Goal: Transaction & Acquisition: Purchase product/service

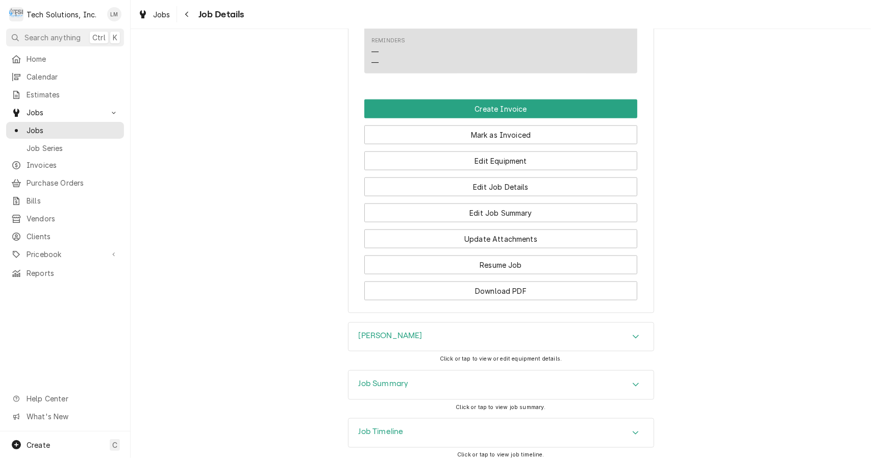
scroll to position [889, 0]
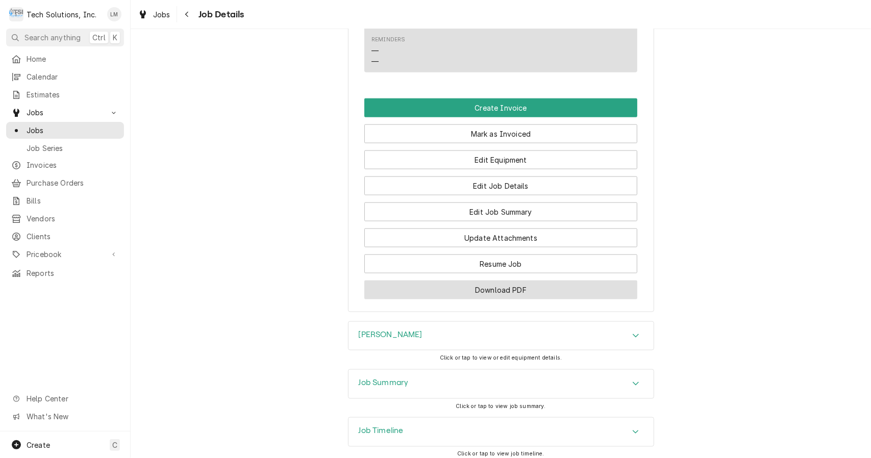
click at [543, 300] on button "Download PDF" at bounding box center [500, 290] width 273 height 19
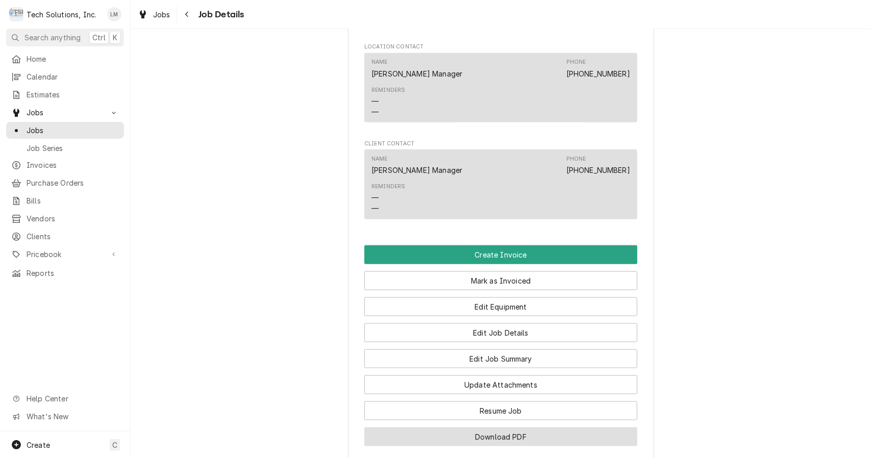
scroll to position [740, 0]
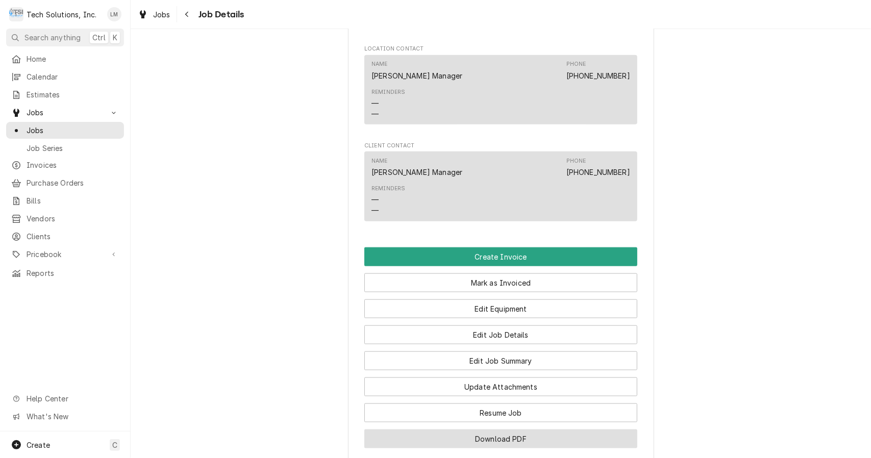
click at [552, 262] on button "Create Invoice" at bounding box center [500, 257] width 273 height 19
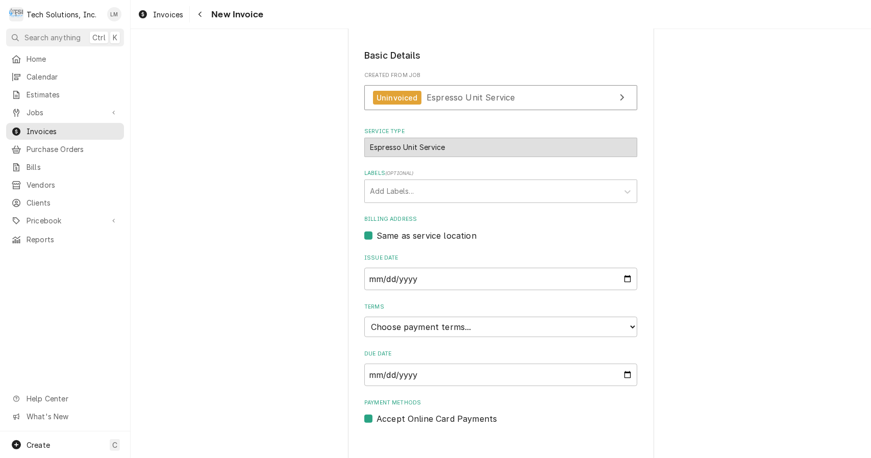
scroll to position [211, 0]
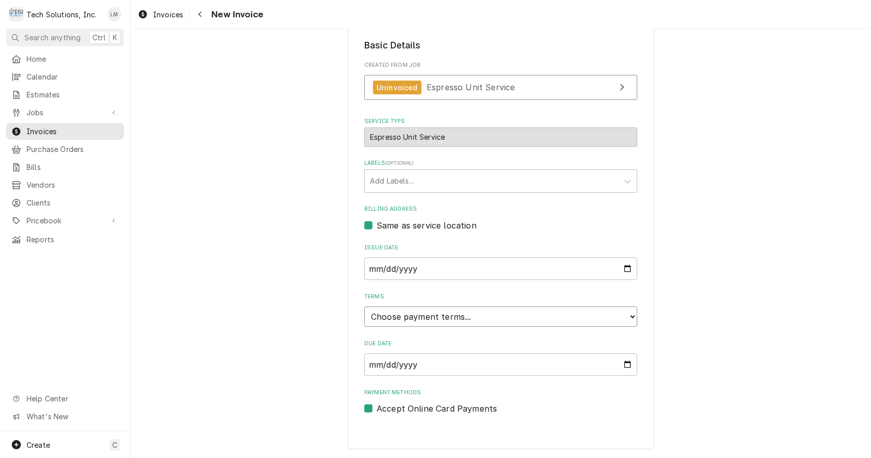
click at [625, 318] on select "Choose payment terms... Same Day Net 7 Net 14 Net 21 Net 30 Net 45 Net 60 Net 90" at bounding box center [500, 317] width 273 height 20
click at [610, 319] on select "Choose payment terms... Same Day Net 7 Net 14 Net 21 Net 30 Net 45 Net 60 Net 90" at bounding box center [500, 317] width 273 height 20
click at [626, 314] on select "Choose payment terms... Same Day Net 7 Net 14 Net 21 Net 30 Net 45 Net 60 Net 90" at bounding box center [500, 317] width 273 height 20
click at [622, 313] on select "Choose payment terms... Same Day Net 7 Net 14 Net 21 Net 30 Net 45 Net 60 Net 90" at bounding box center [500, 317] width 273 height 20
click at [756, 261] on div "Please provide the following information to create your invoice: Client Details…" at bounding box center [501, 144] width 741 height 628
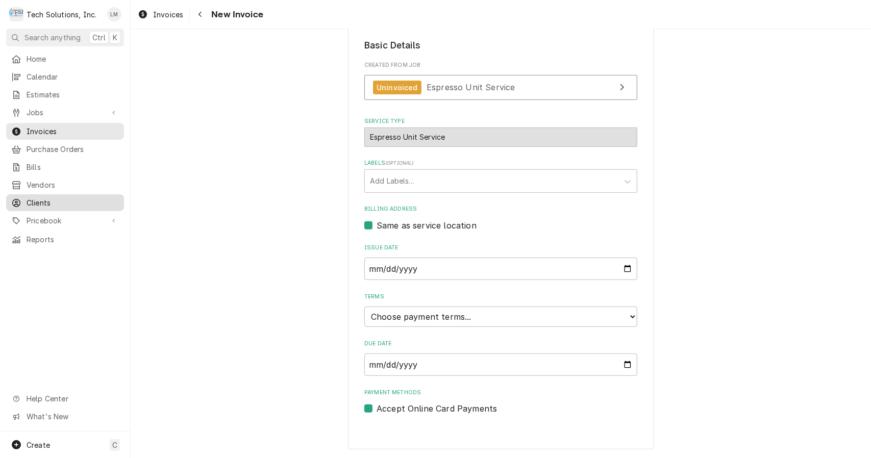
click at [35, 198] on span "Clients" at bounding box center [73, 203] width 92 height 11
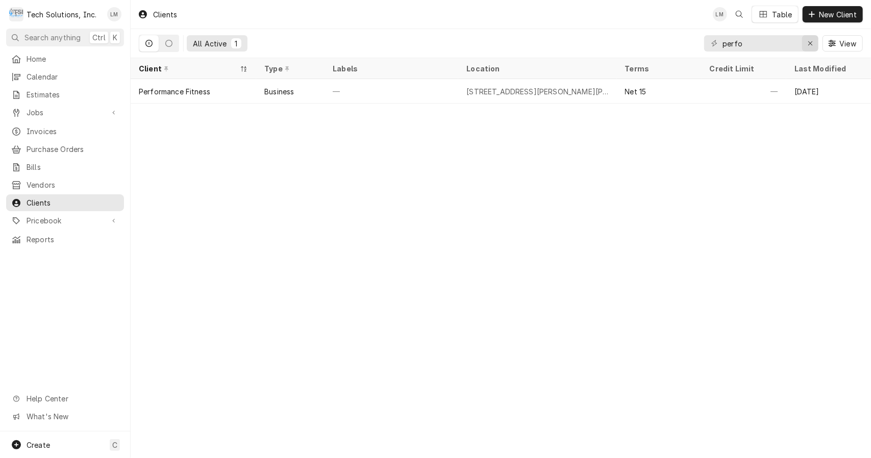
click at [809, 44] on icon "Erase input" at bounding box center [811, 43] width 6 height 7
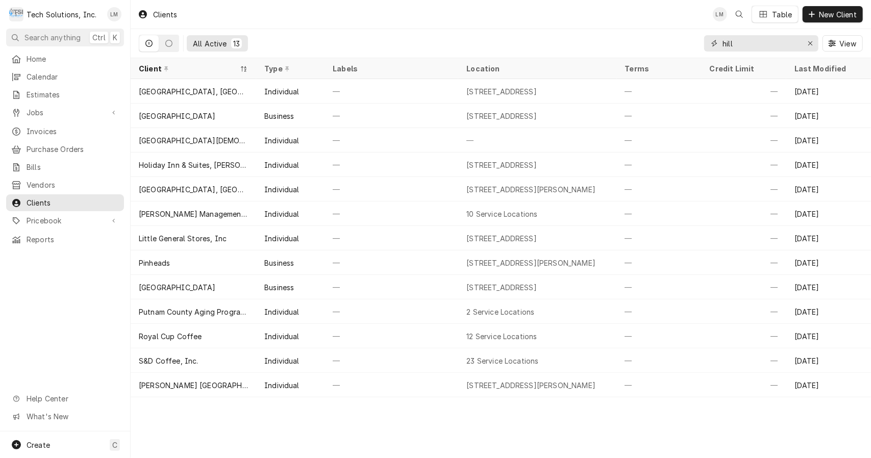
type input "hill"
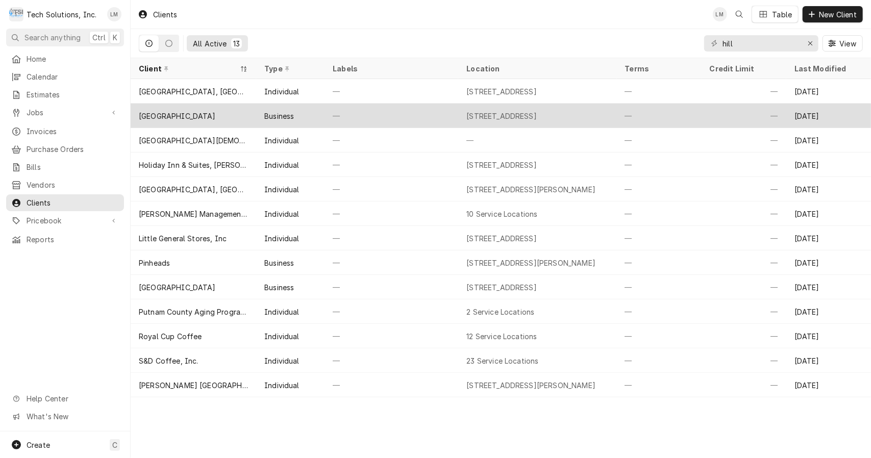
click at [200, 113] on div "[GEOGRAPHIC_DATA]" at bounding box center [177, 116] width 77 height 11
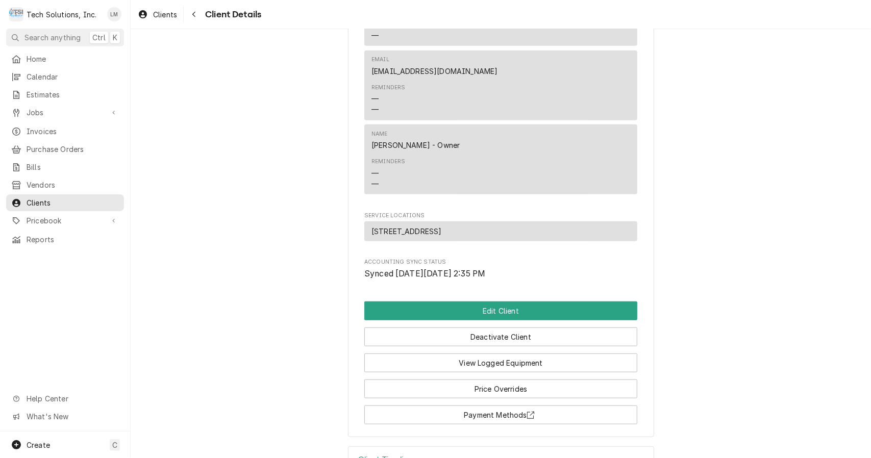
scroll to position [475, 0]
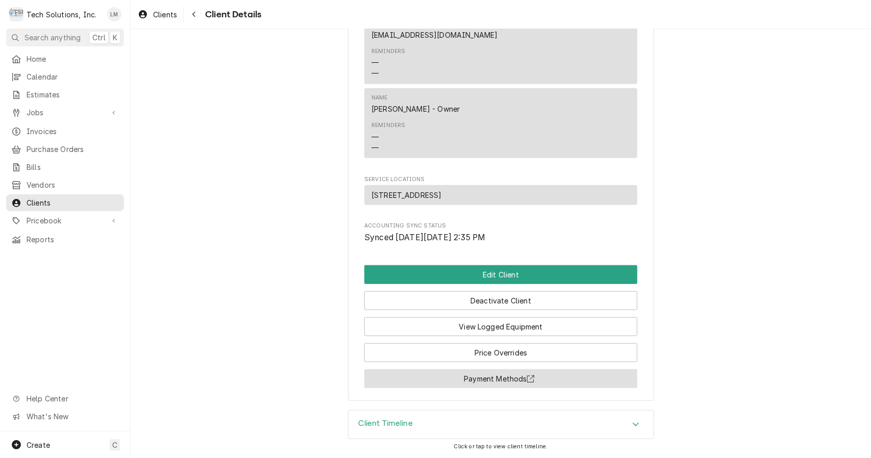
click at [619, 378] on button "Payment Methods" at bounding box center [500, 379] width 273 height 19
click at [473, 379] on button "Payment Methods" at bounding box center [500, 379] width 273 height 19
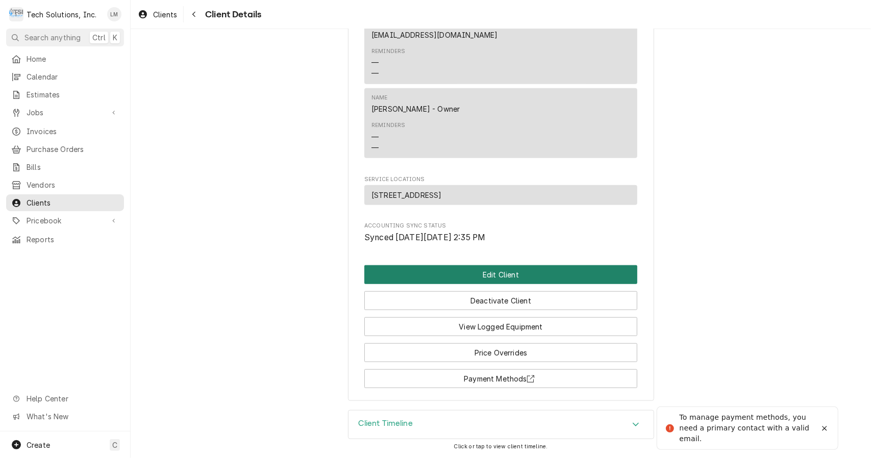
click at [578, 274] on button "Edit Client" at bounding box center [500, 274] width 273 height 19
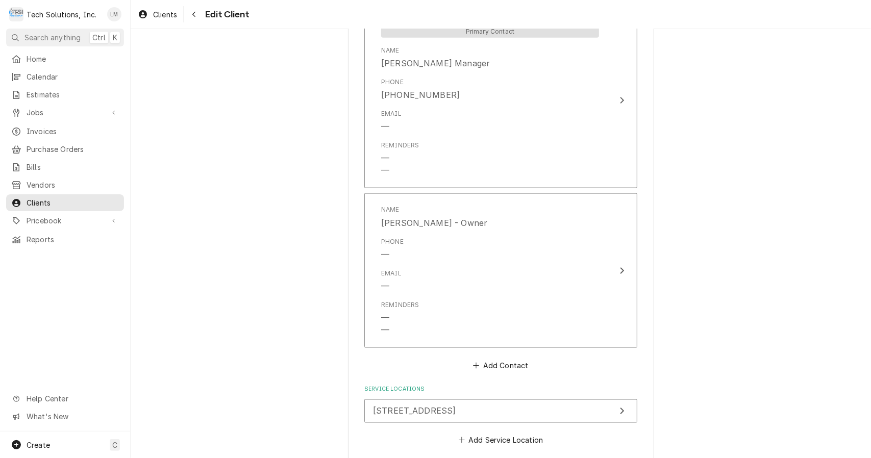
scroll to position [975, 0]
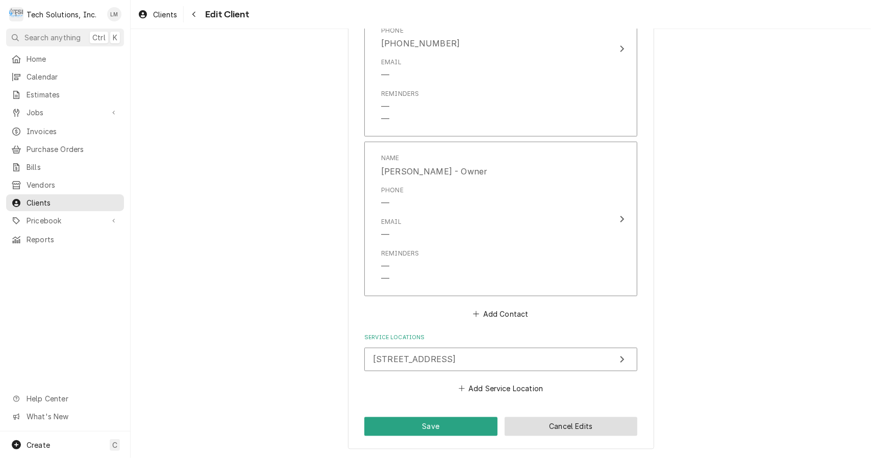
click at [617, 432] on button "Cancel Edits" at bounding box center [571, 426] width 133 height 19
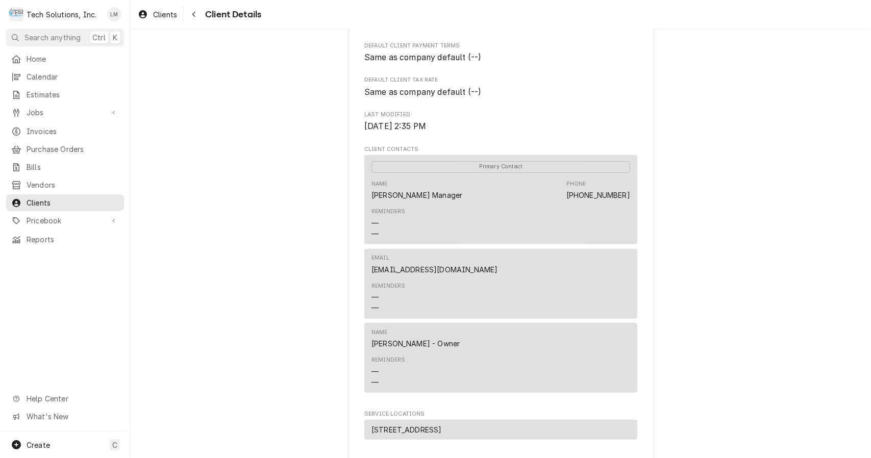
scroll to position [229, 0]
click at [40, 112] on span "Jobs" at bounding box center [65, 112] width 77 height 11
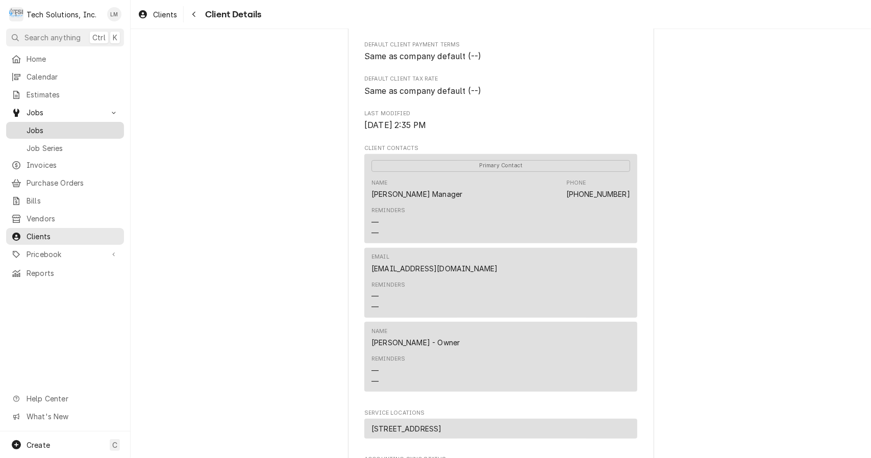
click at [53, 125] on span "Jobs" at bounding box center [73, 130] width 92 height 11
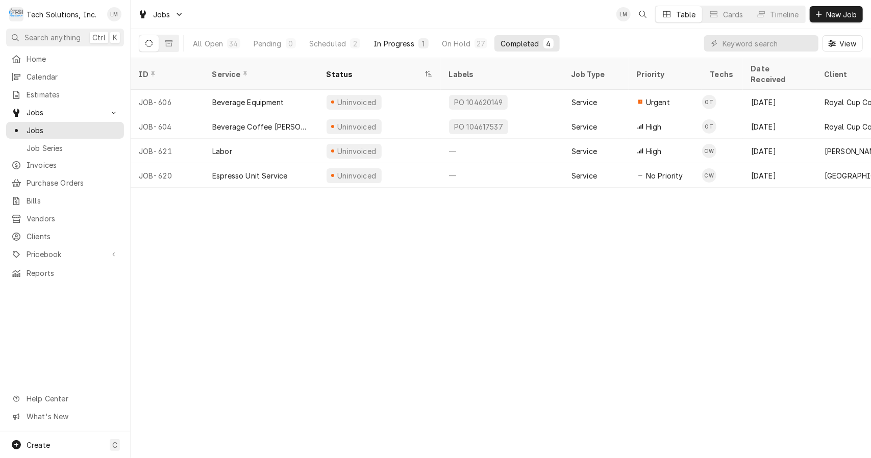
click at [395, 44] on div "In Progress" at bounding box center [394, 43] width 41 height 11
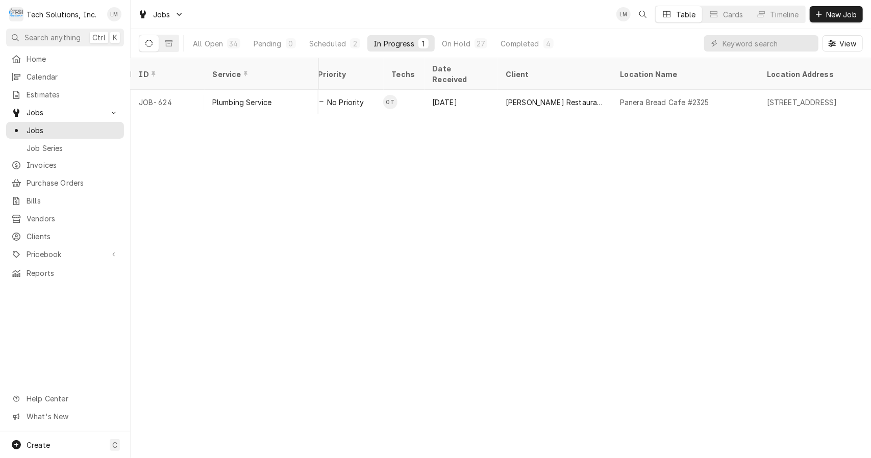
scroll to position [0, 321]
click at [330, 44] on div "Scheduled" at bounding box center [327, 43] width 37 height 11
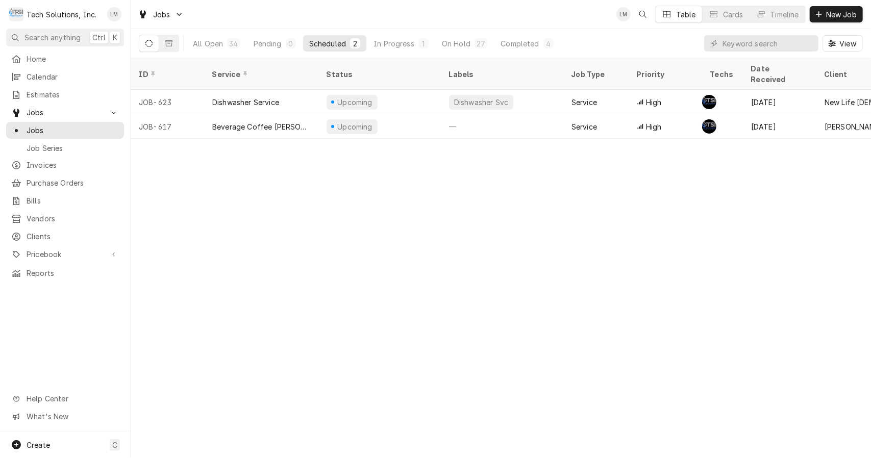
click at [512, 42] on div "Completed" at bounding box center [520, 43] width 38 height 11
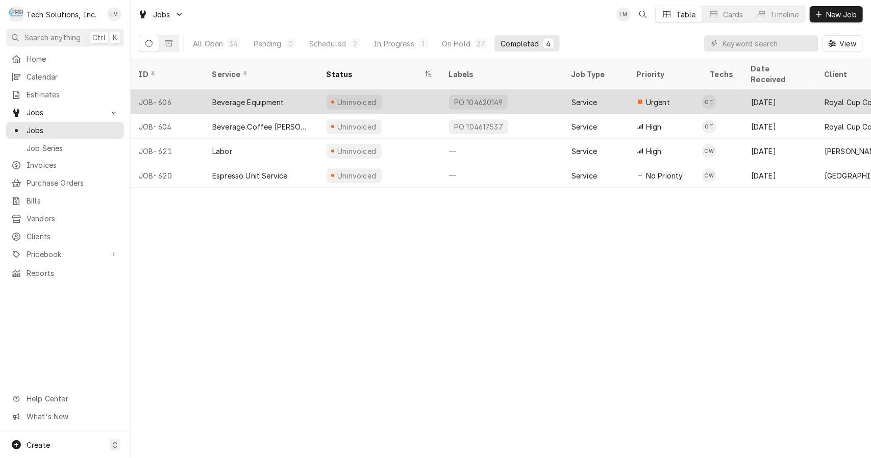
click at [258, 97] on div "Beverage Equipment" at bounding box center [247, 102] width 71 height 11
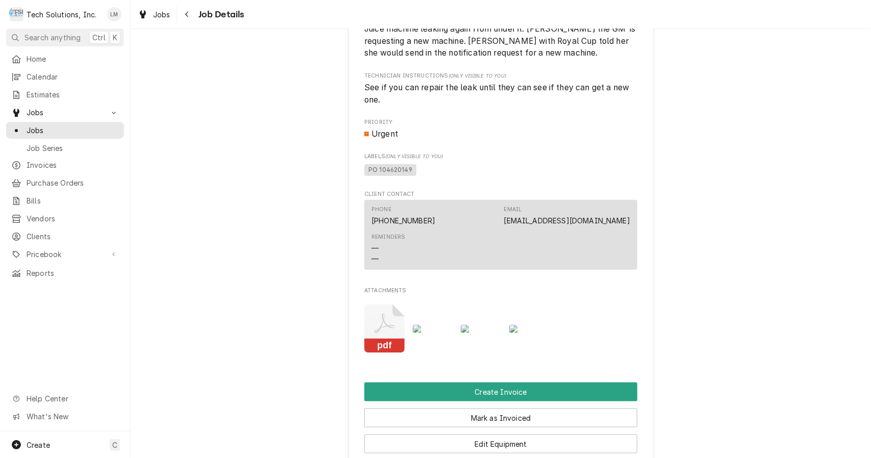
scroll to position [721, 0]
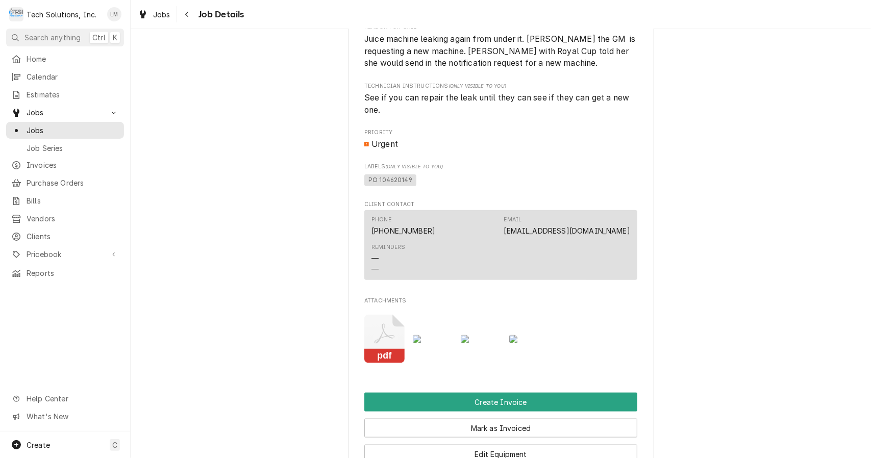
click at [379, 346] on icon "Attachments" at bounding box center [384, 339] width 40 height 48
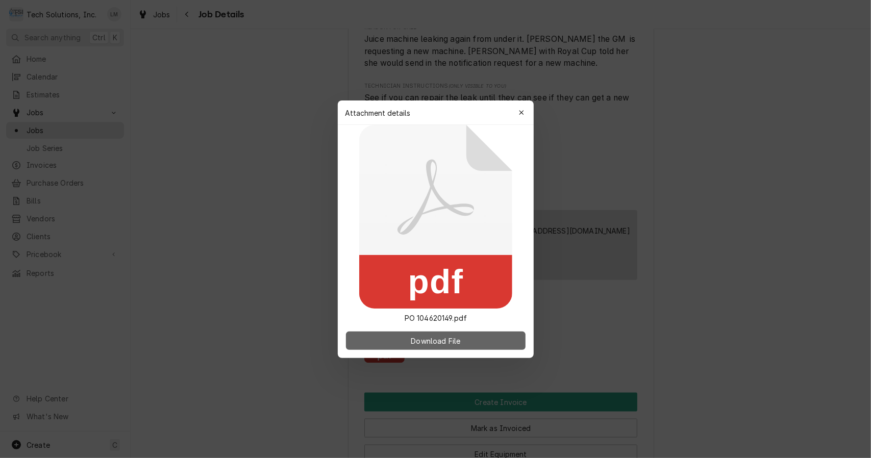
click at [446, 342] on span "Download File" at bounding box center [436, 340] width 54 height 11
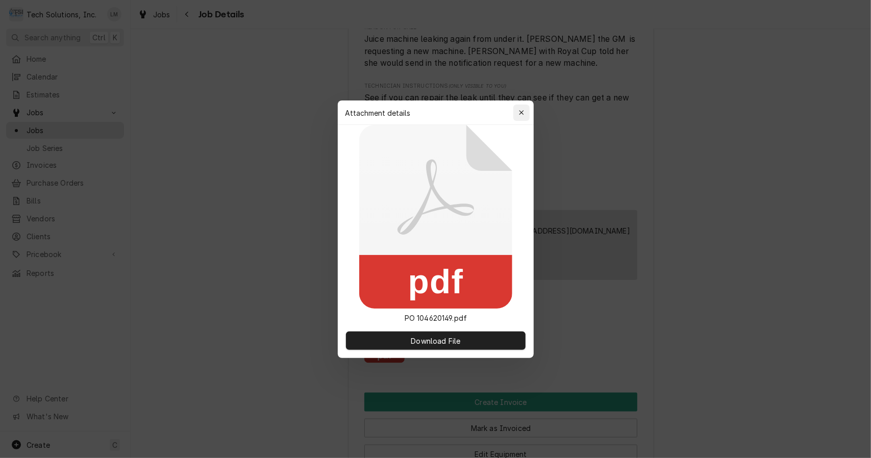
click at [524, 112] on div "button" at bounding box center [521, 113] width 10 height 10
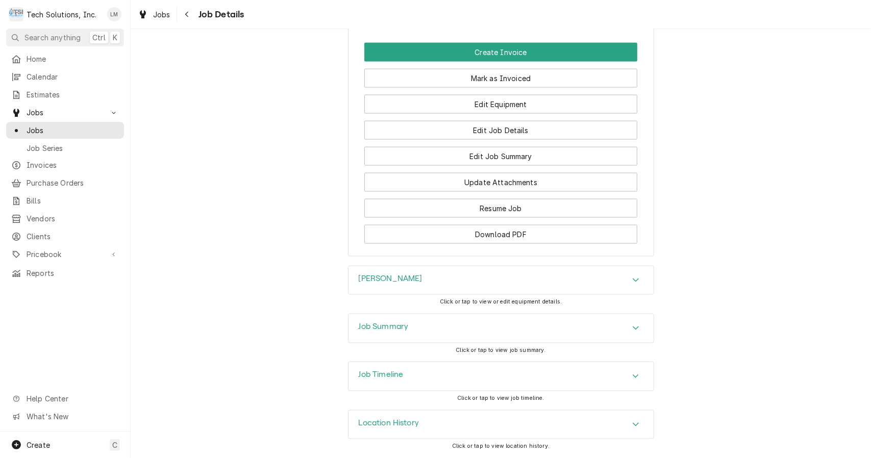
scroll to position [1072, 0]
click at [520, 241] on button "Download PDF" at bounding box center [500, 234] width 273 height 19
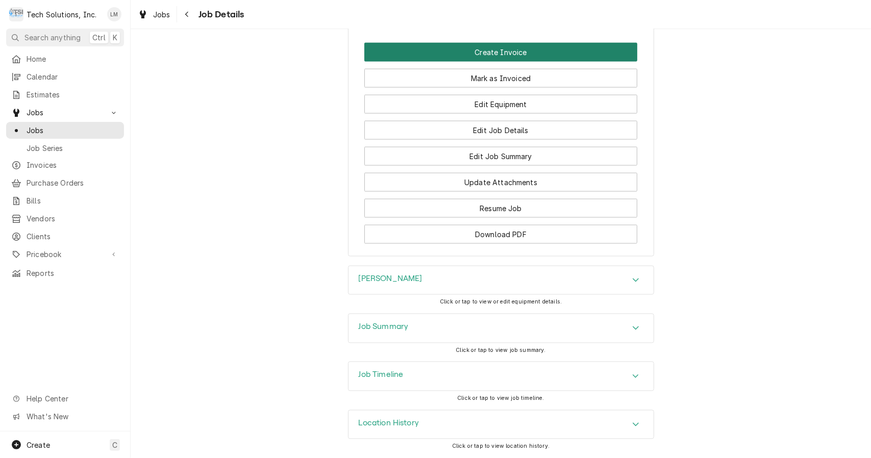
click at [510, 47] on button "Create Invoice" at bounding box center [500, 52] width 273 height 19
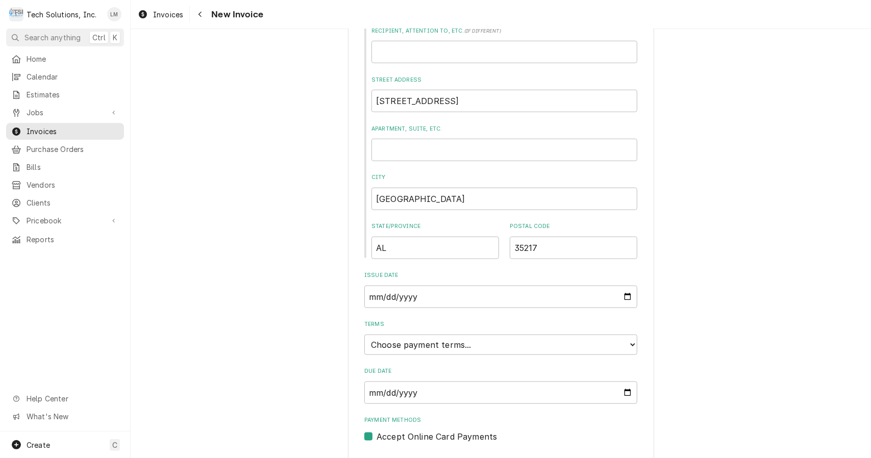
scroll to position [590, 0]
click at [585, 367] on label "Due Date" at bounding box center [500, 371] width 273 height 8
click at [585, 381] on input "Due Date" at bounding box center [500, 392] width 273 height 22
click at [600, 334] on select "Choose payment terms... Same Day Net 7 Net 14 Net 21 Net 30 Net 45 Net 60 Net 90" at bounding box center [500, 344] width 273 height 20
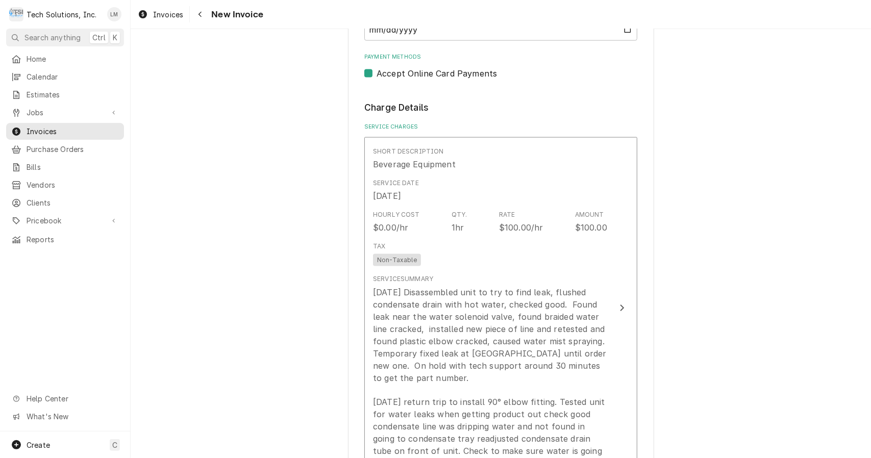
scroll to position [953, 0]
click at [704, 276] on div "Please provide the following information to create your invoice: Client Details…" at bounding box center [501, 420] width 741 height 2668
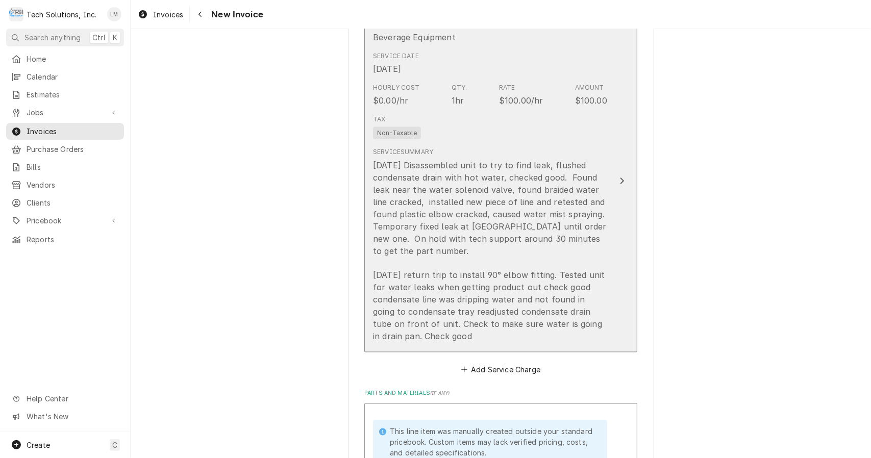
click at [618, 180] on button "Short Description Beverage Equipment Service Date Aug 13, 2025 Hourly Cost $0.0…" at bounding box center [500, 181] width 273 height 342
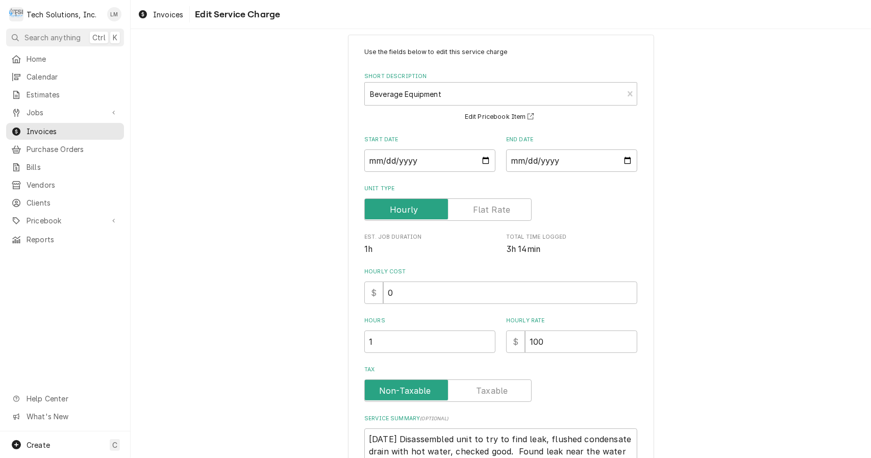
scroll to position [17, 0]
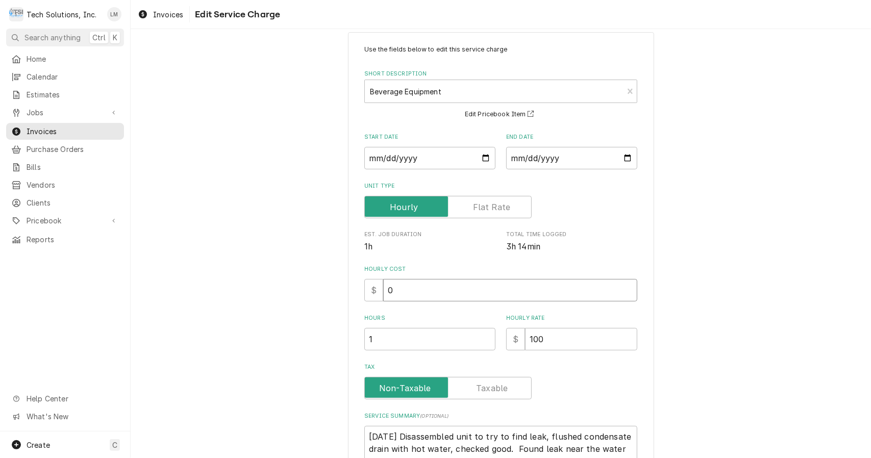
click at [479, 285] on input "0" at bounding box center [510, 290] width 254 height 22
type textarea "x"
type input "1"
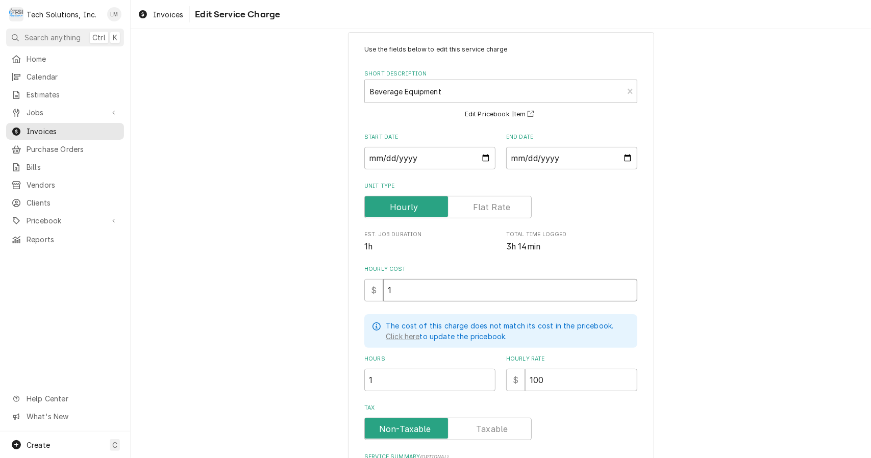
type textarea "x"
type input "10"
type textarea "x"
type input "100"
click at [499, 433] on label "Tax" at bounding box center [447, 429] width 167 height 22
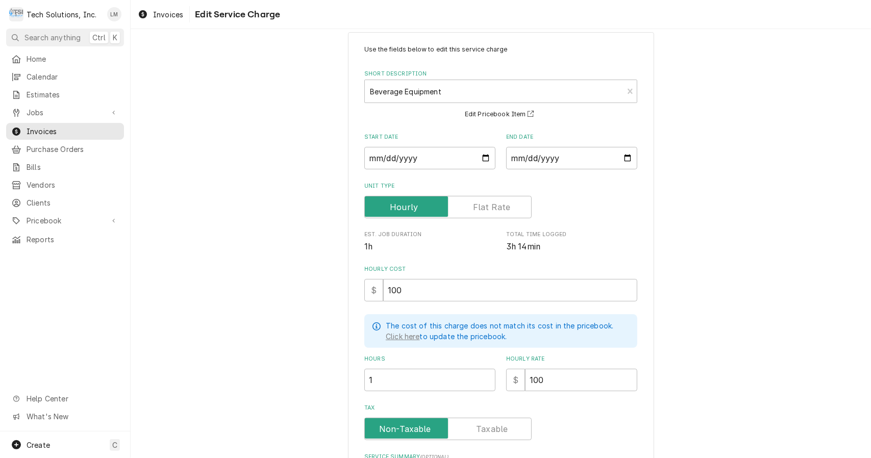
click at [499, 433] on input "Tax" at bounding box center [448, 429] width 158 height 22
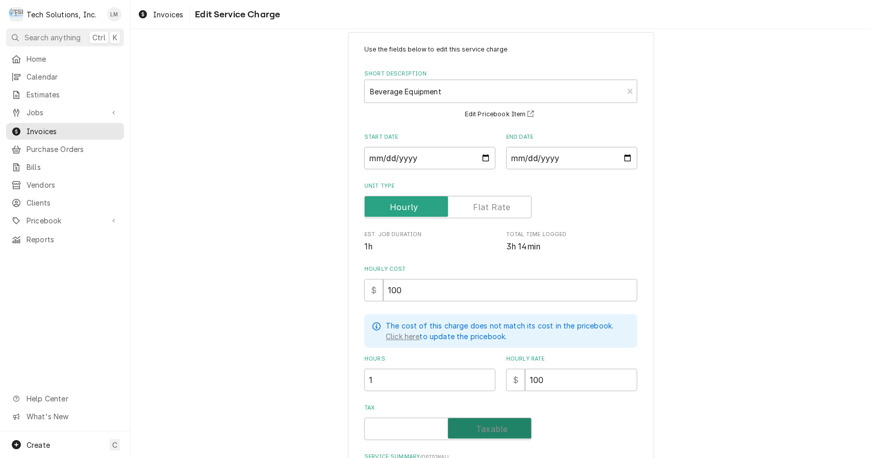
checkbox input "true"
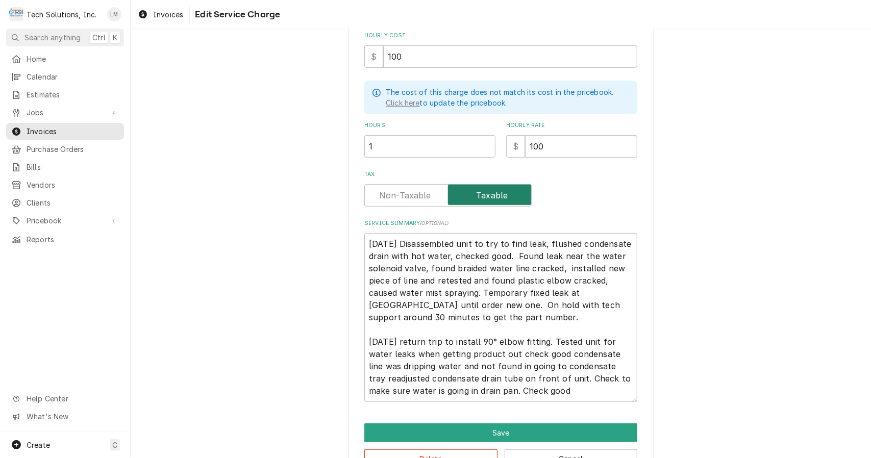
scroll to position [252, 0]
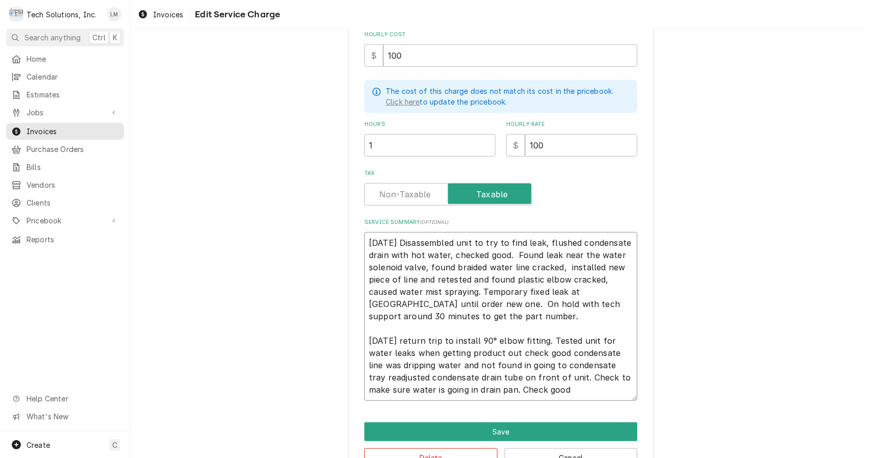
click at [368, 239] on textarea "8/13/25 Disassembled unit to try to find leak, flushed condensate drain with ho…" at bounding box center [500, 316] width 273 height 169
type textarea "x"
type textarea "O8/13/25 Disassembled unit to try to find leak, flushed condensate drain with h…"
type textarea "x"
type textarea "On8/13/25 Disassembled unit to try to find leak, flushed condensate drain with …"
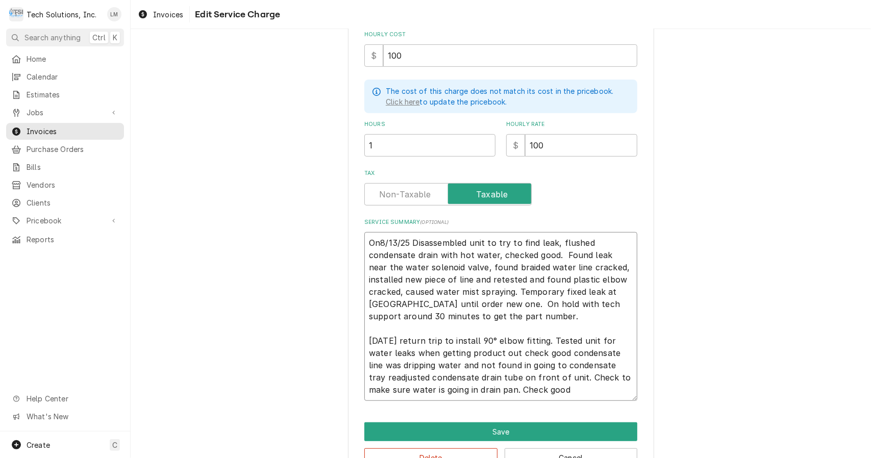
type textarea "x"
type textarea "On 8/13/25 Disassembled unit to try to find leak, flushed condensate drain with…"
type textarea "x"
type textarea "On 8/13/25 cDisassembled unit to try to find leak, flushed condensate drain wit…"
type textarea "x"
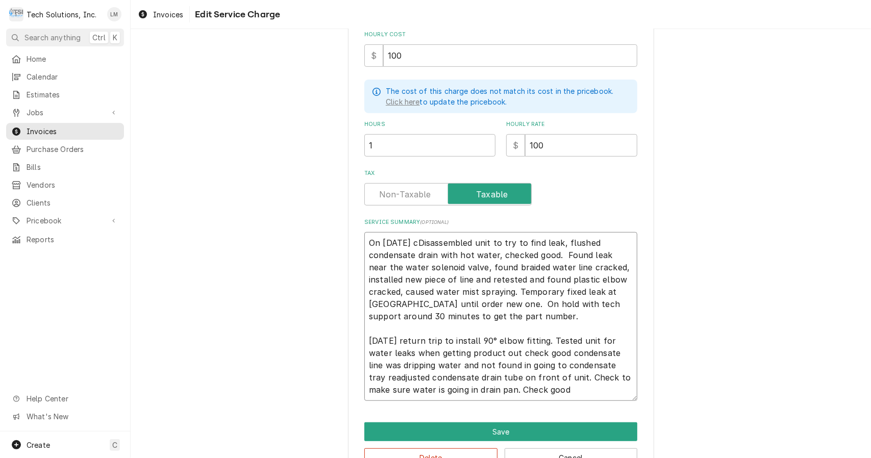
type textarea "On 8/13/25 chDisassembled unit to try to find leak, flushed condensate drain wi…"
type textarea "x"
type textarea "On 8/13/25 cheDisassembled unit to try to find leak, flushed condensate drain w…"
type textarea "x"
type textarea "On 8/13/25 checDisassembled unit to try to find leak, flushed condensate drain …"
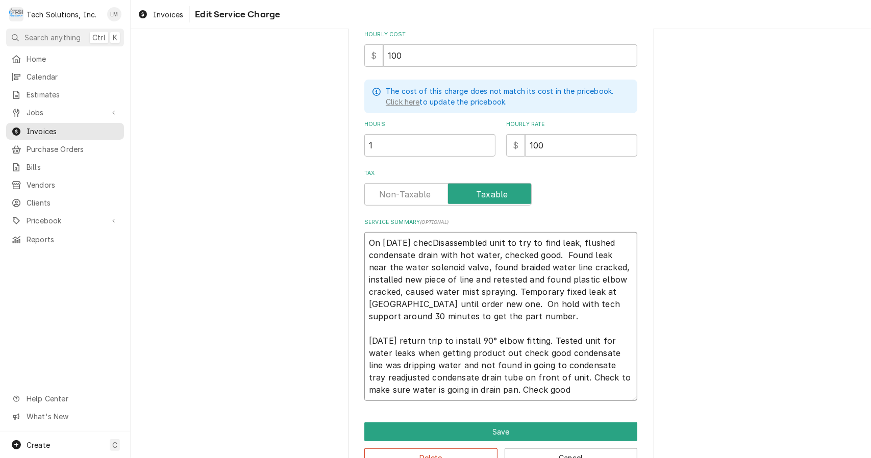
type textarea "x"
type textarea "On 8/13/25 checkDisassembled unit to try to find leak, flushed condensate drain…"
type textarea "x"
type textarea "On 8/13/25 checkeDisassembled unit to try to find leak, flushed condensate drai…"
type textarea "x"
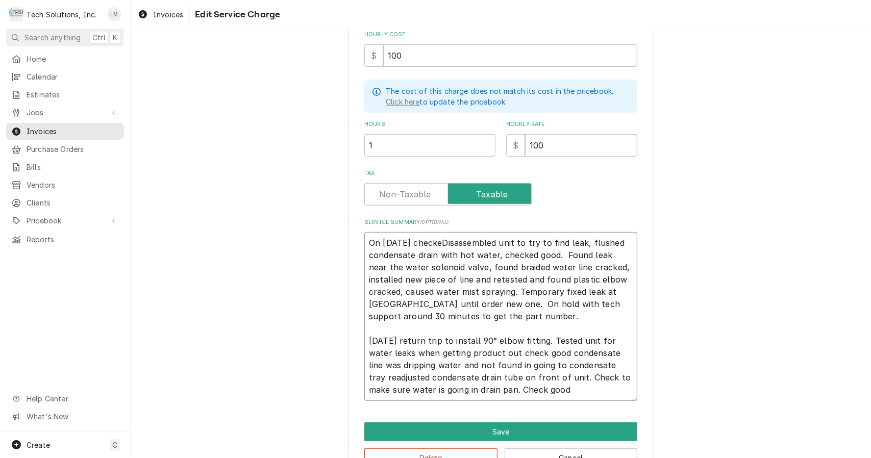
type textarea "On 8/13/25 checkedDisassembled unit to try to find leak, flushed condensate dra…"
type textarea "x"
type textarea "On 8/13/25 checked Disassembled unit to try to find leak, flushed condensate dr…"
type textarea "x"
type textarea "On 8/13/25 checked aDisassembled unit to try to find leak, flushed condensate d…"
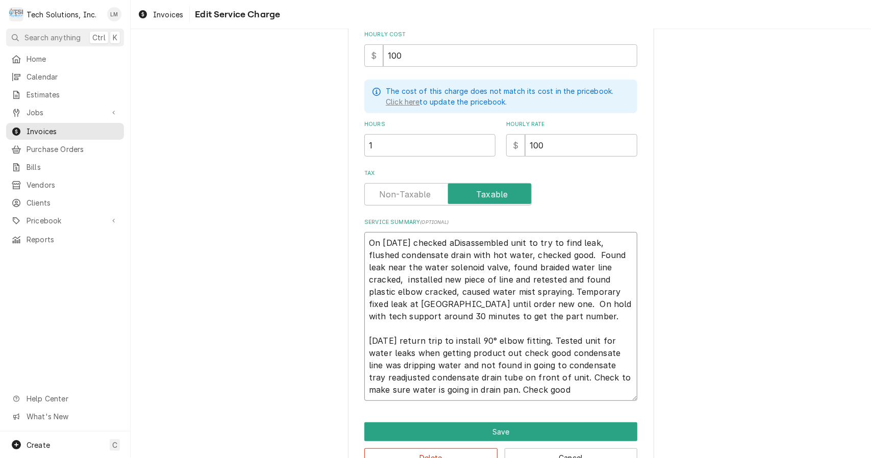
type textarea "x"
type textarea "On 8/13/25 checked a Disassembled unit to try to find leak, flushed condensate …"
paste textarea "CORNELIUS QST4000 74A1510QE114"
type textarea "x"
type textarea "On 8/13/25 checked a CORNELIUS QST4000 74A1510QE114Disassembled unit to try to …"
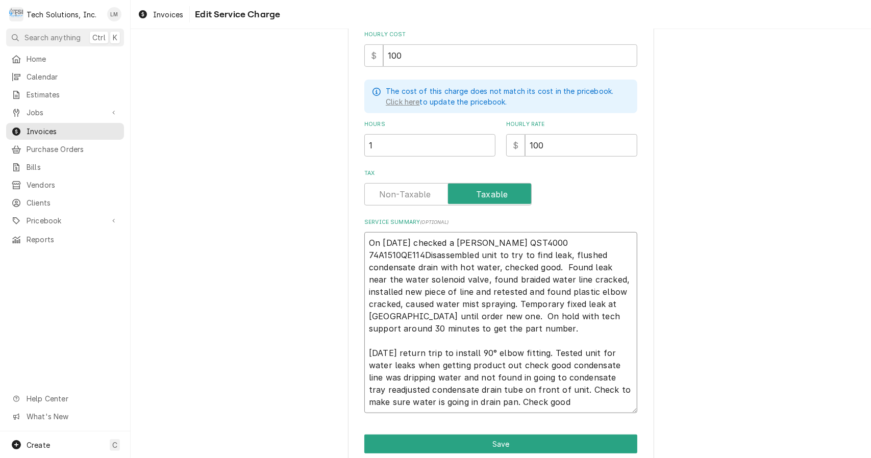
type textarea "x"
type textarea "On 8/13/25 checked a CORNELIU QST4000 74A1510QE114Disassembled unit to try to f…"
type textarea "x"
type textarea "On 8/13/25 checked a CORNELI QST4000 74A1510QE114Disassembled unit to try to fi…"
type textarea "x"
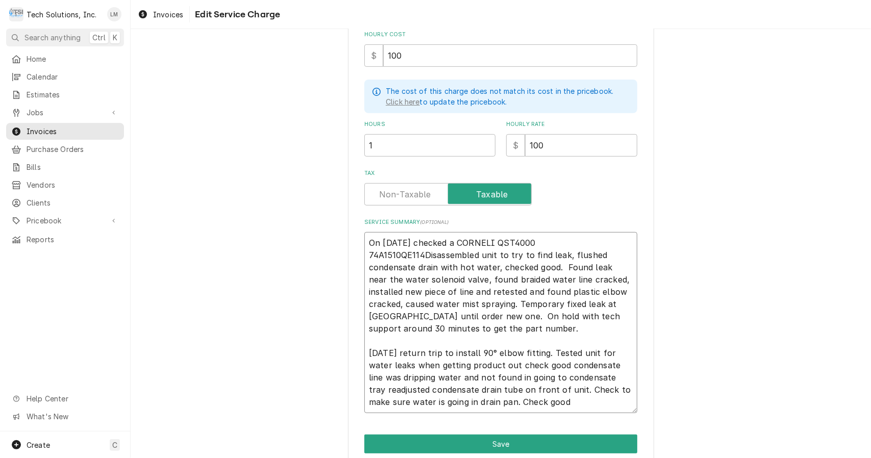
type textarea "On 8/13/25 checked a CORNEL QST4000 74A1510QE114Disassembled unit to try to fin…"
type textarea "x"
type textarea "On 8/13/25 checked a CORNE QST4000 74A1510QE114Disassembled unit to try to find…"
type textarea "x"
type textarea "On 8/13/25 checked a CORN QST4000 74A1510QE114Disassembled unit to try to find …"
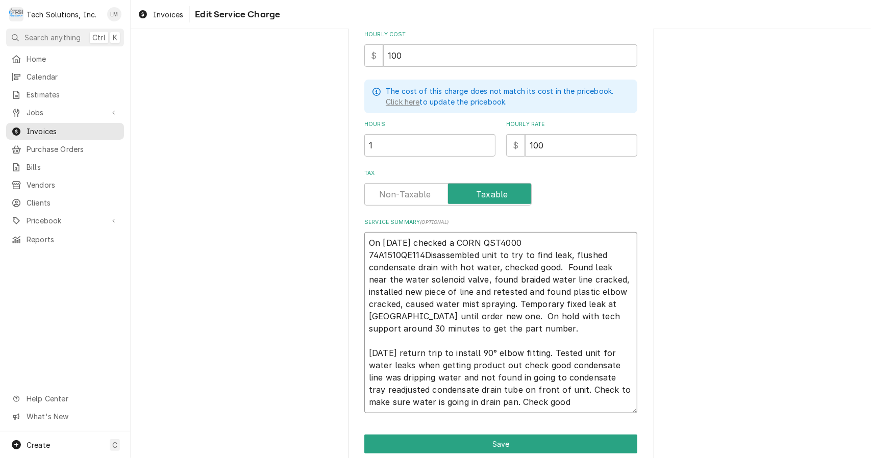
type textarea "x"
type textarea "On 8/13/25 checked a COR QST4000 74A1510QE114Disassembled unit to try to find l…"
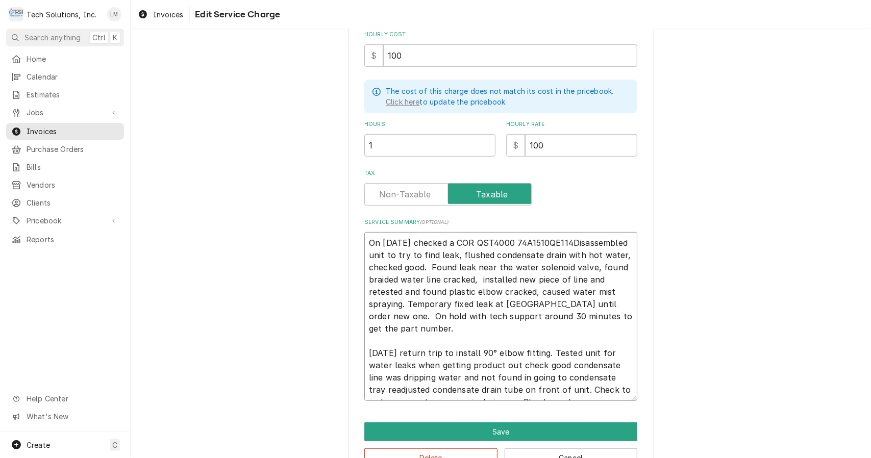
type textarea "x"
type textarea "On 8/13/25 checked a CO QST4000 74A1510QE114Disassembled unit to try to find le…"
type textarea "x"
type textarea "On 8/13/25 checked a C QST4000 74A1510QE114Disassembled unit to try to find lea…"
type textarea "x"
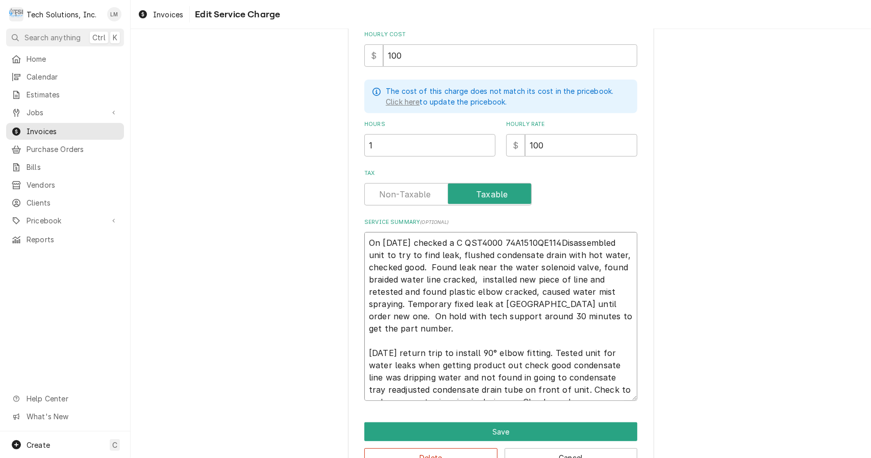
type textarea "On 8/13/25 checked a Co QST4000 74A1510QE114Disassembled unit to try to find le…"
type textarea "x"
type textarea "On 8/13/25 checked a Cor QST4000 74A1510QE114Disassembled unit to try to find l…"
type textarea "x"
type textarea "On 8/13/25 checked a Corne QST4000 74A1510QE114Disassembled unit to try to find…"
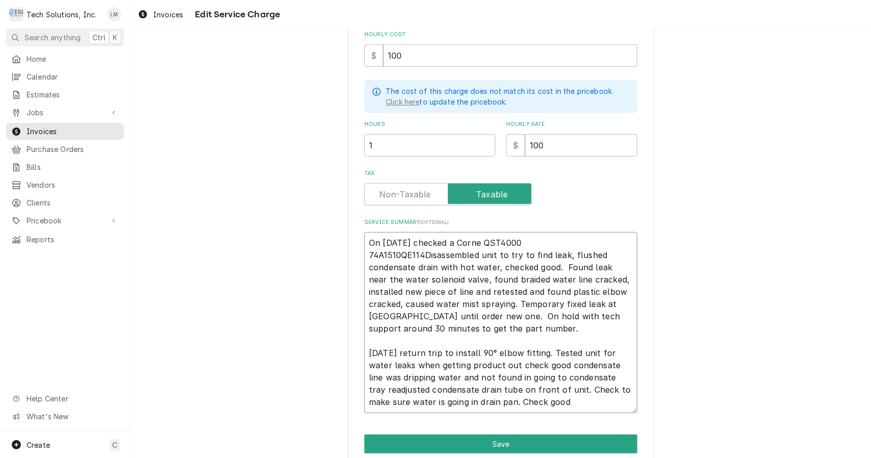
type textarea "x"
type textarea "On 8/13/25 checked a Cornel QST4000 74A1510QE114Disassembled unit to try to fin…"
type textarea "x"
type textarea "On 8/13/25 checked a Corneli QST4000 74A1510QE114Disassembled unit to try to fi…"
type textarea "x"
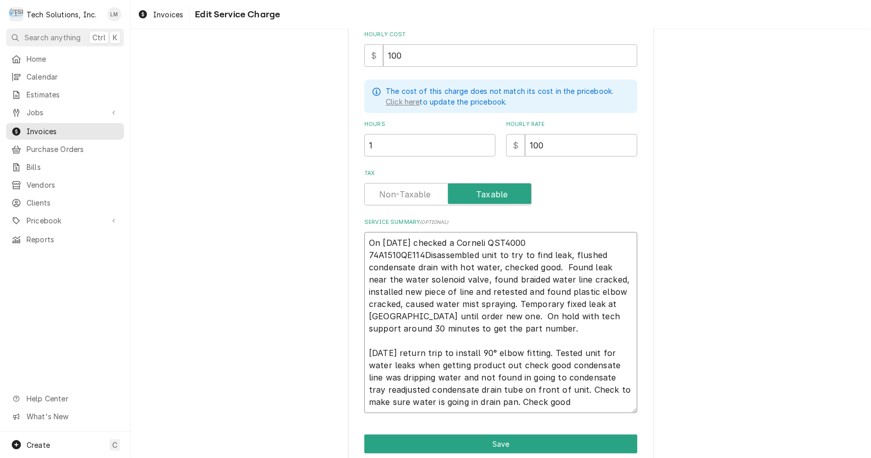
type textarea "On 8/13/25 checked a Corneliu QST4000 74A1510QE114Disassembled unit to try to f…"
type textarea "x"
type textarea "On 8/13/25 checked a Cornelius QST4000 74A1510QE114Disassembled unit to try to …"
type textarea "x"
type textarea "On 8/13/25 checked a Cornelius QST4000 74A1510QE114Disassembled unit to try to …"
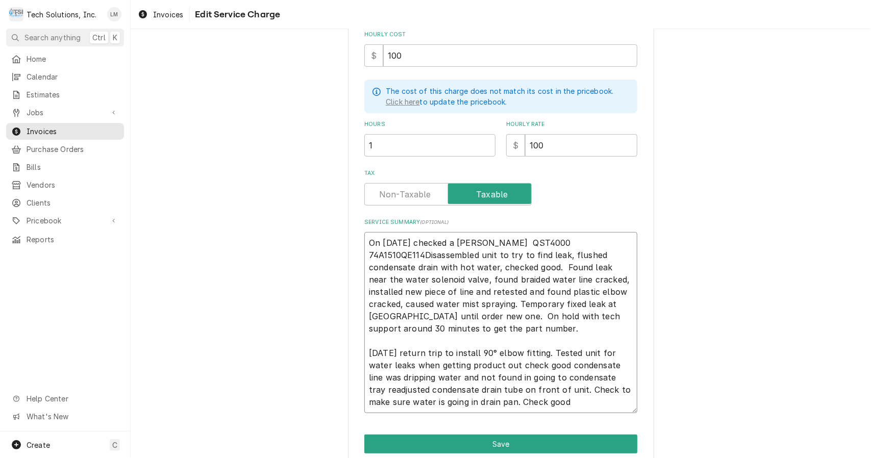
type textarea "x"
type textarea "On 8/13/25 checked a Cornelius j QST4000 74A1510QE114Disassembled unit to try t…"
type textarea "x"
type textarea "On 8/13/25 checked a Cornelius ju QST4000 74A1510QE114Disassembled unit to try …"
type textarea "x"
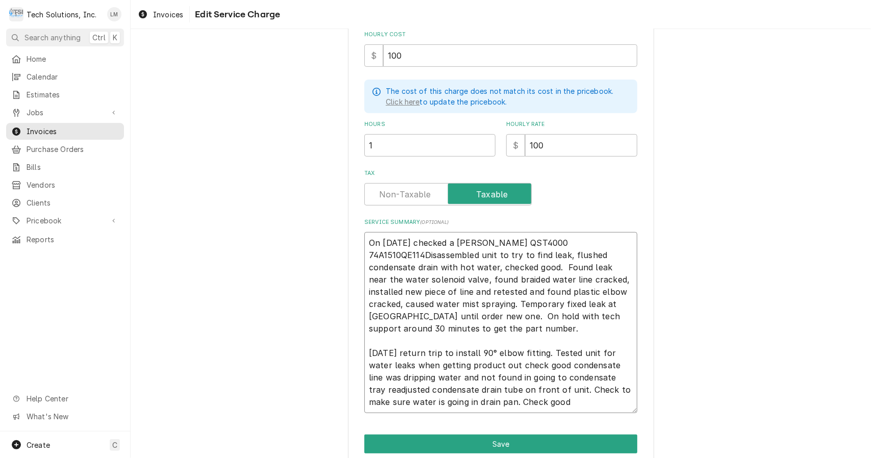
type textarea "On 8/13/25 checked a Cornelius jui QST4000 74A1510QE114Disassembled unit to try…"
type textarea "x"
type textarea "On 8/13/25 checked a Cornelius juic QST4000 74A1510QE114Disassembled unit to tr…"
type textarea "x"
type textarea "On 8/13/25 checked a Cornelius juic QST4000 74A1510QE114Disassembled unit to tr…"
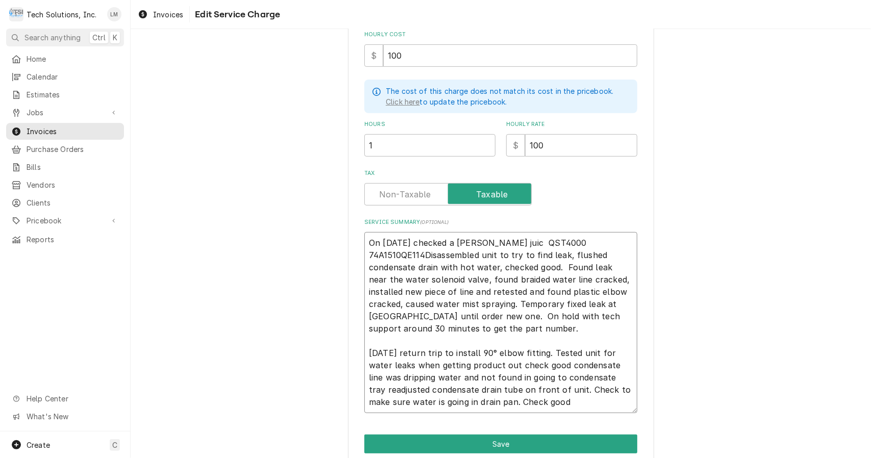
type textarea "x"
type textarea "On 8/13/25 checked a Cornelius juic QST4000 74A1510QE114Disassembled unit to tr…"
type textarea "x"
type textarea "On 8/13/25 checked a Cornelius juice QST4000 74A1510QE114Disassembled unit to t…"
type textarea "x"
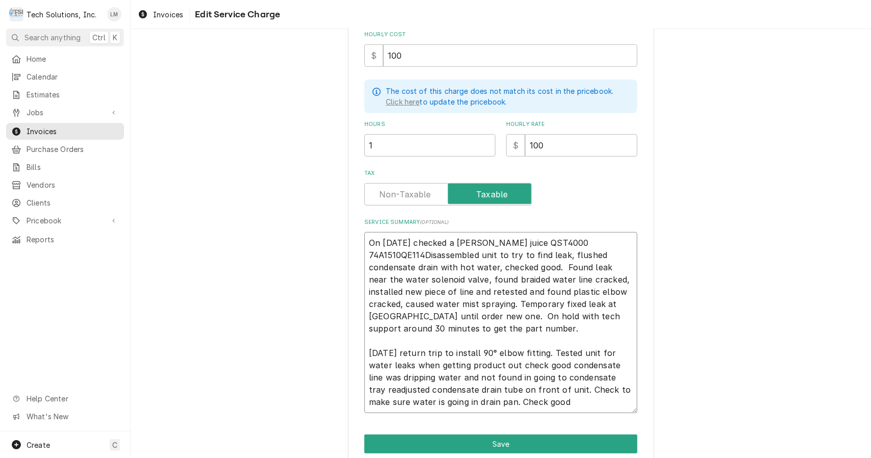
type textarea "On 8/13/25 checked a Cornelius juice QST4000 74A1510QE114Disassembled unit to t…"
type textarea "x"
type textarea "On 8/13/25 checked a Cornelius juice m QST4000 74A1510QE114Disassembled unit to…"
type textarea "x"
type textarea "On 8/13/25 checked a Cornelius juice ma QST4000 74A1510QE114Disassembled unit t…"
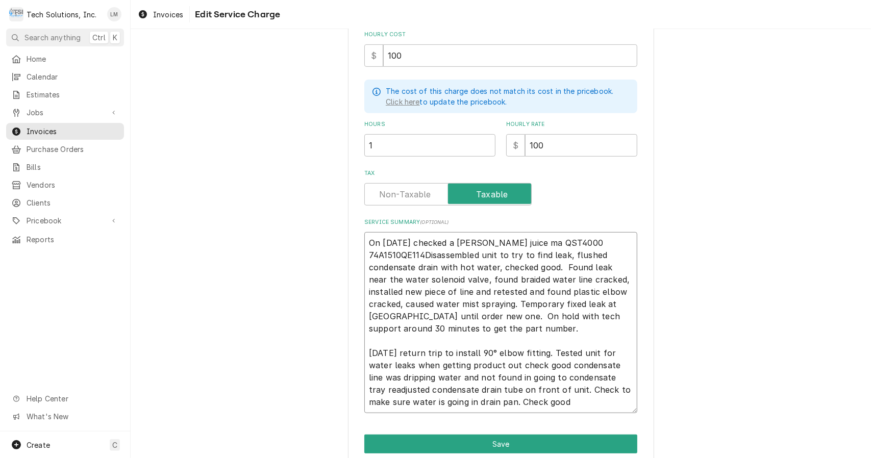
type textarea "x"
type textarea "On 8/13/25 checked a Cornelius juice mac QST4000 74A1510QE114Disassembled unit …"
type textarea "x"
type textarea "On 8/13/25 checked a Cornelius juice mach QST4000 74A1510QE114Disassembled unit…"
type textarea "x"
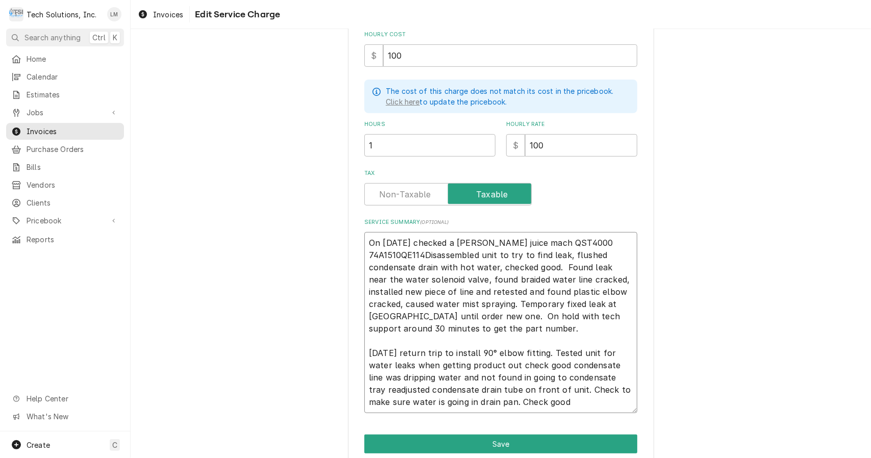
type textarea "On 8/13/25 checked a Cornelius juice machi QST4000 74A1510QE114Disassembled uni…"
type textarea "x"
type textarea "On 8/13/25 checked a Cornelius juice machin QST4000 74A1510QE114Disassembled un…"
type textarea "x"
type textarea "On 8/13/25 checked a Cornelius juice machine QST4000 74A1510QE114Disassembled u…"
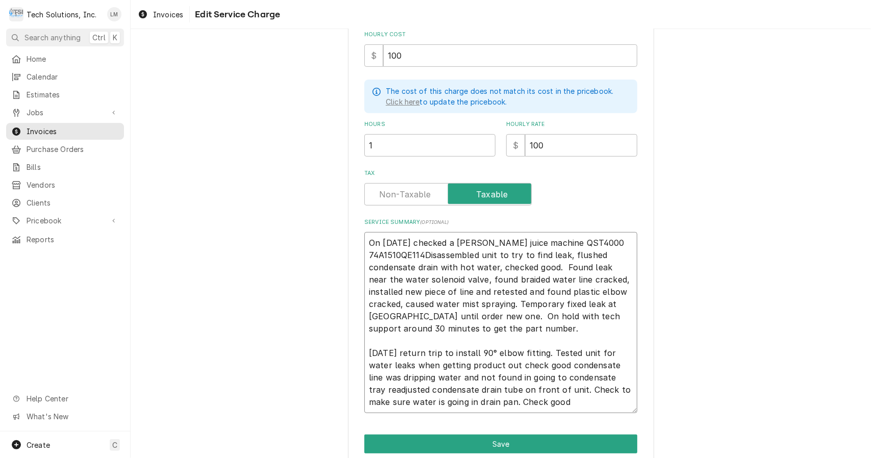
type textarea "x"
type textarea "On 8/13/25 checked a Cornelius juice machine QST4000 74A1510QE114Disassembled u…"
type textarea "x"
type textarea "On 8/13/25 checked a Cornelius juice machine ( QST4000 74A1510QE114Disassembled…"
type textarea "x"
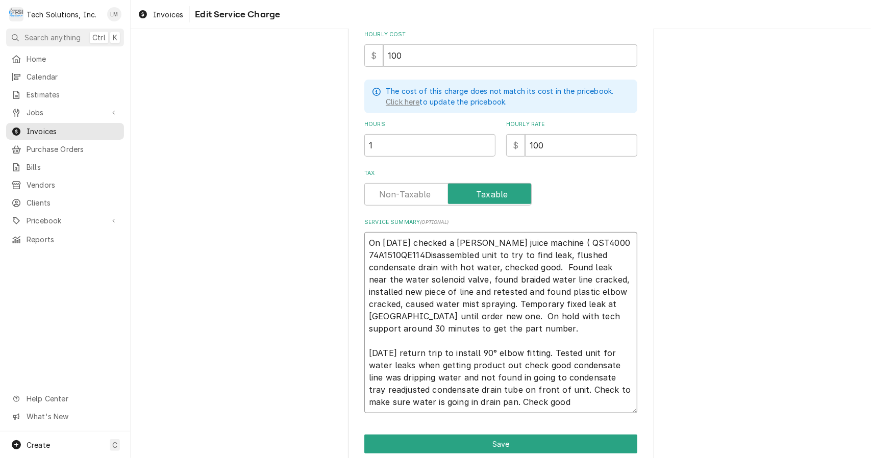
type textarea "On 8/13/25 checked a Cornelius juice machine (M QST4000 74A1510QE114Disassemble…"
type textarea "x"
type textarea "On 8/13/25 checked a Cornelius juice machine (Mod QST4000 74A1510QE114Disassemb…"
type textarea "x"
type textarea "On 8/13/25 checked a Cornelius juice machine (Mode QST4000 74A1510QE114Disassem…"
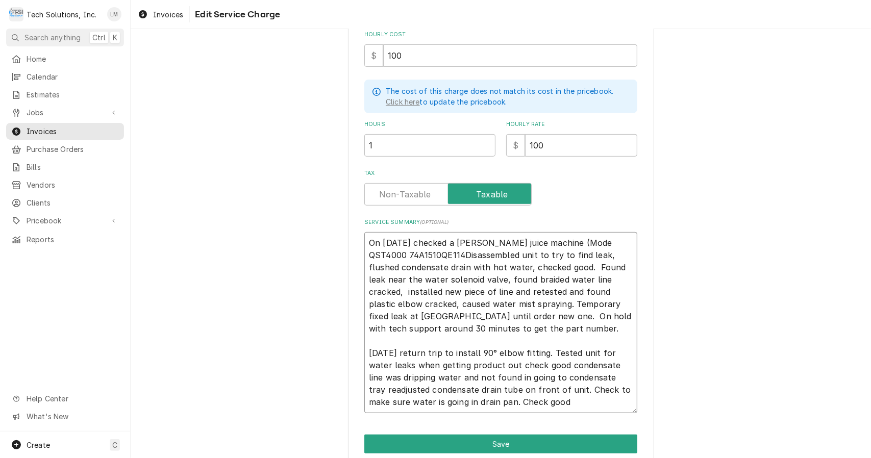
type textarea "x"
type textarea "On 8/13/25 checked a Cornelius juice machine (Model QST4000 74A1510QE114Disasse…"
type textarea "x"
type textarea "On 8/13/25 checked a Cornelius juice machine (Model: QST4000 74A1510QE114Disass…"
type textarea "x"
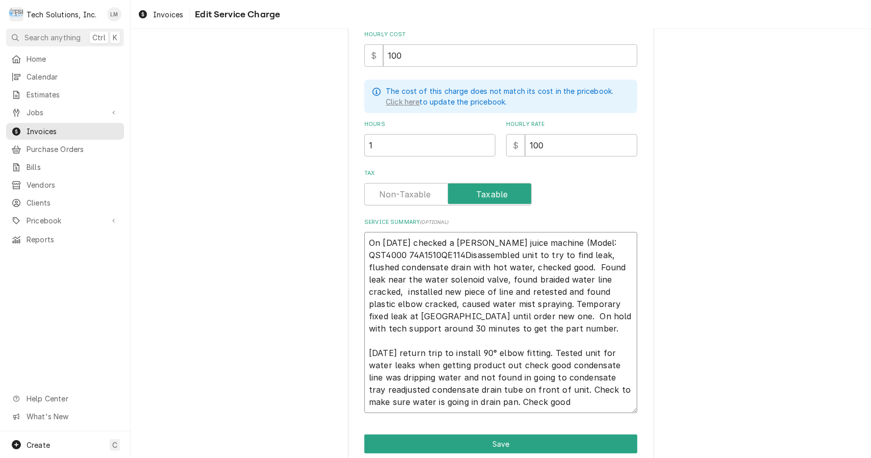
type textarea "On 8/13/25 checked a Cornelius juice machine (Model: QST4000, 74A1510QE114Disas…"
type textarea "x"
type textarea "On 8/13/25 checked a Cornelius juice machine (Model: QST4000, 74A1510QE114Disas…"
type textarea "x"
type textarea "On 8/13/25 checked a Cornelius juice machine (Model: QST4000, S 74A1510QE114Dis…"
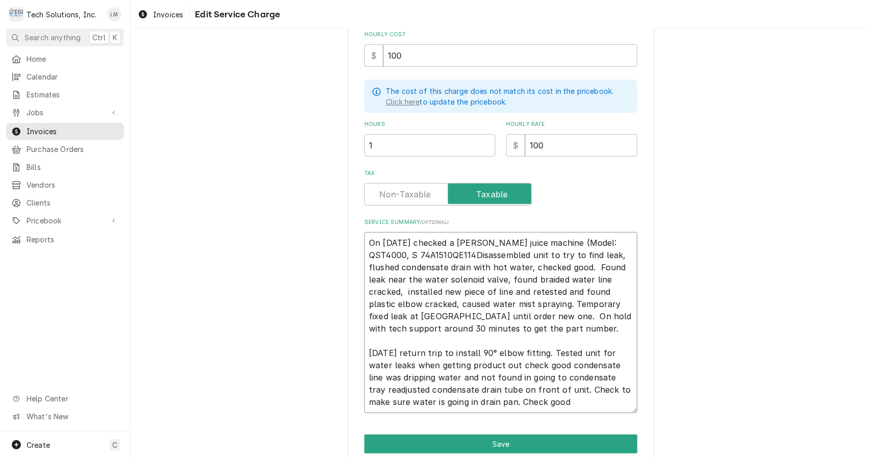
type textarea "x"
type textarea "On 8/13/25 checked a Cornelius juice machine (Model: QST4000, SN 74A1510QE114Di…"
type textarea "x"
type textarea "On 8/13/25 checked a Cornelius juice machine (Model: QST4000, SN: 74A1510QE114D…"
type textarea "x"
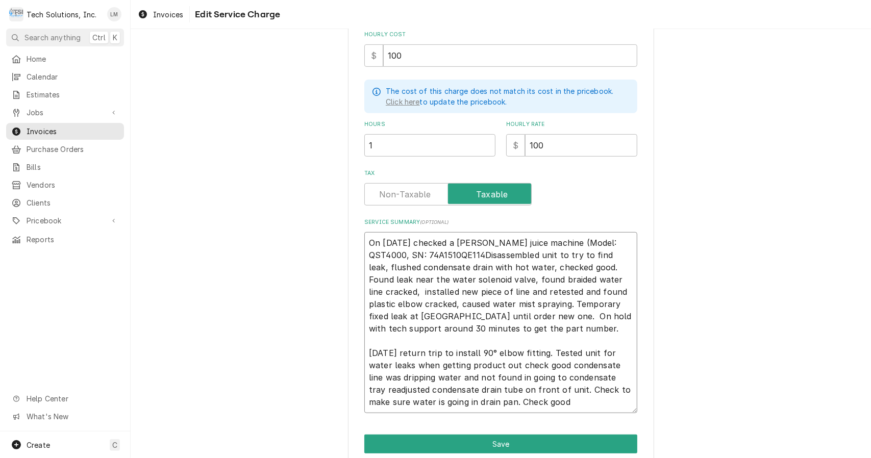
type textarea "On 8/13/25 checked a Cornelius juice machine (Model: QST4000, SN: 74A1510QE114D…"
type textarea "x"
type textarea "On 8/13/25 checked a Cornelius juice machine (Model: QST4000, SN: 74A1510QE114D…"
type textarea "x"
type textarea "On 8/13/25 checked a Cornelius juice machine (Model: QST4000, SN: 74A1510QE114)…"
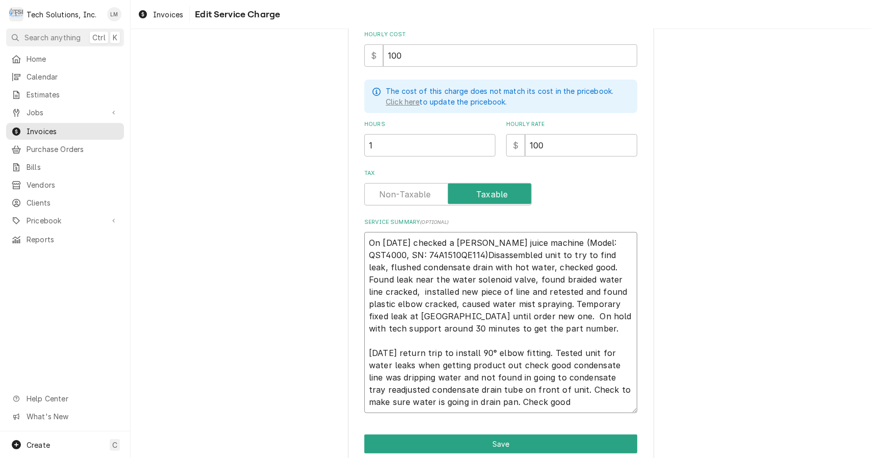
type textarea "x"
type textarea "On 8/13/25 checked a Cornelius juice machine (Model: QST4000, SN: 74A1510QE114)…"
type textarea "x"
type textarea "On 8/13/25 checked a Cornelius juice machine (Model: QST4000, SN: 74A1510QE114)…"
type textarea "x"
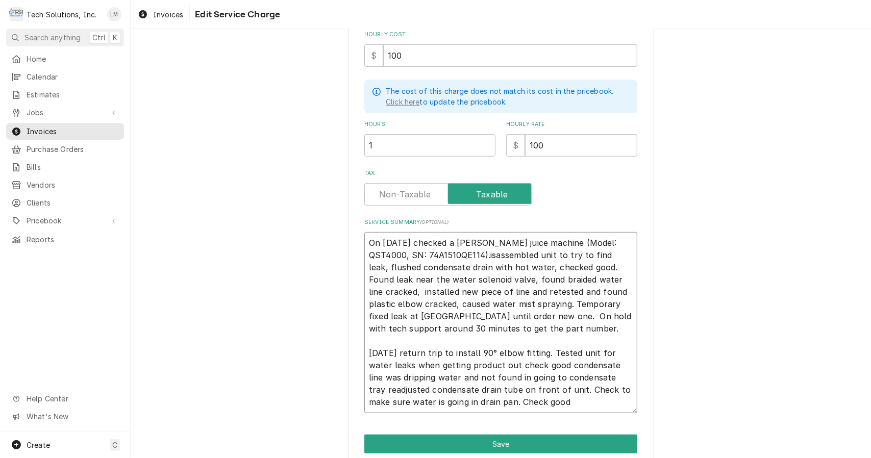
type textarea "On 8/13/25 checked a Cornelius juice machine (Model: QST4000, SN: 74A1510QE114)…"
type textarea "x"
type textarea "On 8/13/25 checked a Cornelius juice machine (Model: QST4000, SN: 74A1510QE114)…"
type textarea "x"
type textarea "On 8/13/25 checked a Cornelius juice machine (Model: QST4000, SN: 74A1510QE114)…"
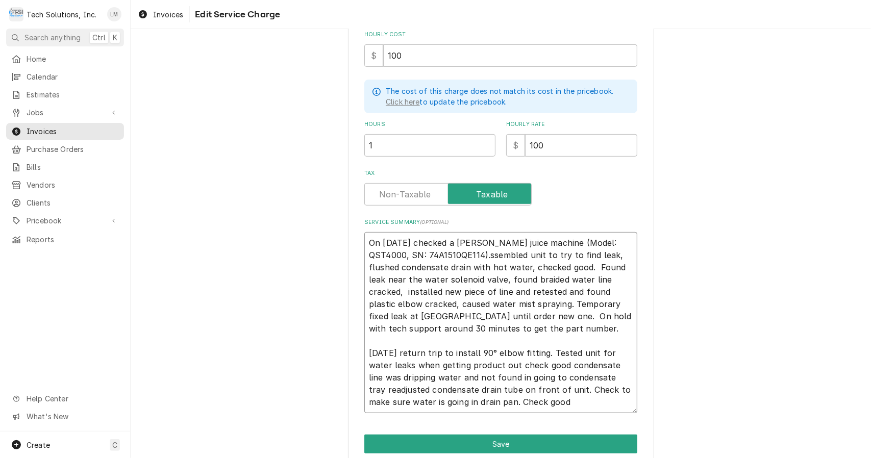
type textarea "x"
type textarea "On 8/13/25 checked a Cornelius juice machine (Model: QST4000, SN: 74A1510QE114)…"
type textarea "x"
type textarea "On 8/13/25 checked a Cornelius juice machine (Model: QST4000, SN: 74A1510QE114)…"
type textarea "x"
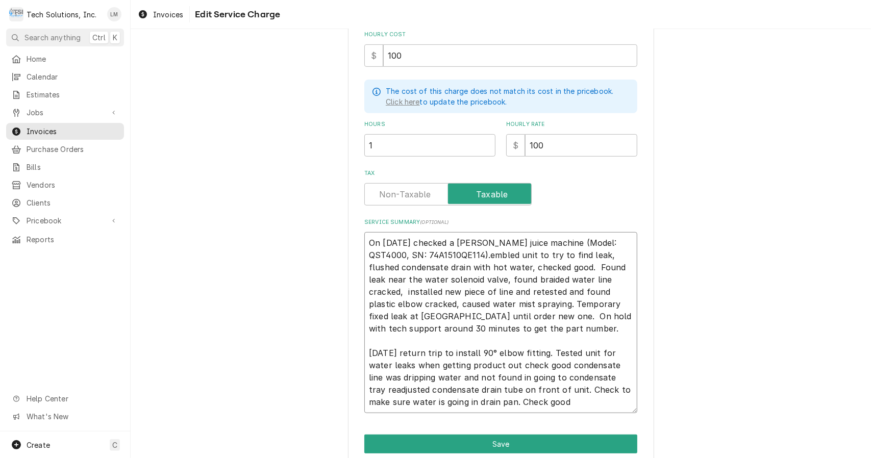
type textarea "On 8/13/25 checked a Cornelius juice machine (Model: QST4000, SN: 74A1510QE114)…"
type textarea "x"
type textarea "On 8/13/25 checked a Cornelius juice machine (Model: QST4000, SN: 74A1510QE114)…"
type textarea "x"
type textarea "On 8/13/25 checked a Cornelius juice machine (Model: QST4000, SN: 74A1510QE114)…"
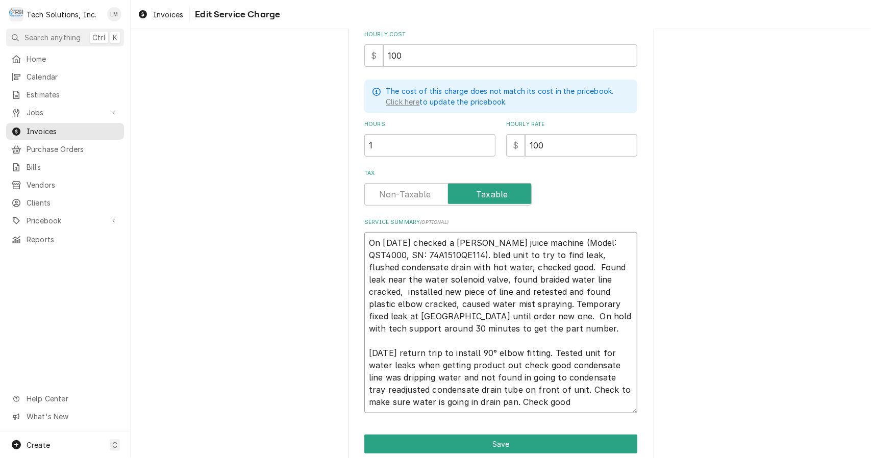
type textarea "x"
type textarea "On 8/13/25 checked a Cornelius juice machine (Model: QST4000, SN: 74A1510QE114)…"
type textarea "x"
type textarea "On 8/13/25 checked a Cornelius juice machine (Model: QST4000, SN: 74A1510QE114)…"
type textarea "x"
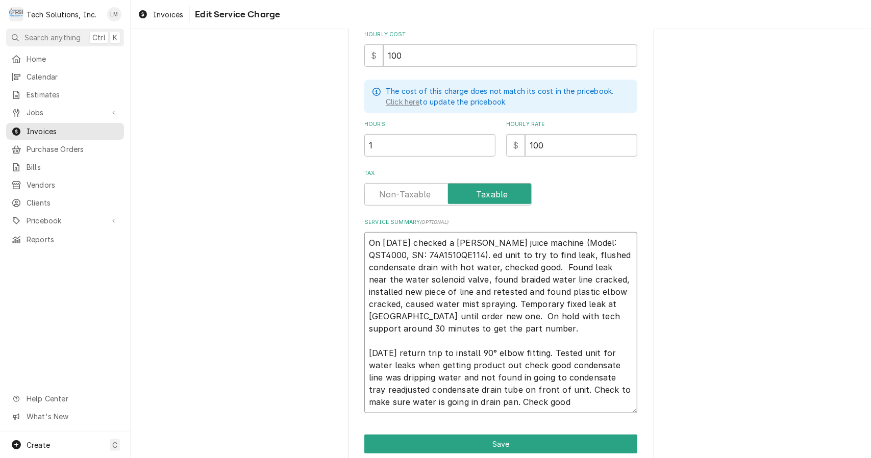
type textarea "On 8/13/25 checked a Cornelius juice machine (Model: QST4000, SN: 74A1510QE114)…"
type textarea "x"
type textarea "On 8/13/25 checked a Cornelius juice machine (Model: QST4000, SN: 74A1510QE114)…"
type textarea "x"
type textarea "On 8/13/25 checked a Cornelius juice machine (Model: QST4000, SN: 74A1510QE114)…"
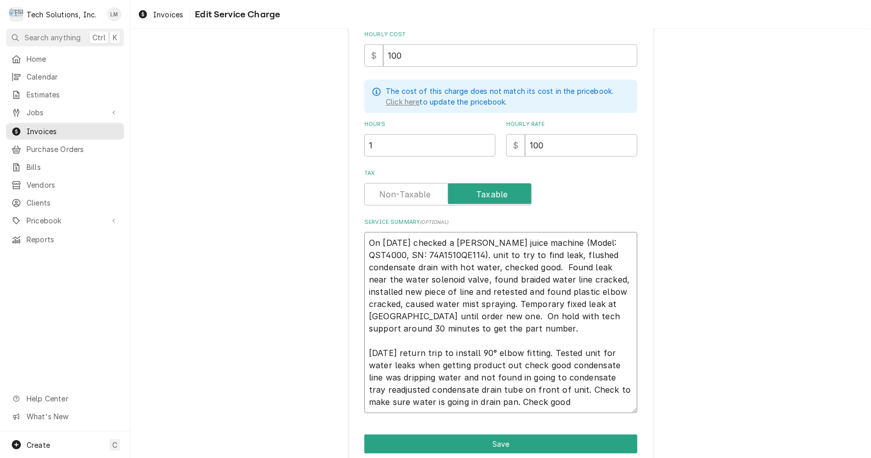
type textarea "x"
type textarea "On 8/13/25 checked a Cornelius juice machine (Model: QST4000, SN: 74A1510QE114)…"
type textarea "x"
type textarea "On 8/13/25 checked a Cornelius juice machine (Model: QST4000, SN: 74A1510QE114)…"
type textarea "x"
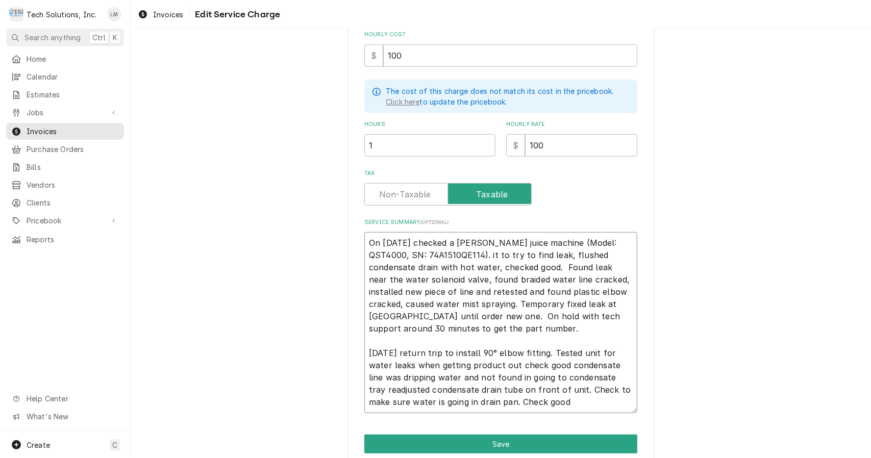
type textarea "On 8/13/25 checked a Cornelius juice machine (Model: QST4000, SN: 74A1510QE114)…"
type textarea "x"
type textarea "On 8/13/25 checked a Cornelius juice machine (Model: QST4000, SN: 74A1510QE114)…"
type textarea "x"
type textarea "On 8/13/25 checked a Cornelius juice machine (Model: QST4000, SN: 74A1510QE114)…"
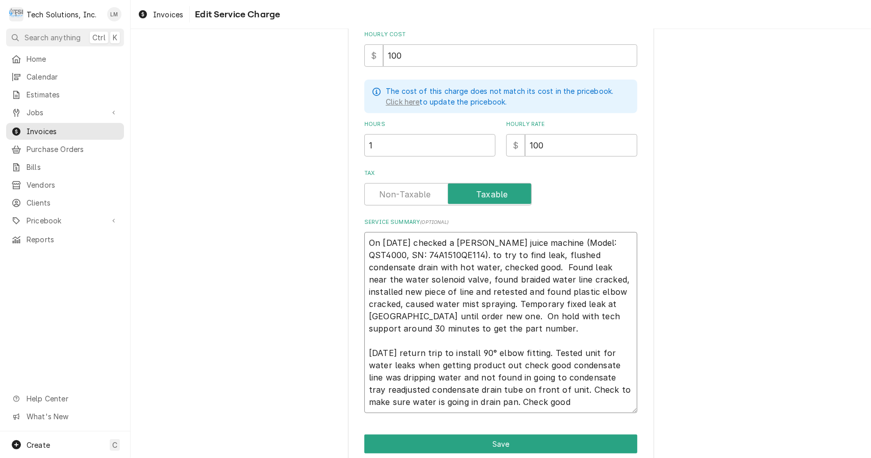
type textarea "x"
type textarea "On 8/13/25 checked a Cornelius juice machine (Model: QST4000, SN: 74A1510QE114)…"
type textarea "x"
type textarea "On 8/13/25 checked a Cornelius juice machine (Model: QST4000, SN: 74A1510QE114)…"
type textarea "x"
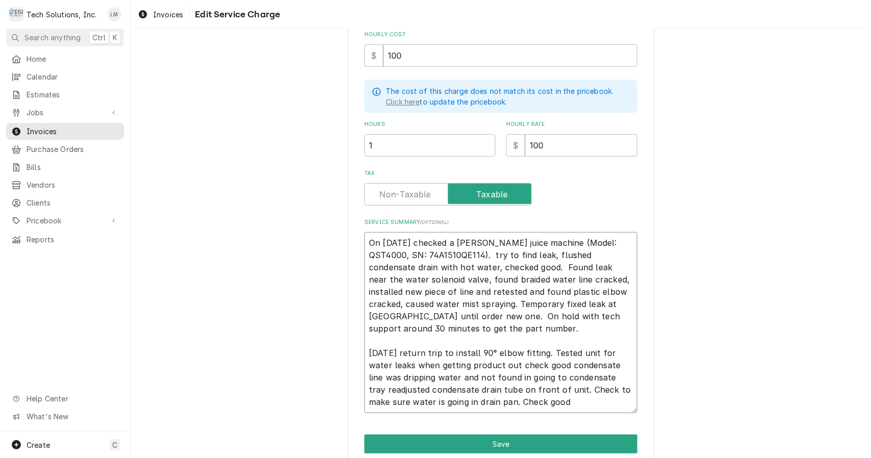
type textarea "On 8/13/25 checked a Cornelius juice machine (Model: QST4000, SN: 74A1510QE114)…"
type textarea "x"
type textarea "On 8/13/25 checked a Cornelius juice machine (Model: QST4000, SN: 74A1510QE114)…"
type textarea "x"
type textarea "On 8/13/25 checked a Cornelius juice machine (Model: QST4000, SN: 74A1510QE114)…"
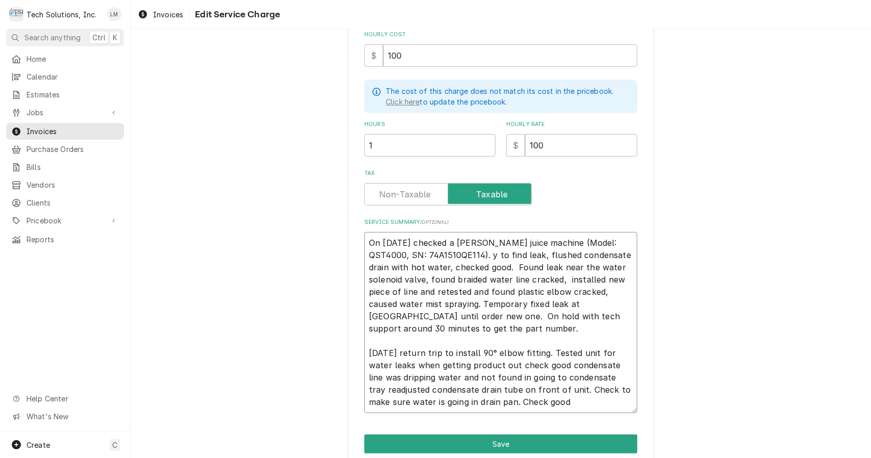
type textarea "x"
type textarea "On 8/13/25 checked a Cornelius juice machine (Model: QST4000, SN: 74A1510QE114)…"
type textarea "x"
type textarea "On 8/13/25 checked a Cornelius juice machine (Model: QST4000, SN: 74A1510QE114)…"
type textarea "x"
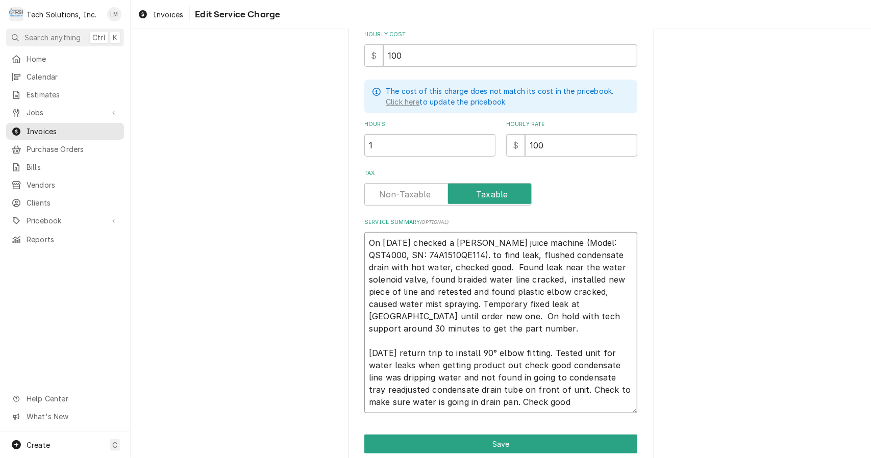
type textarea "On 8/13/25 checked a Cornelius juice machine (Model: QST4000, SN: 74A1510QE114)…"
type textarea "x"
type textarea "On 8/13/25 checked a Cornelius juice machine (Model: QST4000, SN: 74A1510QE114)…"
type textarea "x"
type textarea "On 8/13/25 checked a Cornelius juice machine (Model: QST4000, SN: 74A1510QE114)…"
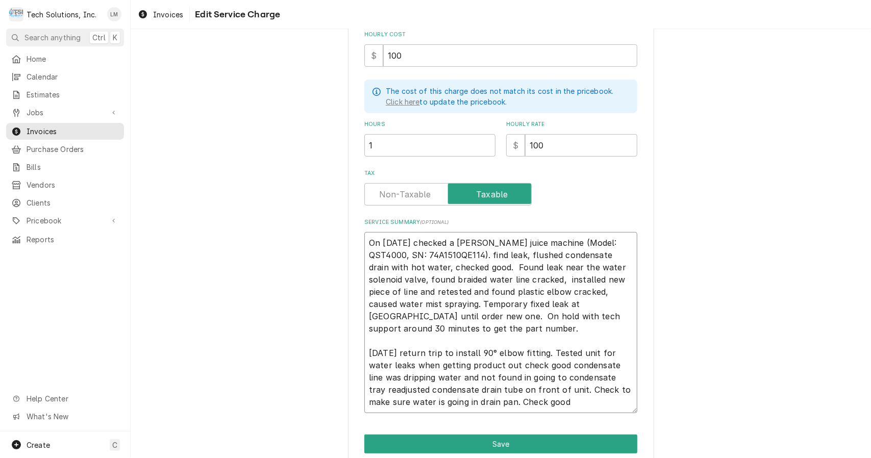
type textarea "x"
type textarea "On 8/13/25 checked a Cornelius juice machine (Model: QST4000, SN: 74A1510QE114)…"
type textarea "x"
type textarea "On 8/13/25 checked a Cornelius juice machine (Model: QST4000, SN: 74A1510QE114)…"
type textarea "x"
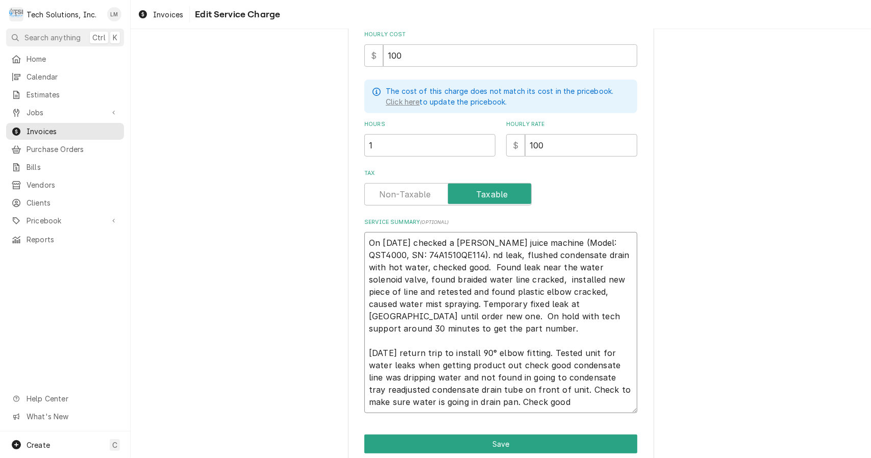
type textarea "On 8/13/25 checked a Cornelius juice machine (Model: QST4000, SN: 74A1510QE114)…"
type textarea "x"
type textarea "On 8/13/25 checked a Cornelius juice machine (Model: QST4000, SN: 74A1510QE114)…"
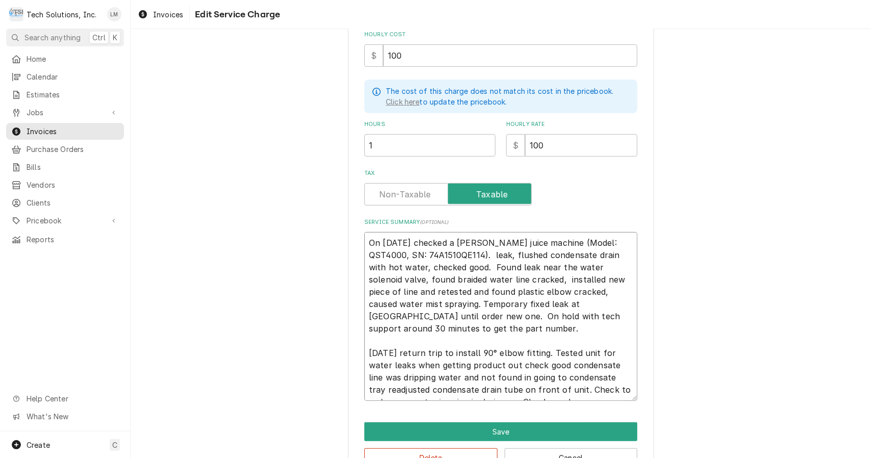
type textarea "x"
type textarea "On 8/13/25 checked a Cornelius juice machine (Model: QST4000, SN: 74A1510QE114)…"
type textarea "x"
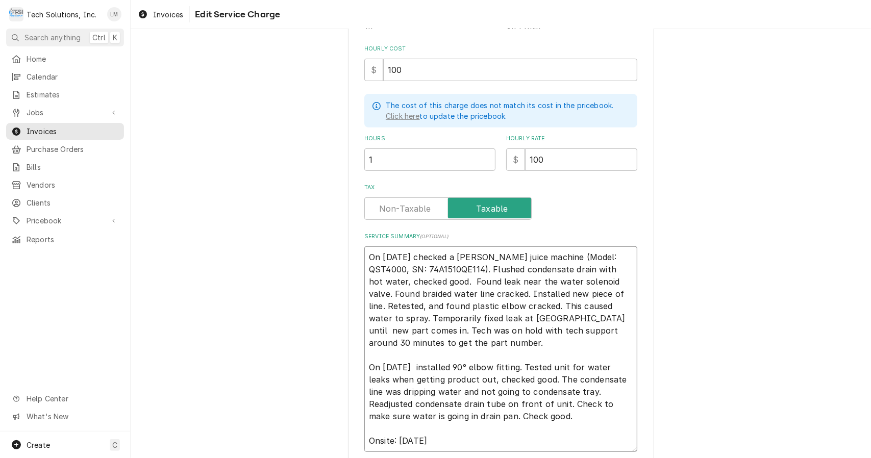
scroll to position [318, 0]
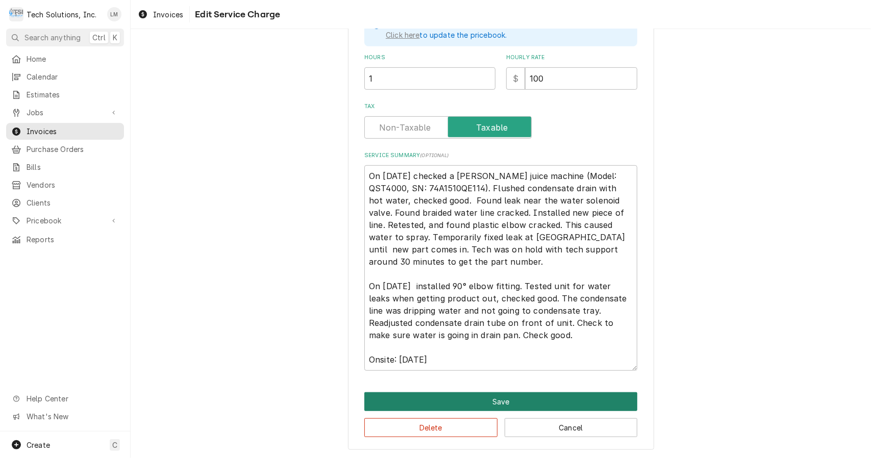
click at [542, 401] on button "Save" at bounding box center [500, 401] width 273 height 19
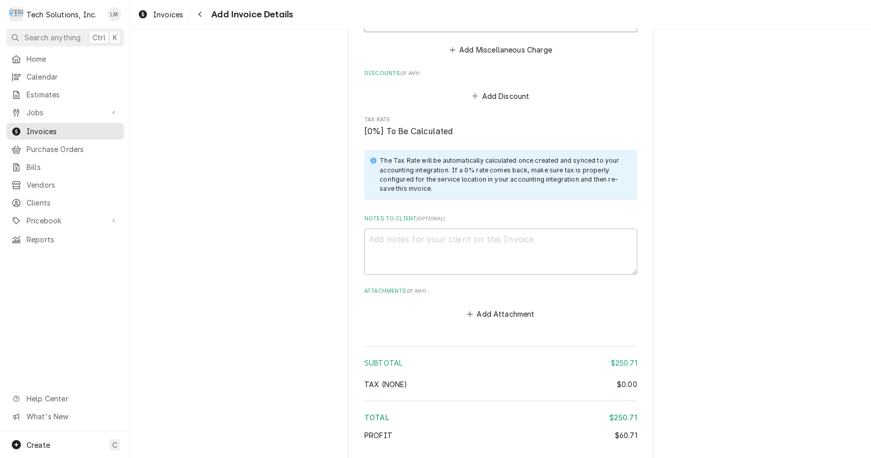
scroll to position [2275, 0]
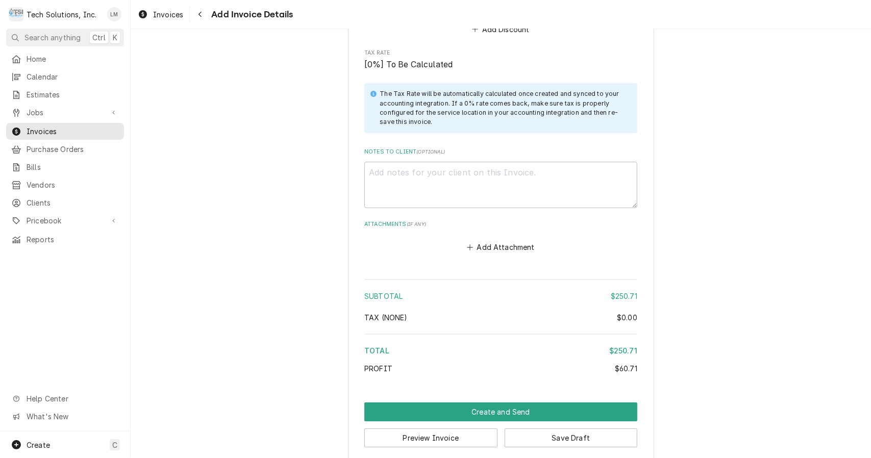
click at [546, 429] on button "Save Draft" at bounding box center [571, 438] width 133 height 19
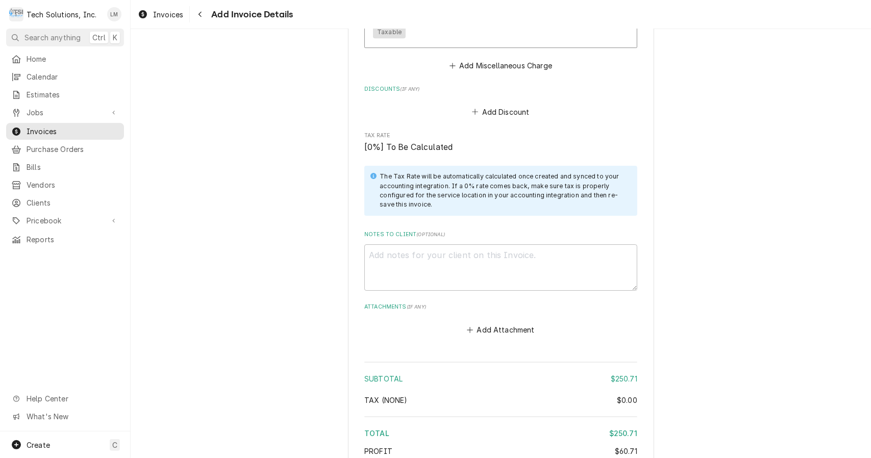
scroll to position [2351, 0]
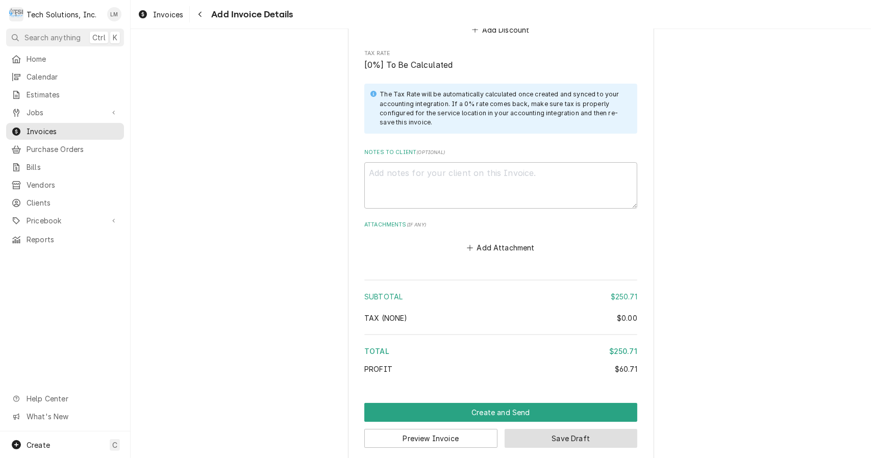
click at [544, 429] on button "Save Draft" at bounding box center [571, 438] width 133 height 19
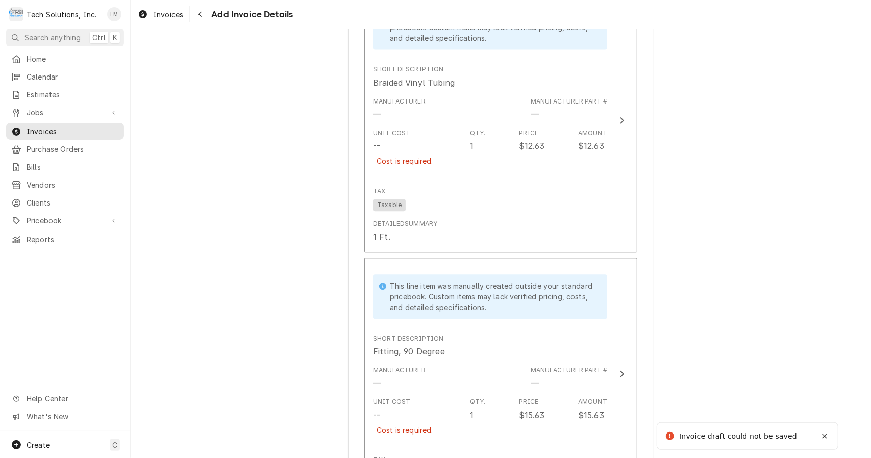
scroll to position [1558, 0]
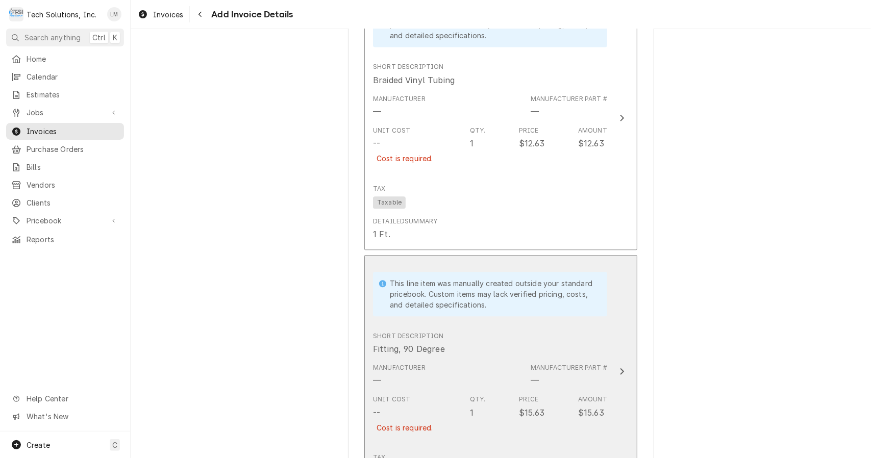
click at [497, 409] on div "Unit Cost -- Cost is required. Qty. 1 Price $15.63 Amount $15.63" at bounding box center [490, 420] width 234 height 58
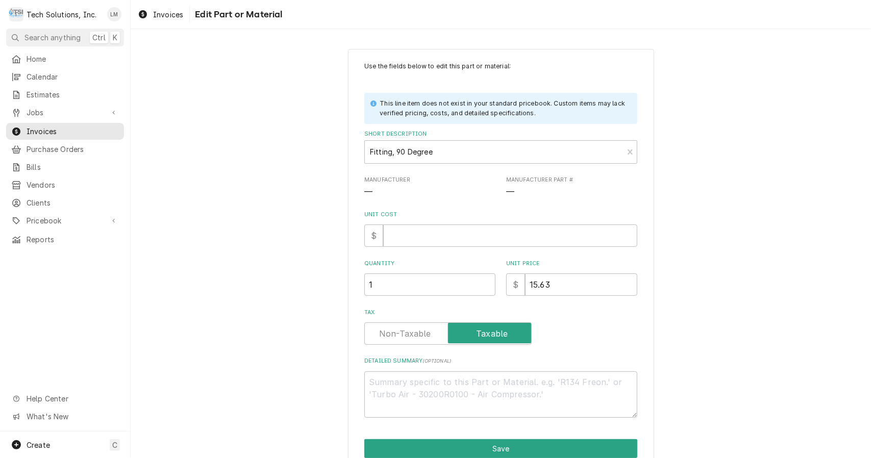
click at [557, 247] on input "Unit Cost" at bounding box center [510, 236] width 254 height 22
click at [524, 448] on button "Save" at bounding box center [500, 448] width 273 height 19
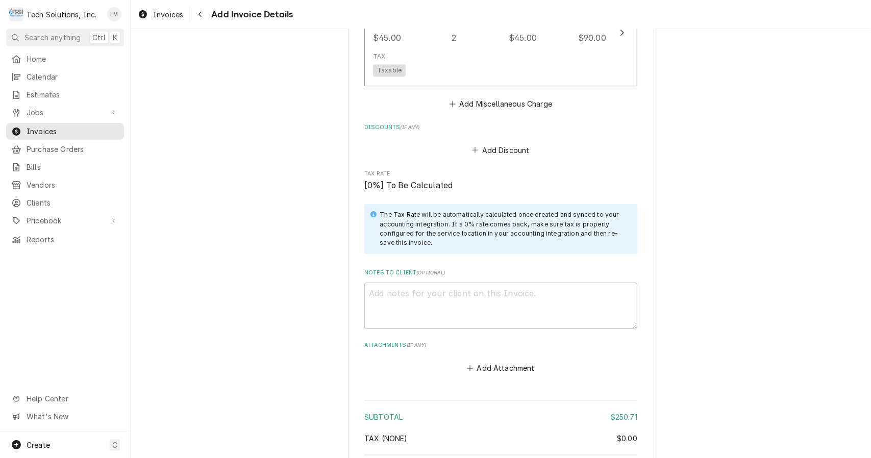
scroll to position [2351, 0]
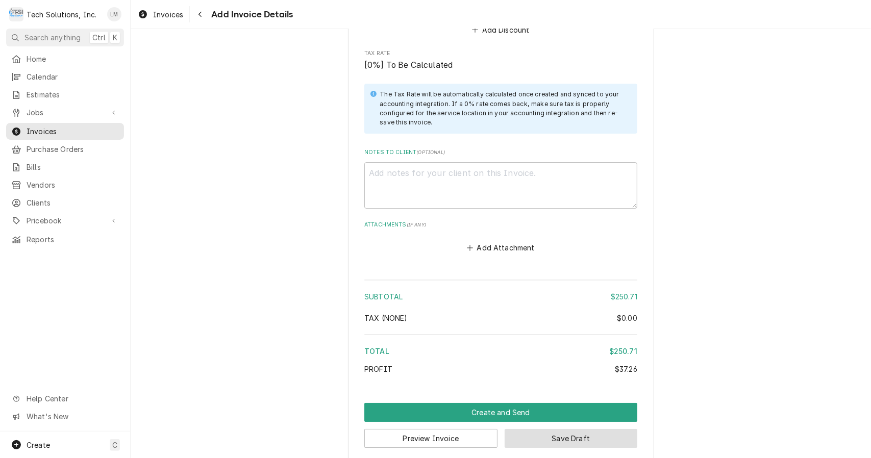
click at [568, 430] on button "Save Draft" at bounding box center [571, 438] width 133 height 19
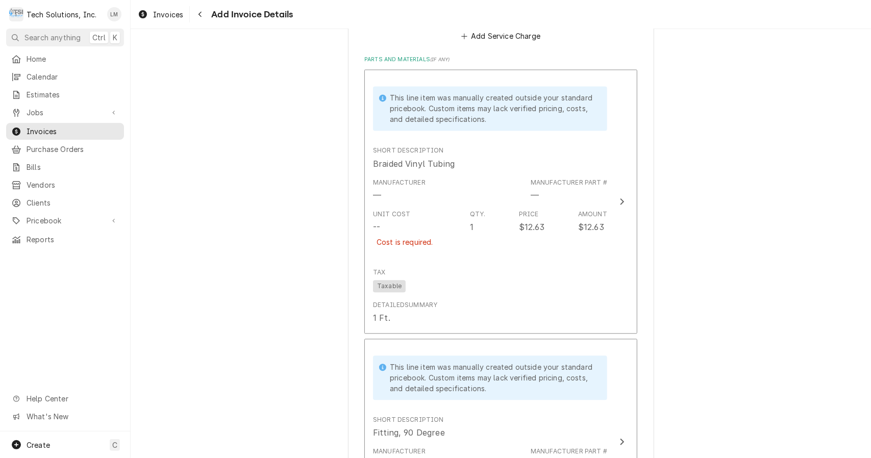
scroll to position [1467, 0]
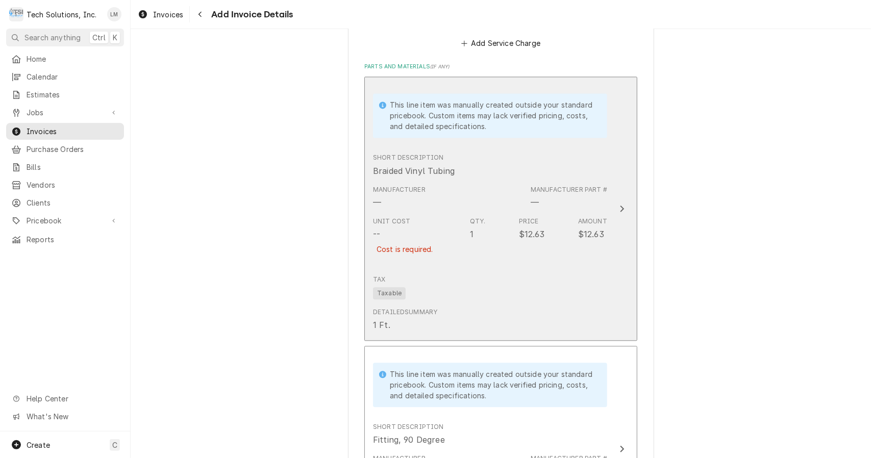
click at [608, 196] on button "This line item was manually created outside your standard pricebook. Custom ite…" at bounding box center [500, 209] width 273 height 264
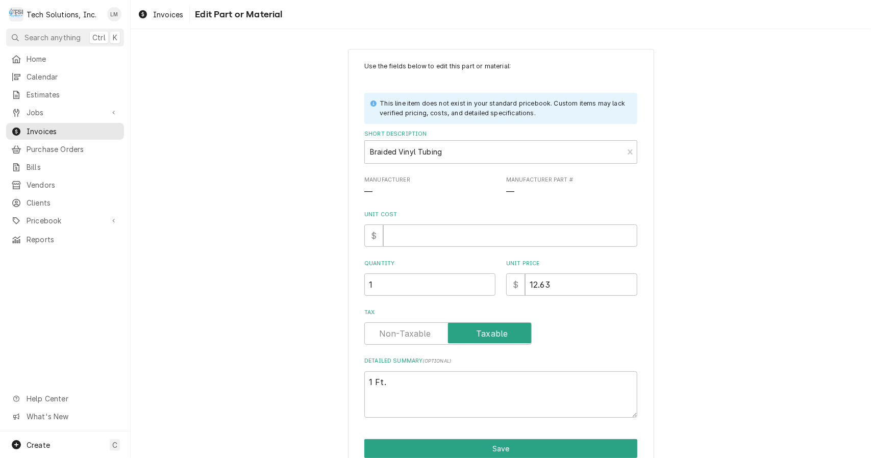
click at [448, 226] on input "Unit Cost" at bounding box center [510, 236] width 254 height 22
click at [554, 455] on button "Save" at bounding box center [500, 448] width 273 height 19
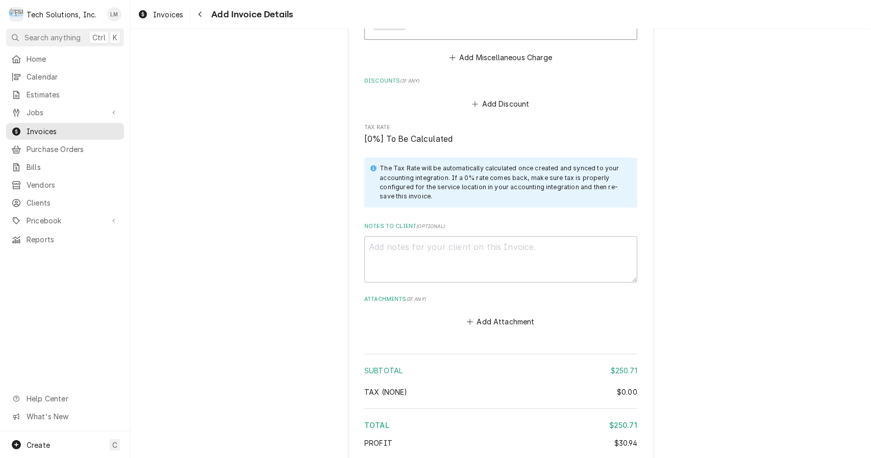
scroll to position [2325, 0]
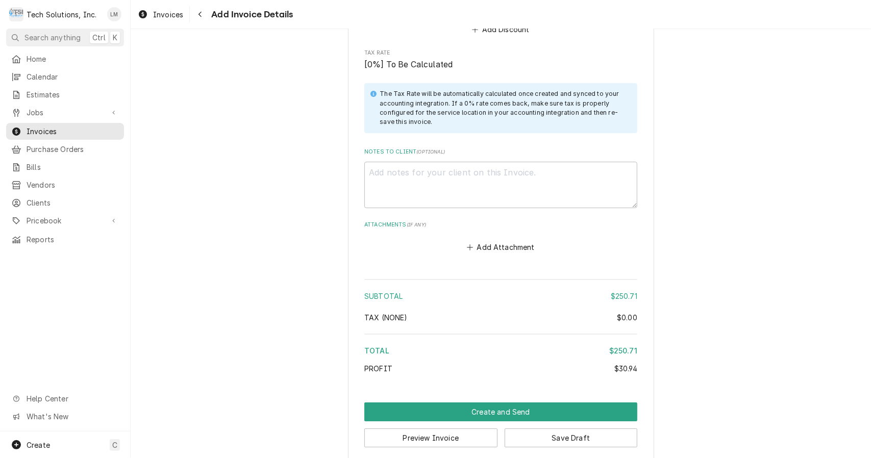
click at [552, 434] on button "Save Draft" at bounding box center [571, 438] width 133 height 19
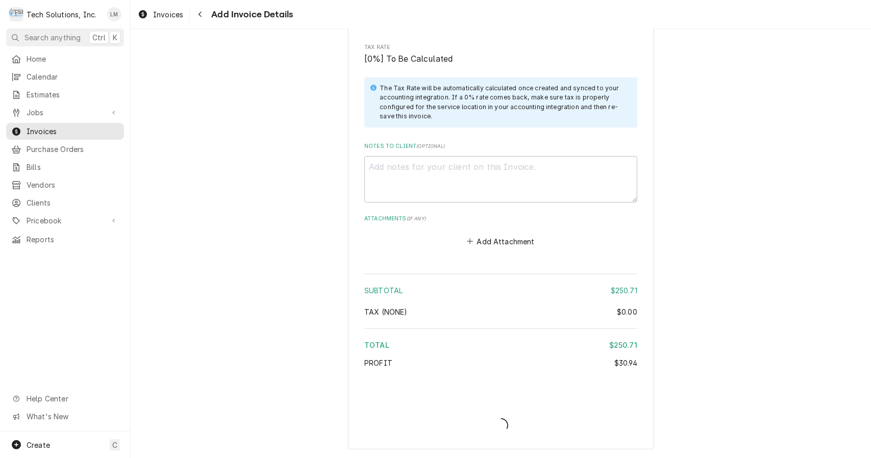
scroll to position [2295, 0]
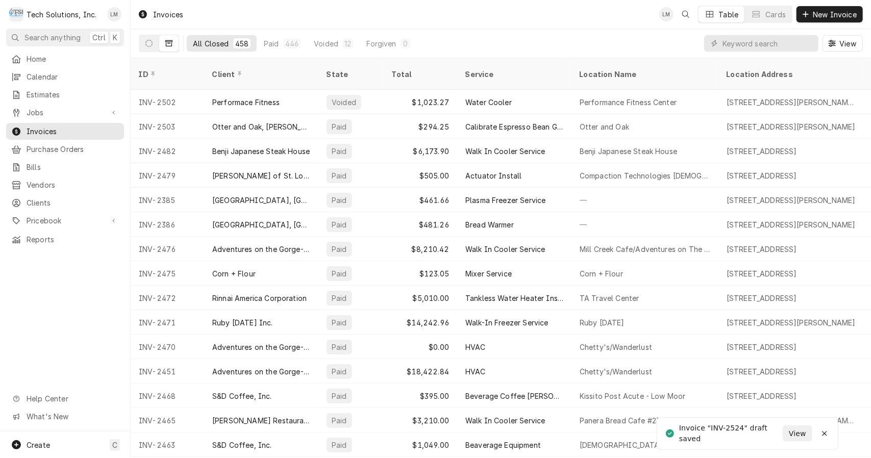
click at [48, 107] on span "Jobs" at bounding box center [65, 112] width 77 height 11
click at [59, 125] on span "Jobs" at bounding box center [73, 130] width 92 height 11
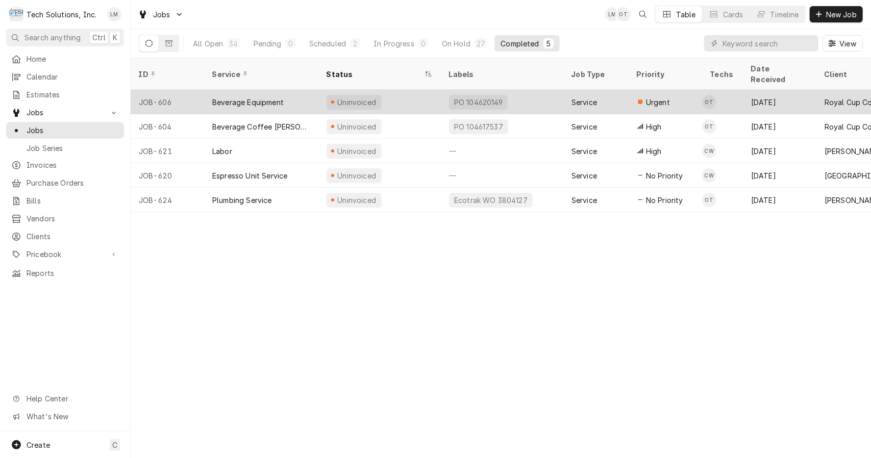
click at [249, 97] on div "Beverage Equipment" at bounding box center [247, 102] width 71 height 11
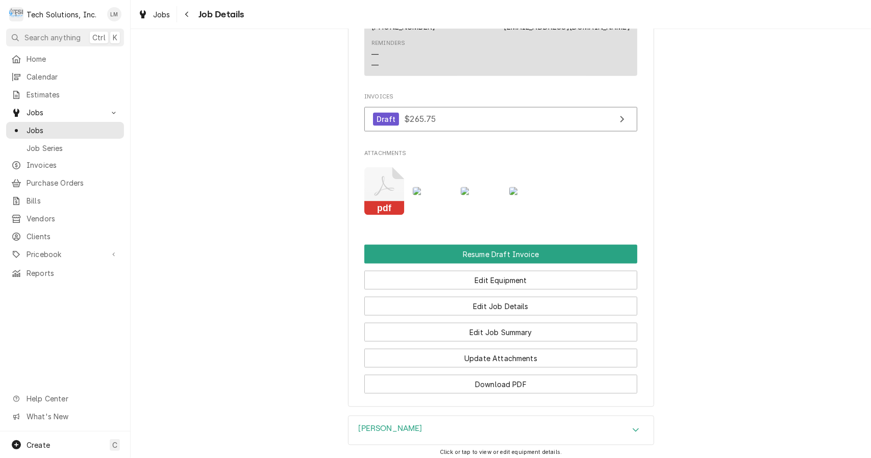
scroll to position [1081, 0]
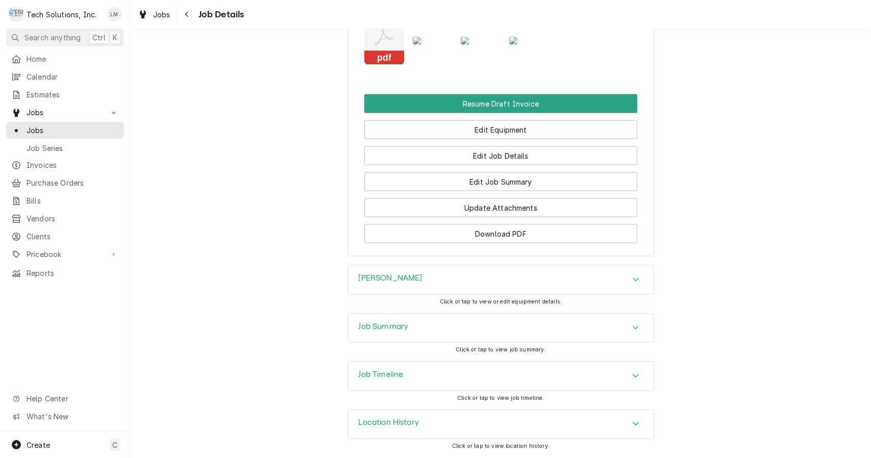
click at [427, 382] on div "Job Timeline" at bounding box center [501, 376] width 305 height 29
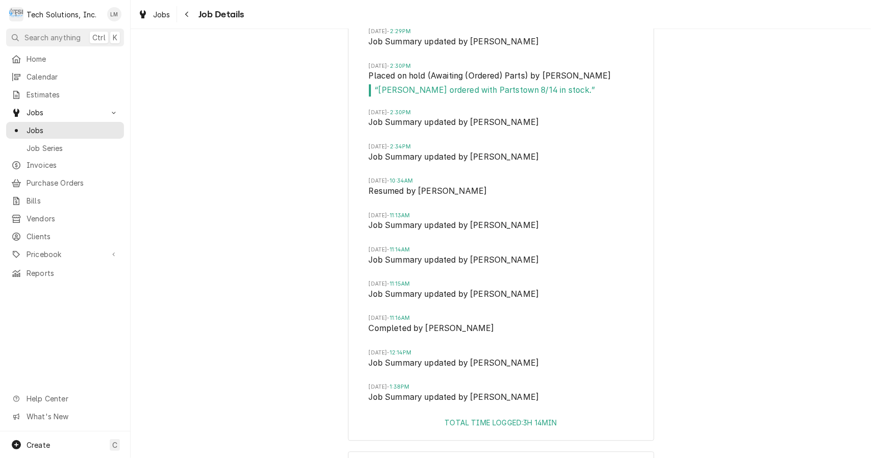
scroll to position [1705, 0]
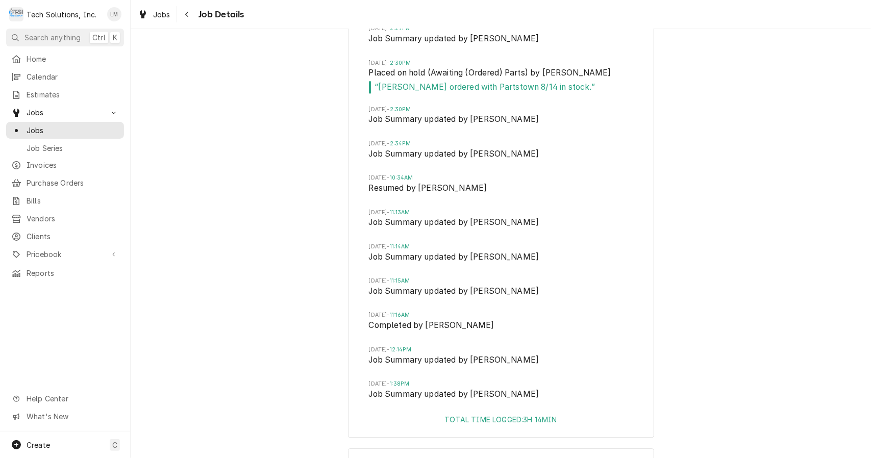
click at [509, 309] on li "[DATE] 11:15AM Job Summary updated by [PERSON_NAME]" at bounding box center [501, 294] width 264 height 34
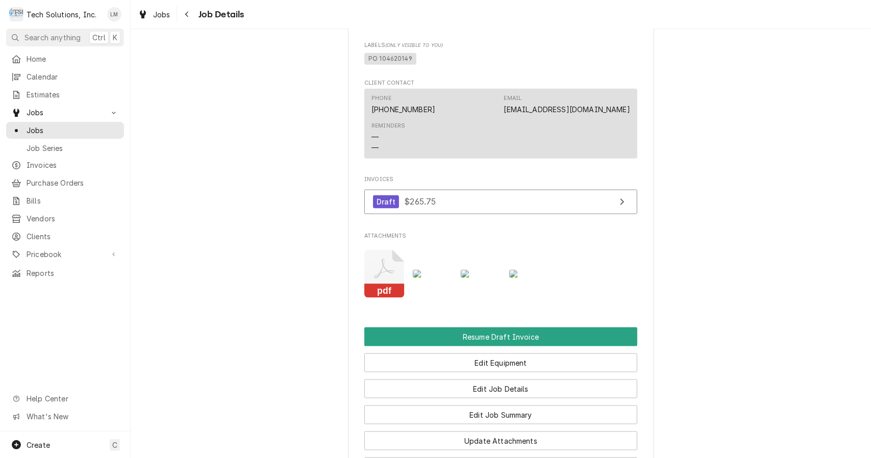
scroll to position [843, 0]
click at [523, 343] on button "Resume Draft Invoice" at bounding box center [500, 336] width 273 height 19
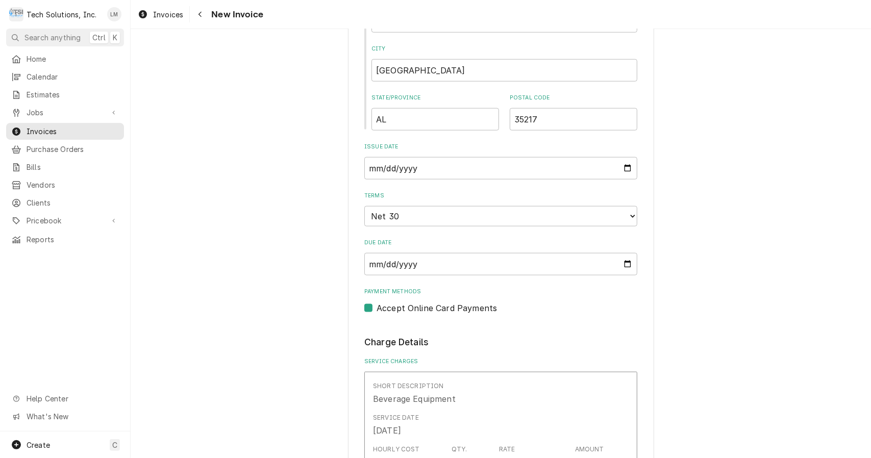
scroll to position [720, 0]
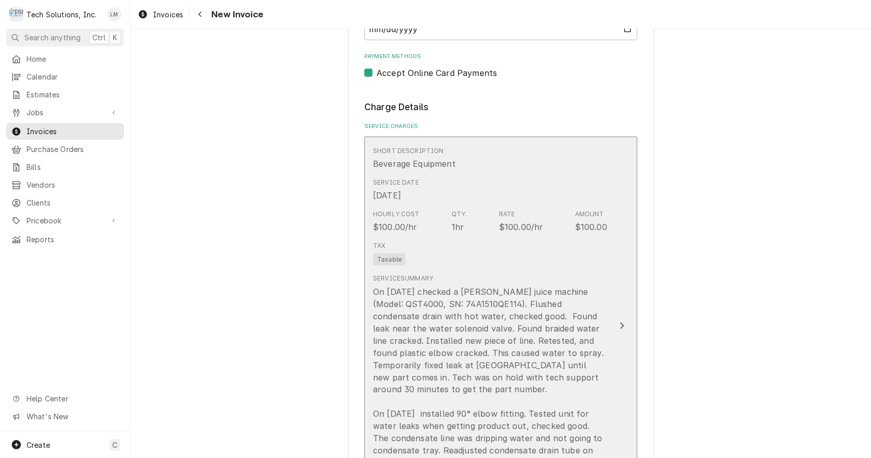
click at [609, 318] on button "Short Description Beverage Equipment Service Date [DATE] Hourly Cost $100.00/hr…" at bounding box center [500, 326] width 273 height 379
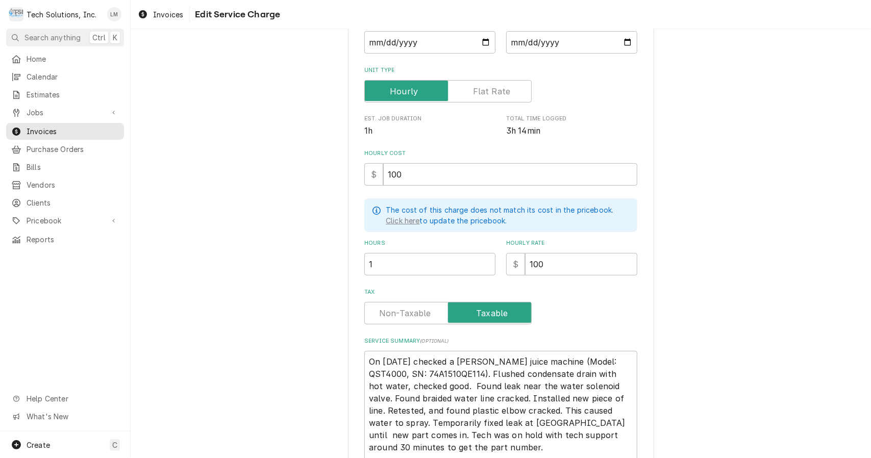
scroll to position [133, 0]
click at [469, 265] on input "1" at bounding box center [429, 264] width 131 height 22
type textarea "x"
type input "4"
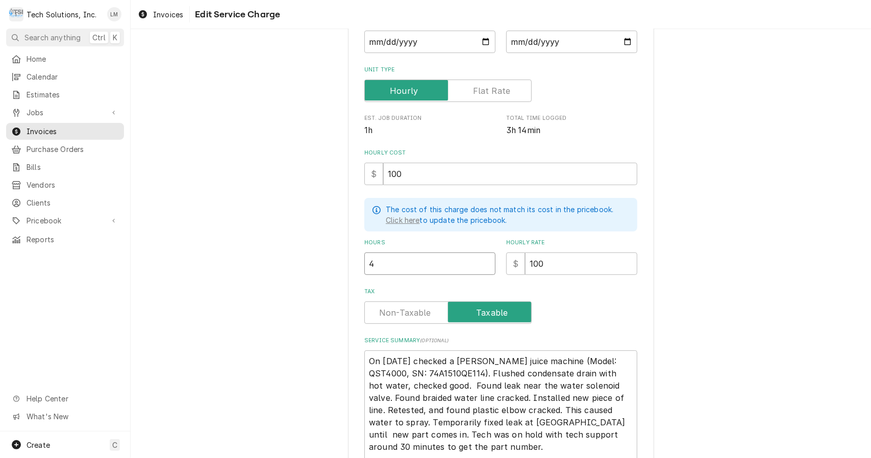
type textarea "x"
type input "4.1"
type textarea "x"
type input "4.14"
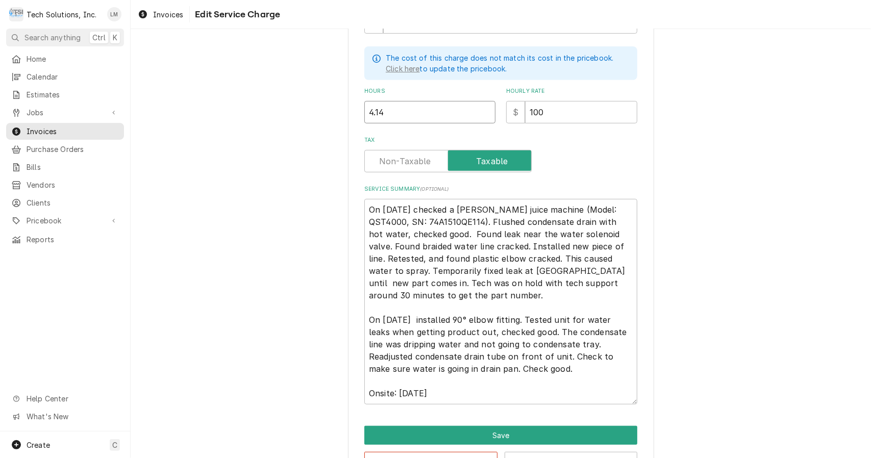
scroll to position [318, 0]
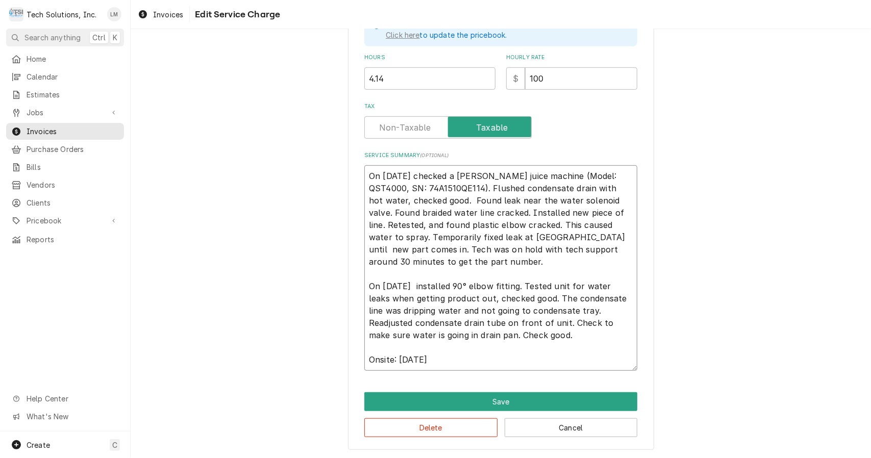
click at [480, 357] on textarea "On 8/13/25 checked a Cornelius juice machine (Model: QST4000, SN: 74A1510QE114)…" at bounding box center [500, 268] width 273 height 206
type textarea "x"
type textarea "On 8/13/25 checked a Cornelius juice machine (Model: QST4000, SN: 74A1510QE114)…"
type textarea "x"
type textarea "On 8/13/25 checked a Cornelius juice machine (Model: QST4000, SN: 74A1510QE114)…"
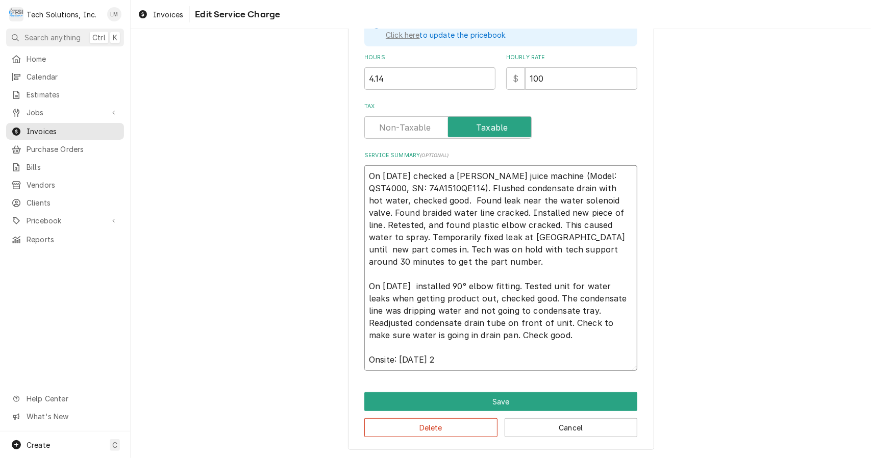
type textarea "x"
type textarea "On 8/13/25 checked a Cornelius juice machine (Model: QST4000, SN: 74A1510QE114)…"
type textarea "x"
type textarea "On 8/13/25 checked a Cornelius juice machine (Model: QST4000, SN: 74A1510QE114)…"
type textarea "x"
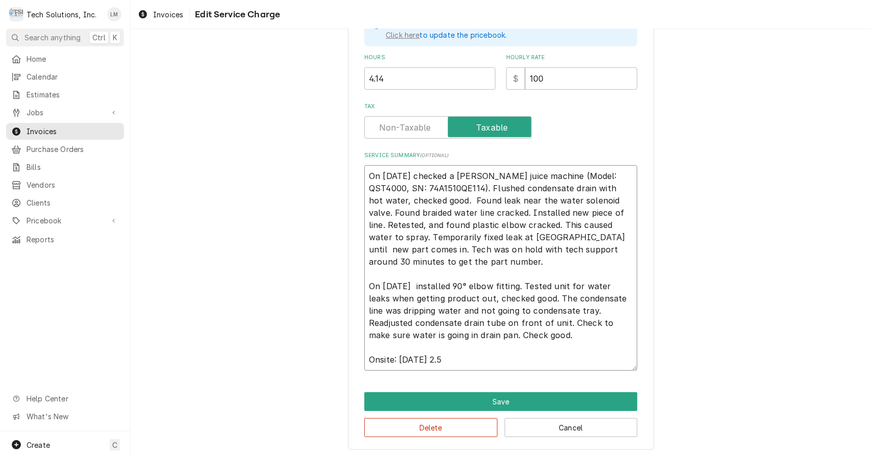
type textarea "On 8/13/25 checked a Cornelius juice machine (Model: QST4000, SN: 74A1510QE114)…"
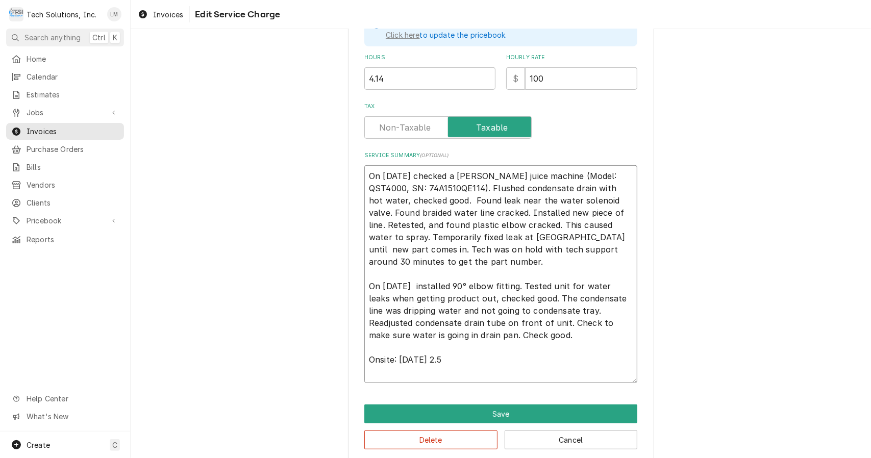
type textarea "x"
type textarea "On 8/13/25 checked a Cornelius juice machine (Model: QST4000, SN: 74A1510QE114)…"
type textarea "x"
type textarea "On 8/13/25 checked a Cornelius juice machine (Model: QST4000, SN: 74A1510QE114)…"
type textarea "x"
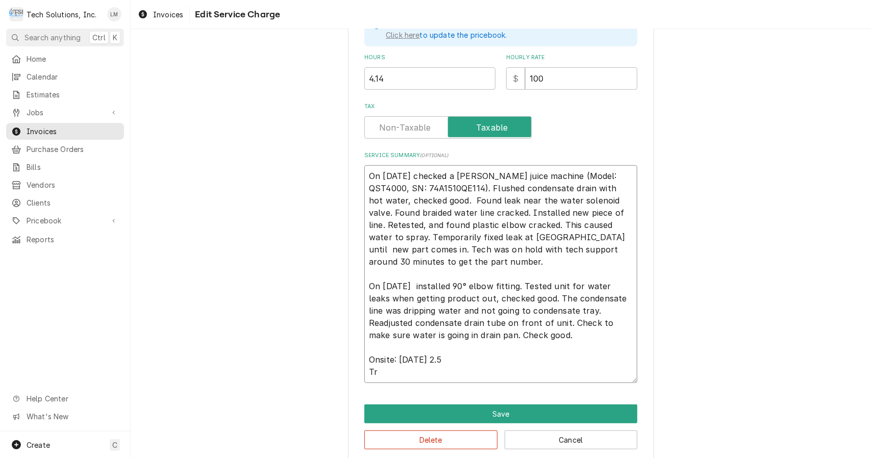
type textarea "On 8/13/25 checked a Cornelius juice machine (Model: QST4000, SN: 74A1510QE114)…"
type textarea "x"
type textarea "On 8/13/25 checked a Cornelius juice machine (Model: QST4000, SN: 74A1510QE114)…"
type textarea "x"
type textarea "On 8/13/25 checked a Cornelius juice machine (Model: QST4000, SN: 74A1510QE114)…"
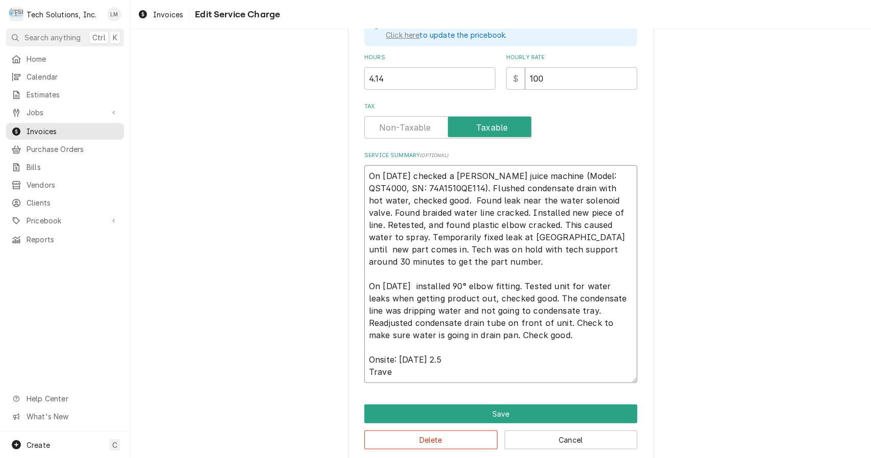
type textarea "x"
type textarea "On 8/13/25 checked a Cornelius juice machine (Model: QST4000, SN: 74A1510QE114)…"
type textarea "x"
type textarea "On 8/13/25 checked a Cornelius juice machine (Model: QST4000, SN: 74A1510QE114)…"
type textarea "x"
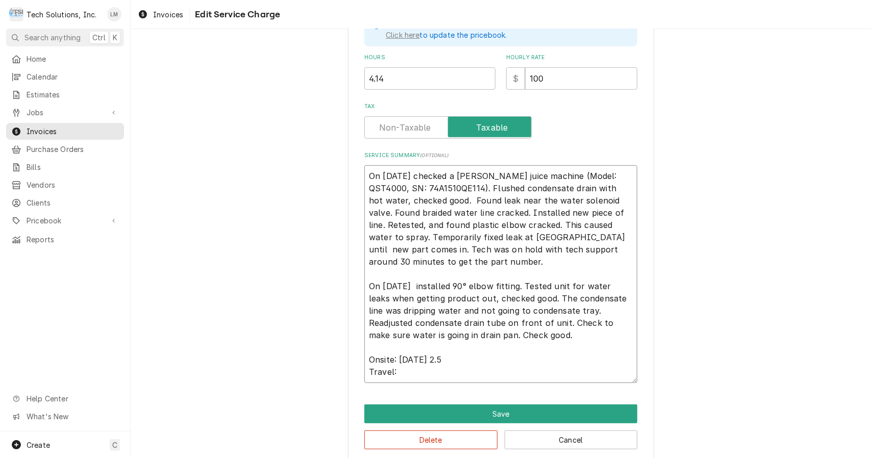
type textarea "On 8/13/25 checked a Cornelius juice machine (Model: QST4000, SN: 74A1510QE114)…"
type textarea "x"
type textarea "On 8/13/25 checked a Cornelius juice machine (Model: QST4000, SN: 74A1510QE114)…"
type textarea "x"
type textarea "On 8/13/25 checked a Cornelius juice machine (Model: QST4000, SN: 74A1510QE114)…"
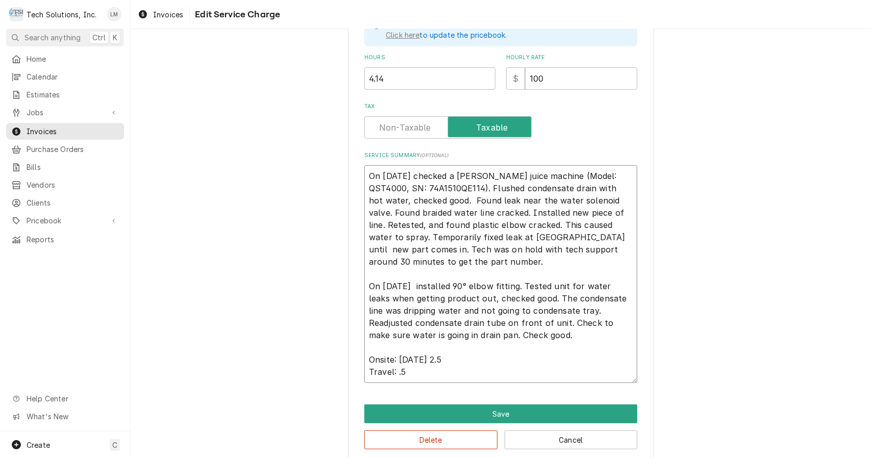
type textarea "x"
type textarea "On 8/13/25 checked a Cornelius juice machine (Model: QST4000, SN: 74A1510QE114)…"
type textarea "x"
type textarea "On 8/13/25 checked a Cornelius juice machine (Model: QST4000, SN: 74A1510QE114)…"
type textarea "x"
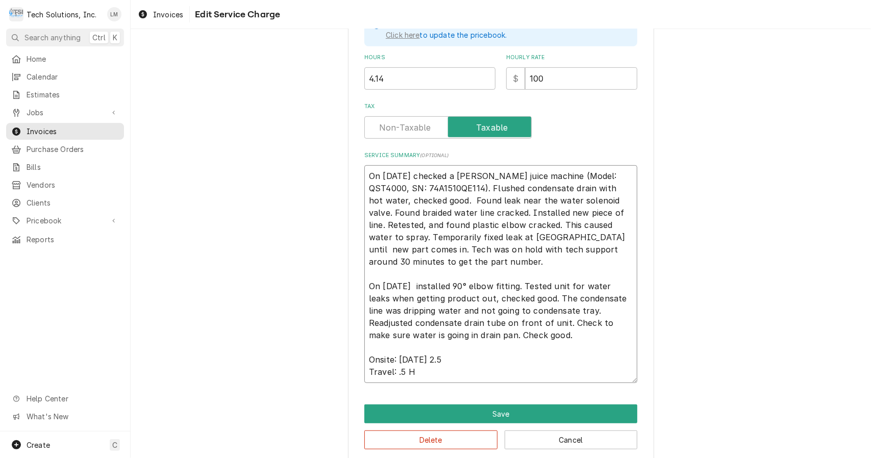
type textarea "On 8/13/25 checked a Cornelius juice machine (Model: QST4000, SN: 74A1510QE114)…"
type textarea "x"
type textarea "On 8/13/25 checked a Cornelius juice machine (Model: QST4000, SN: 74A1510QE114)…"
type textarea "x"
type textarea "On 8/13/25 checked a Cornelius juice machine (Model: QST4000, SN: 74A1510QE114)…"
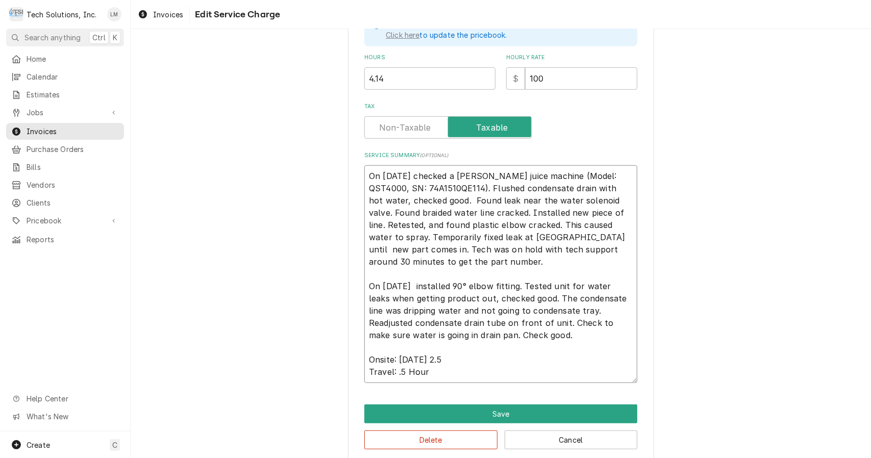
type textarea "x"
type textarea "On 8/13/25 checked a Cornelius juice machine (Model: QST4000, SN: 74A1510QE114)…"
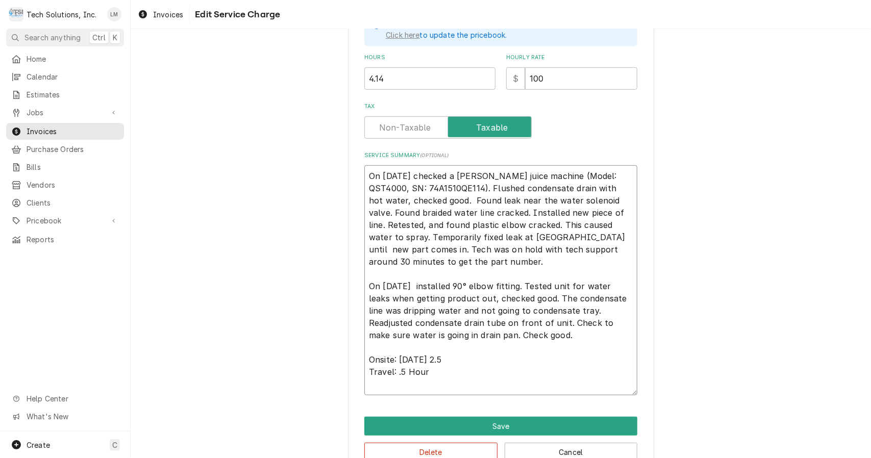
type textarea "x"
type textarea "On 8/13/25 checked a Cornelius juice machine (Model: QST4000, SN: 74A1510QE114)…"
type textarea "x"
type textarea "On 8/13/25 checked a Cornelius juice machine (Model: QST4000, SN: 74A1510QE114)…"
type textarea "x"
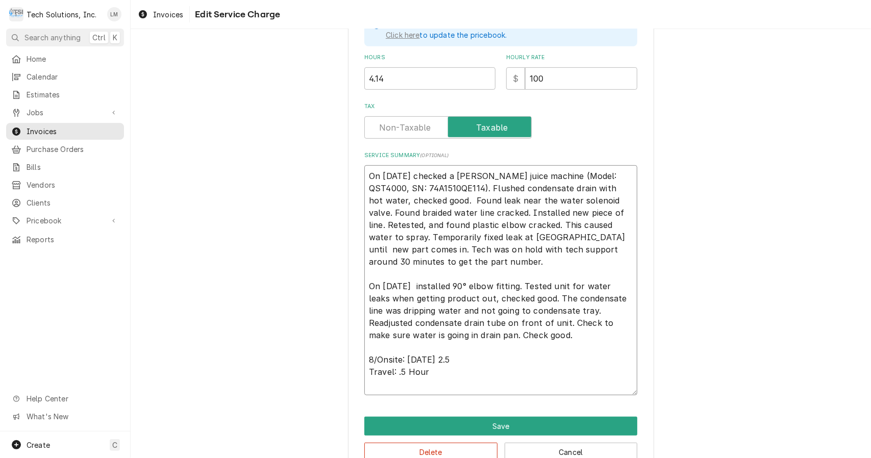
type textarea "On 8/13/25 checked a Cornelius juice machine (Model: QST4000, SN: 74A1510QE114)…"
type textarea "x"
type textarea "On 8/13/25 checked a Cornelius juice machine (Model: QST4000, SN: 74A1510QE114)…"
type textarea "x"
type textarea "On 8/13/25 checked a Cornelius juice machine (Model: QST4000, SN: 74A1510QE114)…"
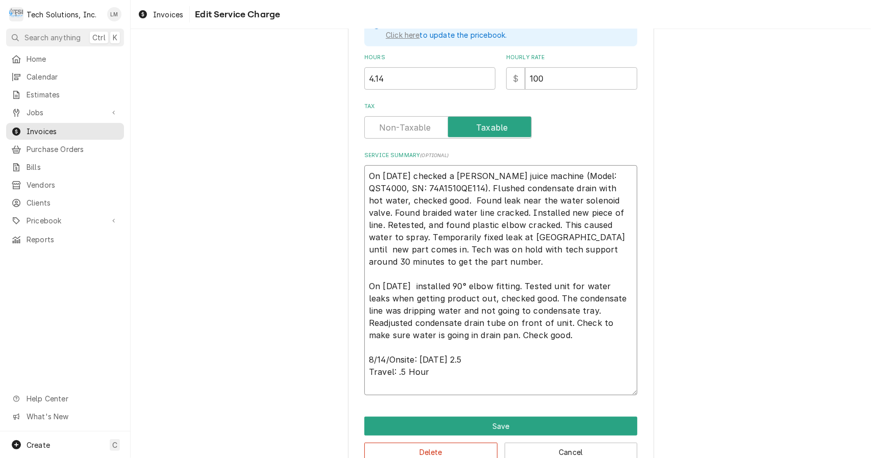
type textarea "x"
type textarea "On 8/13/25 checked a Cornelius juice machine (Model: QST4000, SN: 74A1510QE114)…"
type textarea "x"
type textarea "On 8/13/25 checked a Cornelius juice machine (Model: QST4000, SN: 74A1510QE114)…"
type textarea "x"
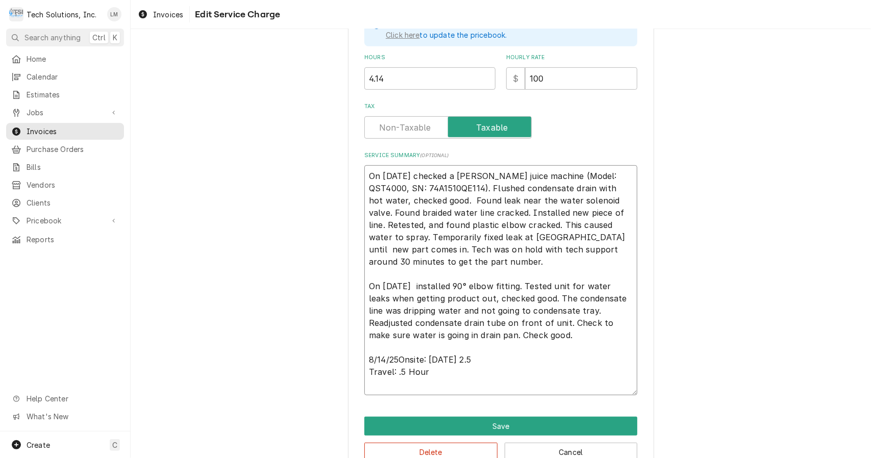
type textarea "On 8/13/25 checked a Cornelius juice machine (Model: QST4000, SN: 74A1510QE114)…"
type textarea "x"
type textarea "On 8/13/25 checked a Cornelius juice machine (Model: QST4000, SN: 74A1510QE114)…"
type textarea "x"
type textarea "On 8/13/25 checked a Cornelius juice machine (Model: QST4000, SN: 74A1510QE114)…"
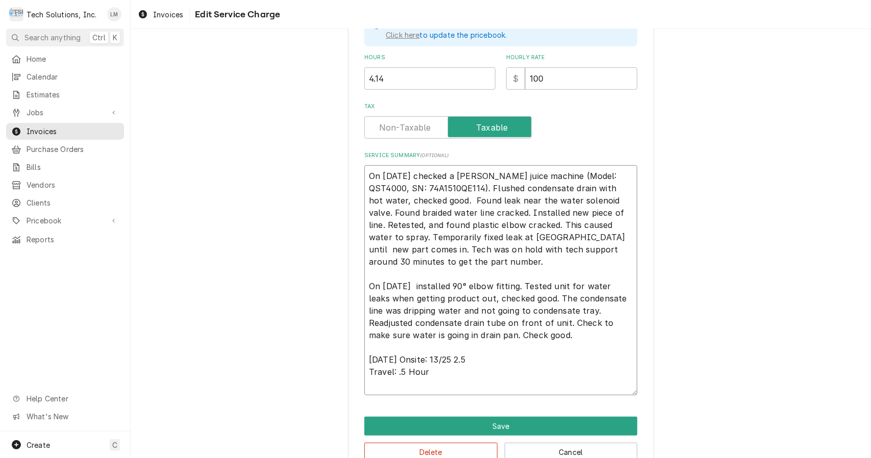
type textarea "x"
type textarea "On 8/13/25 checked a Cornelius juice machine (Model: QST4000, SN: 74A1510QE114)…"
type textarea "x"
type textarea "On 8/13/25 checked a Cornelius juice machine (Model: QST4000, SN: 74A1510QE114)…"
type textarea "x"
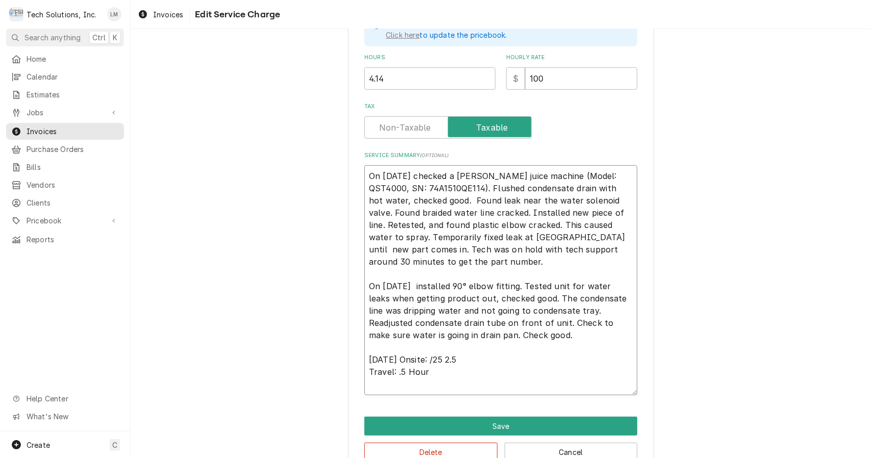
type textarea "On 8/13/25 checked a Cornelius juice machine (Model: QST4000, SN: 74A1510QE114)…"
type textarea "x"
type textarea "On 8/13/25 checked a Cornelius juice machine (Model: QST4000, SN: 74A1510QE114)…"
type textarea "x"
type textarea "On 8/13/25 checked a Cornelius juice machine (Model: QST4000, SN: 74A1510QE114)…"
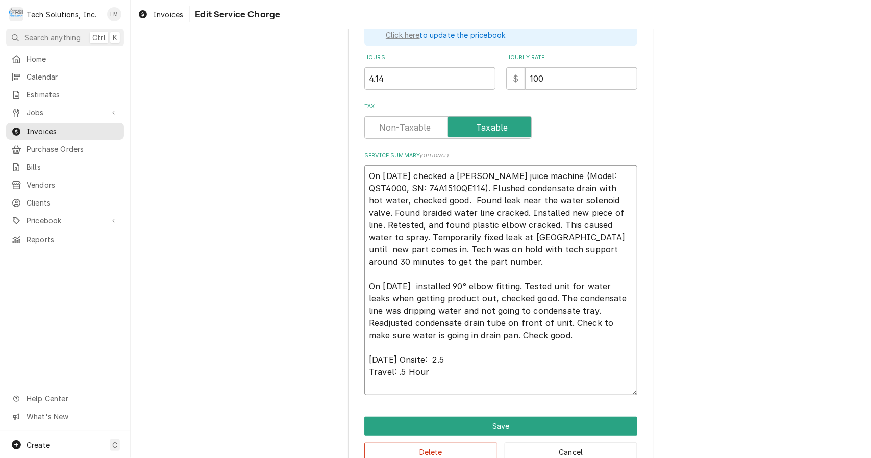
type textarea "x"
type textarea "On 8/13/25 checked a Cornelius juice machine (Model: QST4000, SN: 74A1510QE114)…"
type textarea "x"
type textarea "On 8/13/25 checked a Cornelius juice machine (Model: QST4000, SN: 74A1510QE114)…"
type textarea "x"
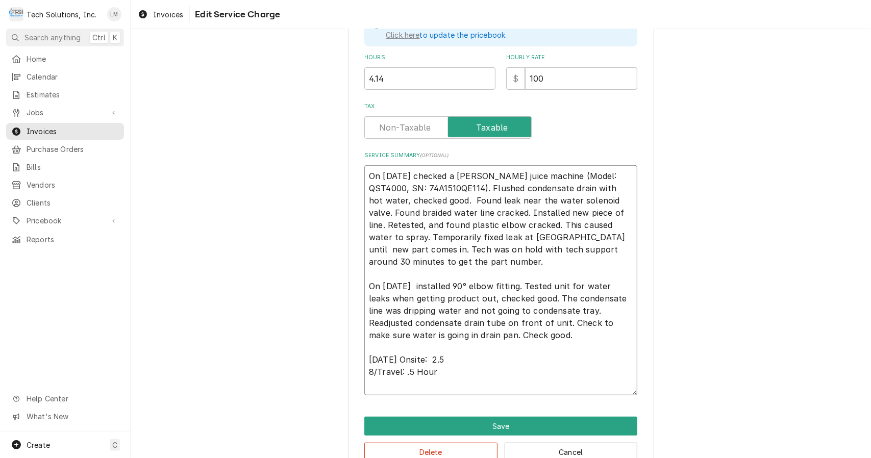
type textarea "On 8/13/25 checked a Cornelius juice machine (Model: QST4000, SN: 74A1510QE114)…"
type textarea "x"
type textarea "On 8/13/25 checked a Cornelius juice machine (Model: QST4000, SN: 74A1510QE114)…"
type textarea "x"
type textarea "On 8/13/25 checked a Cornelius juice machine (Model: QST4000, SN: 74A1510QE114)…"
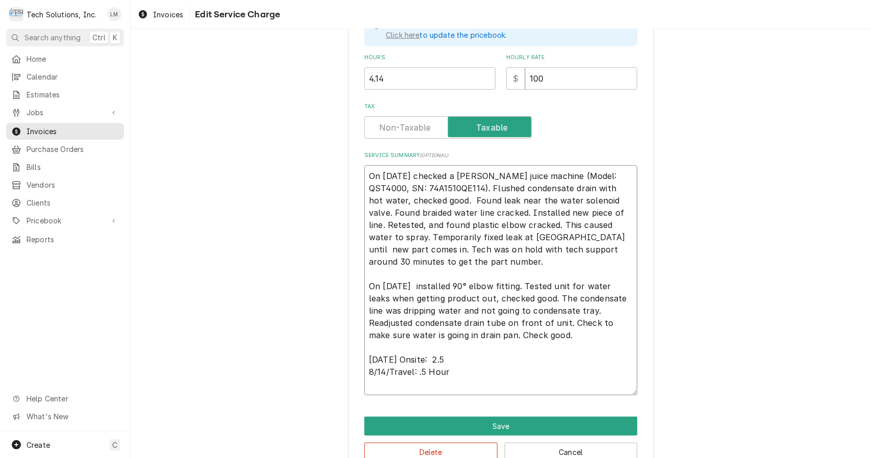
type textarea "x"
type textarea "On 8/13/25 checked a Cornelius juice machine (Model: QST4000, SN: 74A1510QE114)…"
type textarea "x"
type textarea "On 8/13/25 checked a Cornelius juice machine (Model: QST4000, SN: 74A1510QE114)…"
type textarea "x"
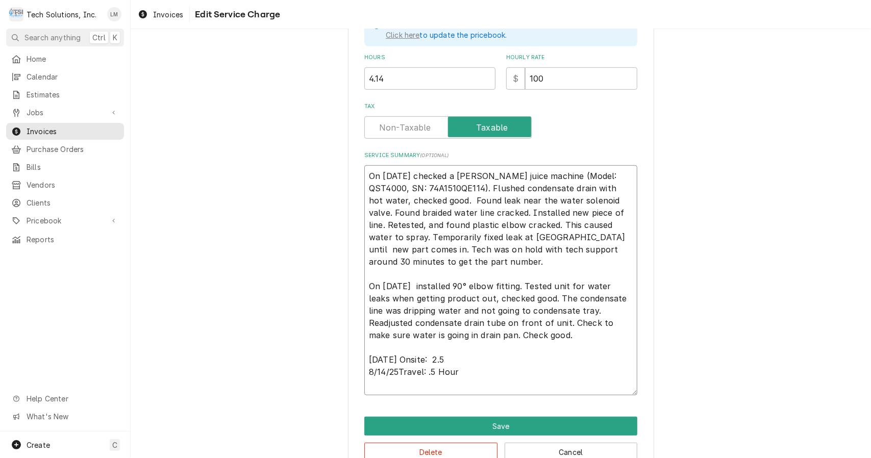
type textarea "On 8/13/25 checked a Cornelius juice machine (Model: QST4000, SN: 74A1510QE114)…"
type textarea "x"
type textarea "On 8/13/25 checked a Cornelius juice machine (Model: QST4000, SN: 74A1510QE114)…"
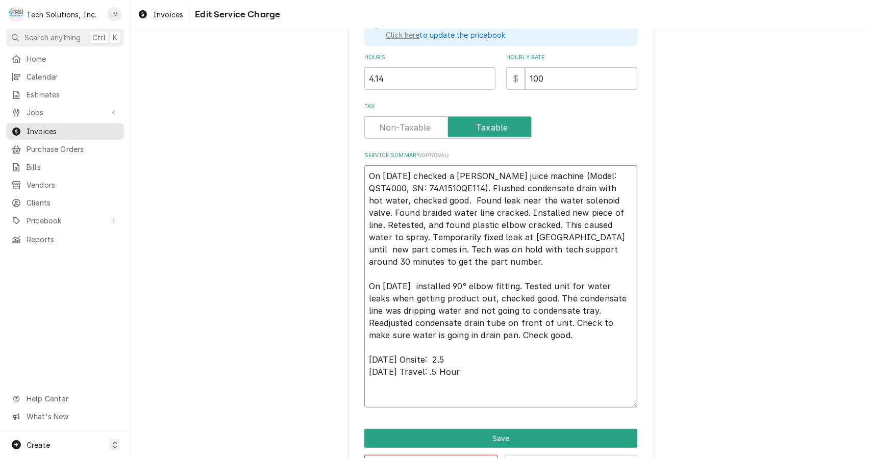
type textarea "x"
type textarea "On 8/13/25 checked a Cornelius juice machine (Model: QST4000, SN: 74A1510QE114)…"
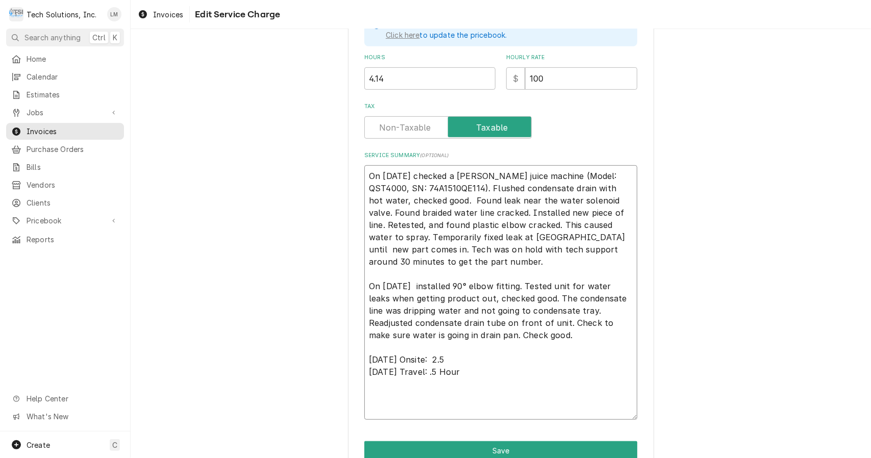
type textarea "x"
type textarea "On 8/13/25 checked a Cornelius juice machine (Model: QST4000, SN: 74A1510QE114)…"
type textarea "x"
type textarea "On 8/13/25 checked a Cornelius juice machine (Model: QST4000, SN: 74A1510QE114)…"
type textarea "x"
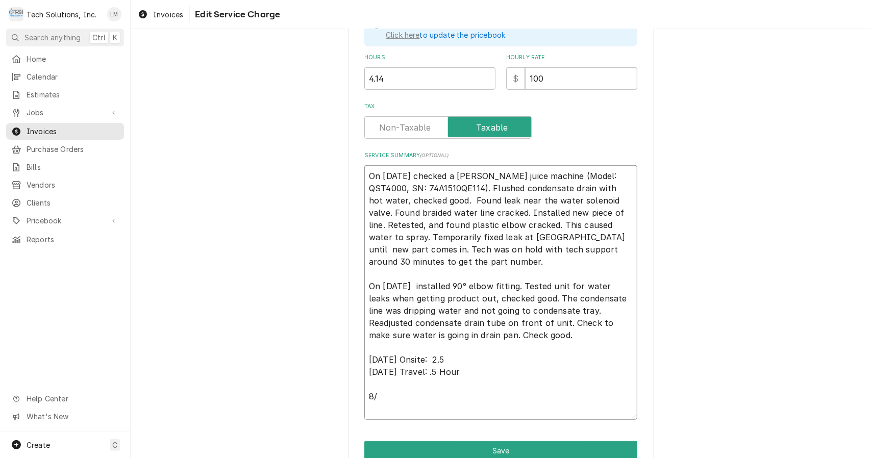
type textarea "On 8/13/25 checked a Cornelius juice machine (Model: QST4000, SN: 74A1510QE114)…"
type textarea "x"
type textarea "On 8/13/25 checked a Cornelius juice machine (Model: QST4000, SN: 74A1510QE114)…"
type textarea "x"
type textarea "On 8/13/25 checked a Cornelius juice machine (Model: QST4000, SN: 74A1510QE114)…"
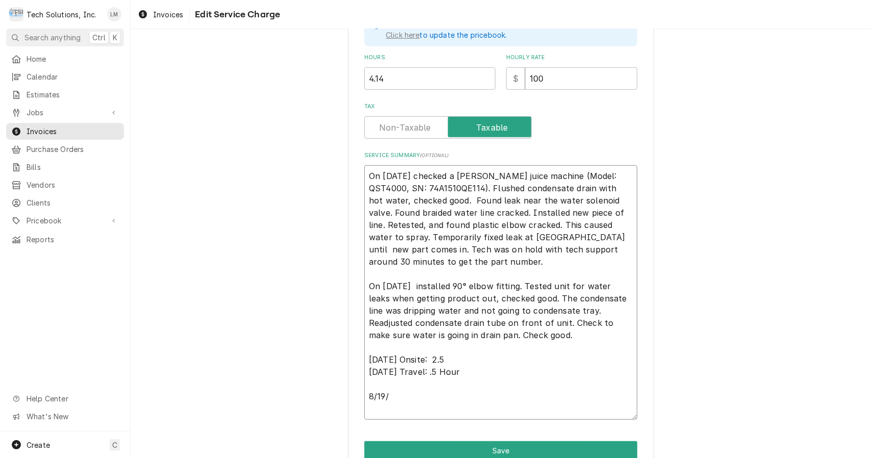
type textarea "x"
type textarea "On 8/13/25 checked a Cornelius juice machine (Model: QST4000, SN: 74A1510QE114)…"
type textarea "x"
type textarea "On 8/13/25 checked a Cornelius juice machine (Model: QST4000, SN: 74A1510QE114)…"
type textarea "x"
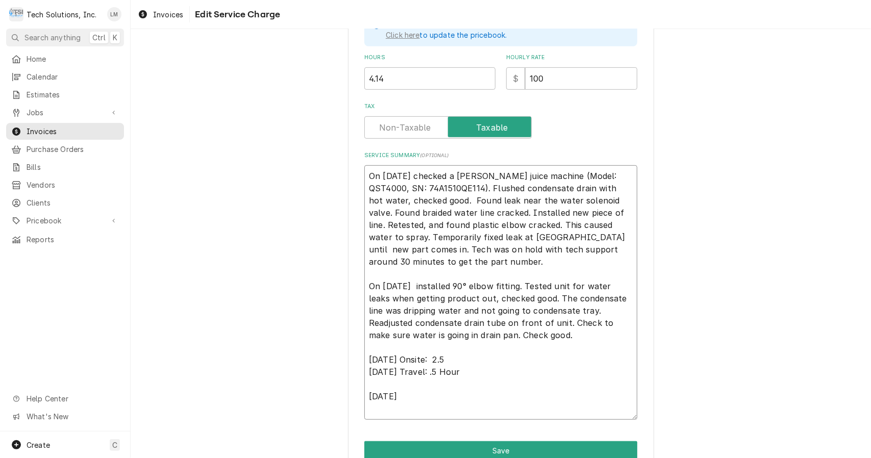
type textarea "On 8/13/25 checked a Cornelius juice machine (Model: QST4000, SN: 74A1510QE114)…"
type textarea "x"
type textarea "On 8/13/25 checked a Cornelius juice machine (Model: QST4000, SN: 74A1510QE114)…"
type textarea "x"
type textarea "On 8/13/25 checked a Cornelius juice machine (Model: QST4000, SN: 74A1510QE114)…"
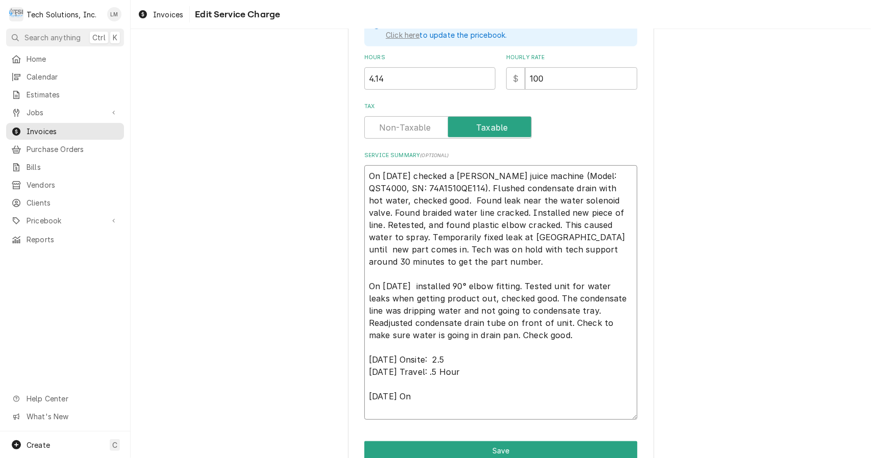
type textarea "x"
type textarea "On 8/13/25 checked a Cornelius juice machine (Model: QST4000, SN: 74A1510QE114)…"
type textarea "x"
type textarea "On 8/13/25 checked a Cornelius juice machine (Model: QST4000, SN: 74A1510QE114)…"
type textarea "x"
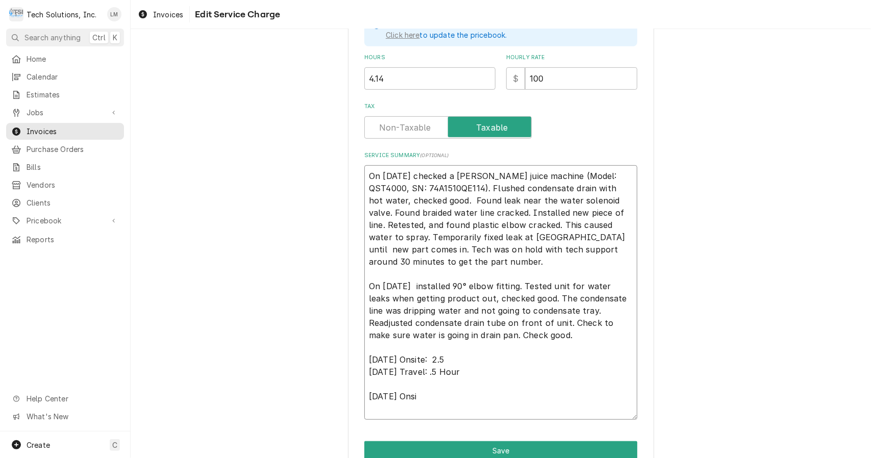
type textarea "On 8/13/25 checked a Cornelius juice machine (Model: QST4000, SN: 74A1510QE114)…"
type textarea "x"
type textarea "On 8/13/25 checked a Cornelius juice machine (Model: QST4000, SN: 74A1510QE114)…"
type textarea "x"
type textarea "On 8/13/25 checked a Cornelius juice machine (Model: QST4000, SN: 74A1510QE114)…"
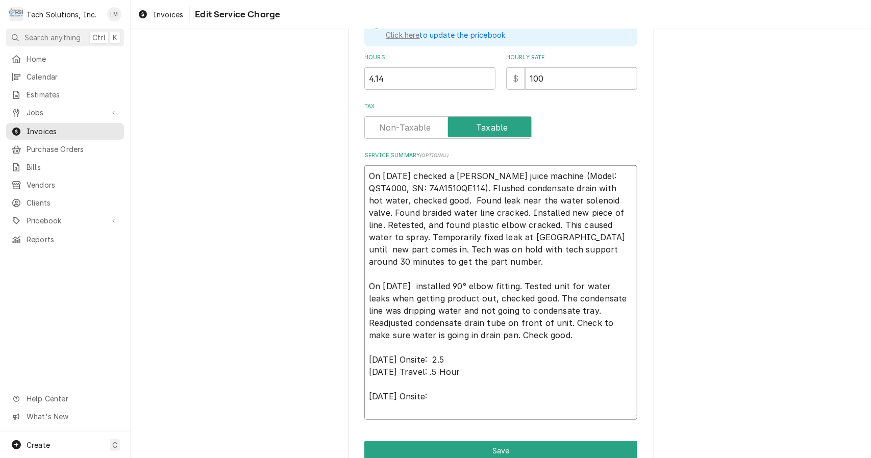
type textarea "x"
type textarea "On 8/13/25 checked a Cornelius juice machine (Model: QST4000, SN: 74A1510QE114)…"
type textarea "x"
type textarea "On 8/13/25 checked a Cornelius juice machine (Model: QST4000, SN: 74A1510QE114)…"
type textarea "x"
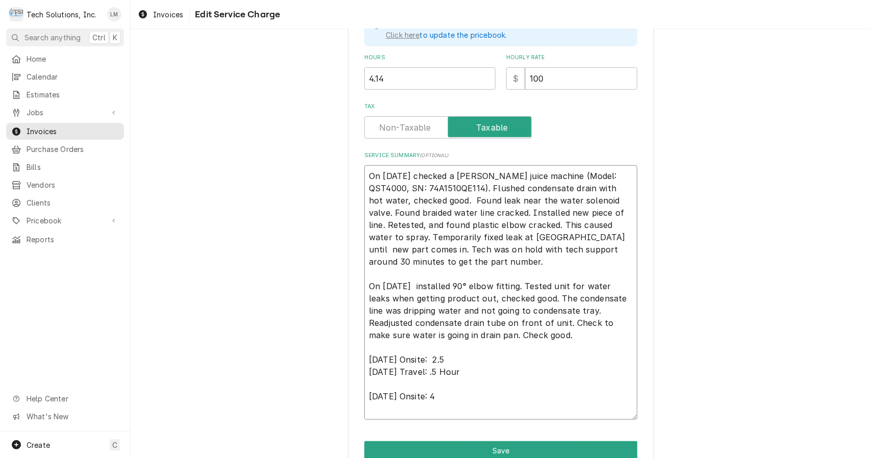
type textarea "On 8/13/25 checked a Cornelius juice machine (Model: QST4000, SN: 74A1510QE114)…"
type textarea "x"
type textarea "On 8/13/25 checked a Cornelius juice machine (Model: QST4000, SN: 74A1510QE114)…"
type textarea "x"
type textarea "On 8/13/25 checked a Cornelius juice machine (Model: QST4000, SN: 74A1510QE114)…"
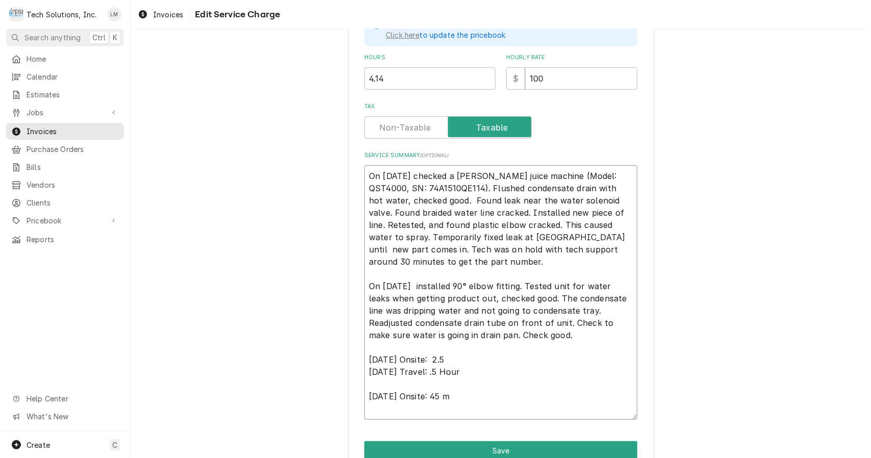
type textarea "x"
type textarea "On 8/13/25 checked a Cornelius juice machine (Model: QST4000, SN: 74A1510QE114)…"
type textarea "x"
type textarea "On 8/13/25 checked a Cornelius juice machine (Model: QST4000, SN: 74A1510QE114)…"
type textarea "x"
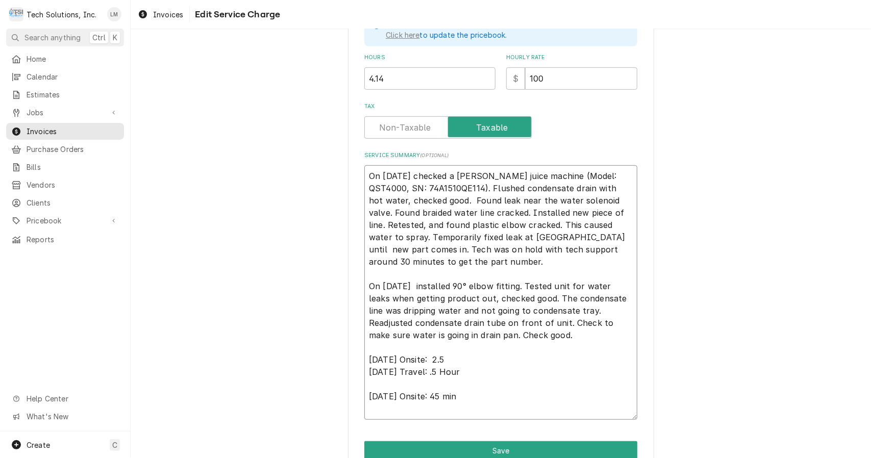
type textarea "On 8/13/25 checked a Cornelius juice machine (Model: QST4000, SN: 74A1510QE114)…"
type textarea "x"
type textarea "On 8/13/25 checked a Cornelius juice machine (Model: QST4000, SN: 74A1510QE114)…"
type textarea "x"
type textarea "On 8/13/25 checked a Cornelius juice machine (Model: QST4000, SN: 74A1510QE114)…"
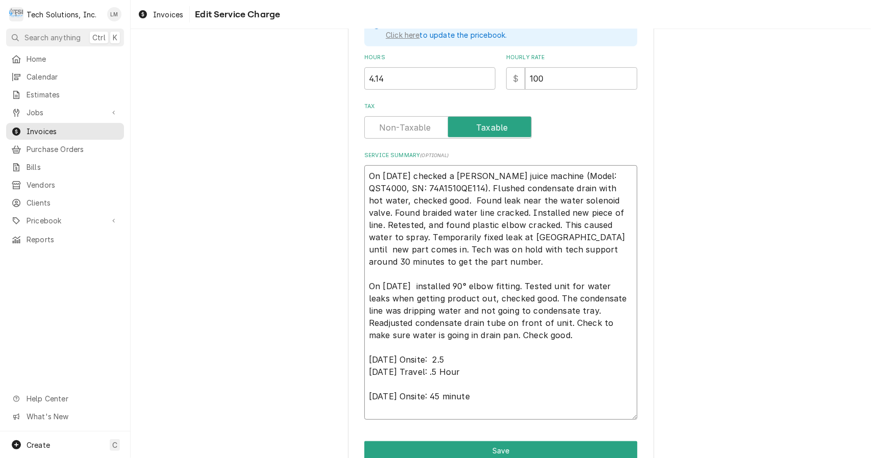
type textarea "x"
type textarea "On 8/13/25 checked a Cornelius juice machine (Model: QST4000, SN: 74A1510QE114)…"
click at [588, 323] on textarea "On 8/13/25 checked a Cornelius juice machine (Model: QST4000, SN: 74A1510QE114)…" at bounding box center [500, 292] width 273 height 255
type textarea "x"
type textarea "On 8/13/25 checked a Cornelius juice machine (Model: QST4000, SN: 74A1510QE114)…"
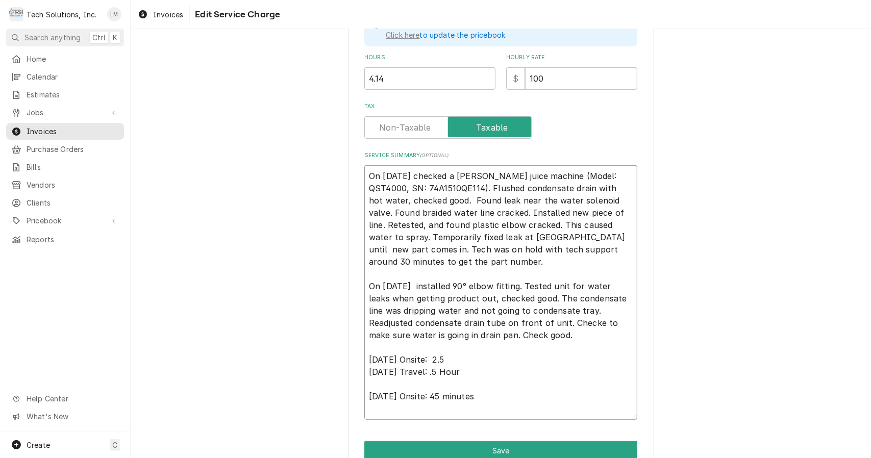
type textarea "x"
type textarea "On 8/13/25 checked a Cornelius juice machine (Model: QST4000, SN: 74A1510QE114)…"
type textarea "x"
type textarea "On 8/13/25 checked a Cornelius juice machine (Model: QST4000, SN: 74A1510QE114)…"
type textarea "x"
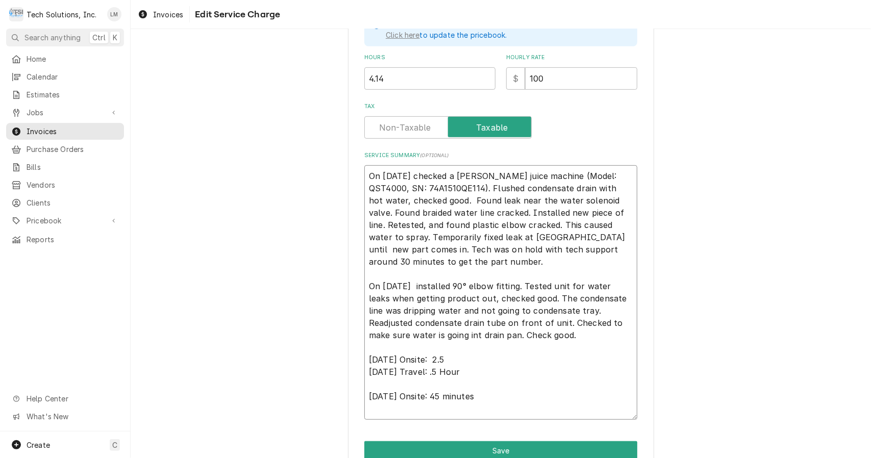
type textarea "On 8/13/25 checked a Cornelius juice machine (Model: QST4000, SN: 74A1510QE114)…"
type textarea "x"
type textarea "On 8/13/25 checked a Cornelius juice machine (Model: QST4000, SN: 74A1510QE114)…"
type textarea "x"
type textarea "On 8/13/25 checked a Cornelius juice machine (Model: QST4000, SN: 74A1510QE114)…"
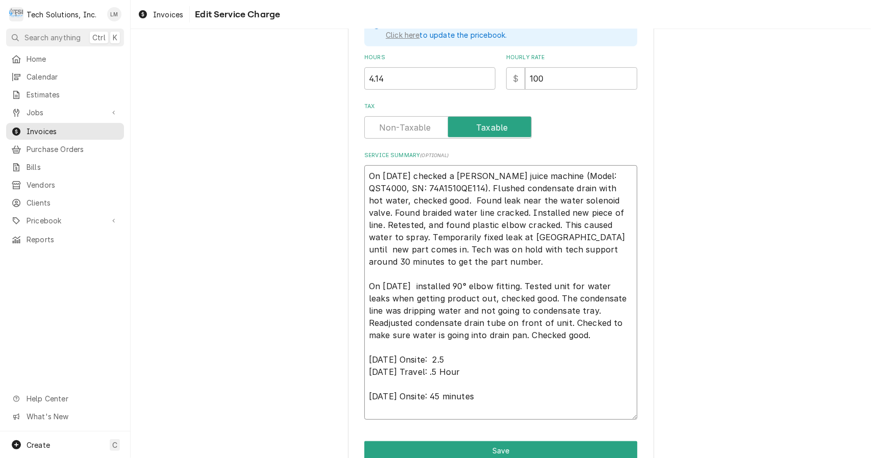
type textarea "x"
type textarea "On 8/13/25 checked a Cornelius juice machine (Model: QST4000, SN: 74A1510QE114)…"
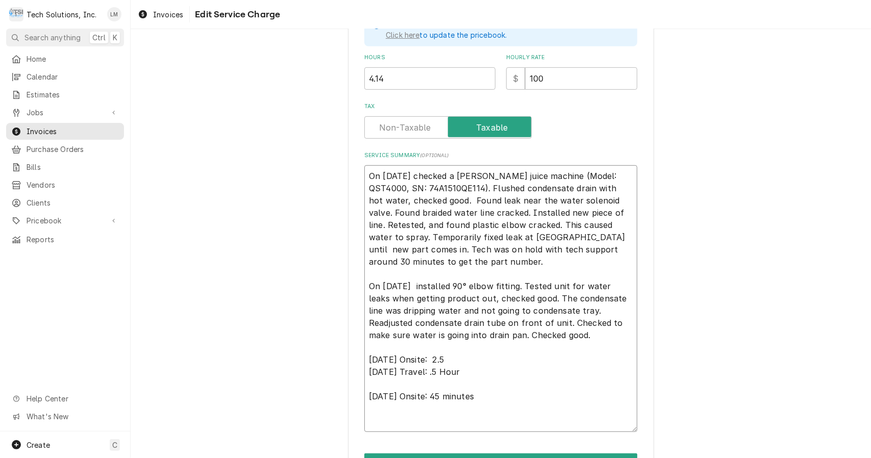
type textarea "x"
type textarea "On 8/13/25 checked a Cornelius juice machine (Model: QST4000, SN: 74A1510QE114)…"
type textarea "x"
type textarea "On 8/13/25 checked a Cornelius juice machine (Model: QST4000, SN: 74A1510QE114)…"
type textarea "x"
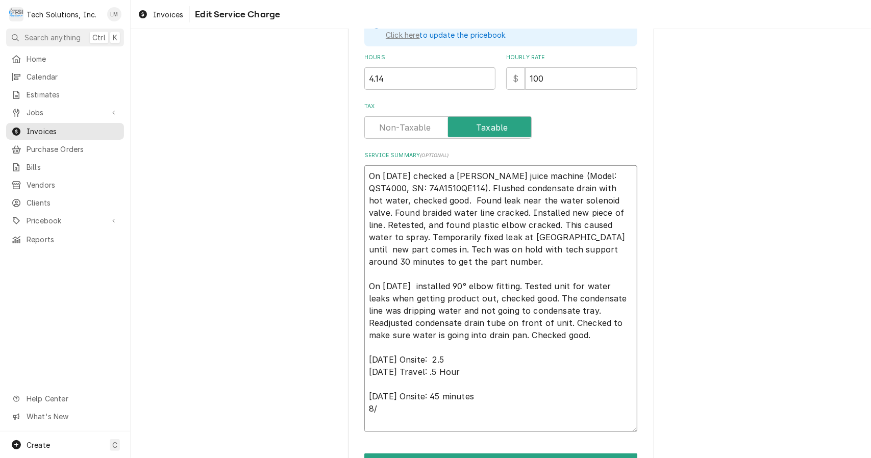
type textarea "On 8/13/25 checked a Cornelius juice machine (Model: QST4000, SN: 74A1510QE114)…"
type textarea "x"
type textarea "On 8/13/25 checked a Cornelius juice machine (Model: QST4000, SN: 74A1510QE114)…"
type textarea "x"
type textarea "On 8/13/25 checked a Cornelius juice machine (Model: QST4000, SN: 74A1510QE114)…"
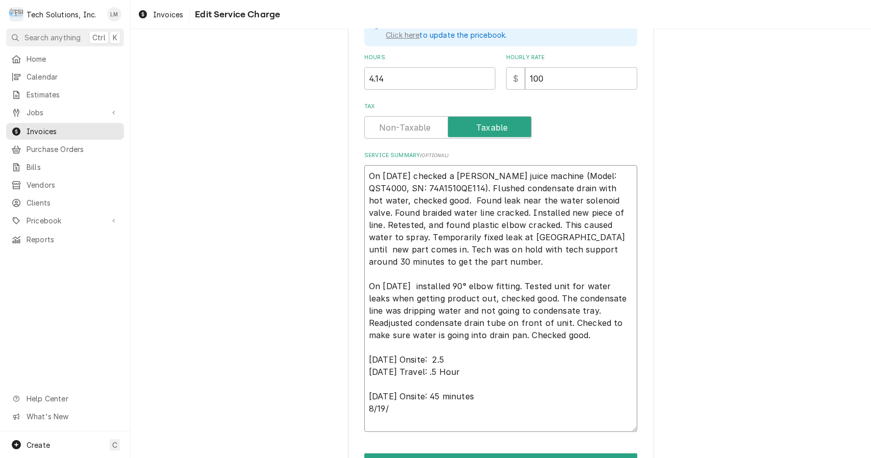
type textarea "x"
type textarea "On 8/13/25 checked a Cornelius juice machine (Model: QST4000, SN: 74A1510QE114)…"
type textarea "x"
type textarea "On 8/13/25 checked a Cornelius juice machine (Model: QST4000, SN: 74A1510QE114)…"
type textarea "x"
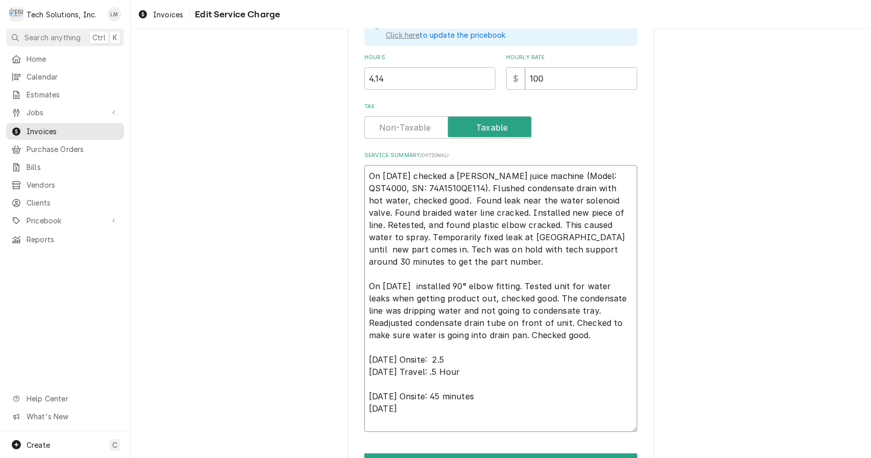
type textarea "On 8/13/25 checked a Cornelius juice machine (Model: QST4000, SN: 74A1510QE114)…"
type textarea "x"
type textarea "On 8/13/25 checked a Cornelius juice machine (Model: QST4000, SN: 74A1510QE114)…"
type textarea "x"
type textarea "On 8/13/25 checked a Cornelius juice machine (Model: QST4000, SN: 74A1510QE114)…"
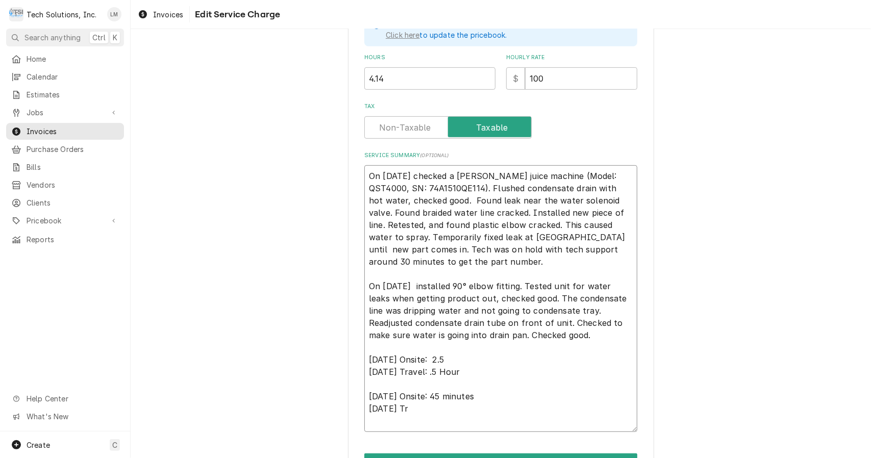
type textarea "x"
type textarea "On 8/13/25 checked a Cornelius juice machine (Model: QST4000, SN: 74A1510QE114)…"
type textarea "x"
type textarea "On 8/13/25 checked a Cornelius juice machine (Model: QST4000, SN: 74A1510QE114)…"
type textarea "x"
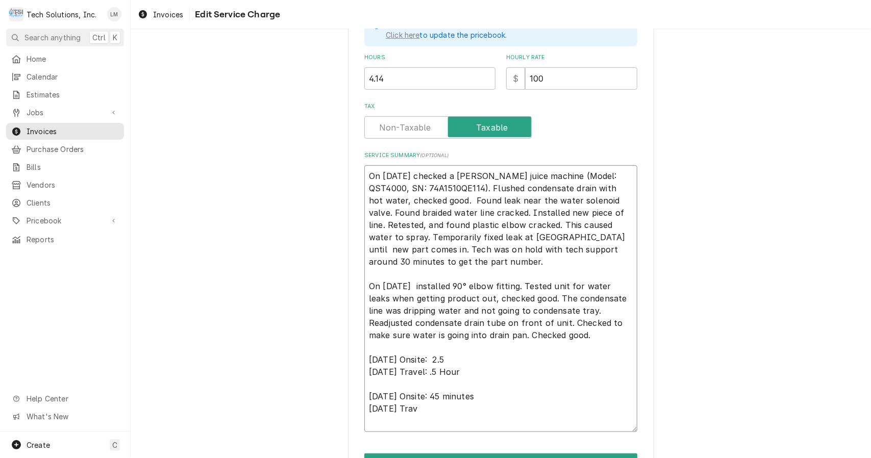
type textarea "On 8/13/25 checked a Cornelius juice machine (Model: QST4000, SN: 74A1510QE114)…"
type textarea "x"
type textarea "On 8/13/25 checked a Cornelius juice machine (Model: QST4000, SN: 74A1510QE114)…"
type textarea "x"
type textarea "On 8/13/25 checked a Cornelius juice machine (Model: QST4000, SN: 74A1510QE114)…"
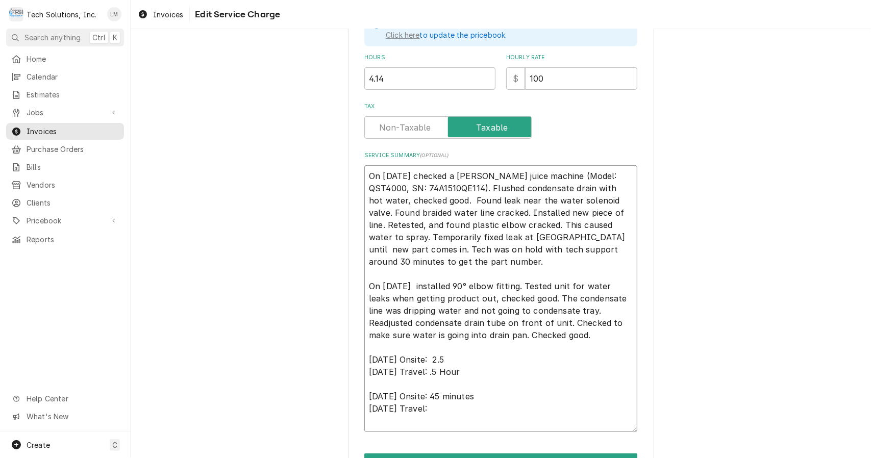
type textarea "x"
type textarea "On 8/13/25 checked a Cornelius juice machine (Model: QST4000, SN: 74A1510QE114)…"
type textarea "x"
type textarea "On 8/13/25 checked a Cornelius juice machine (Model: QST4000, SN: 74A1510QE114)…"
click at [448, 75] on input "4.14" at bounding box center [429, 78] width 131 height 22
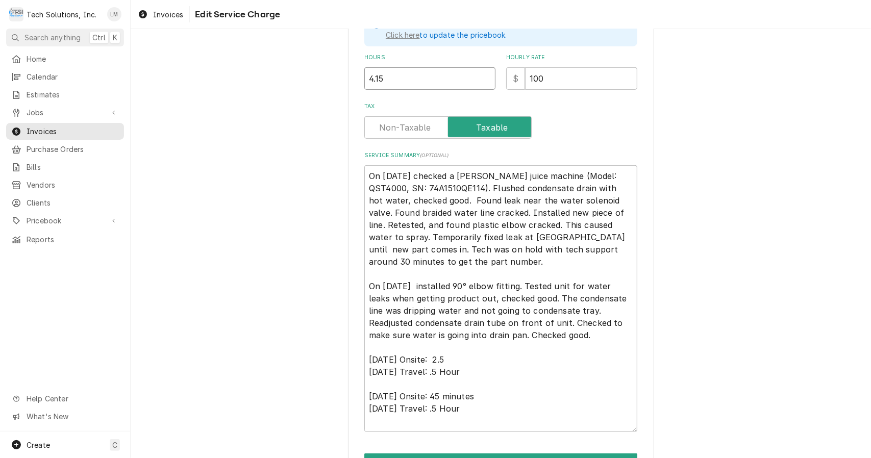
scroll to position [380, 0]
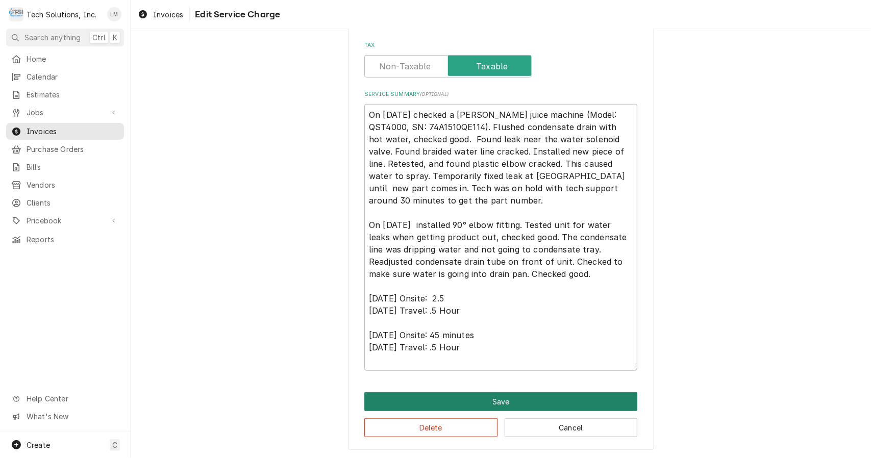
click at [592, 401] on button "Save" at bounding box center [500, 401] width 273 height 19
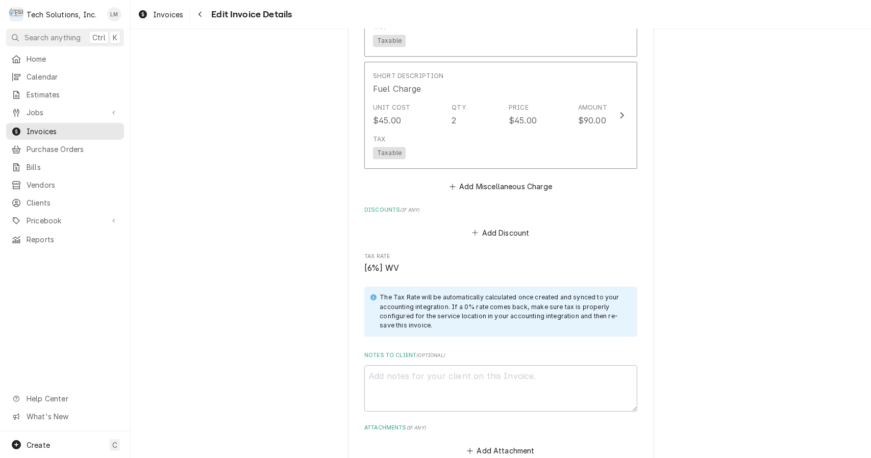
scroll to position [2124, 0]
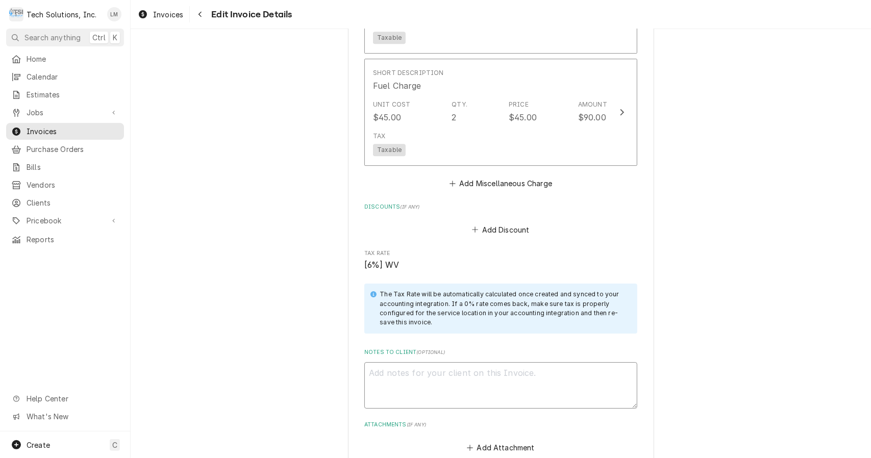
click at [582, 380] on textarea "Notes to Client ( optional )" at bounding box center [500, 385] width 273 height 46
paste textarea "104620149"
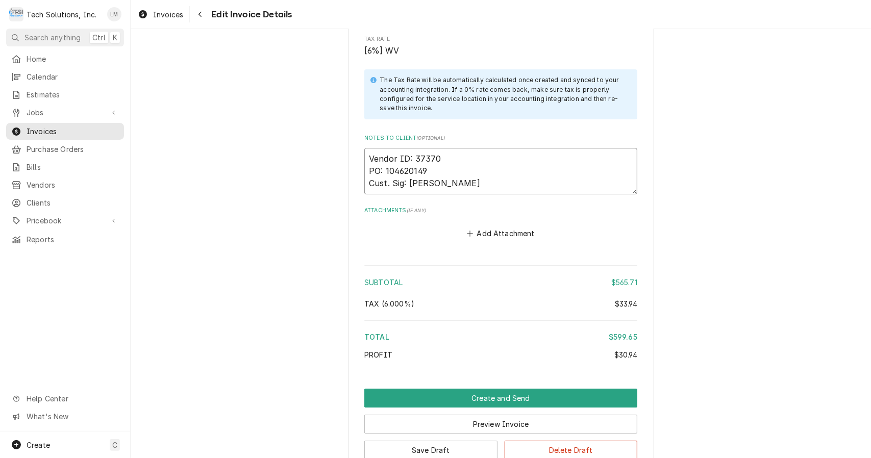
scroll to position [2346, 0]
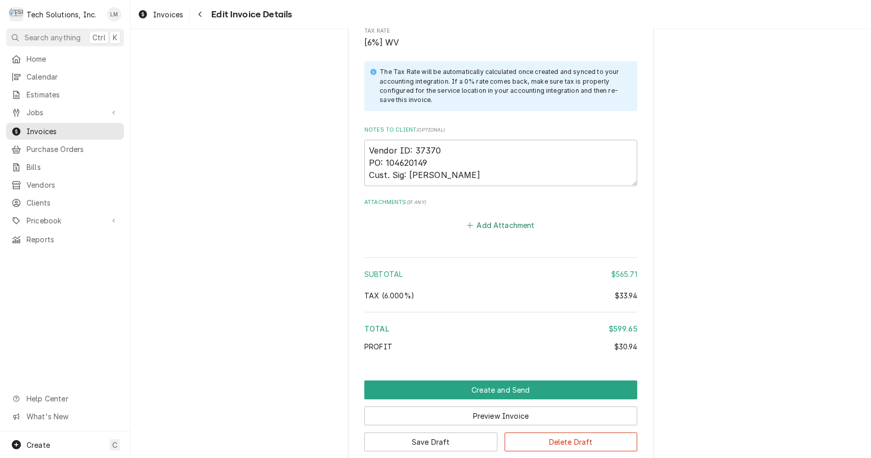
click at [498, 218] on button "Add Attachment" at bounding box center [500, 225] width 71 height 14
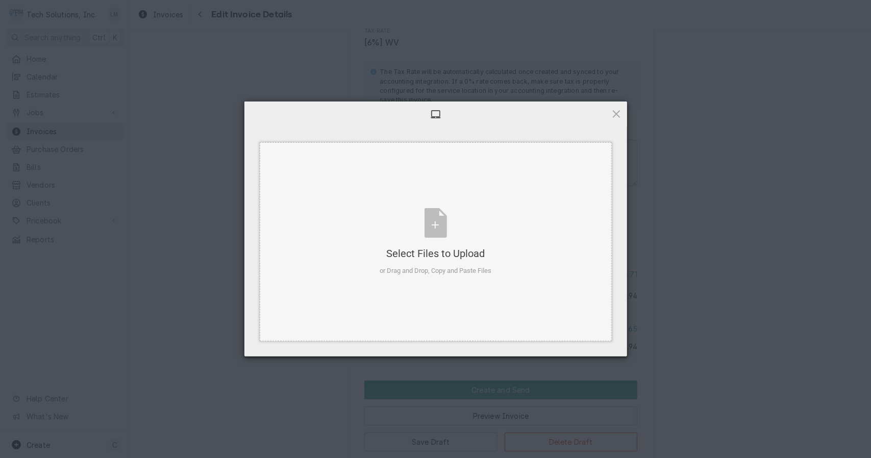
click at [430, 224] on div "Select Files to Upload or Drag and Drop, Copy and Paste Files" at bounding box center [436, 242] width 112 height 68
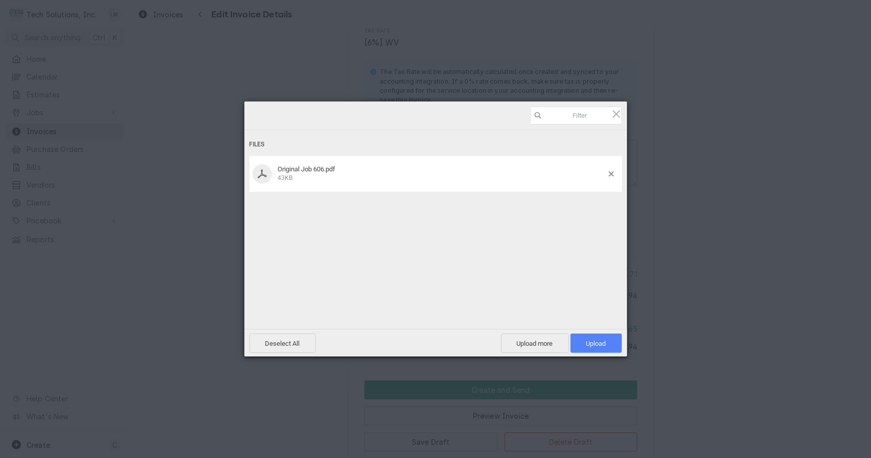
click at [601, 345] on span "Upload 1" at bounding box center [596, 344] width 20 height 8
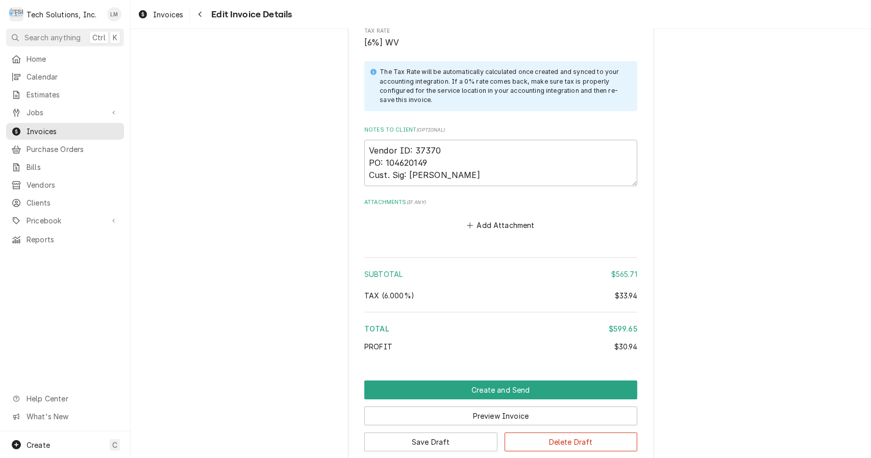
scroll to position [2398, 0]
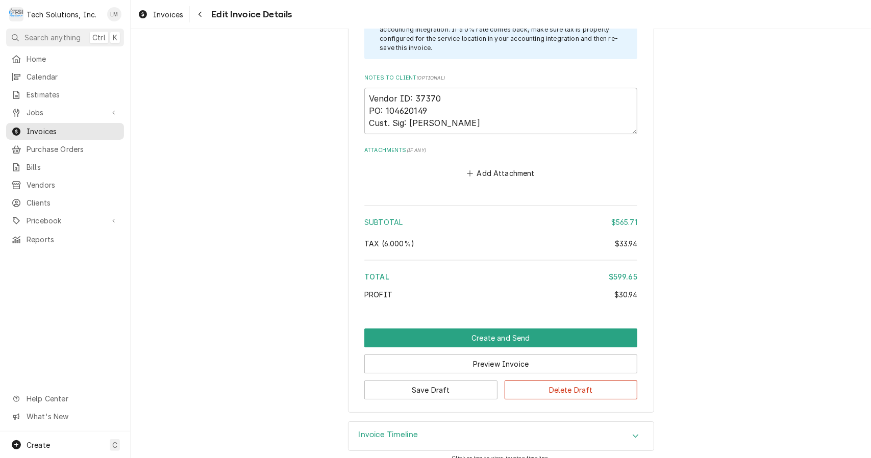
click at [510, 355] on button "Preview Invoice" at bounding box center [500, 364] width 273 height 19
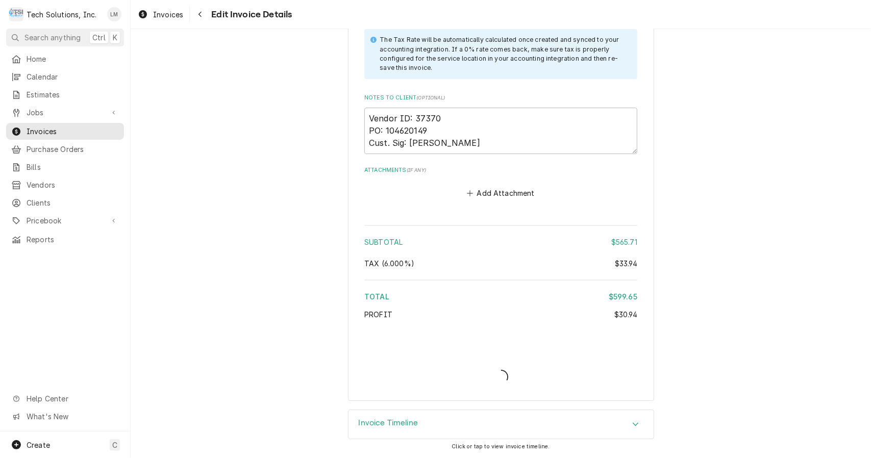
scroll to position [2366, 0]
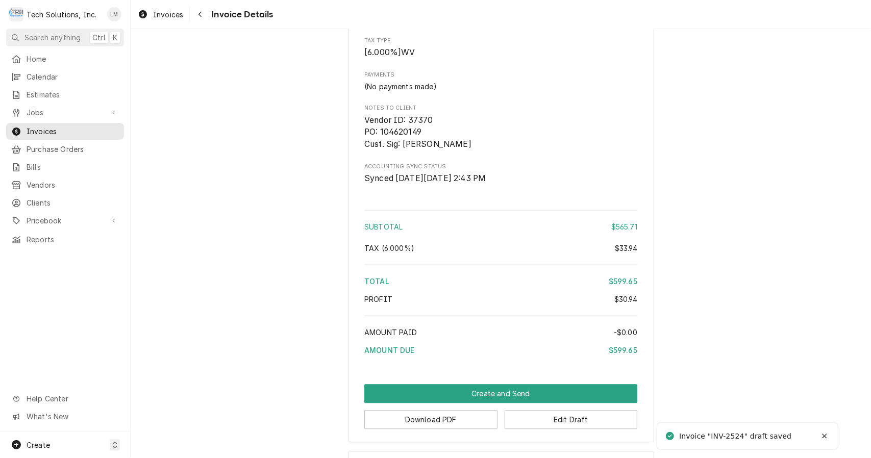
scroll to position [1616, 0]
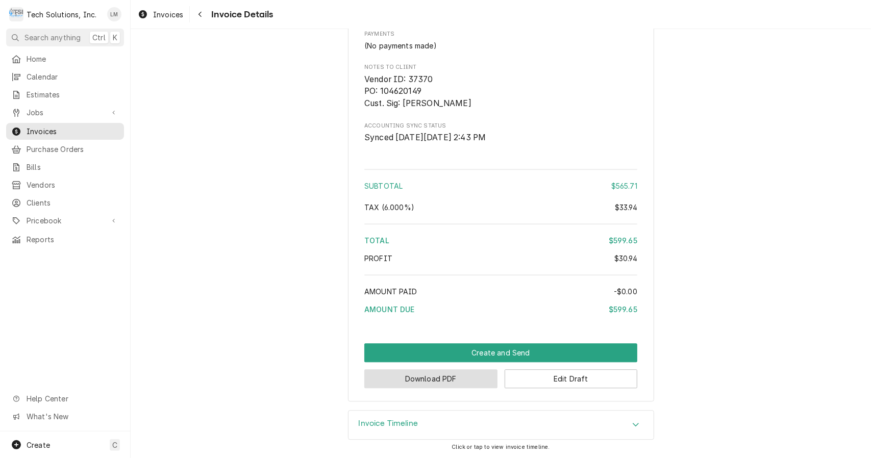
click at [477, 378] on button "Download PDF" at bounding box center [430, 379] width 133 height 19
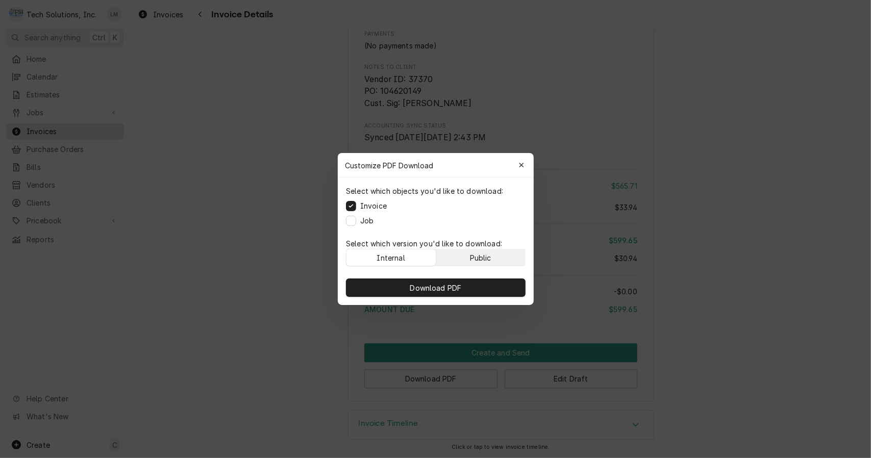
click at [490, 256] on div "Public" at bounding box center [480, 258] width 21 height 11
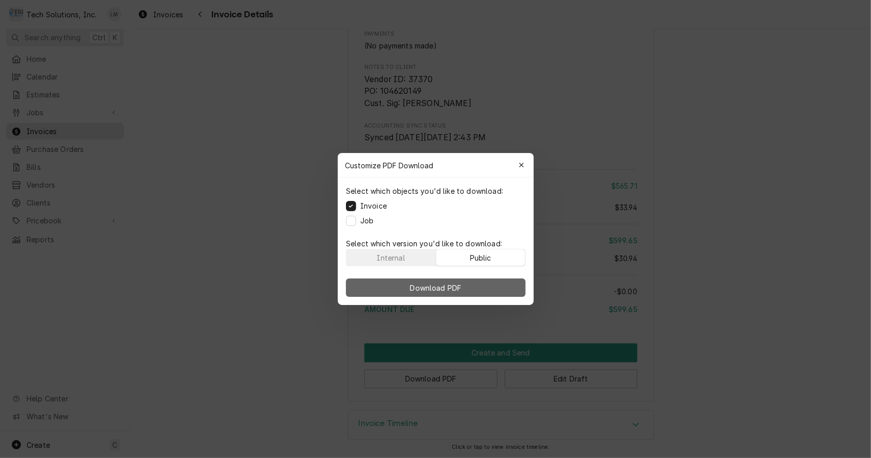
click at [484, 280] on button "Download PDF" at bounding box center [436, 288] width 180 height 18
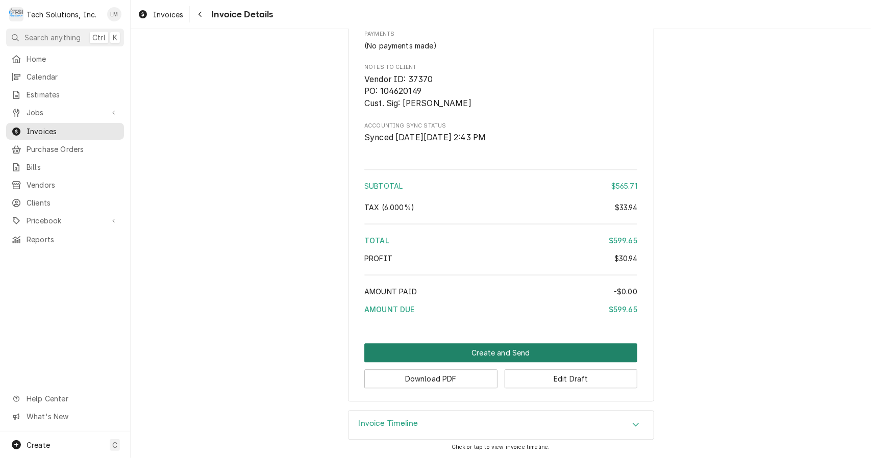
click at [484, 352] on button "Create and Send" at bounding box center [500, 352] width 273 height 19
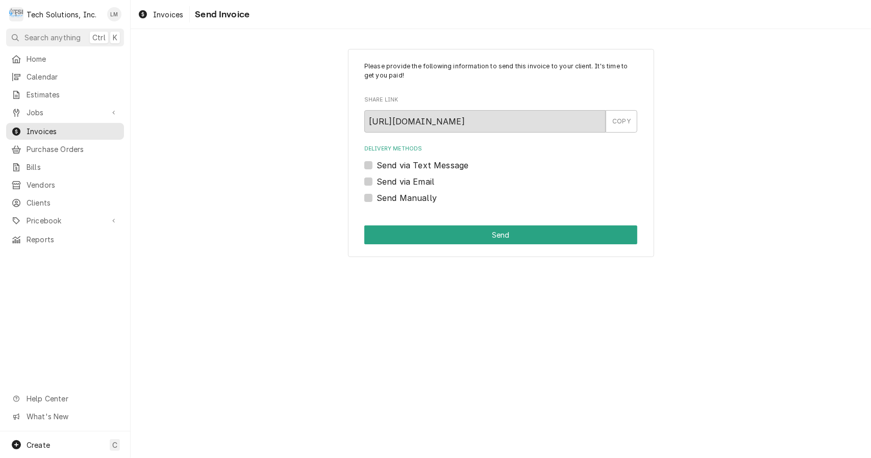
click at [409, 201] on label "Send Manually" at bounding box center [407, 198] width 60 height 12
click at [409, 201] on input "Send Manually" at bounding box center [513, 203] width 273 height 22
checkbox input "true"
click at [452, 240] on button "Send" at bounding box center [500, 235] width 273 height 19
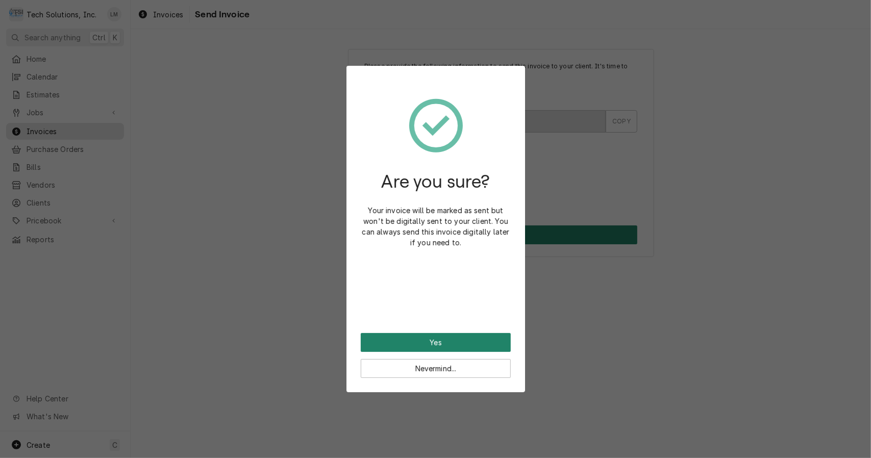
click at [455, 343] on button "Yes" at bounding box center [436, 342] width 150 height 19
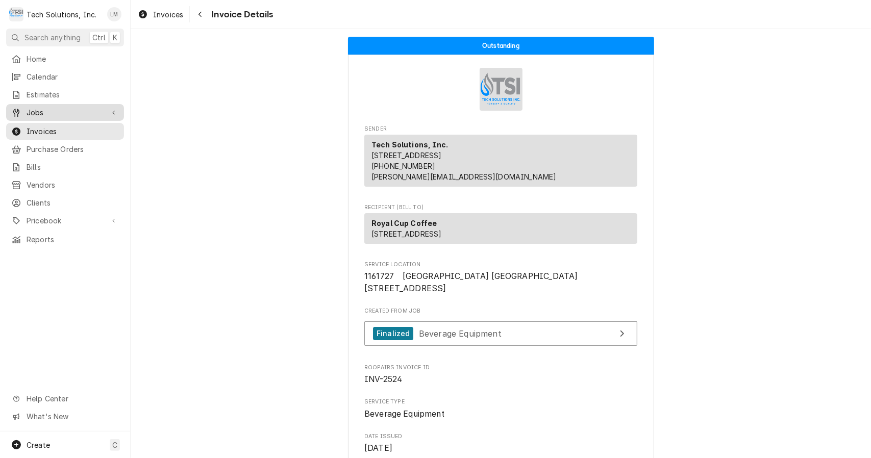
click at [48, 111] on span "Jobs" at bounding box center [65, 112] width 77 height 11
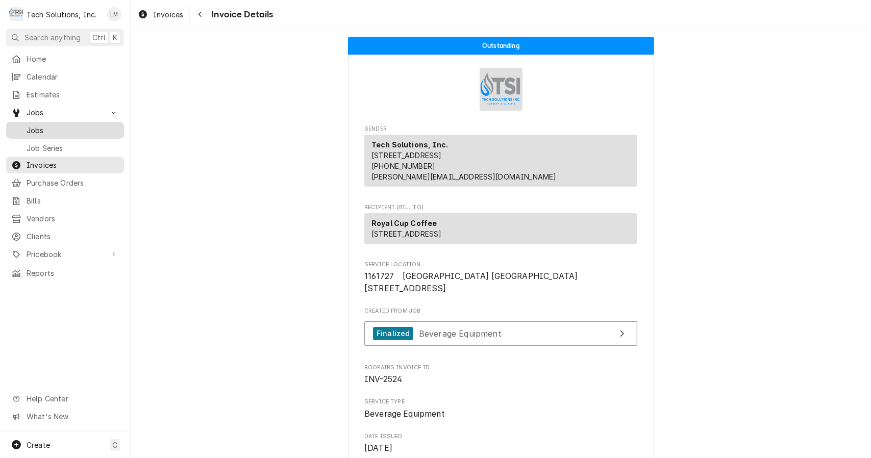
click at [49, 131] on span "Jobs" at bounding box center [73, 130] width 92 height 11
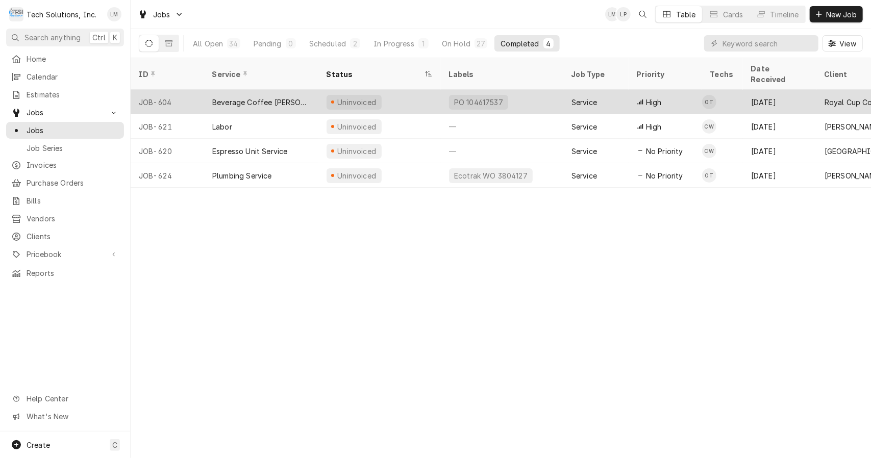
click at [248, 97] on div "Beverage Coffee [PERSON_NAME]" at bounding box center [261, 102] width 98 height 11
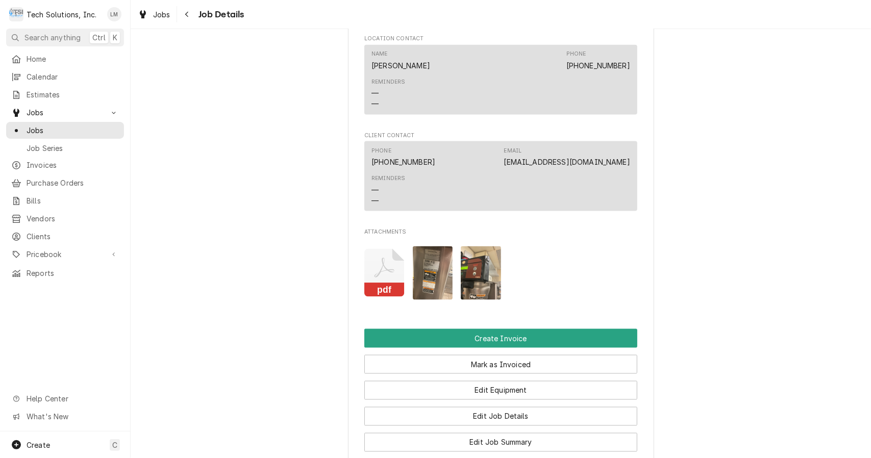
scroll to position [957, 0]
click at [384, 300] on button "pdf" at bounding box center [384, 273] width 40 height 54
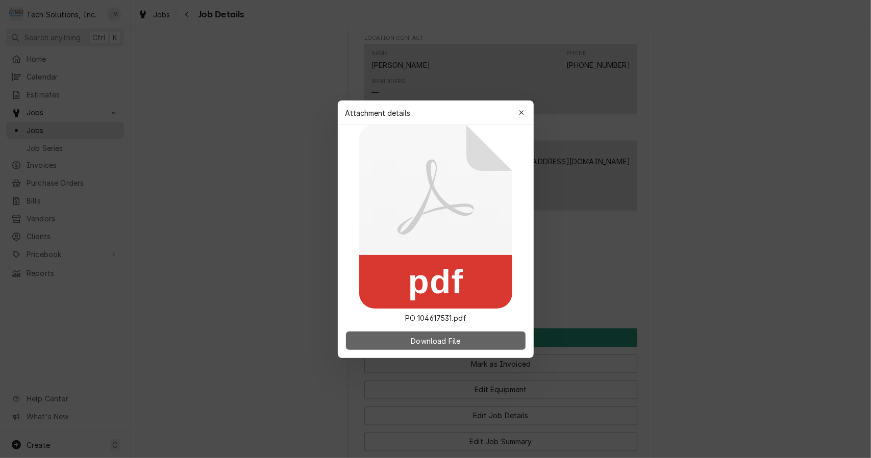
click at [455, 340] on span "Download File" at bounding box center [436, 340] width 54 height 11
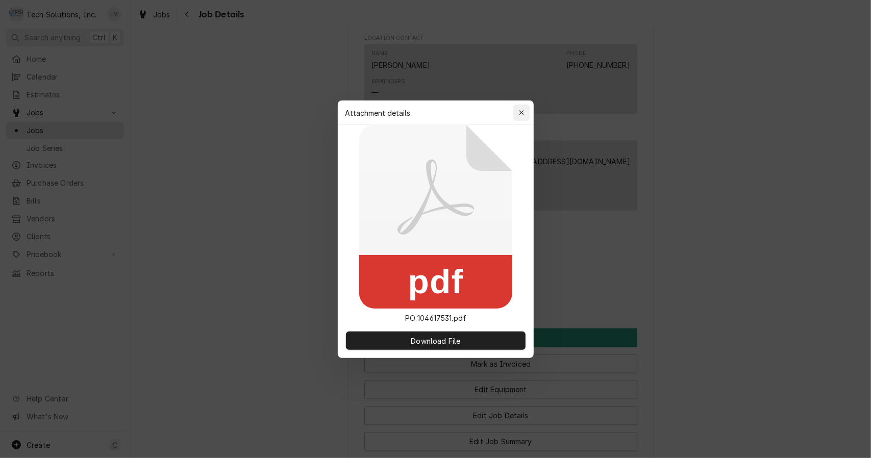
click at [518, 112] on div "button" at bounding box center [521, 113] width 10 height 10
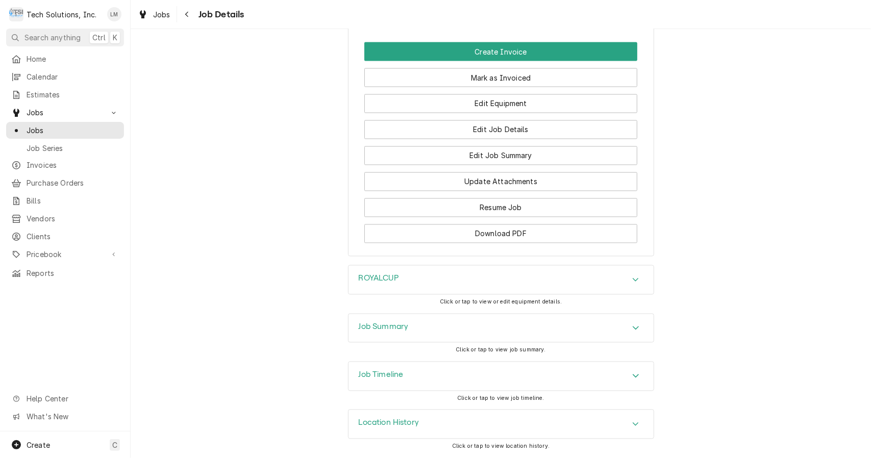
scroll to position [1253, 0]
click at [608, 233] on button "Download PDF" at bounding box center [500, 234] width 273 height 19
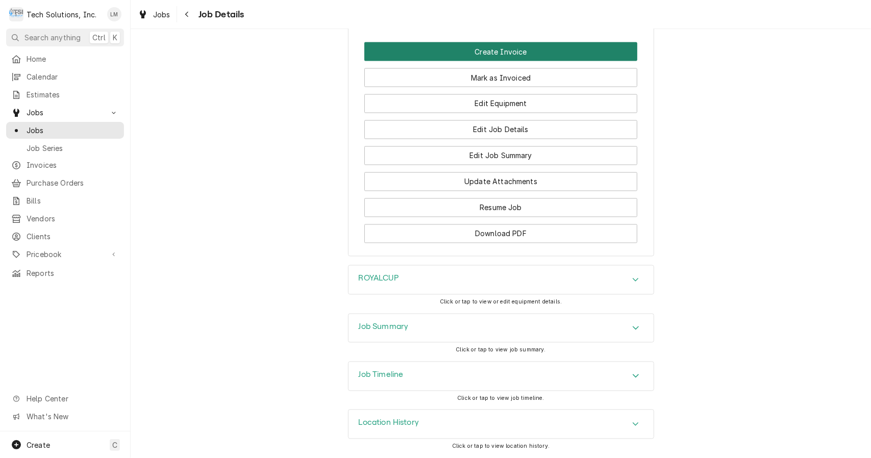
click at [522, 44] on button "Create Invoice" at bounding box center [500, 51] width 273 height 19
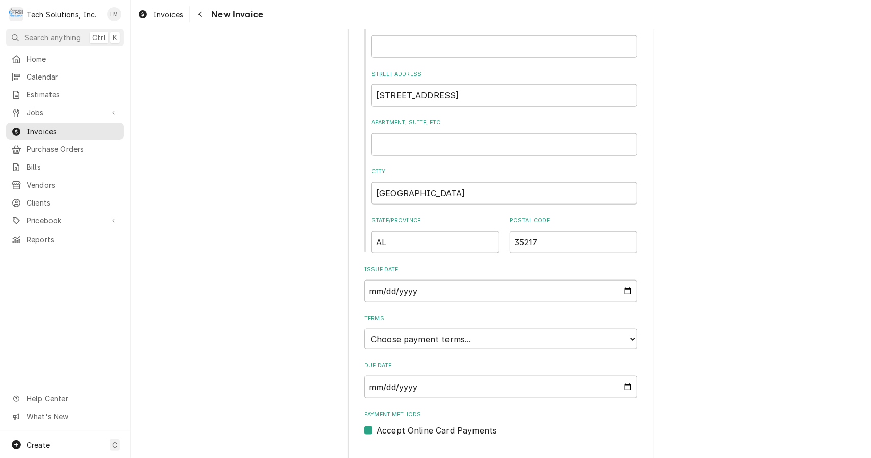
scroll to position [653, 0]
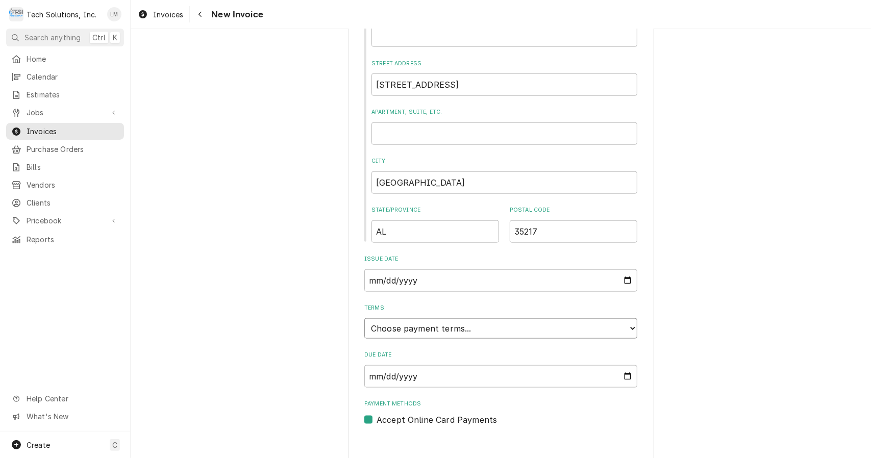
click at [628, 323] on select "Choose payment terms... Same Day Net 7 Net 14 Net 21 Net 30 Net 45 Net 60 Net 90" at bounding box center [500, 328] width 273 height 20
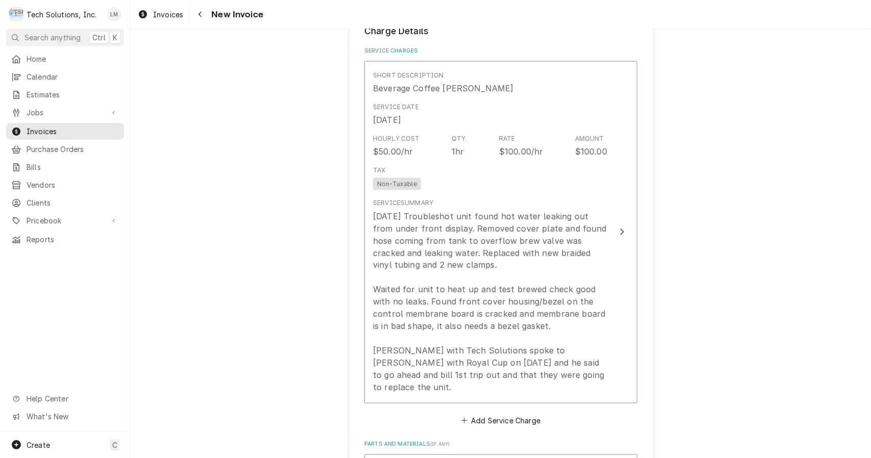
scroll to position [1077, 0]
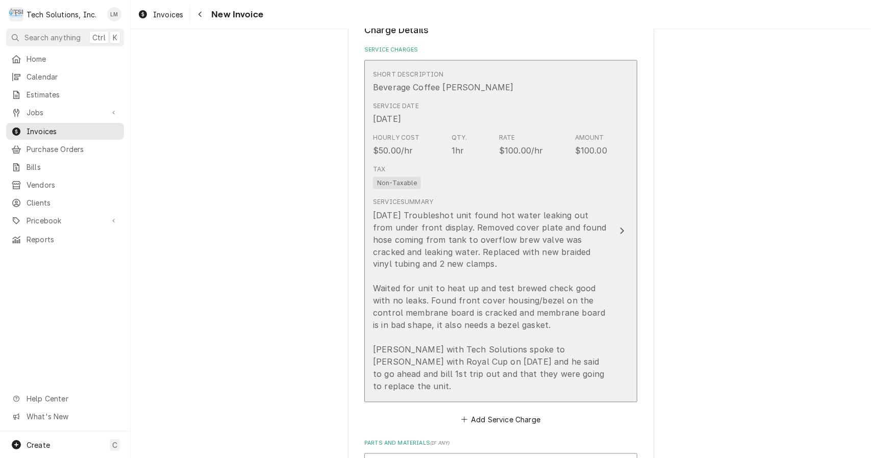
click at [622, 227] on button "Short Description Beverage Coffee [PERSON_NAME] Service Date [DATE] Hourly Cost…" at bounding box center [500, 231] width 273 height 342
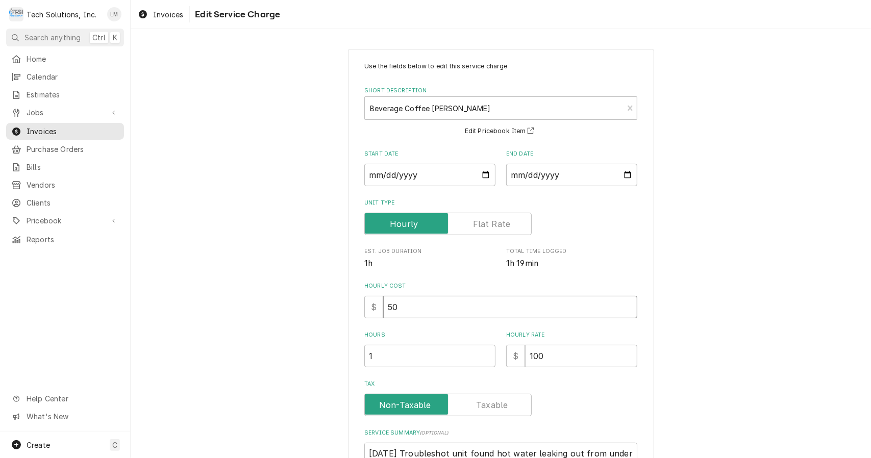
click at [491, 316] on input "50" at bounding box center [510, 307] width 254 height 22
type textarea "x"
type input "5"
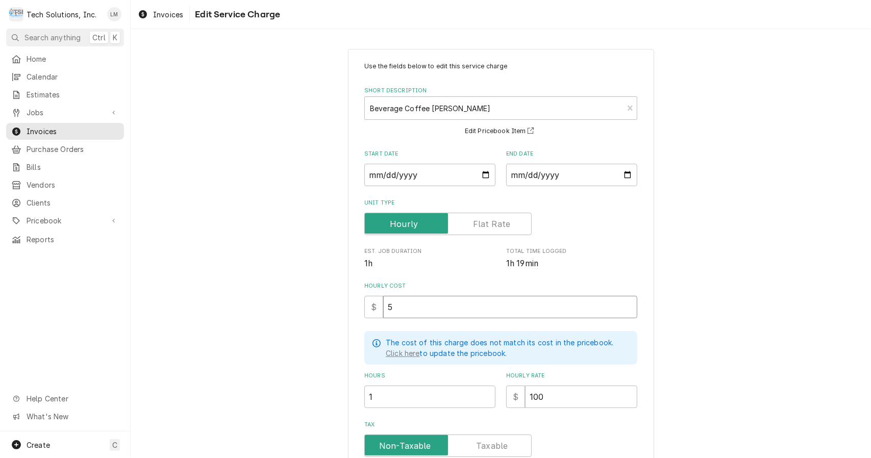
type textarea "x"
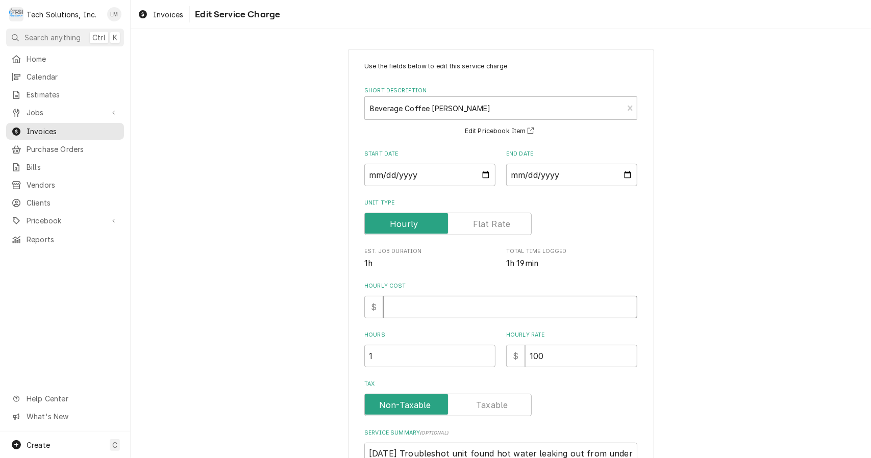
type textarea "x"
type input "1"
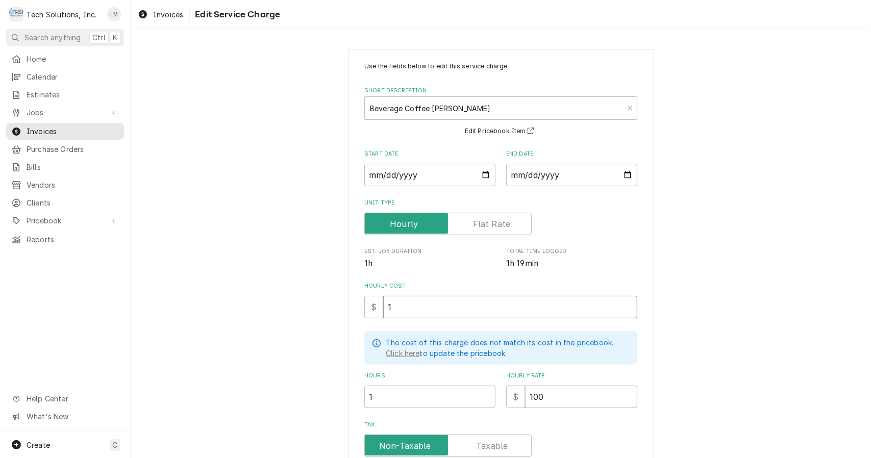
type textarea "x"
type input "10"
type textarea "x"
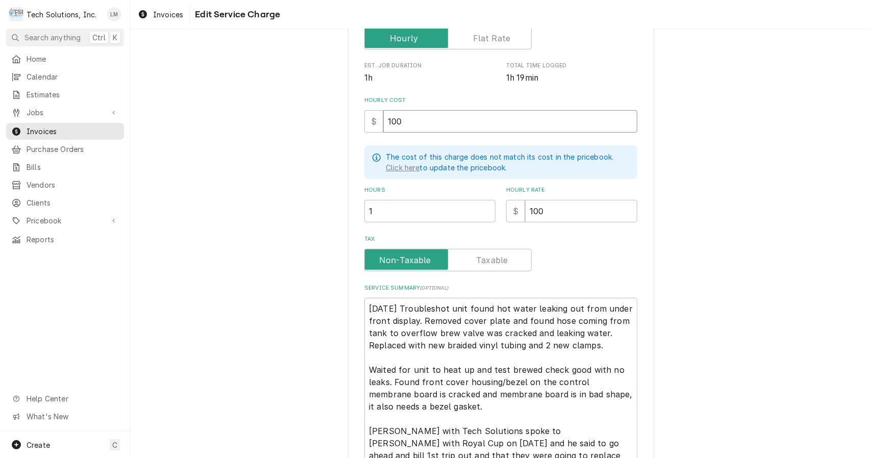
scroll to position [186, 0]
type input "100"
click at [496, 264] on label "Tax" at bounding box center [447, 260] width 167 height 22
click at [496, 264] on input "Tax" at bounding box center [448, 260] width 158 height 22
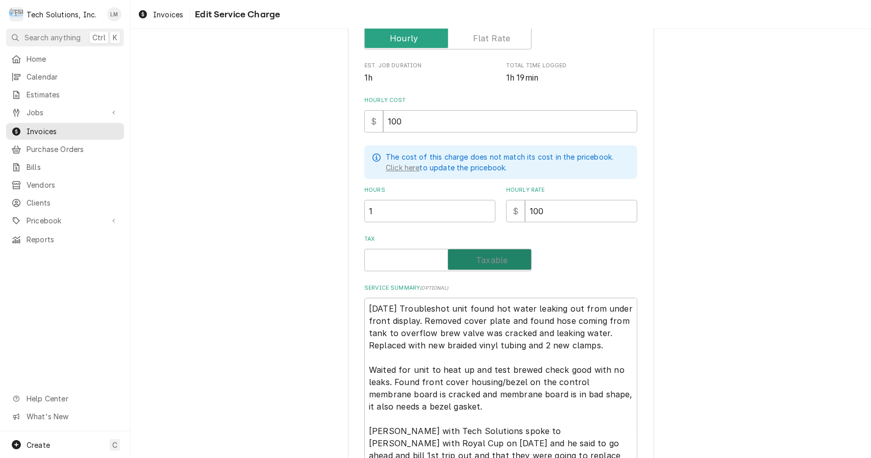
checkbox input "true"
type textarea "x"
click at [409, 260] on label "Tax" at bounding box center [447, 260] width 167 height 22
click at [409, 260] on input "Tax" at bounding box center [448, 260] width 158 height 22
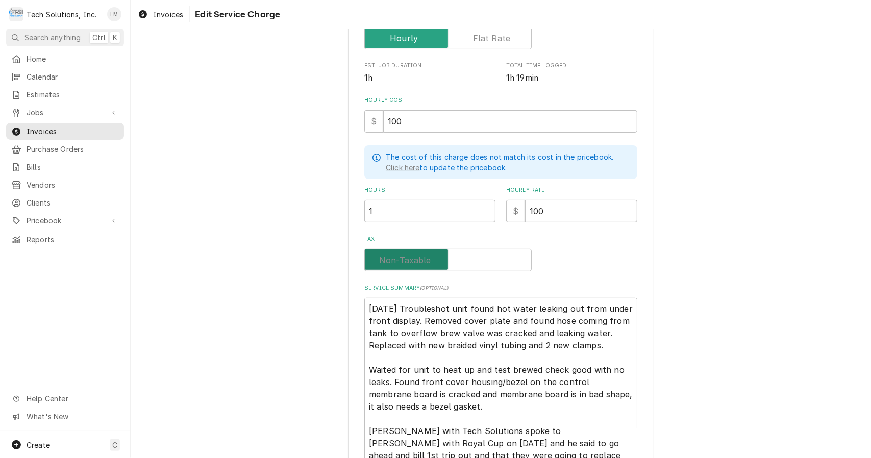
checkbox input "false"
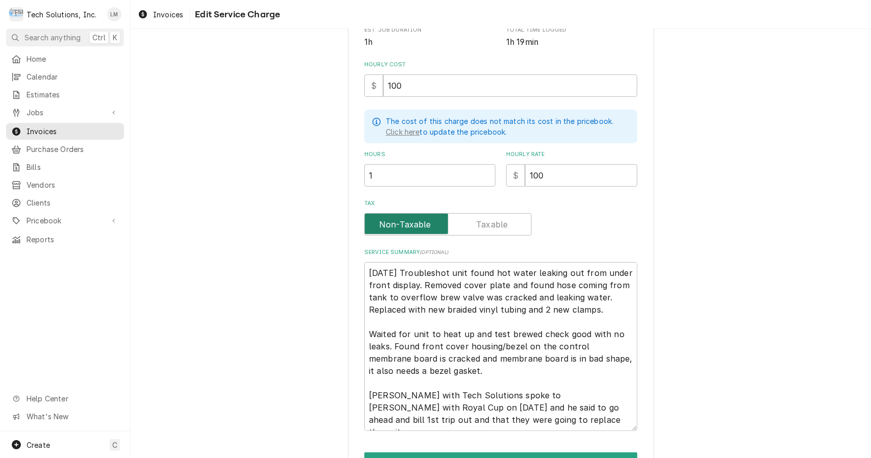
scroll to position [221, 0]
click at [368, 277] on textarea "8/14/25 Troubleshot unit found hot water leaking out from under front display. …" at bounding box center [500, 346] width 273 height 169
type textarea "x"
type textarea "C8/14/25 Troubleshot unit found hot water leaking out from under front display.…"
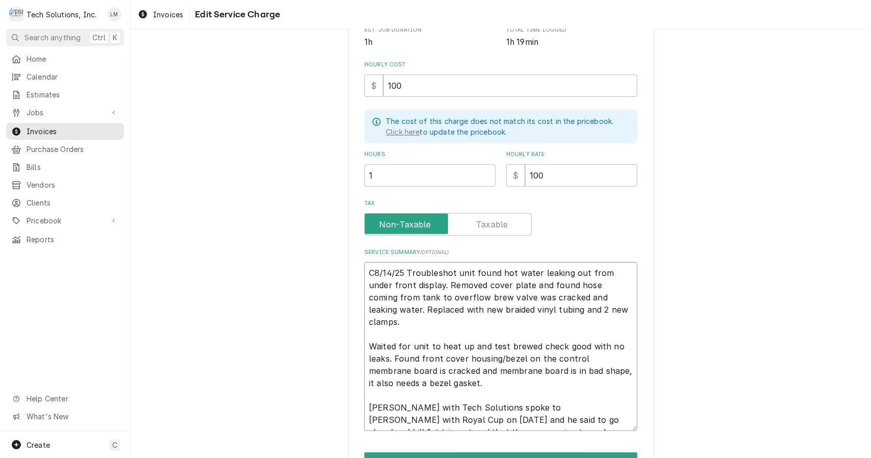
type textarea "x"
type textarea "Ch8/14/25 Troubleshot unit found hot water leaking out from under front display…"
type textarea "x"
type textarea "Che8/14/25 Troubleshot unit found hot water leaking out from under front displa…"
type textarea "x"
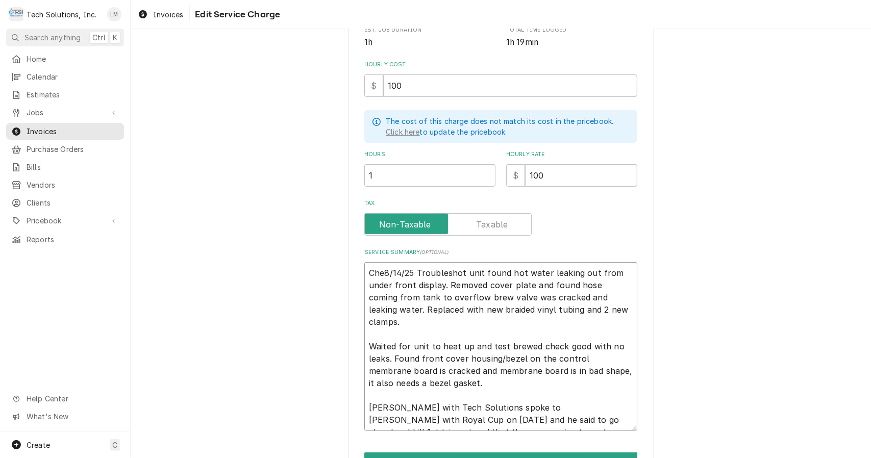
type textarea "Chec8/14/25 Troubleshot unit found hot water leaking out from under front displ…"
type textarea "x"
type textarea "Check8/14/25 Troubleshot unit found hot water leaking out from under front disp…"
type textarea "x"
type textarea "Checke8/14/25 Troubleshot unit found hot water leaking out from under front dis…"
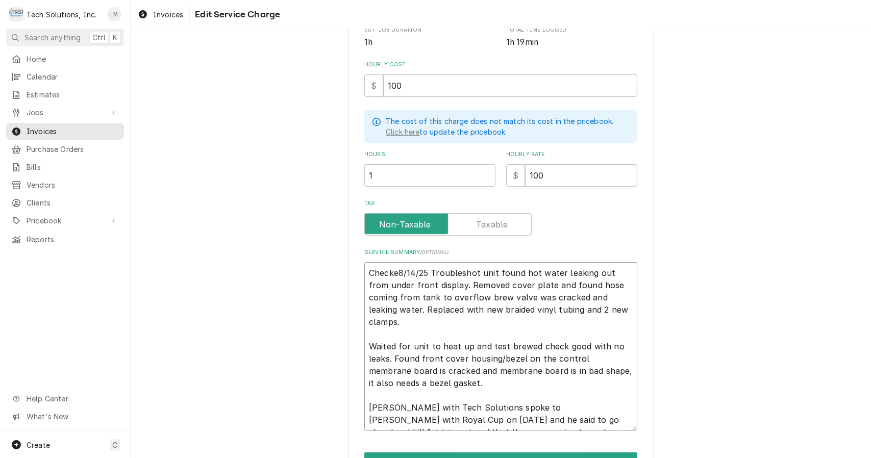
type textarea "x"
type textarea "Checked8/14/25 Troubleshot unit found hot water leaking out from under front di…"
type textarea "x"
type textarea "Checked 8/14/25 Troubleshot unit found hot water leaking out from under front d…"
type textarea "x"
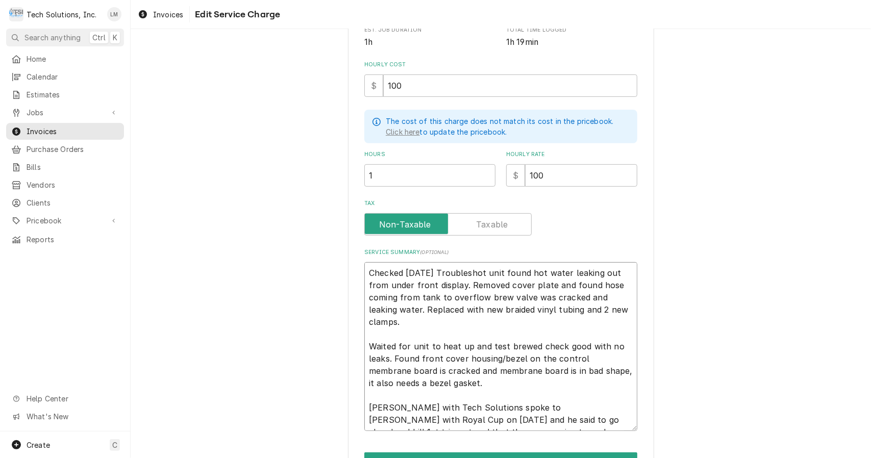
type textarea "Checked a8/14/25 Troubleshot unit found hot water leaking out from under front …"
type textarea "x"
type textarea "Checked a 8/14/25 Troubleshot unit found hot water leaking out from under front…"
paste textarea "Bunn ICB-DV ICB0013518"
type textarea "x"
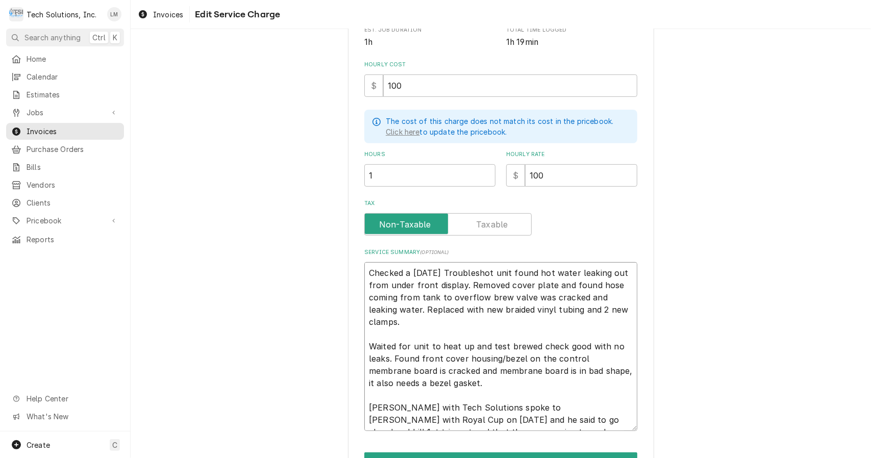
type textarea "Checked a Bunn ICB-DV ICB00135188/14/25 Troubleshot unit found hot water leakin…"
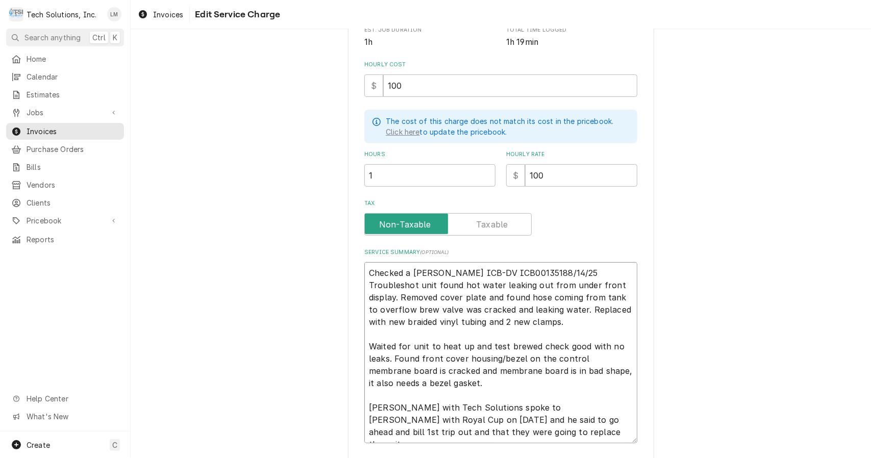
type textarea "x"
type textarea "Checked a Bunn ICB-DV ICB00135188/14/25 Troubleshot unit found hot water leakin…"
type textarea "x"
type textarea "Checked a Bunn u ICB-DV ICB00135188/14/25 Troubleshot unit found hot water leak…"
type textarea "x"
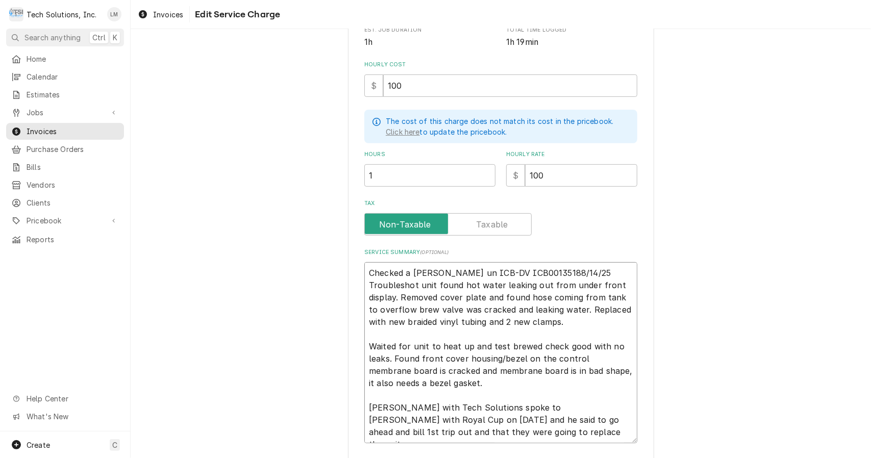
type textarea "Checked a Bunn uni ICB-DV ICB00135188/14/25 Troubleshot unit found hot water le…"
type textarea "x"
type textarea "Checked a Bunn unit ICB-DV ICB00135188/14/25 Troubleshot unit found hot water l…"
type textarea "x"
type textarea "Checked a Bunn unit ICB-DV ICB00135188/14/25 Troubleshot unit found hot water l…"
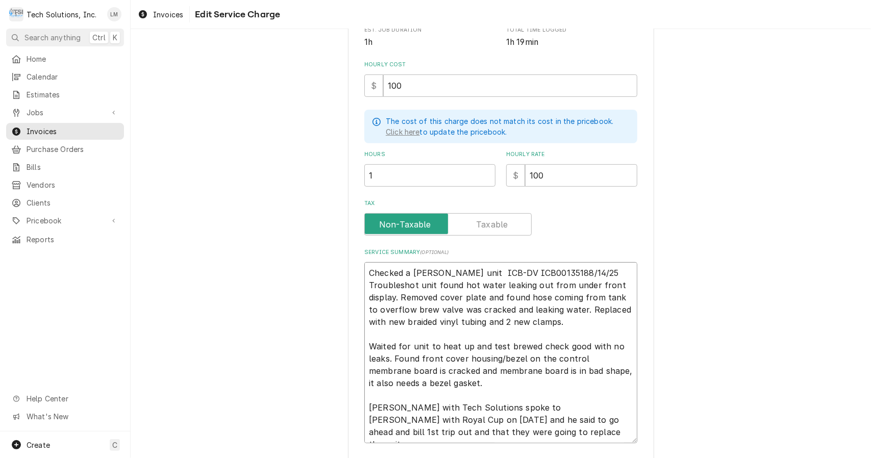
scroll to position [294, 0]
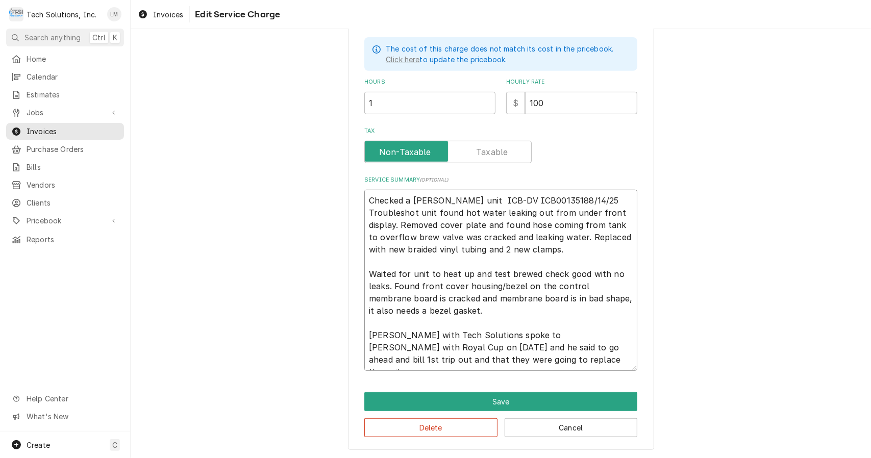
type textarea "x"
type textarea "Checked a Bunn unit (ICB-DV ICB00135188/14/25 Troubleshot unit found hot water …"
type textarea "x"
type textarea "Checked a Bunn unit (MICB-DV ICB00135188/14/25 Troubleshot unit found hot water…"
type textarea "x"
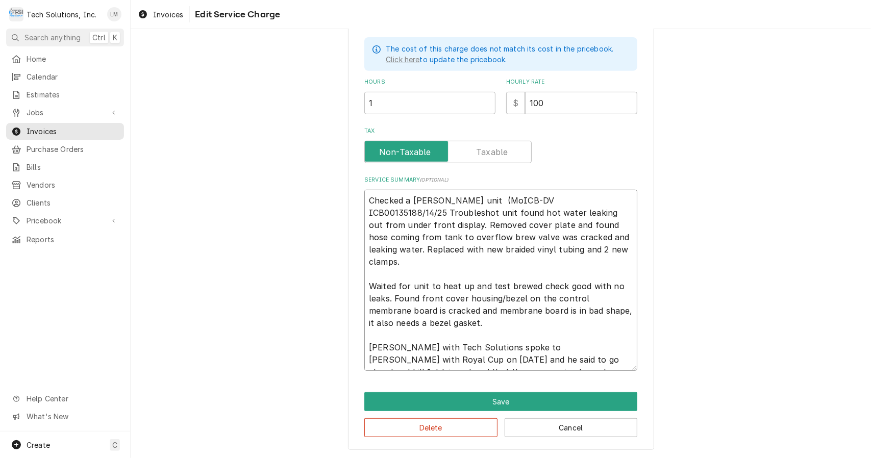
type textarea "Checked a Bunn unit (ModICB-DV ICB00135188/14/25 Troubleshot unit found hot wat…"
type textarea "x"
type textarea "Checked a Bunn unit (ModeICB-DV ICB00135188/14/25 Troubleshot unit found hot wa…"
type textarea "x"
type textarea "Checked a Bunn unit (ModelICB-DV ICB00135188/14/25 Troubleshot unit found hot w…"
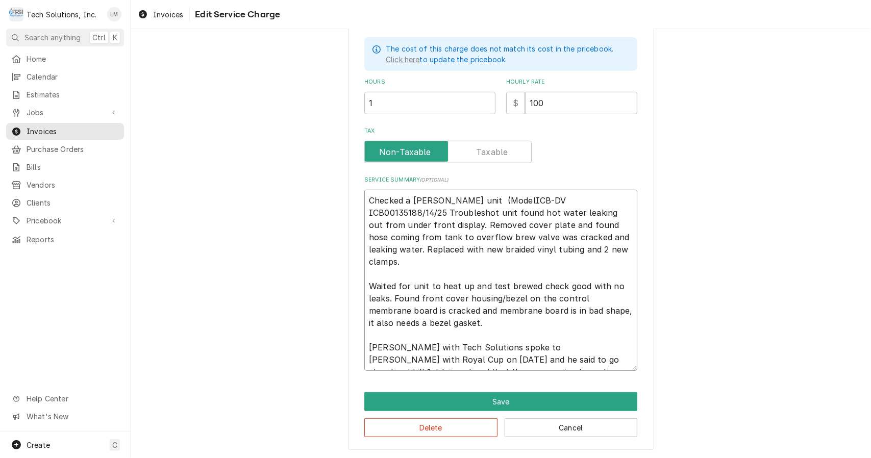
type textarea "x"
type textarea "Checked a Bunn unit (Model:ICB-DV ICB00135188/14/25 Troubleshot unit found hot …"
type textarea "x"
type textarea "Checked a Bunn unit (Model: ICB-DV ICB00135188/14/25 Troubleshot unit found hot…"
type textarea "x"
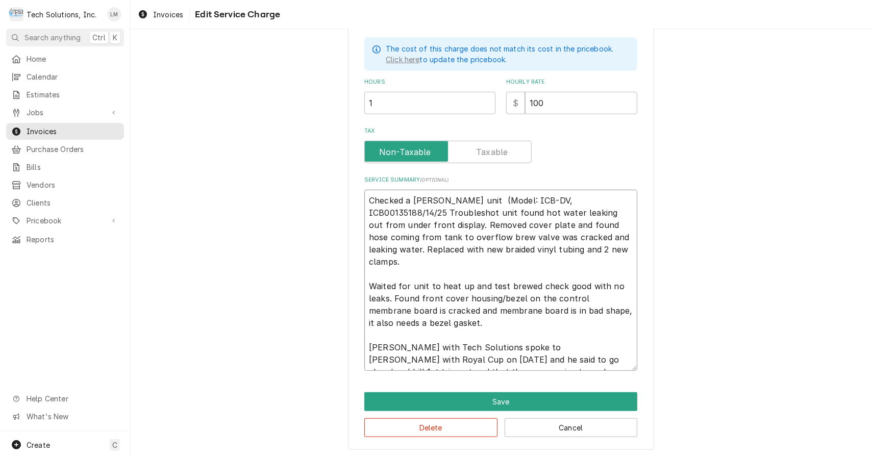
type textarea "Checked a Bunn unit (Model: ICB-DV, ICB00135188/14/25 Troubleshot unit found ho…"
type textarea "x"
type textarea "Checked a Bunn unit (Model: ICB-DV, S ICB00135188/14/25 Troubleshot unit found …"
type textarea "x"
type textarea "Checked a Bunn unit (Model: ICB-DV, SN ICB00135188/14/25 Troubleshot unit found…"
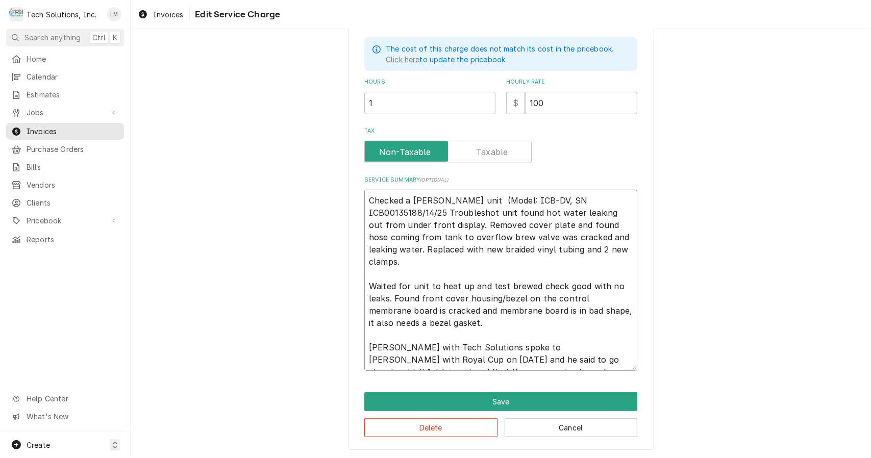
type textarea "x"
type textarea "Checked a Bunn unit (Model: ICB-DV, SN: ICB00135188/14/25 Troubleshot unit foun…"
type textarea "x"
type textarea "Checked a Bunn unit (Model: ICB-DV, SN: ICB00135188/14/25 Troubleshot unit foun…"
type textarea "x"
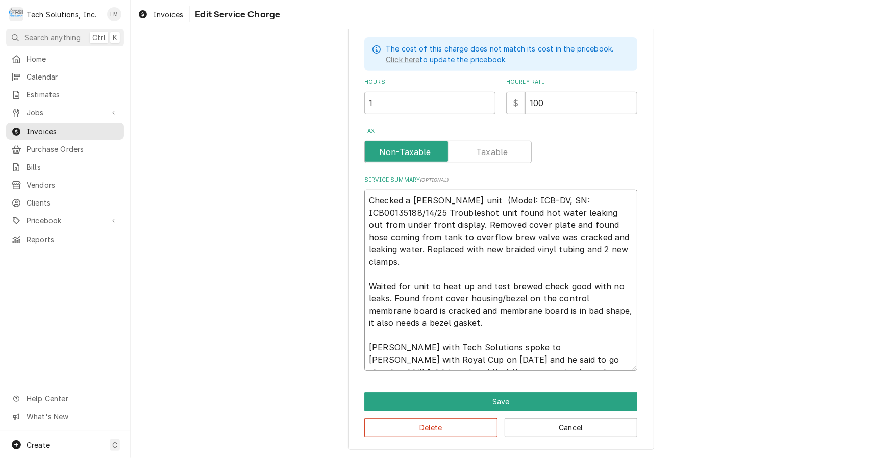
type textarea "Checked a Bunn unit (Model: ICB-DV, SN: ICB0013518/14/25 Troubleshot unit found…"
type textarea "x"
type textarea "Checked a Bunn unit (Model: ICB-DV, SN: ICB001351814/25 Troubleshot unit found …"
type textarea "x"
type textarea "Checked a Bunn unit (Model: ICB-DV, SN: ICB00135184/25 Troubleshot unit found h…"
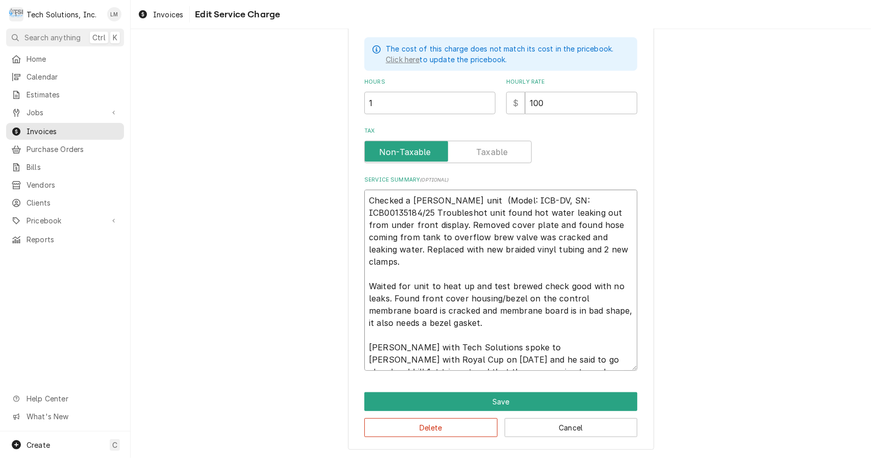
type textarea "x"
type textarea "Checked a Bunn unit (Model: ICB-DV, SN: ICB0013518/25 Troubleshot unit found ho…"
type textarea "x"
type textarea "Checked a Bunn unit (Model: ICB-DV, SN: ICB001351825 Troubleshot unit found hot…"
type textarea "x"
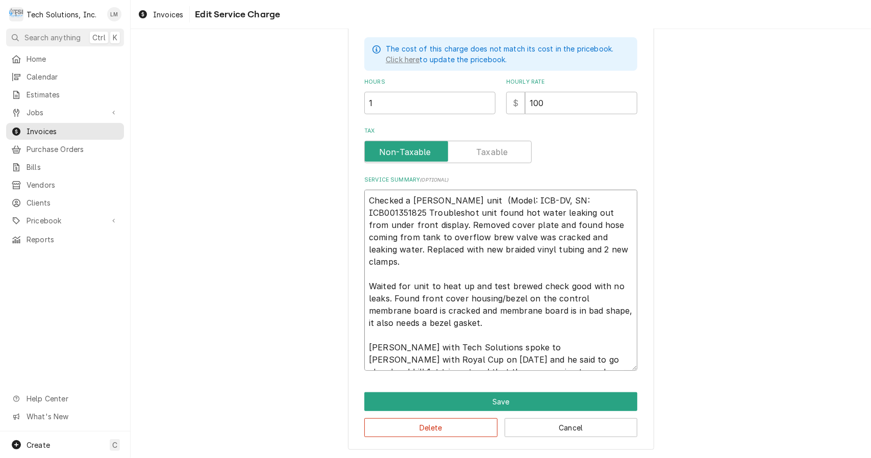
type textarea "Checked a Bunn unit (Model: ICB-DV, SN: ICB00135185 Troubleshot unit found hot …"
type textarea "x"
type textarea "Checked a Bunn unit (Model: ICB-DV, SN: ICB0013518 Troubleshot unit found hot w…"
type textarea "x"
type textarea "Checked a Bunn unit (Model: ICB-DV, SN: ICB0013518) Troubleshot unit found hot …"
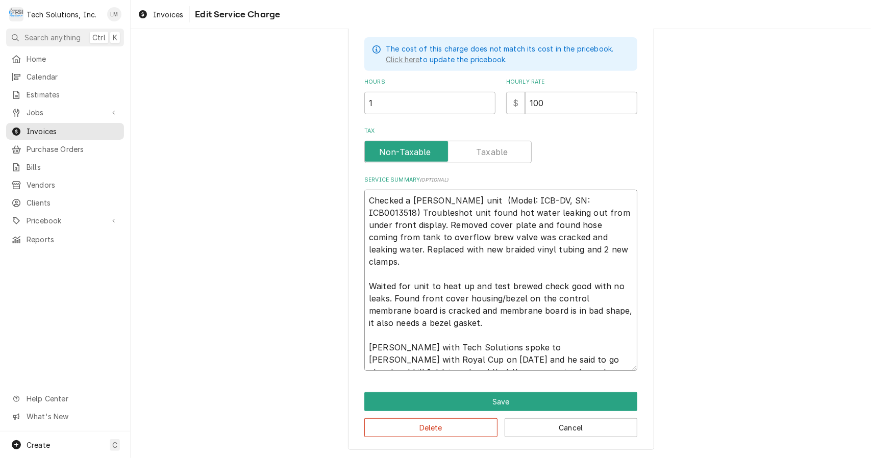
type textarea "x"
type textarea "Checked a Bunn unit (Model: ICB-DV, SN: ICB0013518). Troubleshot unit found hot…"
type textarea "x"
type textarea "Checked a Bunn unit (Model: ICB-DV, SN: ICB0013518). Troubleshot unit found hot…"
type textarea "x"
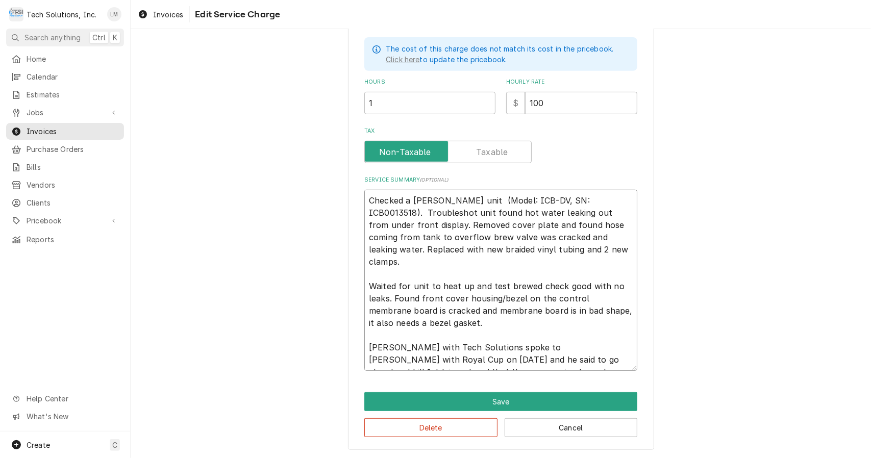
type textarea "Checked a Bunn unit (Model: ICB-DV, SN: ICB0013518). Troubleshot unit found hot…"
type textarea "x"
type textarea "Checked a Bunn unit (Model: ICB-DV, SN: ICB0013518). roubleshot unit found hot …"
type textarea "x"
type textarea "Checked a Bunn unit (Model: ICB-DV, SN: ICB0013518). oubleshot unit found hot w…"
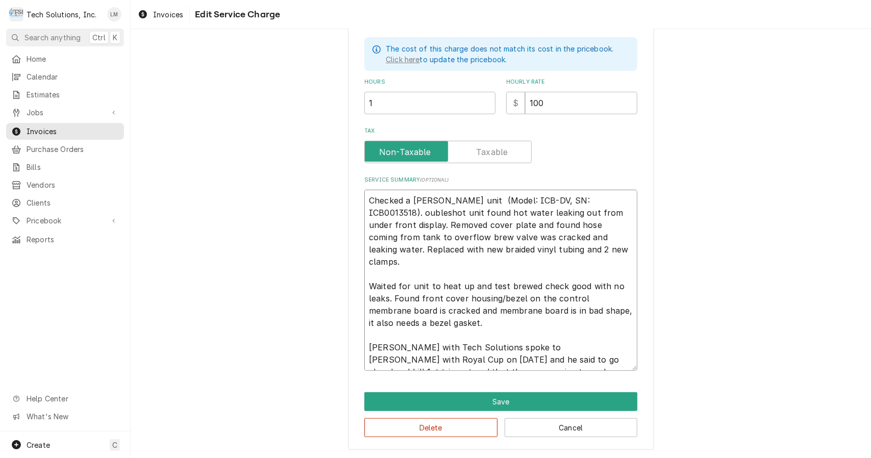
type textarea "x"
type textarea "Checked a Bunn unit (Model: ICB-DV, SN: ICB0013518). ubleshot unit found hot wa…"
type textarea "x"
type textarea "Checked a Bunn unit (Model: ICB-DV, SN: ICB0013518). ubleshot unit found hot wa…"
type textarea "x"
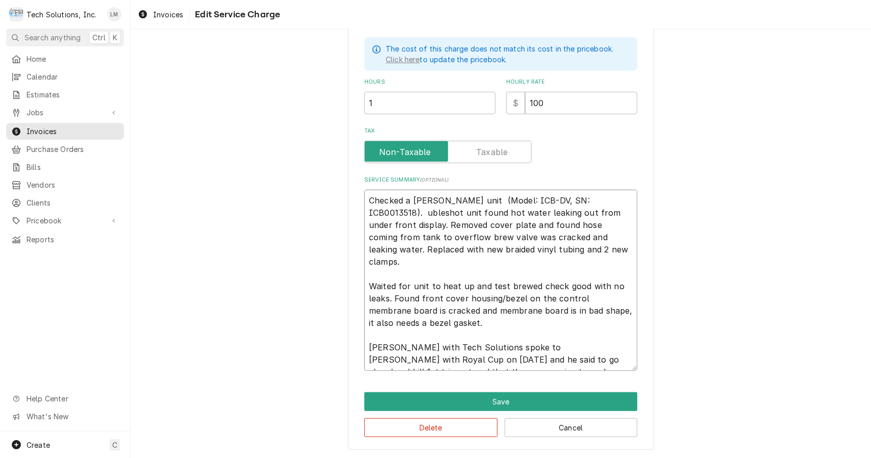
type textarea "Checked a Bunn unit (Model: ICB-DV, SN: ICB0013518). bleshot unit found hot wat…"
type textarea "x"
type textarea "Checked a Bunn unit (Model: ICB-DV, SN: ICB0013518). leshot unit found hot wate…"
type textarea "x"
type textarea "Checked a Bunn unit (Model: ICB-DV, SN: ICB0013518). eshot unit found hot water…"
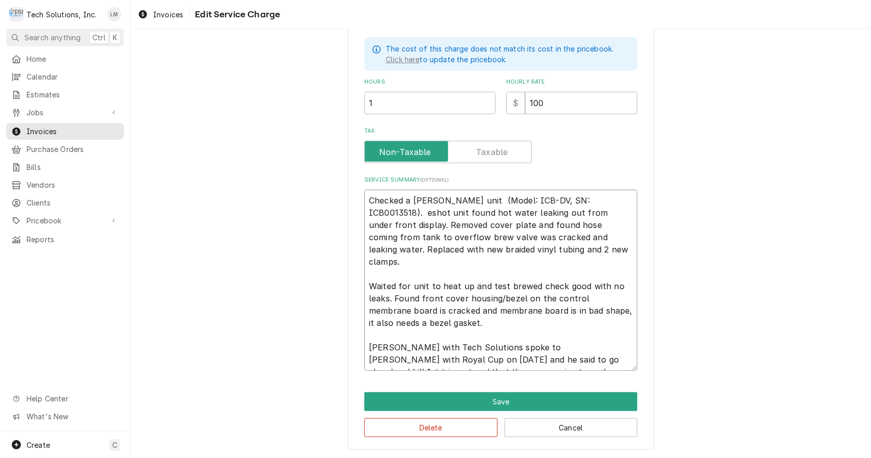
type textarea "x"
type textarea "Checked a Bunn unit (Model: ICB-DV, SN: ICB0013518). shot unit found hot water …"
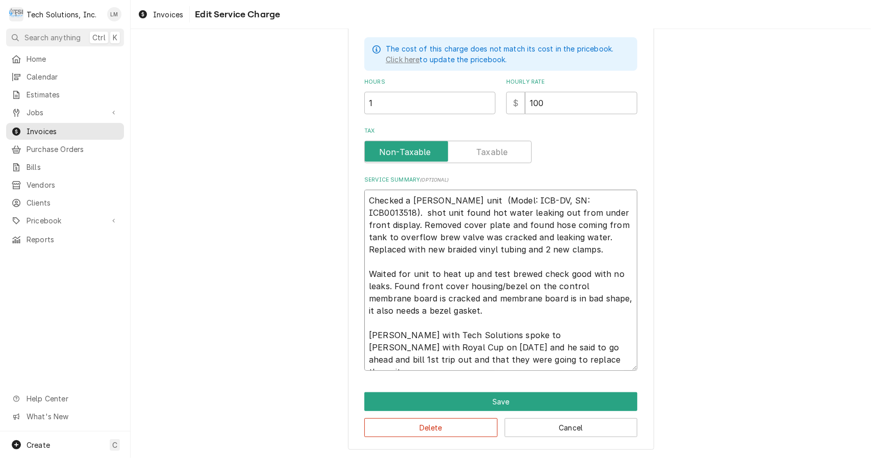
type textarea "x"
type textarea "Checked a Bunn unit (Model: ICB-DV, SN: ICB0013518). hot unit found hot water l…"
type textarea "x"
type textarea "Checked a Bunn unit (Model: ICB-DV, SN: ICB0013518). ot unit found hot water le…"
type textarea "x"
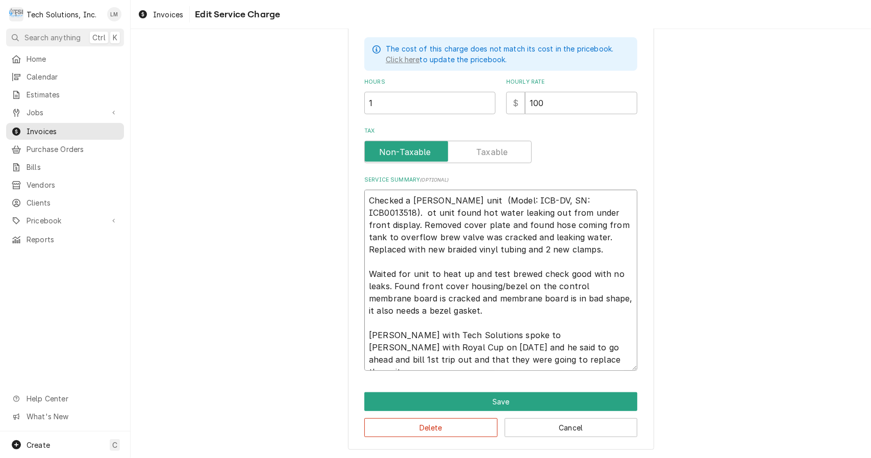
type textarea "Checked a Bunn unit (Model: ICB-DV, SN: ICB0013518). t unit found hot water lea…"
type textarea "x"
type textarea "Checked a Bunn unit (Model: ICB-DV, SN: ICB0013518). unit found hot water leaki…"
type textarea "x"
type textarea "Checked a Bunn unit (Model: ICB-DV, SN: ICB0013518). unit found hot water leaki…"
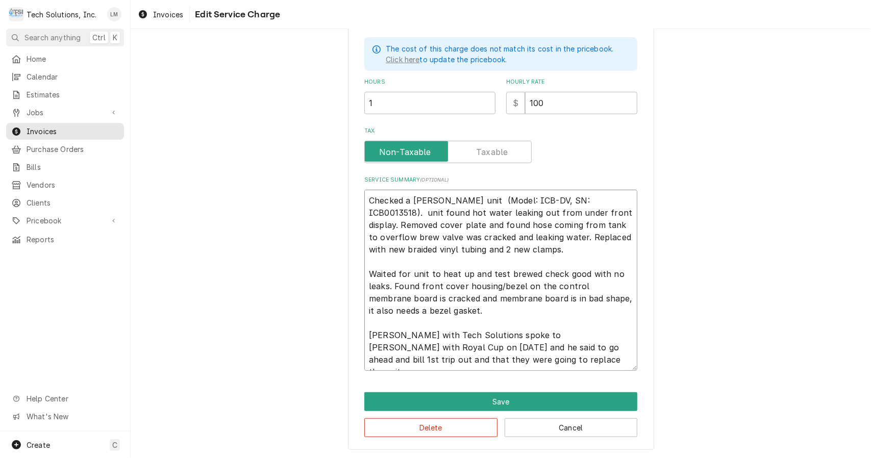
type textarea "x"
type textarea "Checked a Bunn unit (Model: ICB-DV, SN: ICB0013518). nit found hot water leakin…"
type textarea "x"
type textarea "Checked a Bunn unit (Model: ICB-DV, SN: ICB0013518). it found hot water leaking…"
type textarea "x"
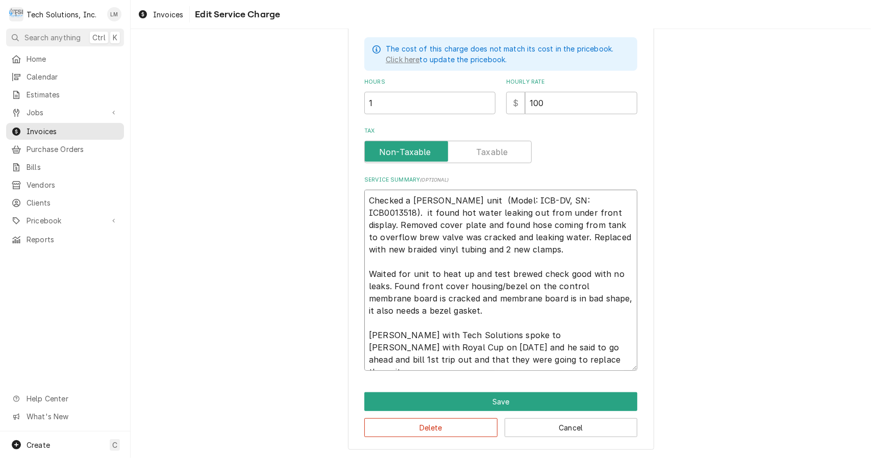
type textarea "Checked a Bunn unit (Model: ICB-DV, SN: ICB0013518). t found hot water leaking …"
type textarea "x"
type textarea "Checked a Bunn unit (Model: ICB-DV, SN: ICB0013518). found hot water leaking ou…"
type textarea "x"
type textarea "Checked a Bunn unit (Model: ICB-DV, SN: ICB0013518). found hot water leaking ou…"
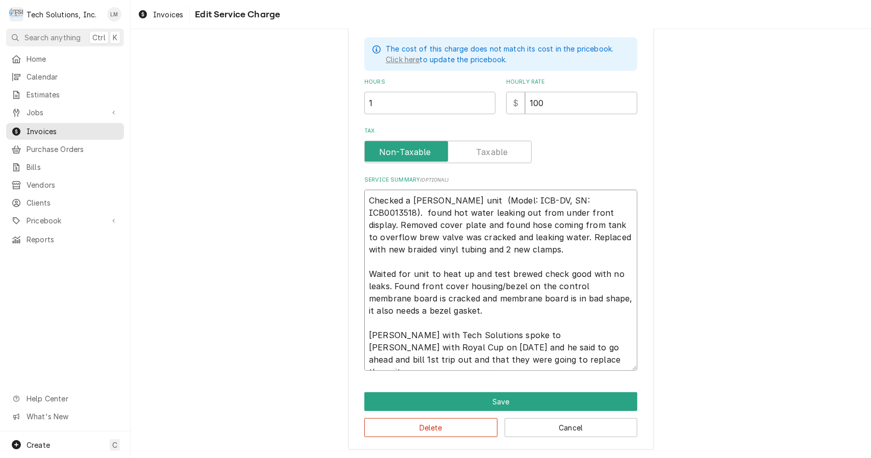
type textarea "x"
type textarea "Checked a Bunn unit (Model: ICB-DV, SN: ICB0013518). ound hot water leaking out…"
type textarea "x"
type textarea "Checked a Bunn unit (Model: ICB-DV, SN: ICB0013518). Found hot water leaking ou…"
type textarea "x"
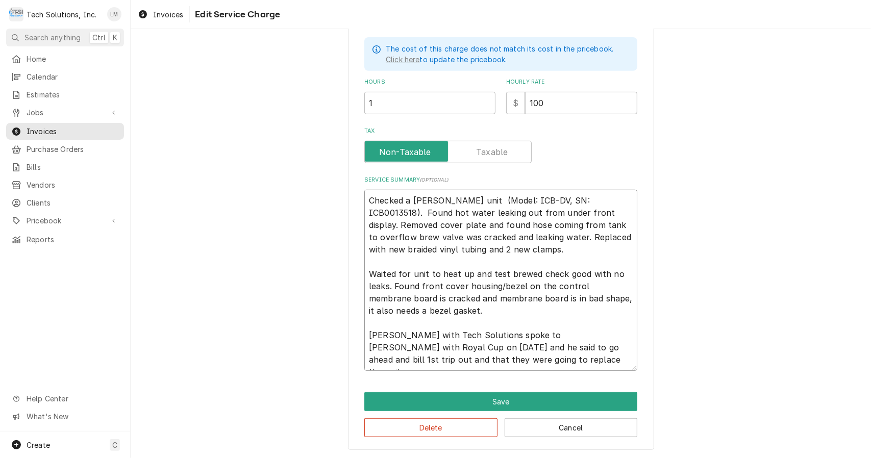
type textarea "Checked a Bunn unit (Model: ICB-DV, SN: ICB0013518). Found hot water leaking ou…"
type textarea "x"
type textarea "Checked a Bunn unit (Model: ICB-DV, SN: ICB0013518). Found hot water leaking ou…"
type textarea "x"
type textarea "Checked a Bunn unit (Model: ICB-DV, SN: ICB0013518). Found hot water leaking ou…"
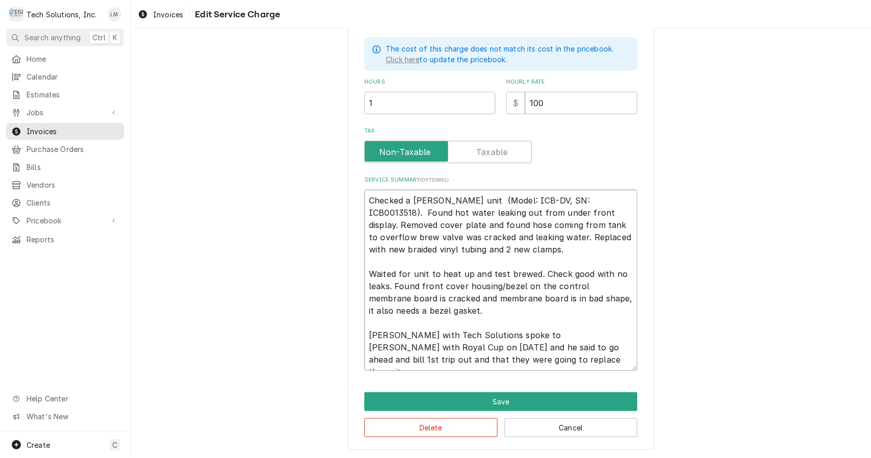
type textarea "x"
type textarea "Checked a Bunn unit (Model: ICB-DV, SN: ICB0013518). Found hot water leaking ou…"
type textarea "x"
type textarea "Checked a Bunn unit (Model: ICB-DV, SN: ICB0013518). Found hot water leaking ou…"
type textarea "x"
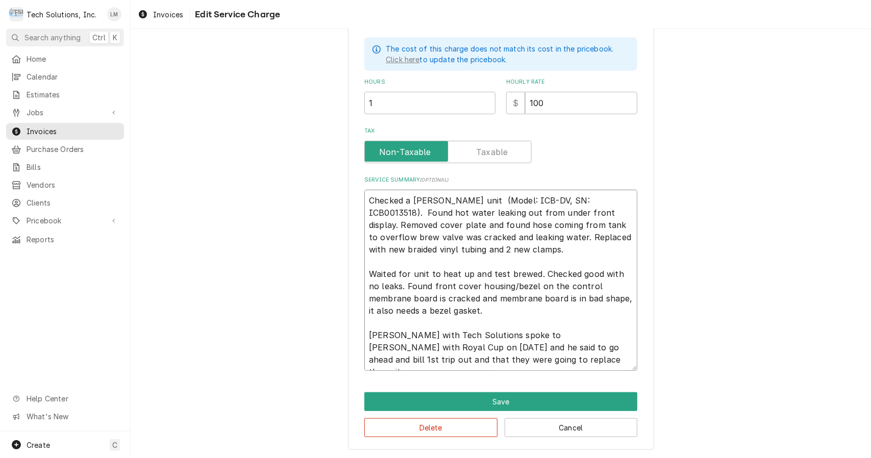
type textarea "Checked a Bunn unit (Model: ICB-DV, SN: ICB0013518). Found hot water leaking ou…"
type textarea "x"
type textarea "Checked a Bunn unit (Model: ICB-DV, SN: ICB0013518). Found hot water leaking ou…"
type textarea "x"
type textarea "Checked a Bunn unit (Model: ICB-DV, SN: ICB0013518). Found hot water leaking ou…"
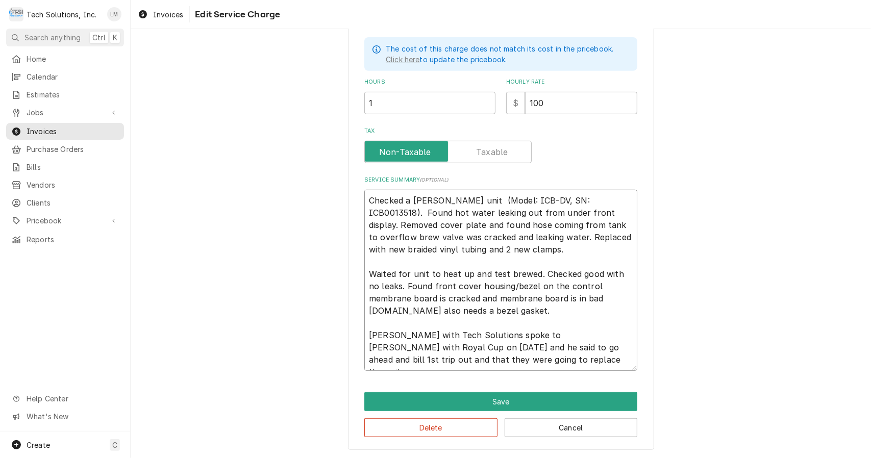
type textarea "x"
type textarea "Checked a Bunn unit (Model: ICB-DV, SN: ICB0013518). Found hot water leaking ou…"
type textarea "x"
type textarea "Checked a Bunn unit (Model: ICB-DV, SN: ICB0013518). Found hot water leaking ou…"
type textarea "x"
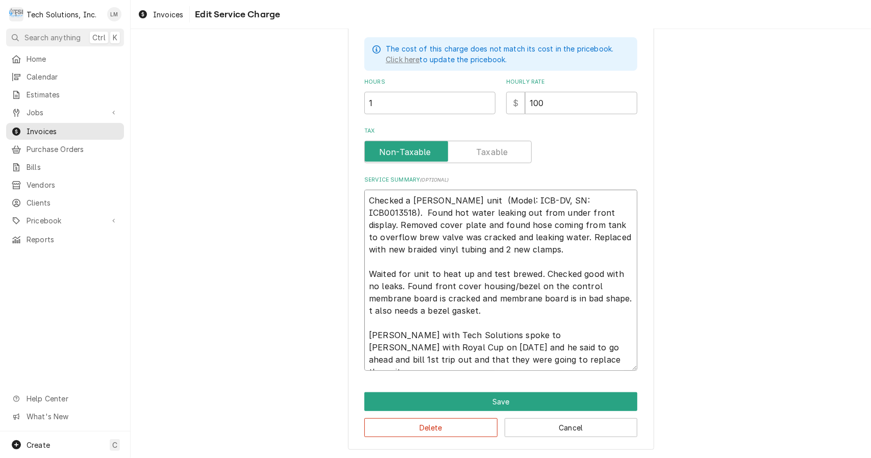
type textarea "Checked a Bunn unit (Model: ICB-DV, SN: ICB0013518). Found hot water leaking ou…"
type textarea "x"
type textarea "Checked a Bunn unit (Model: ICB-DV, SN: ICB0013518). Found hot water leaking ou…"
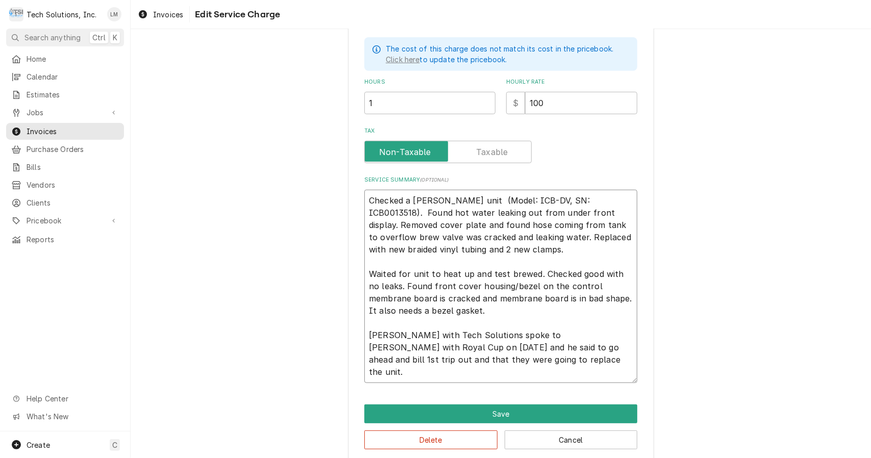
type textarea "x"
type textarea "Checked a Bunn unit (Model: ICB-DV, SN: ICB0013518). Found hot water leaking ou…"
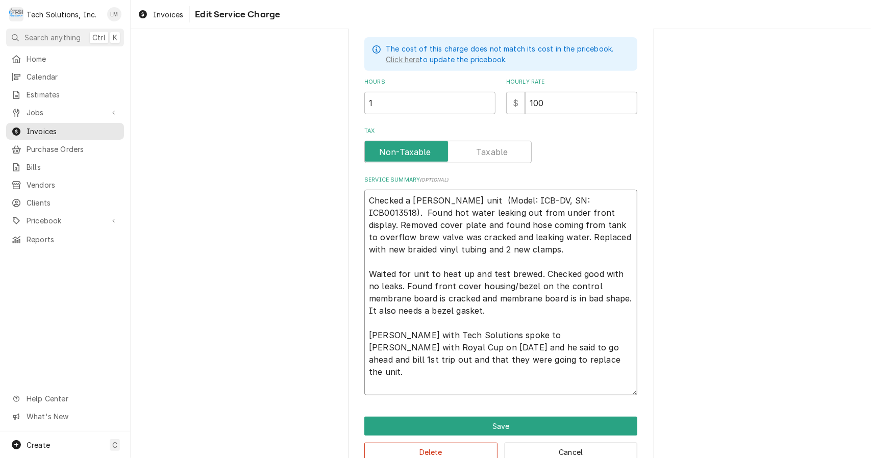
type textarea "x"
type textarea "Checked a Bunn unit (Model: ICB-DV, SN: ICB0013518). Found hot water leaking ou…"
type textarea "x"
type textarea "Checked a Bunn unit (Model: ICB-DV, SN: ICB0013518). Found hot water leaking ou…"
type textarea "x"
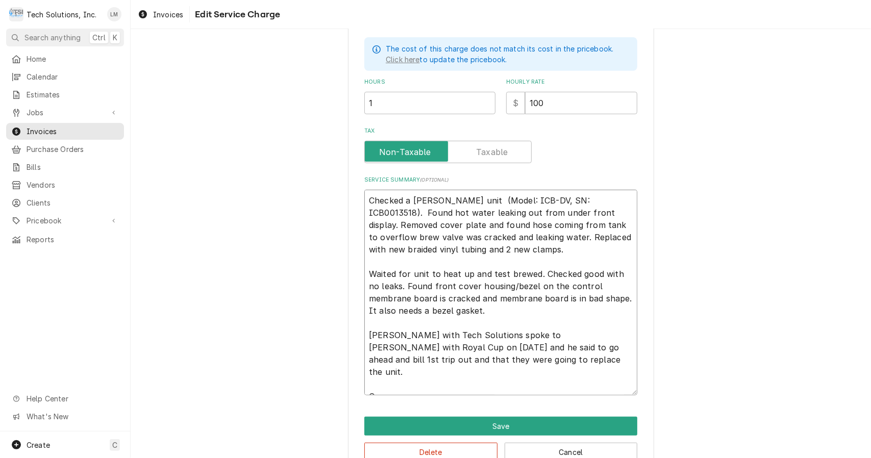
type textarea "Checked a Bunn unit (Model: ICB-DV, SN: ICB0013518). Found hot water leaking ou…"
type textarea "x"
type textarea "Checked a Bunn unit (Model: ICB-DV, SN: ICB0013518). Found hot water leaking ou…"
type textarea "x"
type textarea "Checked a Bunn unit (Model: ICB-DV, SN: ICB0013518). Found hot water leaking ou…"
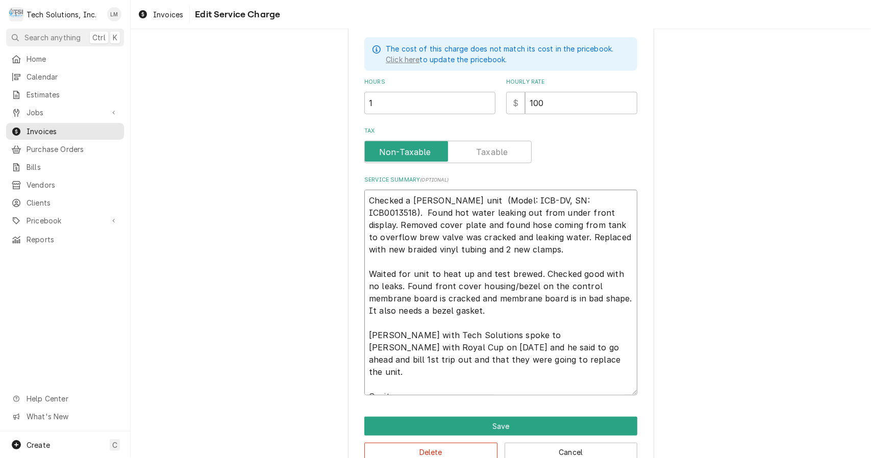
type textarea "x"
type textarea "Checked a Bunn unit (Model: ICB-DV, SN: ICB0013518). Found hot water leaking ou…"
type textarea "x"
type textarea "Checked a Bunn unit (Model: ICB-DV, SN: ICB0013518). Found hot water leaking ou…"
type textarea "x"
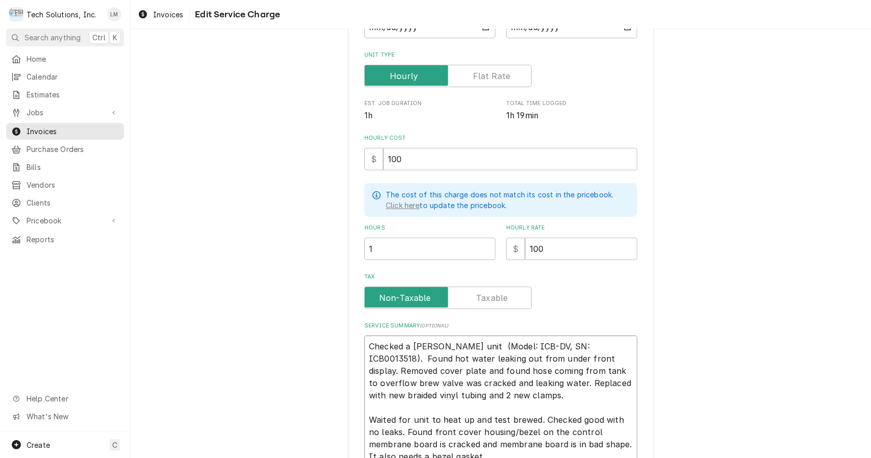
scroll to position [148, 0]
type textarea "Checked a Bunn unit (Model: ICB-DV, SN: ICB0013518). Found hot water leaking ou…"
click at [711, 301] on div "Use the fields below to edit this service charge Short Description Beverage Cof…" at bounding box center [501, 261] width 741 height 738
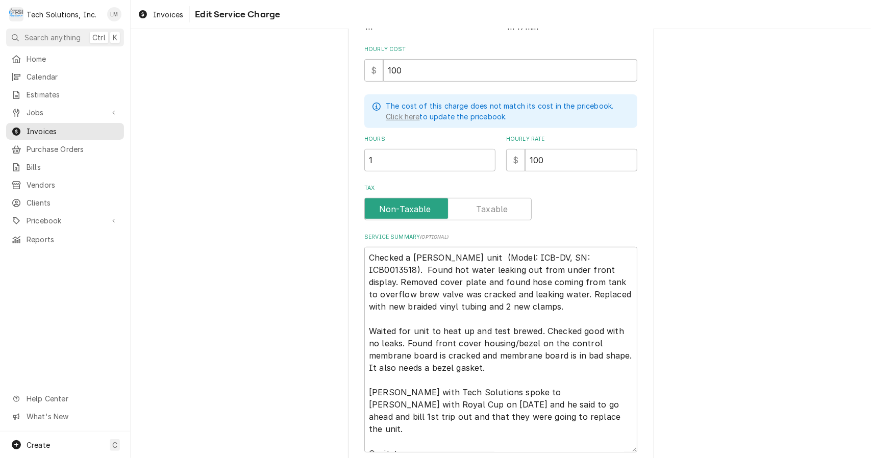
scroll to position [318, 0]
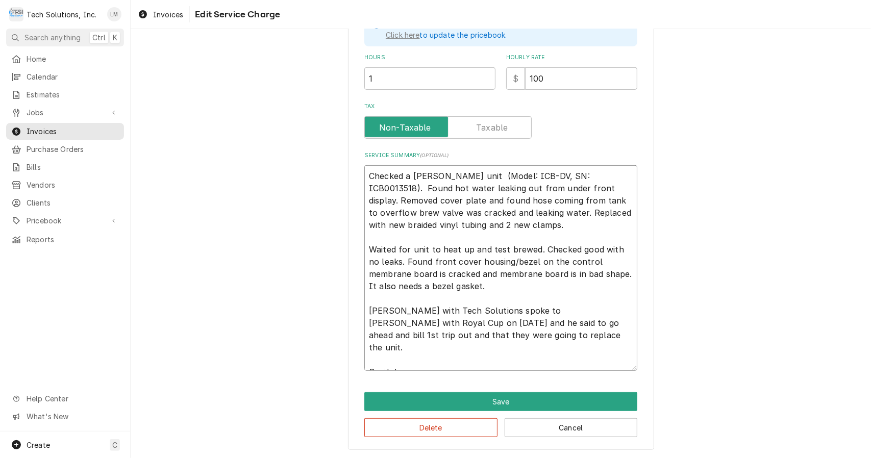
click at [457, 362] on textarea "Checked a Bunn unit (Model: ICB-DV, SN: ICB0013518). Found hot water leaking ou…" at bounding box center [500, 268] width 273 height 206
type textarea "x"
type textarea "Checked a Bunn unit (Model: ICB-DV, SN: ICB0013518). Found hot water leaking ou…"
type textarea "x"
type textarea "Checked a Bunn unit (Model: ICB-DV, SN: ICB0013518). Found hot water leaking ou…"
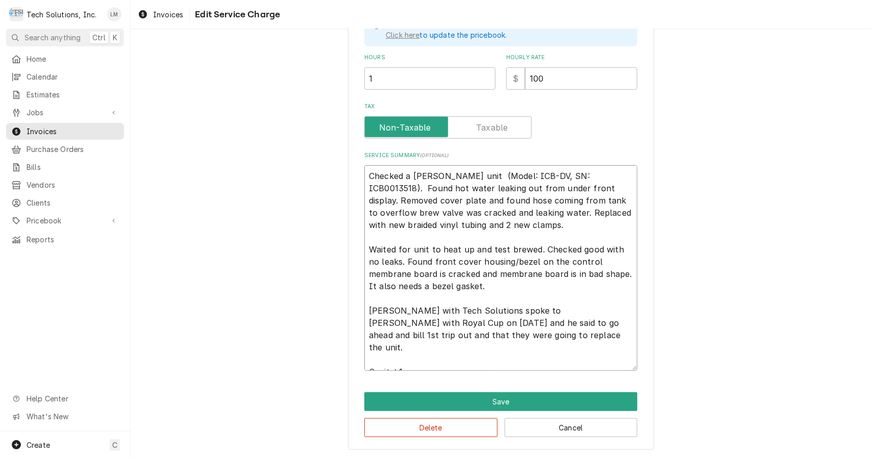
type textarea "x"
type textarea "Checked a Bunn unit (Model: ICB-DV, SN: ICB0013518). Found hot water leaking ou…"
type textarea "x"
type textarea "Checked a Bunn unit (Model: ICB-DV, SN: ICB0013518). Found hot water leaking ou…"
type textarea "x"
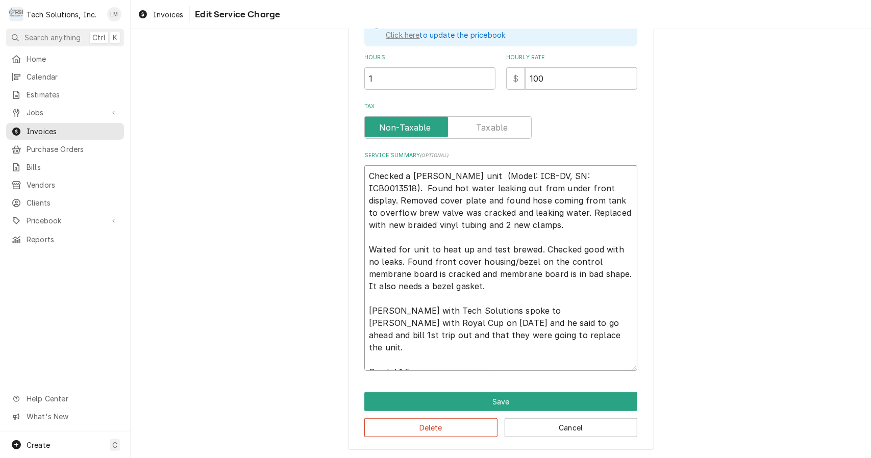
type textarea "Checked a Bunn unit (Model: ICB-DV, SN: ICB0013518). Found hot water leaking ou…"
type textarea "x"
type textarea "Checked a Bunn unit (Model: ICB-DV, SN: ICB0013518). Found hot water leaking ou…"
type textarea "x"
type textarea "Checked a Bunn unit (Model: ICB-DV, SN: ICB0013518). Found hot water leaking ou…"
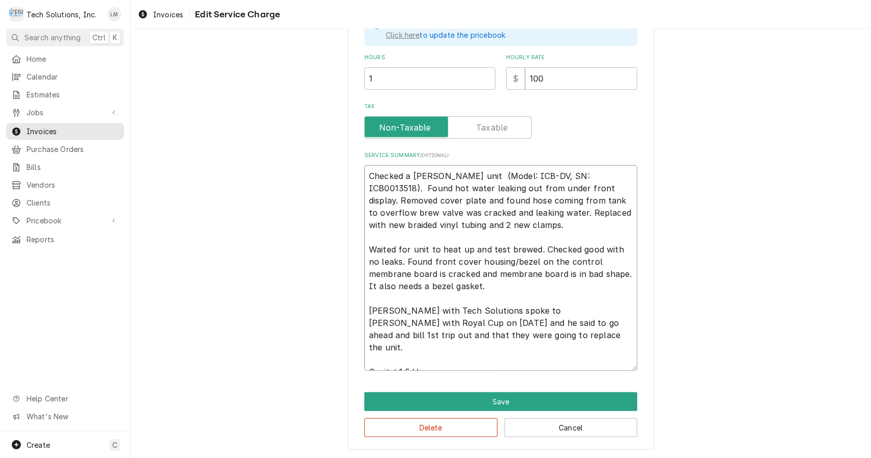
type textarea "x"
type textarea "Checked a Bunn unit (Model: ICB-DV, SN: ICB0013518). Found hot water leaking ou…"
type textarea "x"
type textarea "Checked a Bunn unit (Model: ICB-DV, SN: ICB0013518). Found hot water leaking ou…"
type textarea "x"
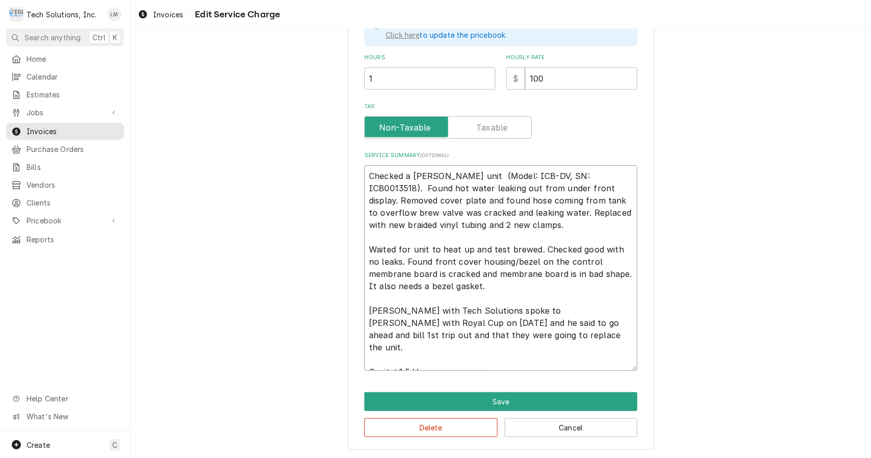
type textarea "Checked a Bunn unit (Model: ICB-DV, SN: ICB0013518). Found hot water leaking ou…"
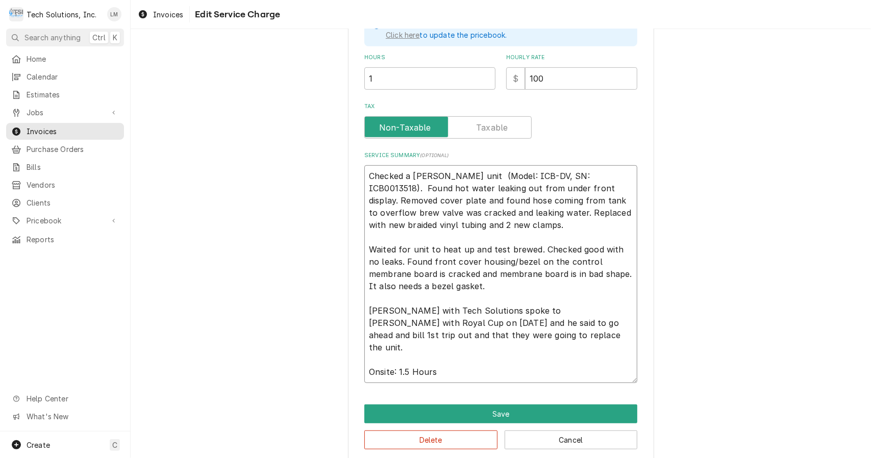
type textarea "x"
type textarea "Checked a Bunn unit (Model: ICB-DV, SN: ICB0013518). Found hot water leaking ou…"
type textarea "x"
type textarea "Checked a Bunn unit (Model: ICB-DV, SN: ICB0013518). Found hot water leaking ou…"
type textarea "x"
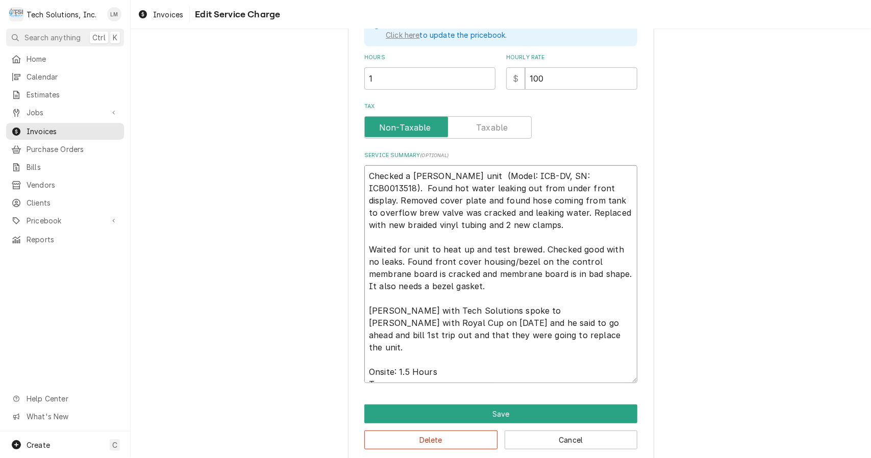
type textarea "Checked a Bunn unit (Model: ICB-DV, SN: ICB0013518). Found hot water leaking ou…"
type textarea "x"
click at [497, 413] on button "Save" at bounding box center [500, 414] width 273 height 19
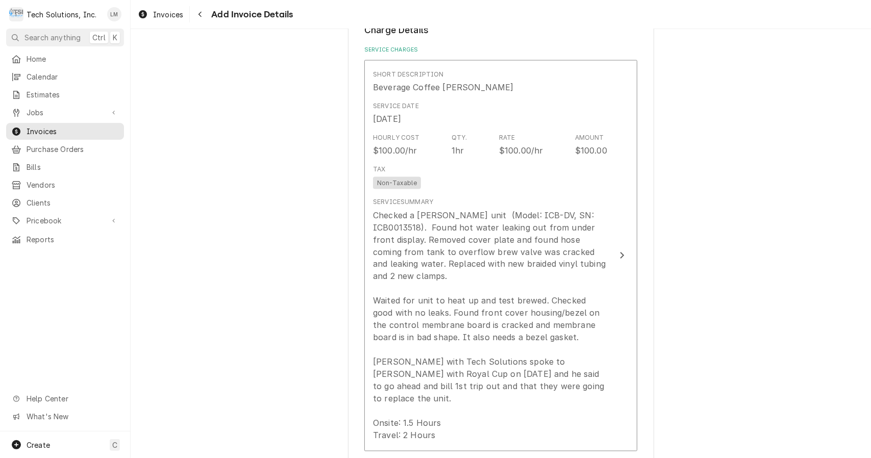
scroll to position [1065, 0]
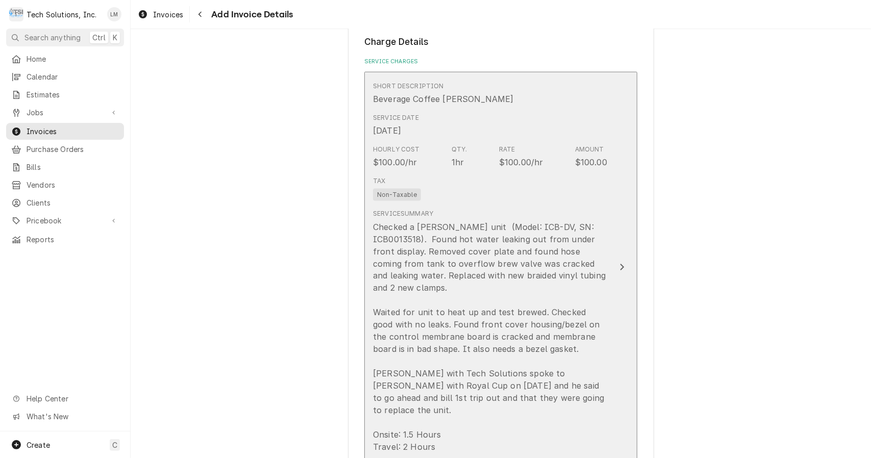
click at [619, 254] on button "Short Description Beverage Coffee Brewer Service Date Aug 14, 2025 Hourly Cost …" at bounding box center [500, 267] width 273 height 391
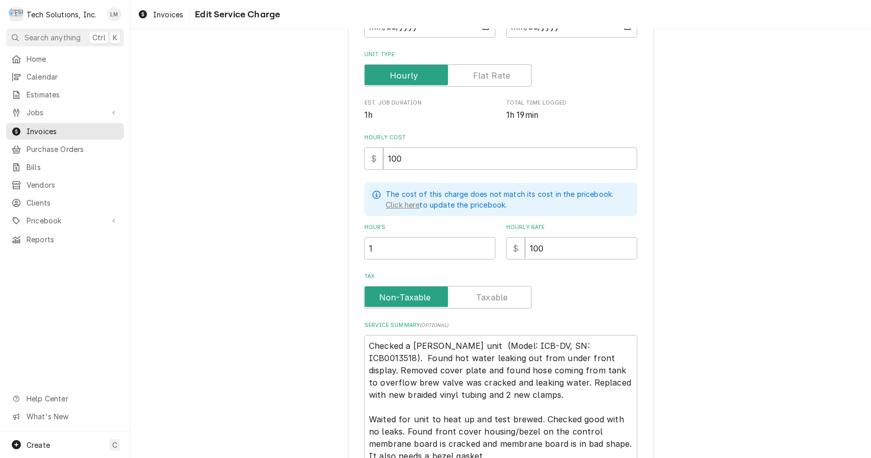
scroll to position [147, 0]
click at [455, 250] on input "1" at bounding box center [429, 250] width 131 height 22
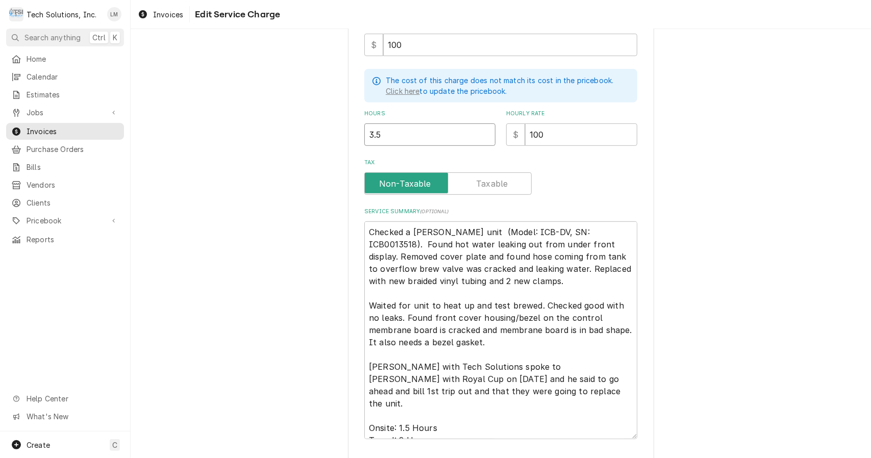
scroll to position [331, 0]
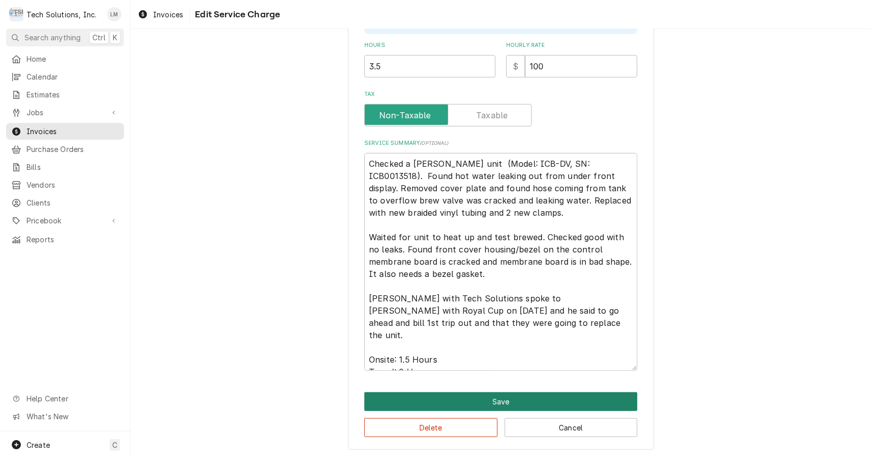
click at [550, 400] on button "Save" at bounding box center [500, 401] width 273 height 19
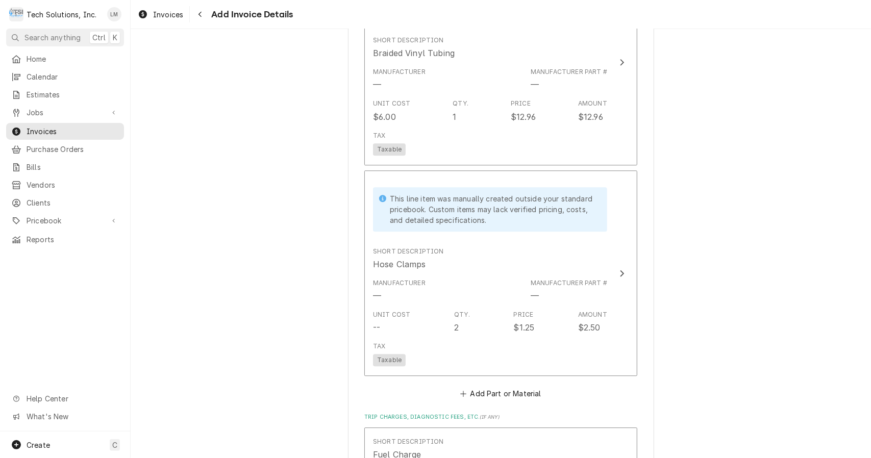
scroll to position [1621, 0]
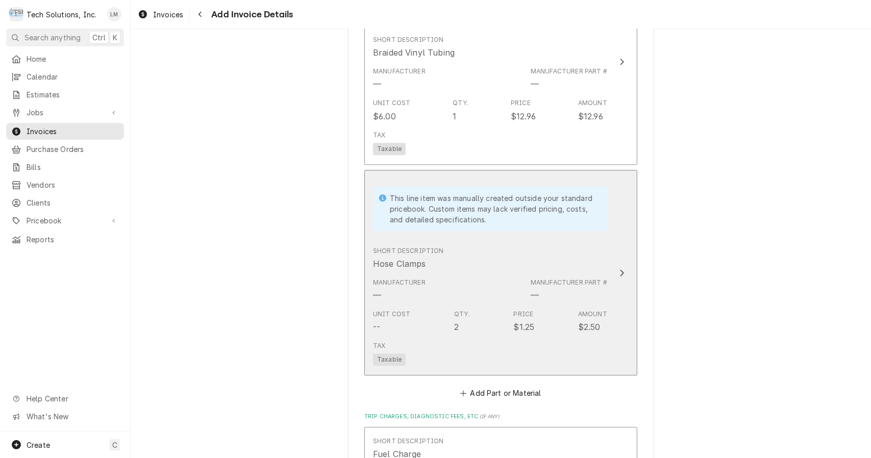
click at [609, 243] on button "This line item was manually created outside your standard pricebook. Custom ite…" at bounding box center [500, 273] width 273 height 206
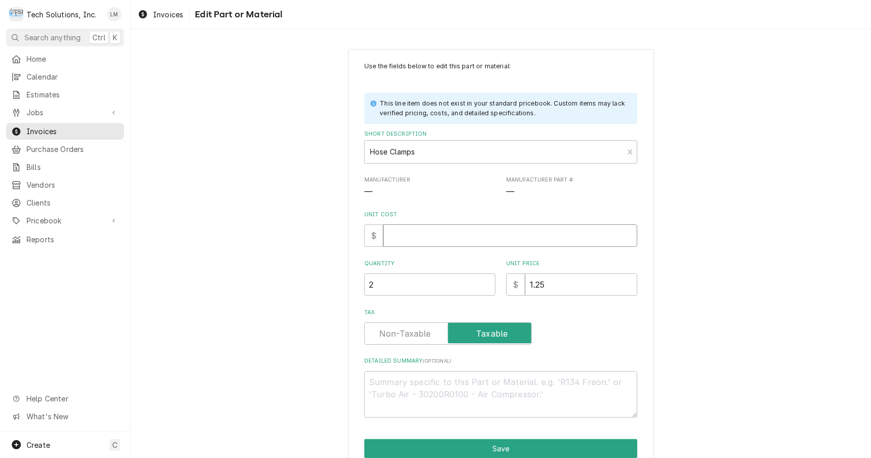
click at [504, 238] on input "Unit Cost" at bounding box center [510, 236] width 254 height 22
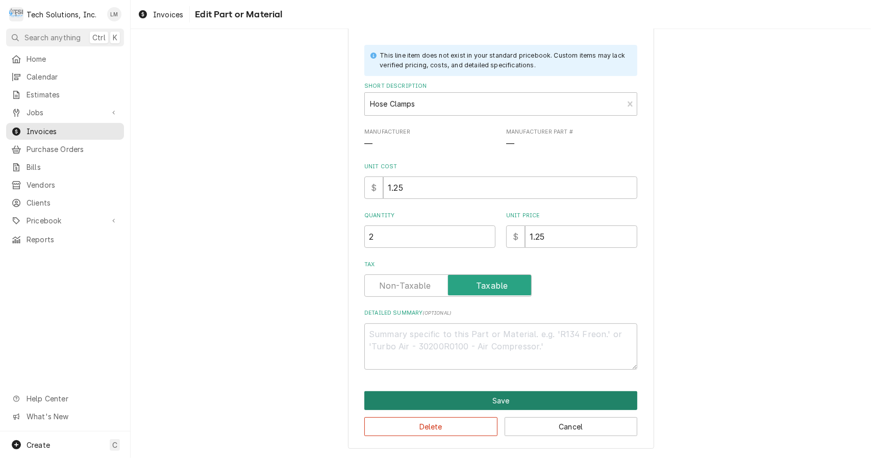
click at [563, 401] on button "Save" at bounding box center [500, 400] width 273 height 19
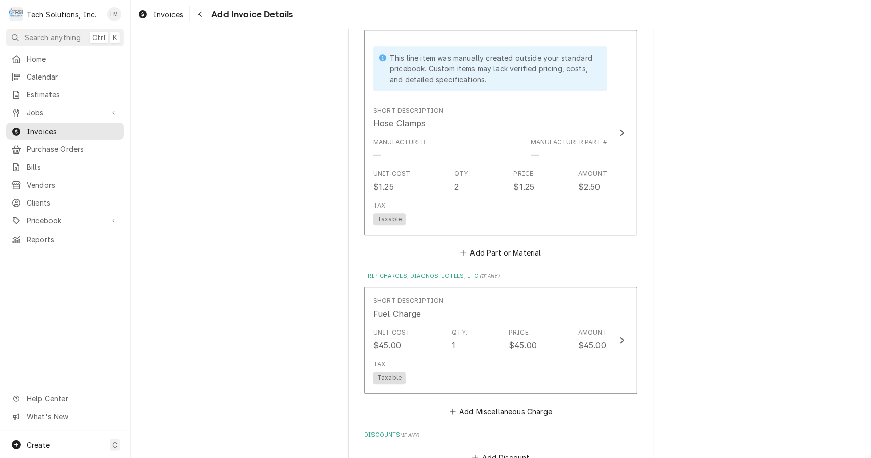
scroll to position [1762, 0]
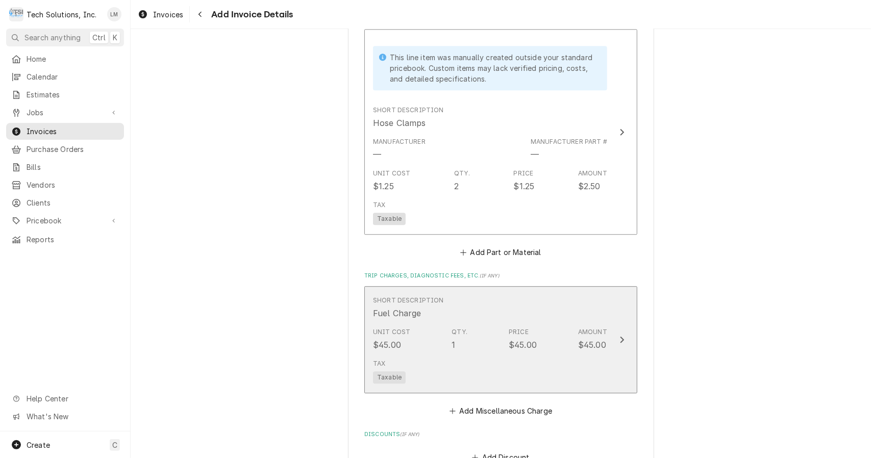
click at [615, 314] on button "Short Description Fuel Charge Unit Cost $45.00 Qty. 1 Price $45.00 Amount $45.0…" at bounding box center [500, 340] width 273 height 108
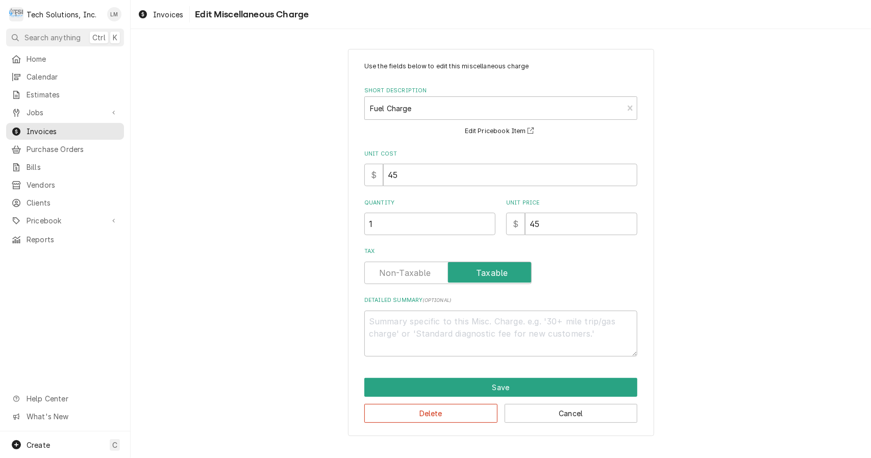
click at [431, 270] on input "Tax" at bounding box center [448, 273] width 158 height 22
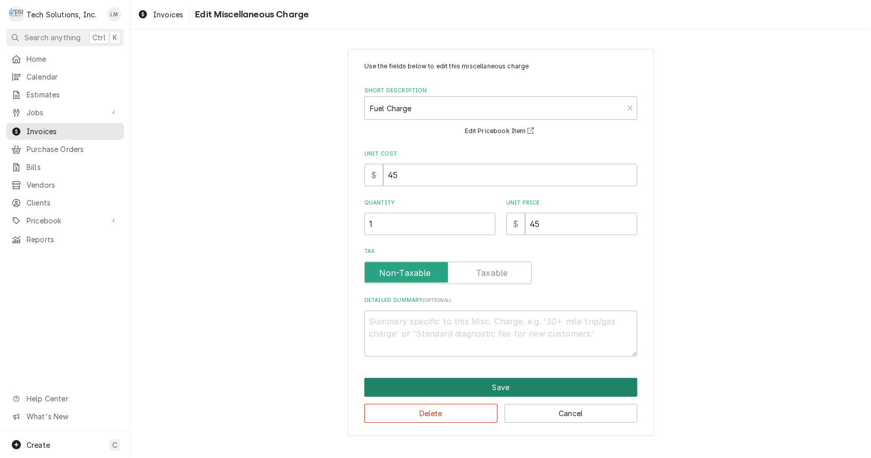
click at [504, 393] on button "Save" at bounding box center [500, 387] width 273 height 19
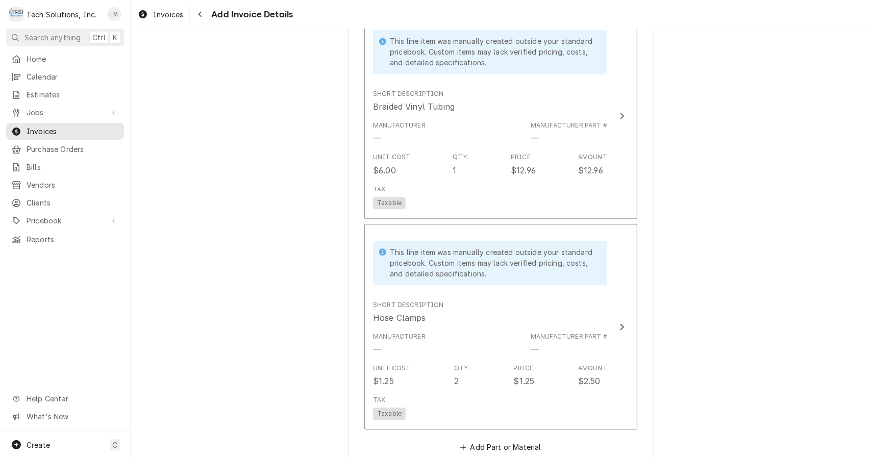
scroll to position [1566, 0]
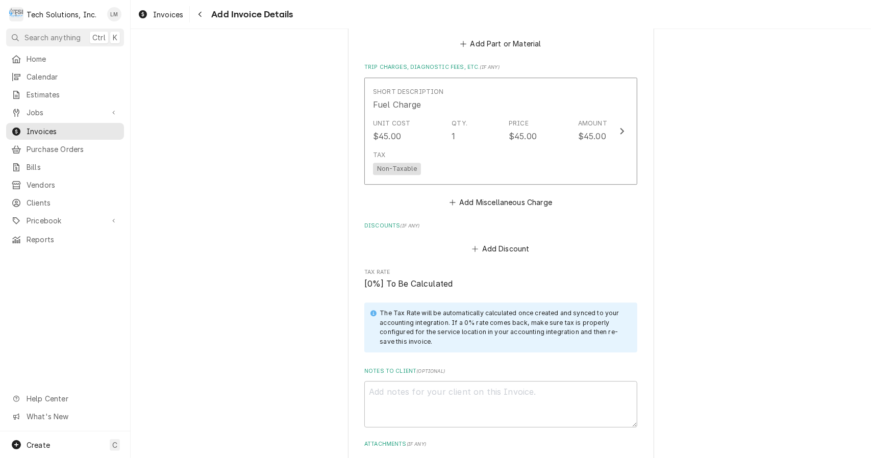
scroll to position [2165, 0]
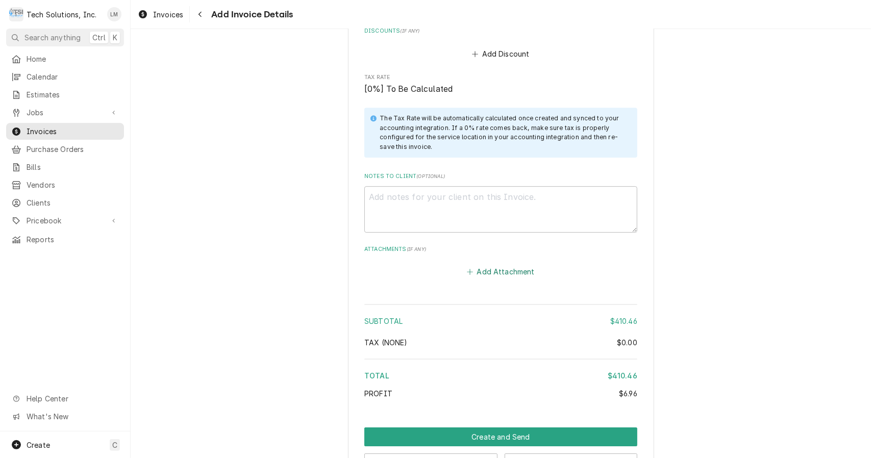
click at [492, 265] on button "Add Attachment" at bounding box center [500, 272] width 71 height 14
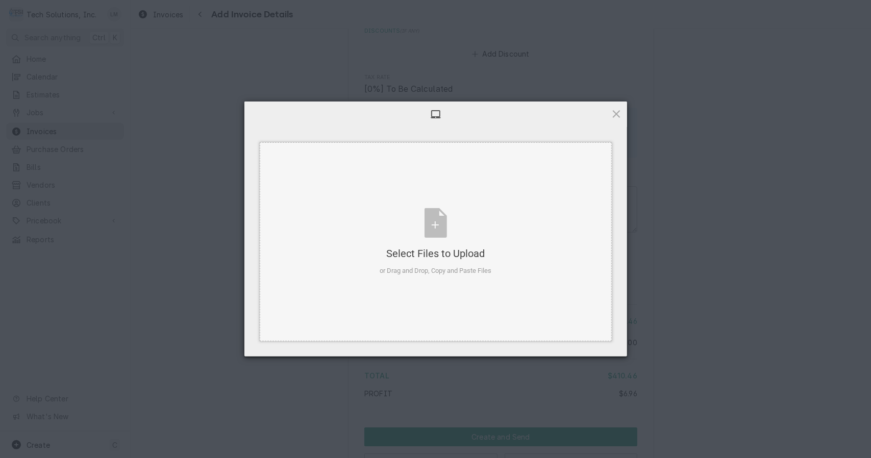
click at [445, 229] on div "Select Files to Upload or Drag and Drop, Copy and Paste Files" at bounding box center [436, 242] width 112 height 68
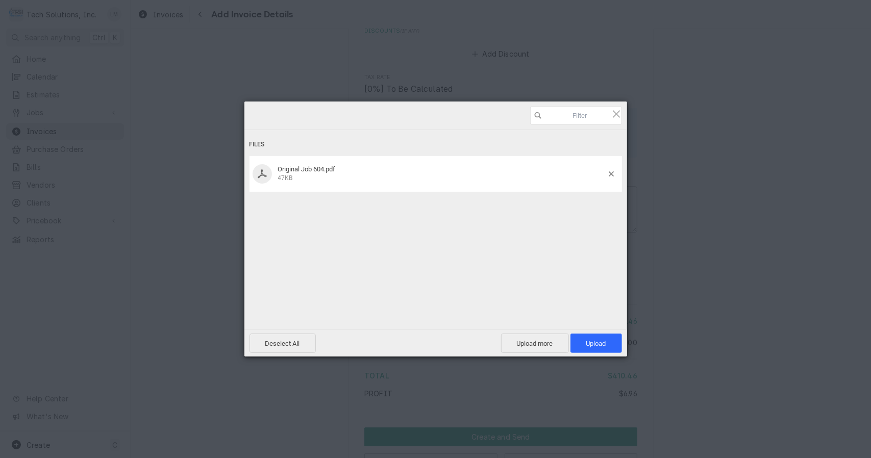
click at [602, 338] on span "Upload 1" at bounding box center [597, 343] width 52 height 19
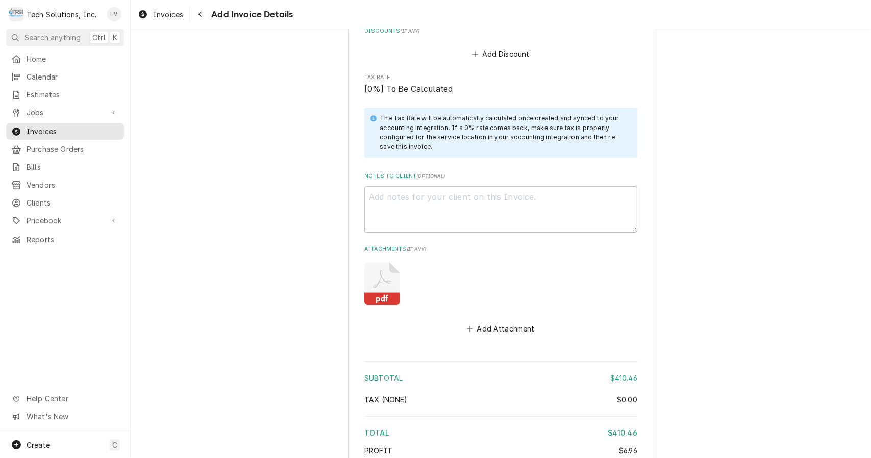
scroll to position [2223, 0]
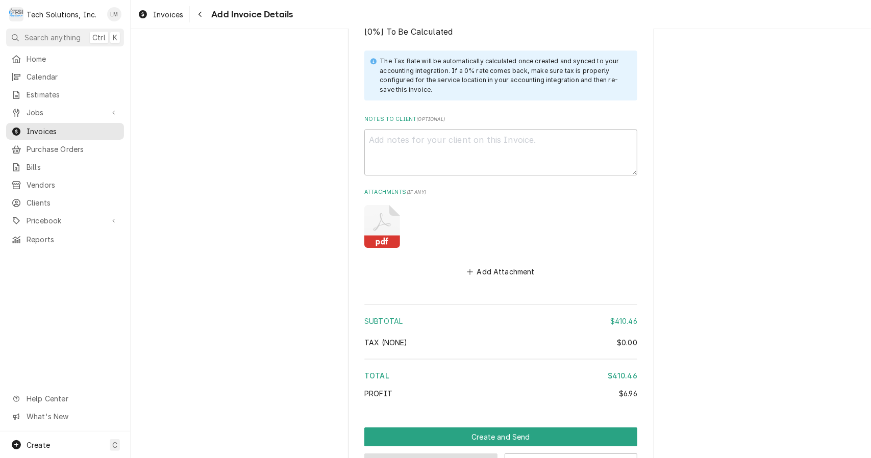
click at [464, 454] on button "Preview Invoice" at bounding box center [430, 463] width 133 height 19
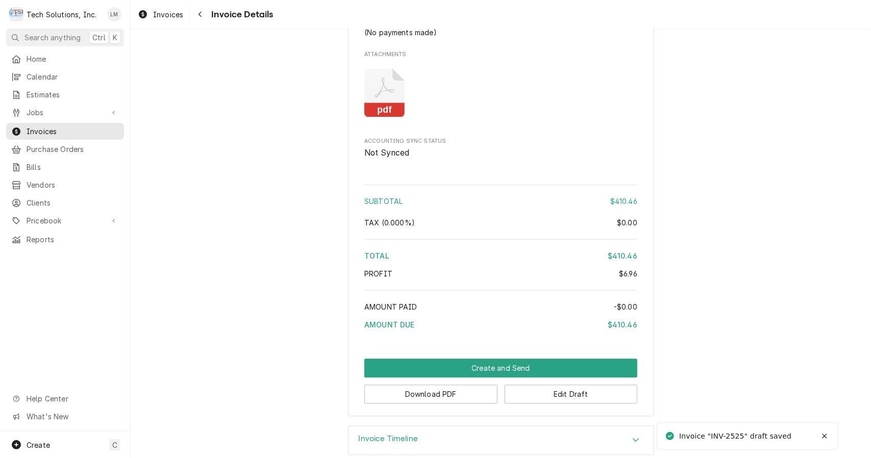
scroll to position [1487, 0]
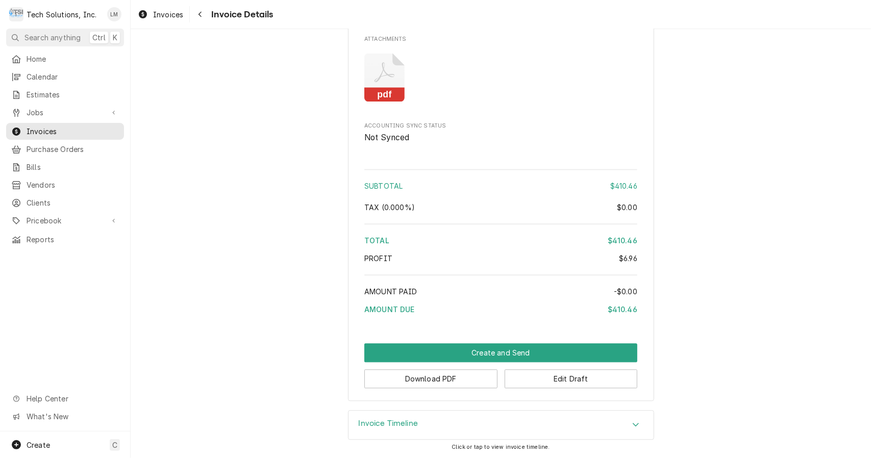
scroll to position [1487, 0]
click at [470, 377] on button "Download PDF" at bounding box center [430, 379] width 133 height 19
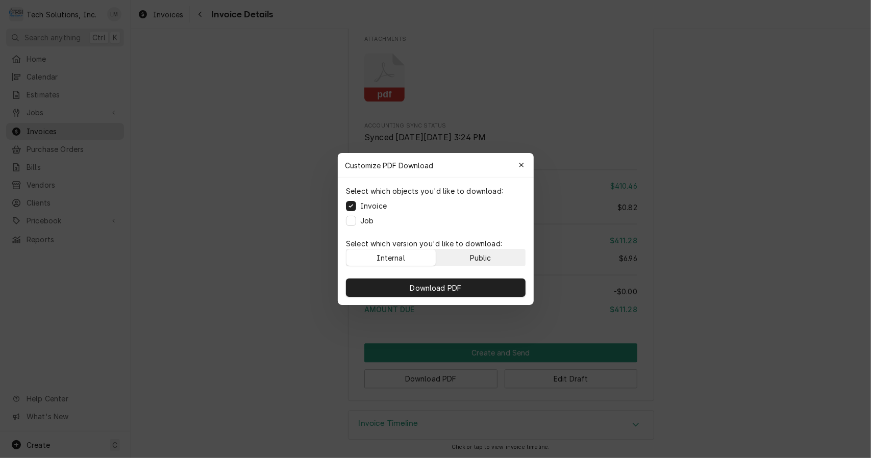
click at [475, 259] on div "Public" at bounding box center [480, 258] width 21 height 11
click at [460, 284] on span "Download PDF" at bounding box center [436, 288] width 56 height 11
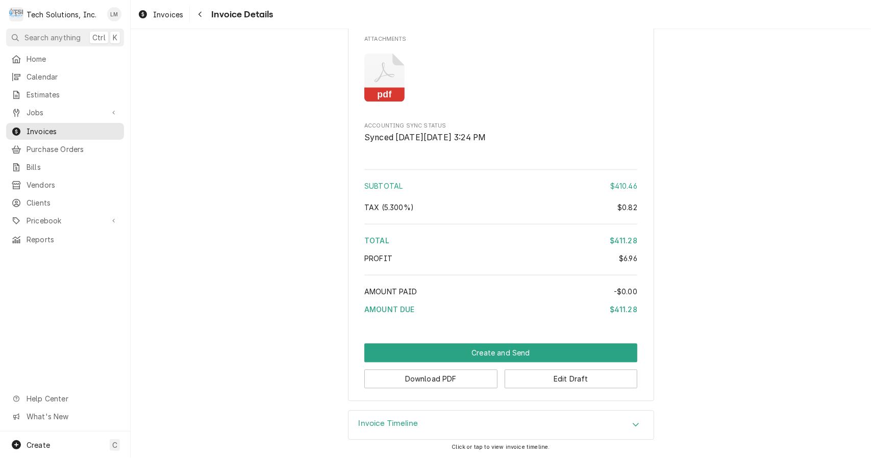
click at [499, 353] on button "Create and Send" at bounding box center [500, 352] width 273 height 19
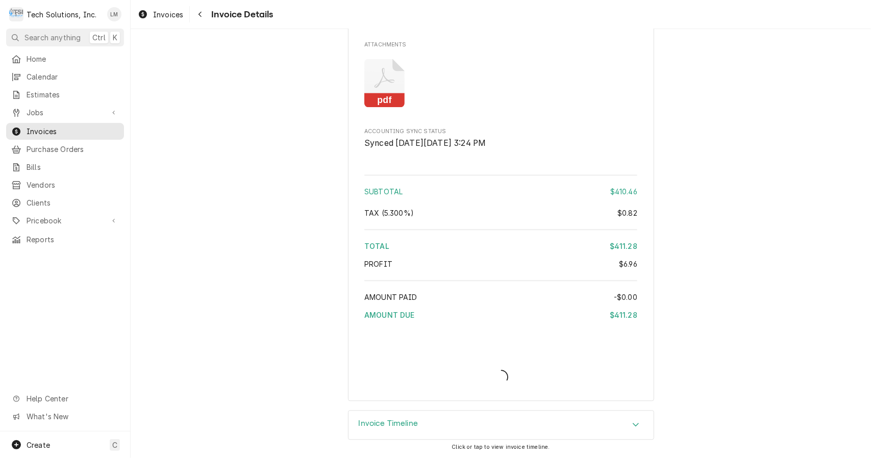
scroll to position [1481, 0]
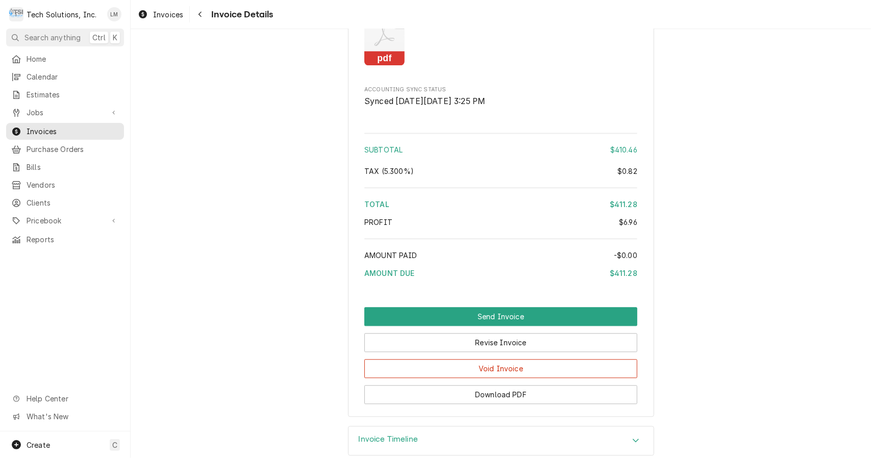
scroll to position [1540, 0]
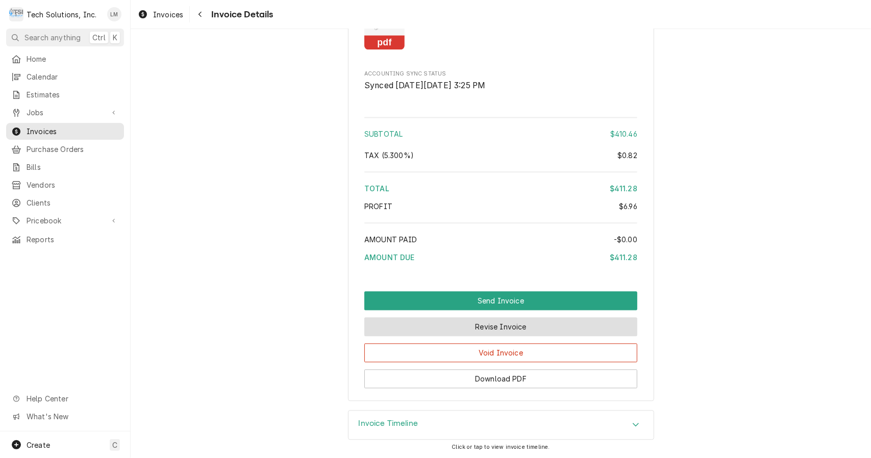
click at [538, 323] on button "Revise Invoice" at bounding box center [500, 326] width 273 height 19
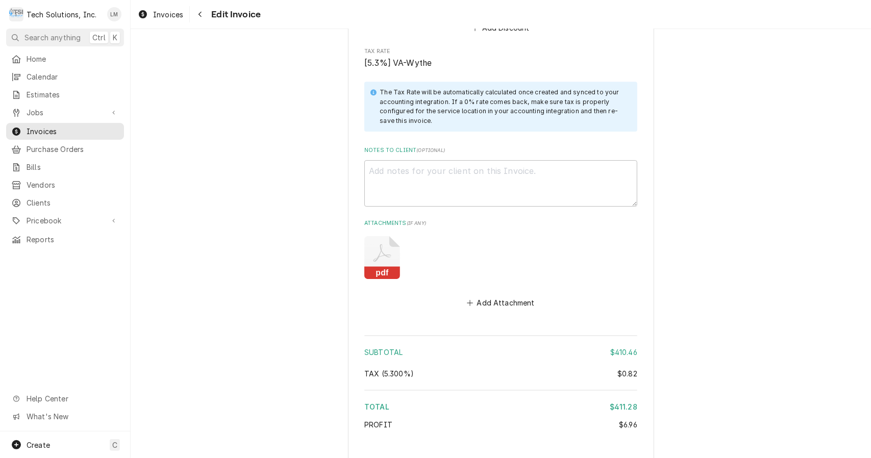
scroll to position [2191, 0]
click at [549, 163] on textarea "Notes to Client ( optional )" at bounding box center [500, 184] width 273 height 46
type textarea "x"
type textarea "Ve"
type textarea "x"
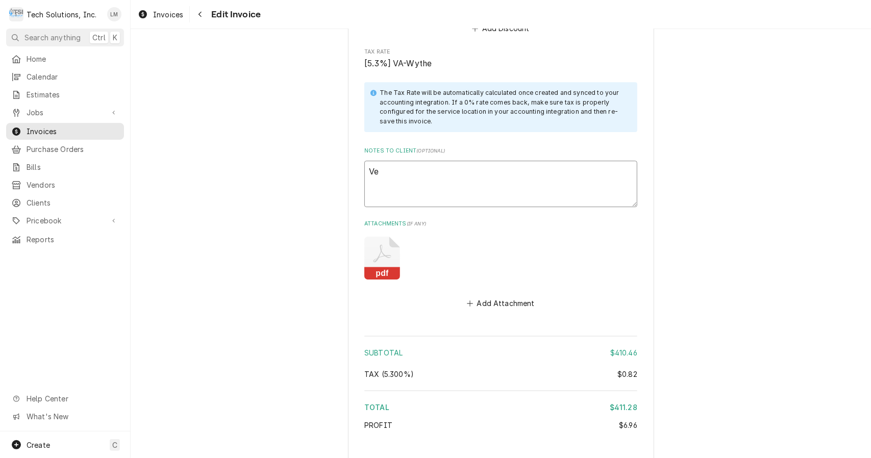
type textarea "Ven"
type textarea "x"
type textarea "Vend"
type textarea "x"
type textarea "Vendo"
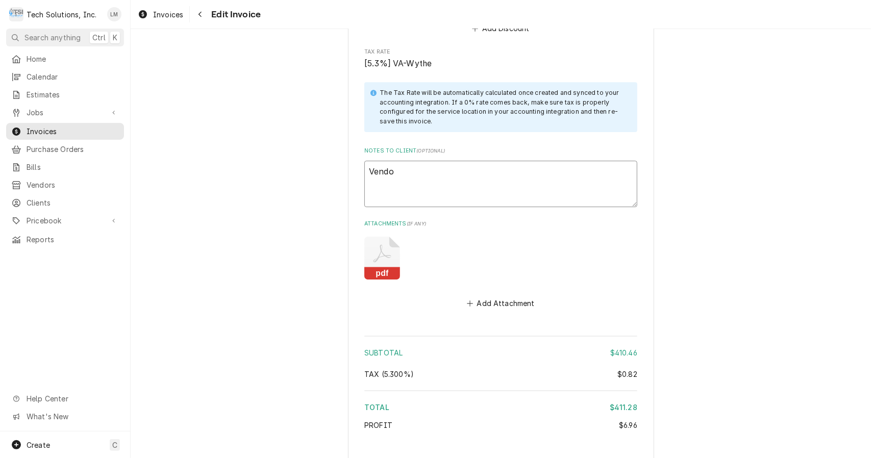
type textarea "x"
type textarea "Vendor"
type textarea "x"
type textarea "Vendor"
type textarea "x"
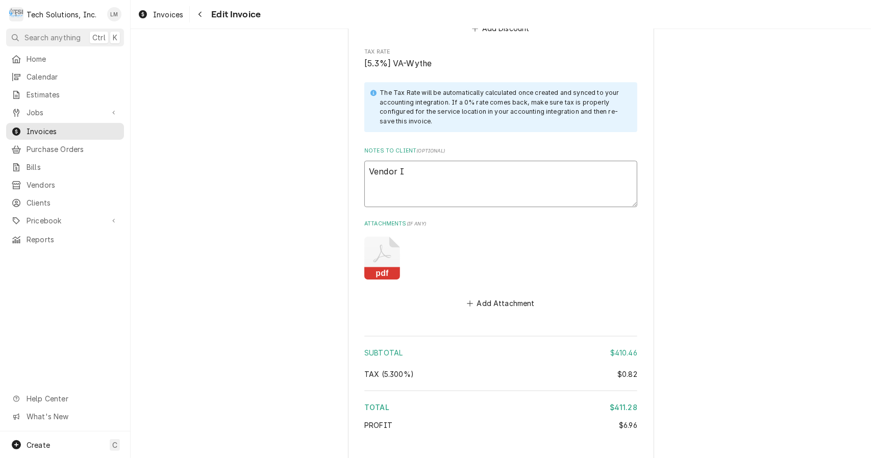
type textarea "Vendor ID"
type textarea "x"
type textarea "Vendor ID:"
type textarea "x"
type textarea "Vendor ID:"
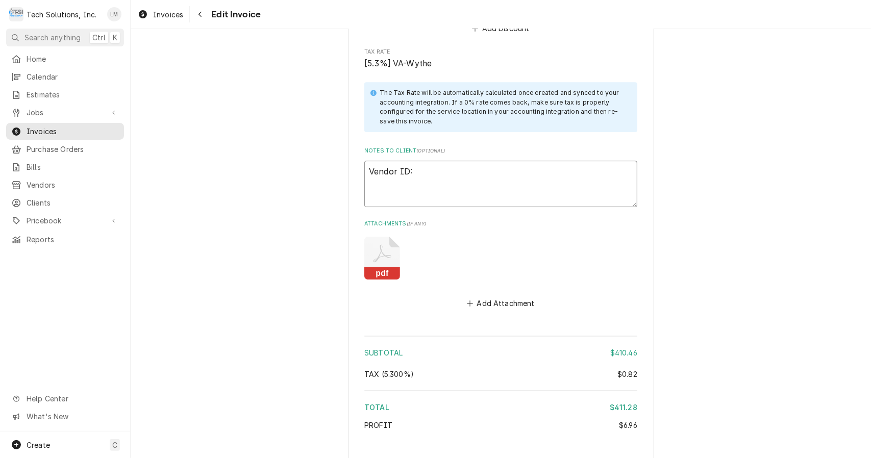
type textarea "x"
type textarea "Vendor ID: 3"
type textarea "x"
type textarea "Vendor ID: 37"
type textarea "x"
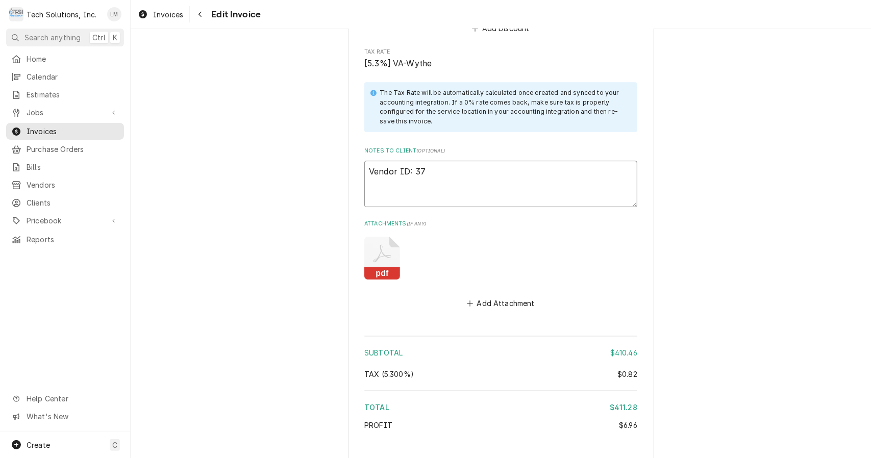
type textarea "Vendor ID: 373"
type textarea "x"
type textarea "Vendor ID: 3737"
type textarea "x"
type textarea "Vendor ID: 37370"
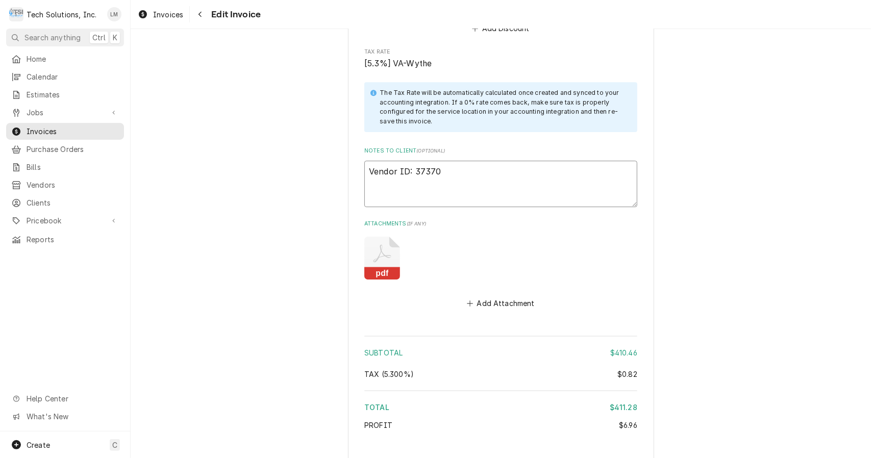
type textarea "x"
type textarea "Vendor ID: 37370"
type textarea "x"
type textarea "Vendor ID: 37370 P"
type textarea "x"
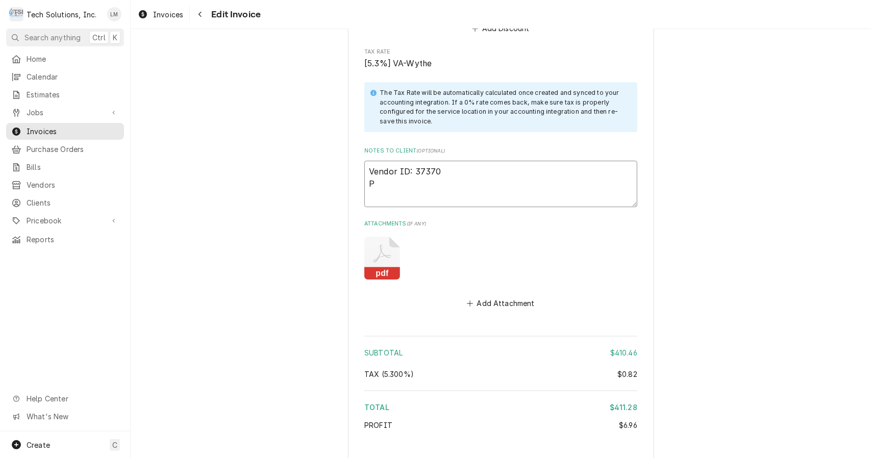
type textarea "Vendor ID: 37370 PO"
type textarea "x"
type textarea "Vendor ID: 37370 PO:"
type textarea "x"
type textarea "Vendor ID: 37370 PO:"
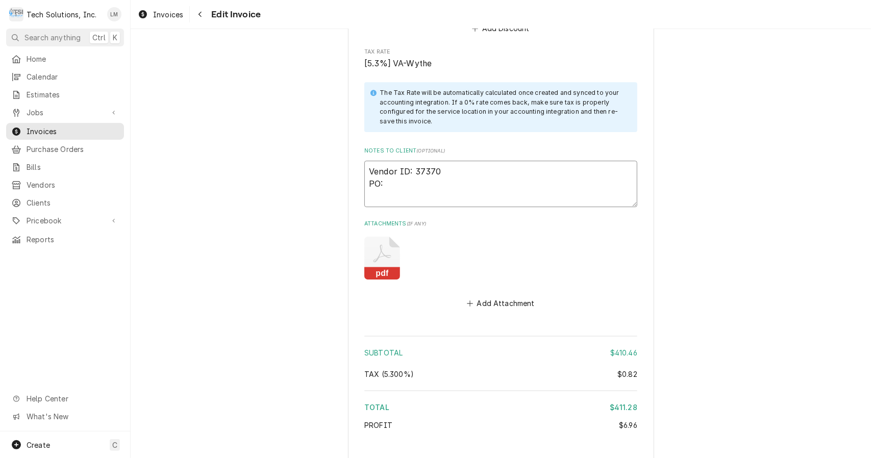
paste textarea "104617531"
type textarea "x"
type textarea "Vendor ID: 37370 PO: 104617531"
type textarea "x"
type textarea "Vendor ID: 37370 PO: 104617531"
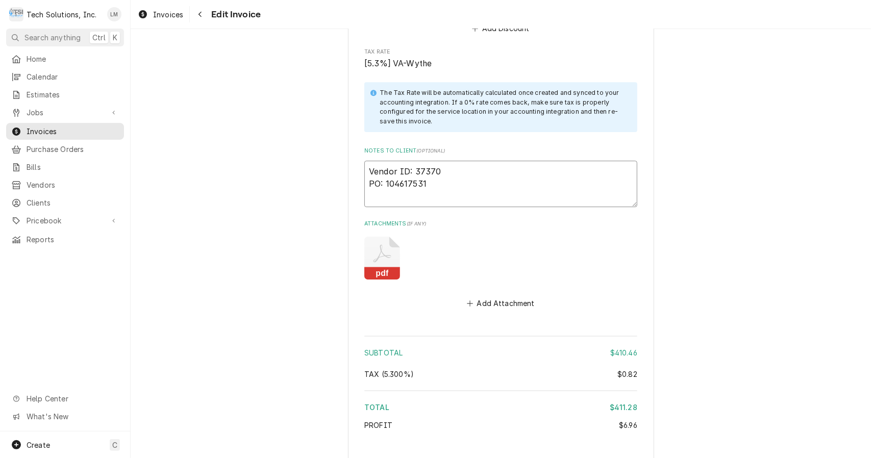
type textarea "x"
type textarea "Vendor ID: 37370 PO: 104617531 C"
type textarea "x"
type textarea "Vendor ID: 37370 PO: 104617531 Cu"
type textarea "x"
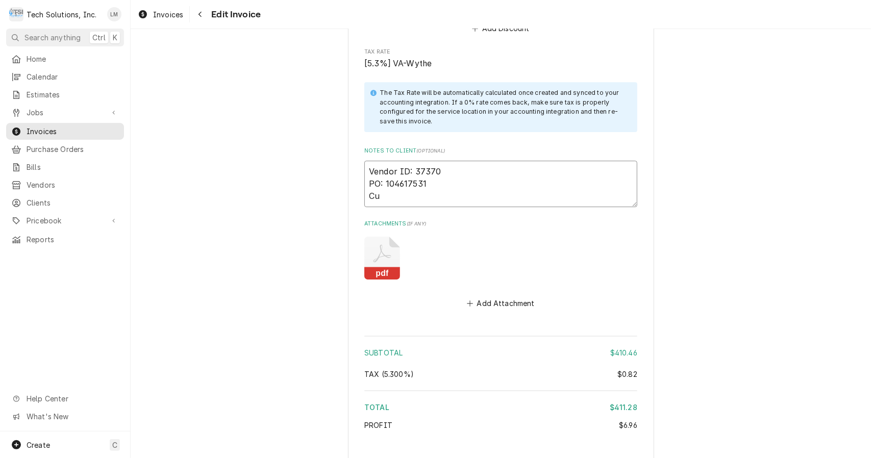
type textarea "Vendor ID: 37370 PO: 104617531 Cus"
type textarea "x"
type textarea "Vendor ID: 37370 PO: 104617531 Cust"
type textarea "x"
type textarea "Vendor ID: 37370 PO: 104617531 Cust."
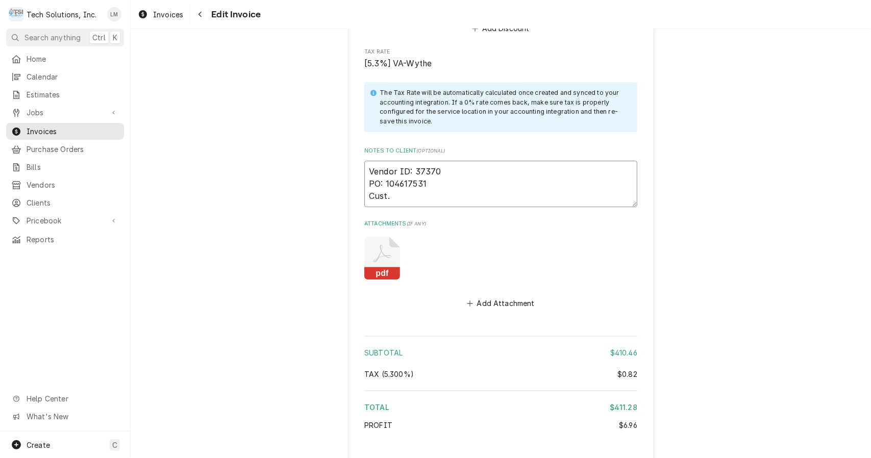
type textarea "x"
type textarea "Vendor ID: 37370 PO: 104617531 Cust."
type textarea "x"
type textarea "Vendor ID: 37370 PO: 104617531 Cust. Si"
type textarea "x"
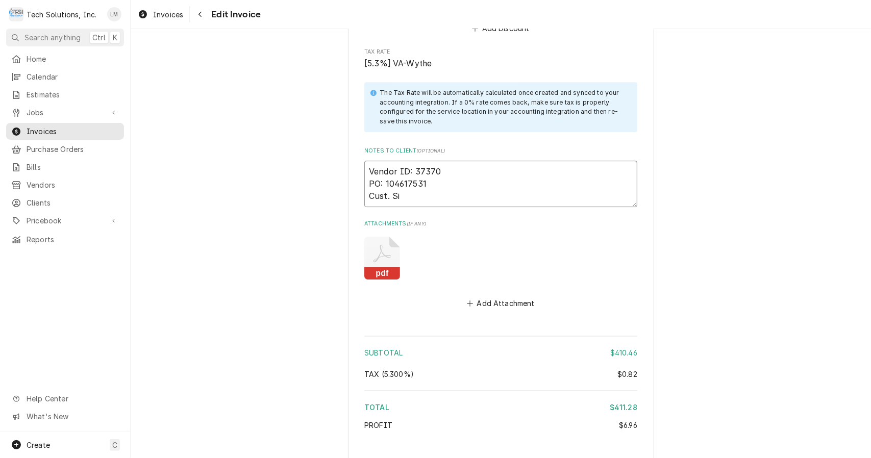
type textarea "Vendor ID: 37370 PO: 104617531 Cust. Sig"
type textarea "x"
type textarea "Vendor ID: 37370 PO: 104617531 Cust. Sig:"
type textarea "x"
type textarea "Vendor ID: 37370 PO: 104617531 Cust. Sig:"
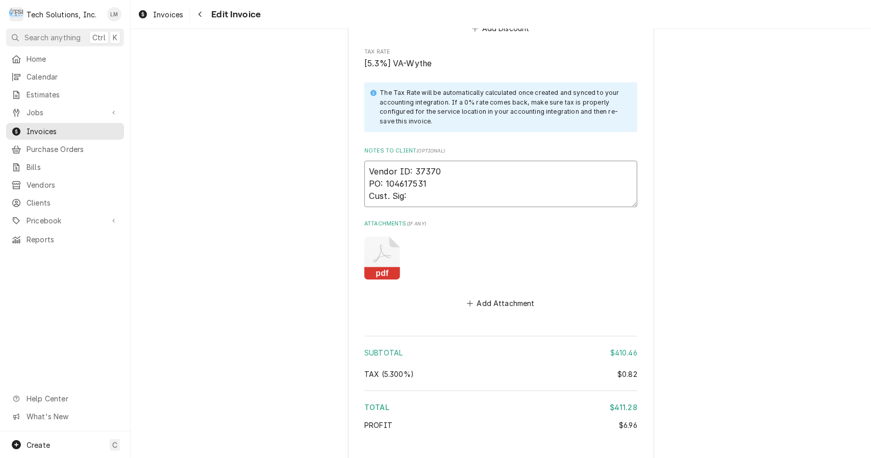
type textarea "x"
type textarea "Vendor ID: 37370 PO: 104617531 Cust. Sig: D"
type textarea "x"
type textarea "Vendor ID: 37370 PO: 104617531 Cust. Sig: De"
type textarea "x"
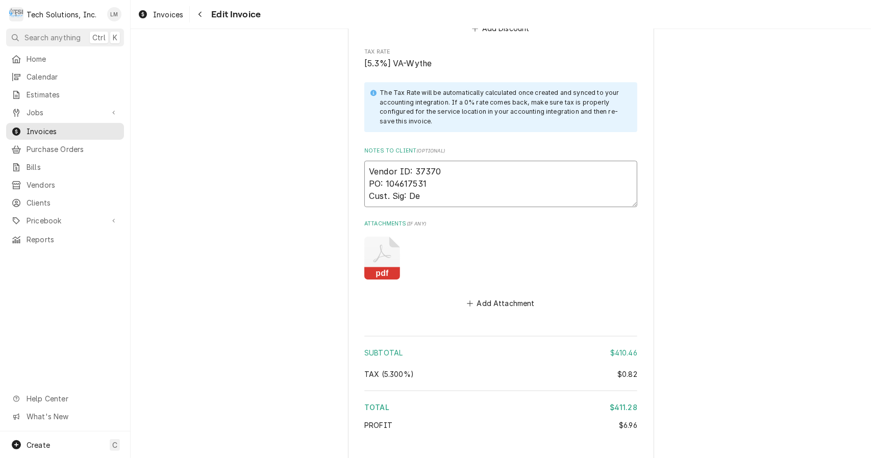
type textarea "Vendor ID: 37370 PO: 104617531 Cust. Sig: Der"
type textarea "x"
type textarea "Vendor ID: 37370 PO: 104617531 Cust. Sig: Dere"
type textarea "x"
type textarea "Vendor ID: 37370 PO: 104617531 Cust. Sig: [PERSON_NAME]"
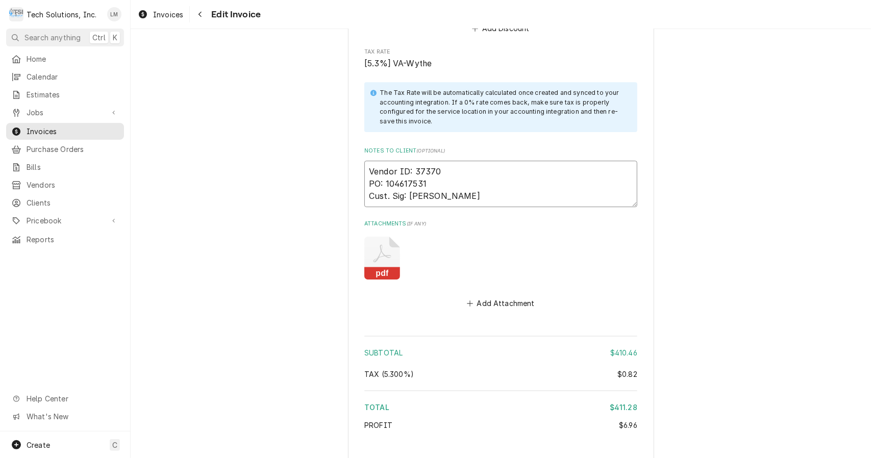
type textarea "x"
type textarea "Vendor ID: 37370 PO: 104617531 Cust. Sig: [PERSON_NAME]"
type textarea "x"
type textarea "Vendor ID: 37370 PO: 104617531 Cust. Sig: [PERSON_NAME]"
type textarea "x"
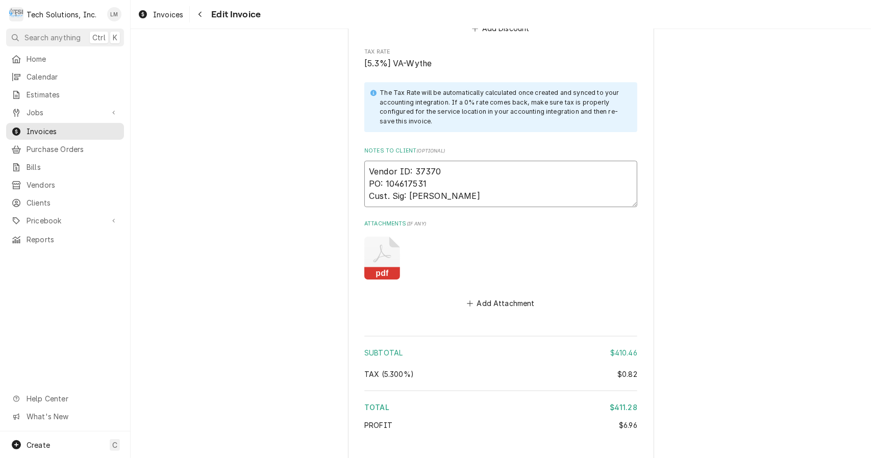
type textarea "Vendor ID: 37370 PO: 104617531 Cust. Sig: [PERSON_NAME]"
type textarea "x"
type textarea "Vendor ID: 37370 PO: 104617531 Cust. Sig: [PERSON_NAME]"
type textarea "x"
type textarea "Vendor ID: 37370 PO: 104617531 Cust. Sig: [PERSON_NAME]"
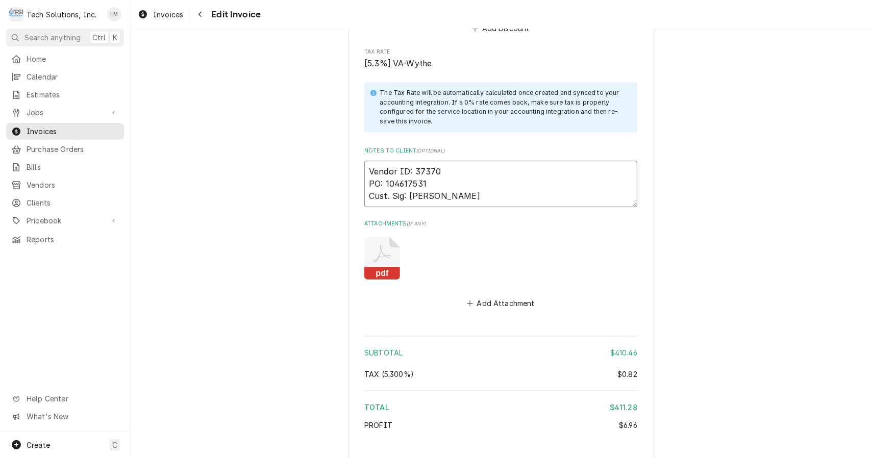
type textarea "x"
type textarea "Vendor ID: 37370 PO: 104617531 Cust. Sig: [PERSON_NAME]"
type textarea "x"
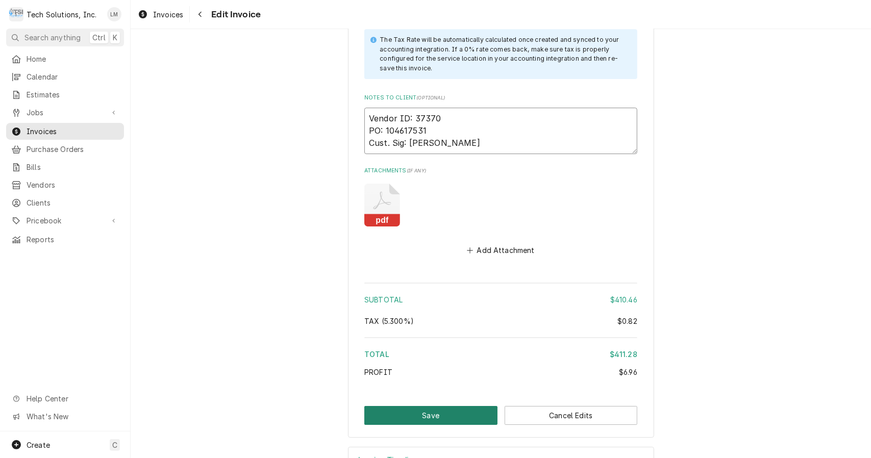
type textarea "Vendor ID: 37370 PO: 104617531 Cust. Sig: [PERSON_NAME]"
click at [460, 406] on button "Save" at bounding box center [430, 415] width 133 height 19
type textarea "x"
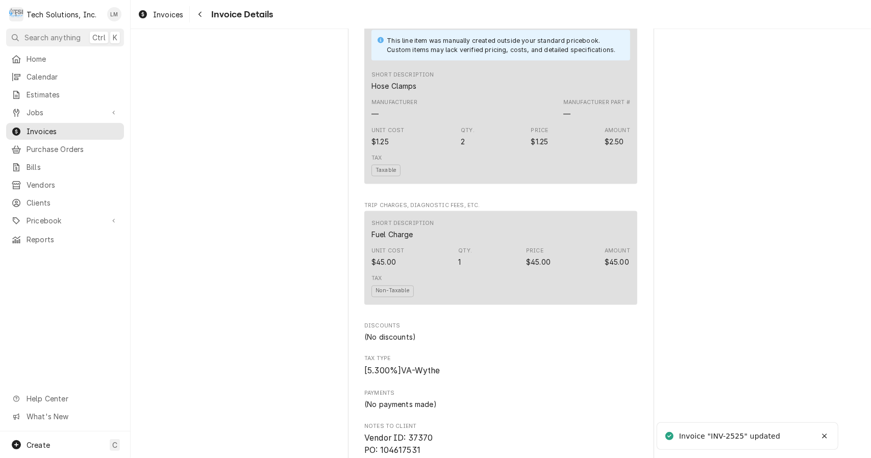
scroll to position [1598, 0]
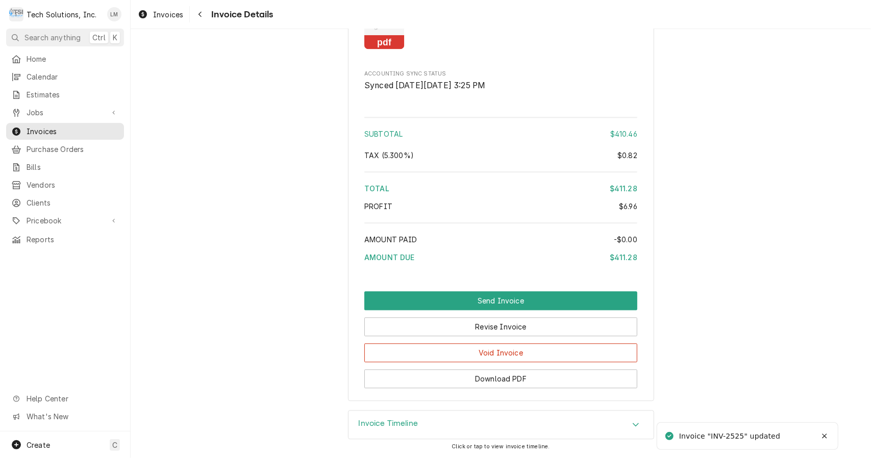
click at [504, 380] on button "Download PDF" at bounding box center [500, 379] width 273 height 19
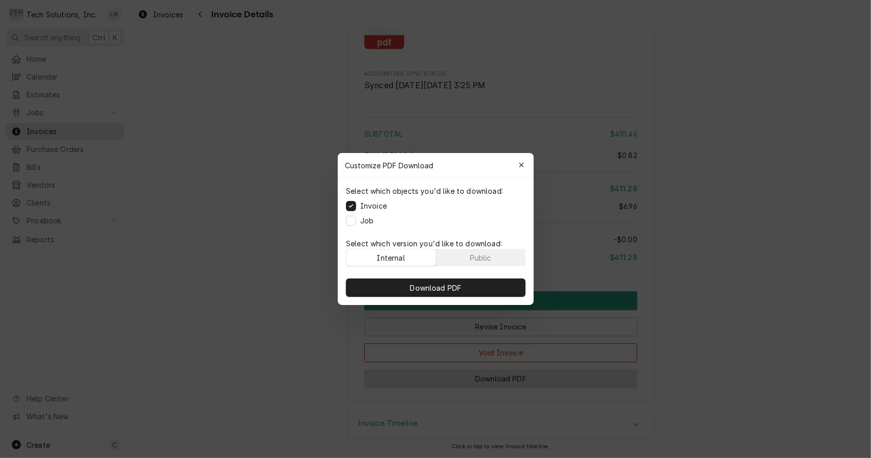
click at [487, 255] on div "Public" at bounding box center [480, 258] width 21 height 11
click at [473, 288] on button "Download PDF" at bounding box center [436, 288] width 180 height 18
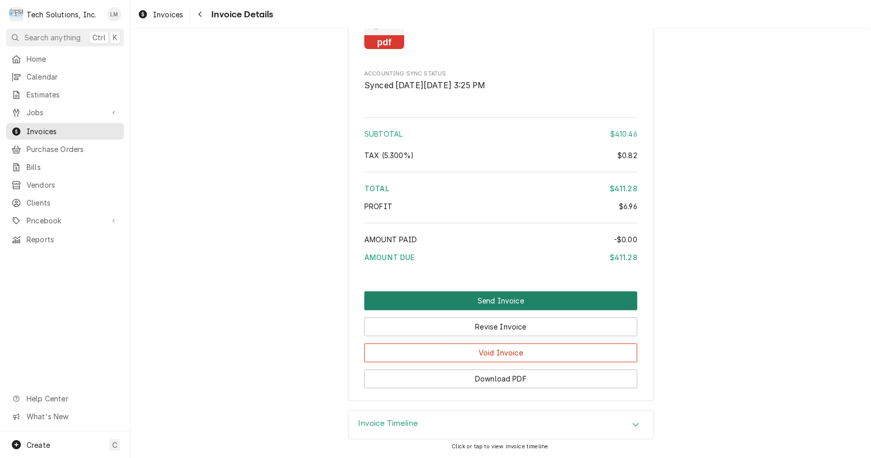
click at [518, 298] on button "Send Invoice" at bounding box center [500, 300] width 273 height 19
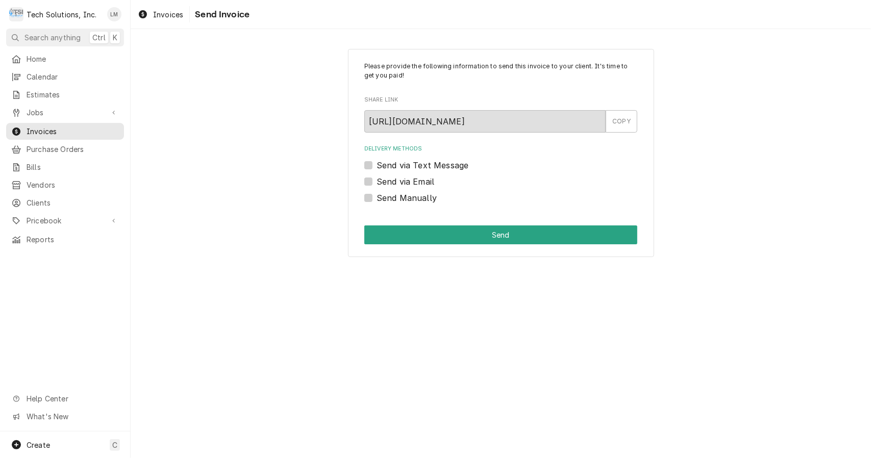
click at [413, 199] on label "Send Manually" at bounding box center [407, 198] width 60 height 12
click at [413, 199] on input "Send Manually" at bounding box center [513, 203] width 273 height 22
checkbox input "true"
click at [444, 231] on button "Send" at bounding box center [500, 235] width 273 height 19
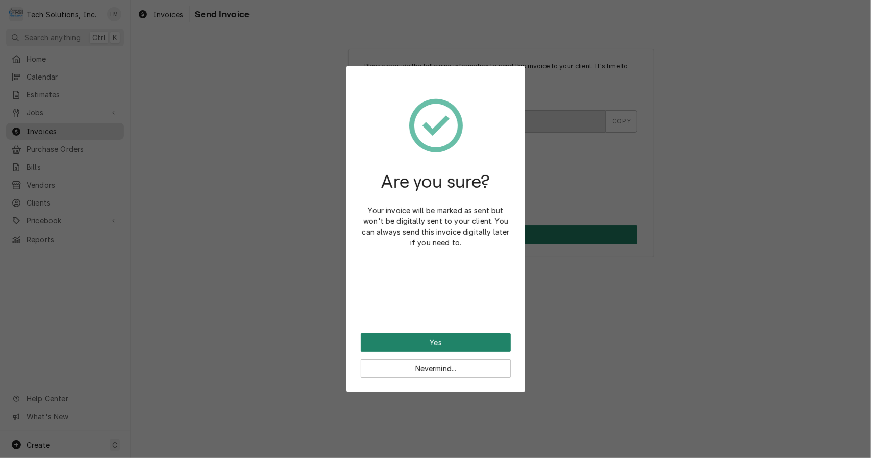
click at [455, 341] on button "Yes" at bounding box center [436, 342] width 150 height 19
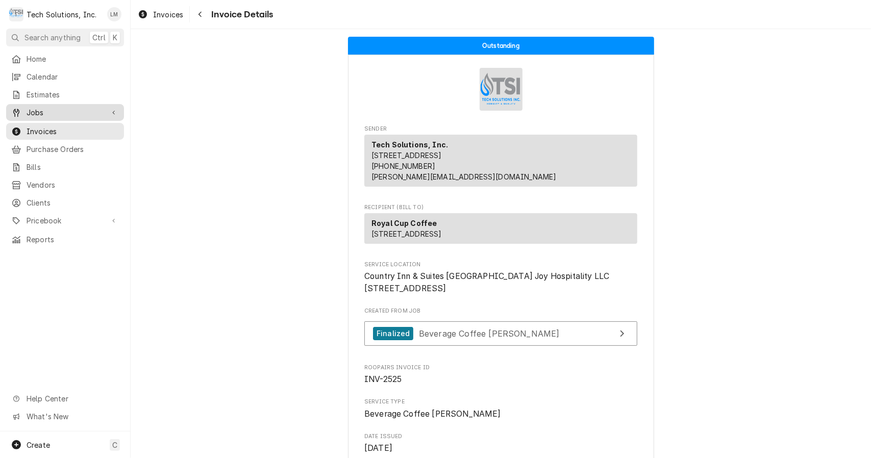
click at [47, 112] on span "Jobs" at bounding box center [65, 112] width 77 height 11
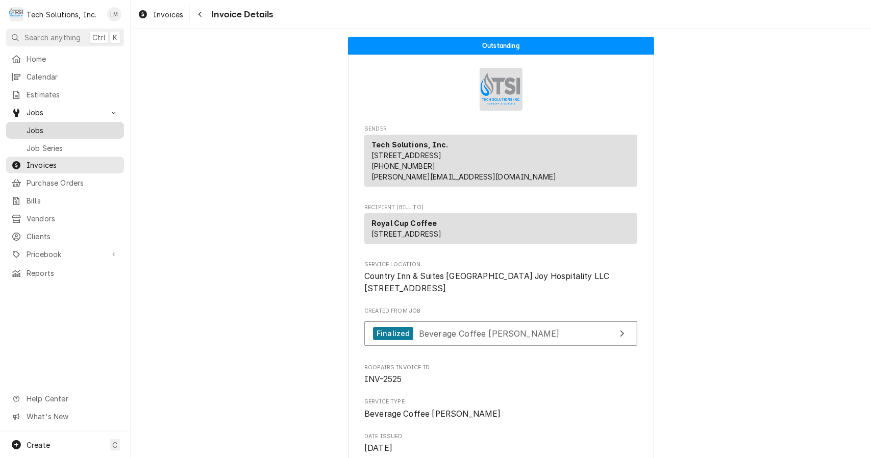
click at [56, 125] on span "Jobs" at bounding box center [73, 130] width 92 height 11
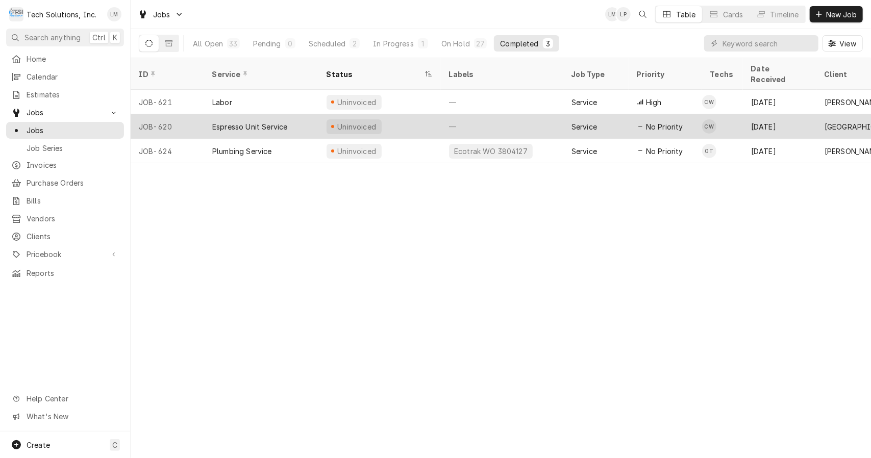
click at [279, 121] on div "Espresso Unit Service" at bounding box center [249, 126] width 75 height 11
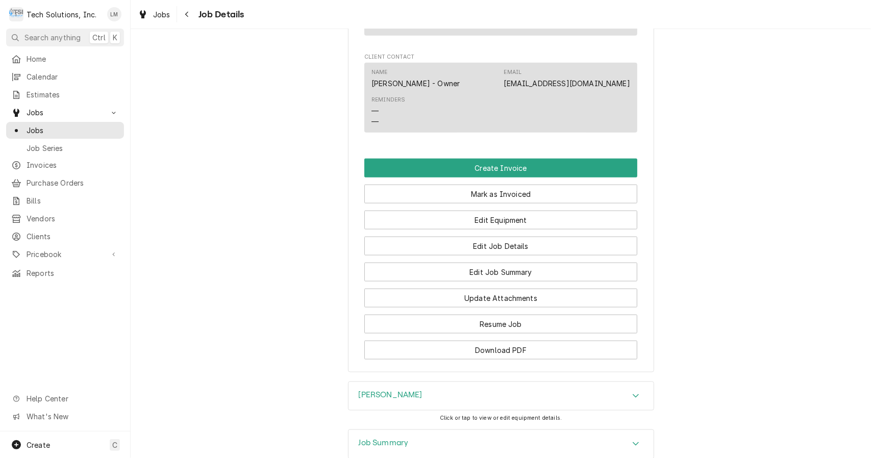
scroll to position [830, 0]
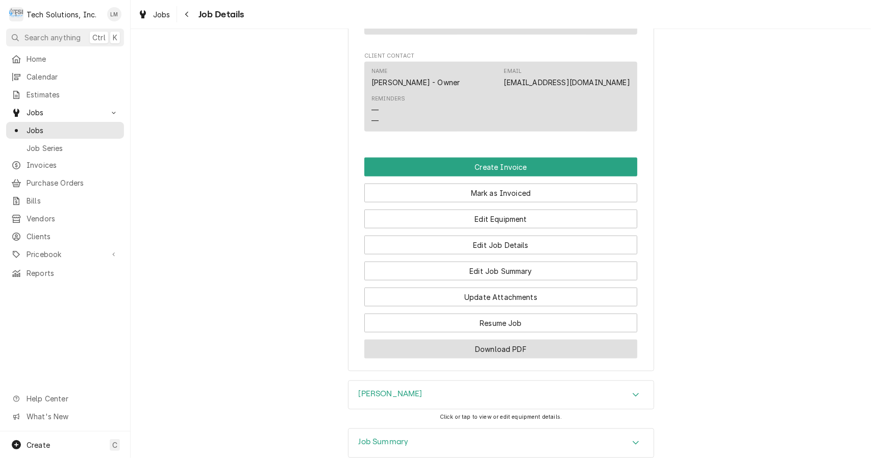
click at [525, 359] on button "Download PDF" at bounding box center [500, 349] width 273 height 19
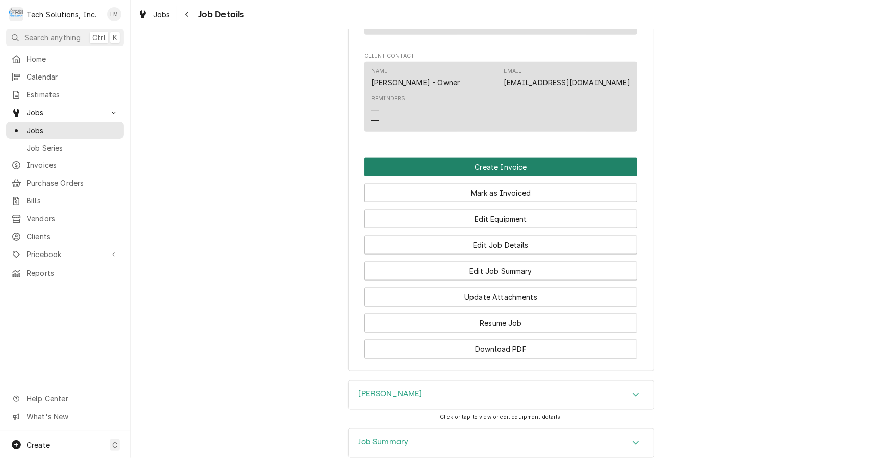
click at [506, 177] on button "Create Invoice" at bounding box center [500, 167] width 273 height 19
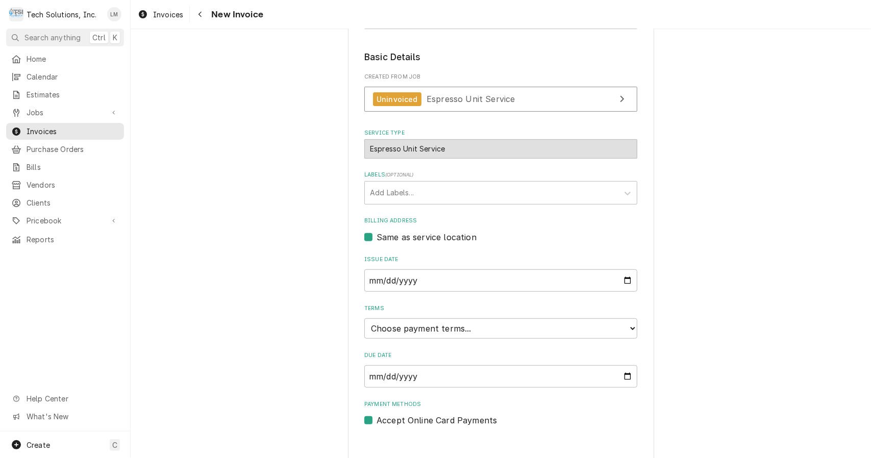
scroll to position [211, 0]
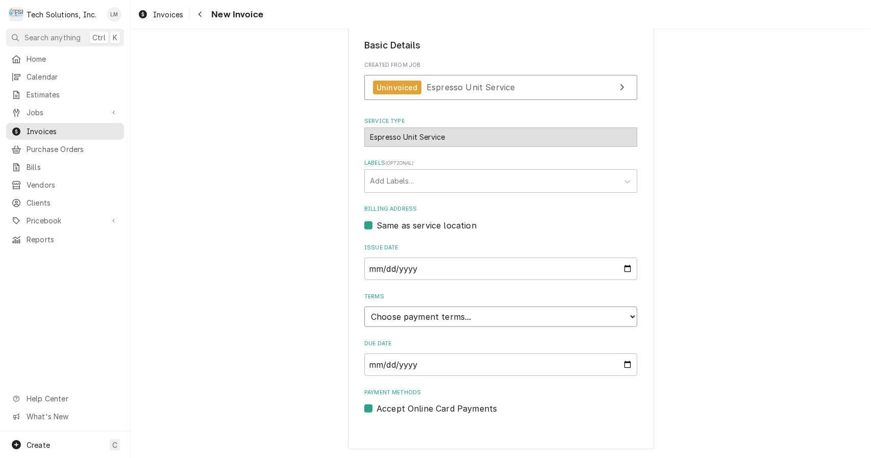
click at [618, 313] on select "Choose payment terms... Same Day Net 7 Net 14 Net 21 Net 30 Net 45 Net 60 Net 90" at bounding box center [500, 317] width 273 height 20
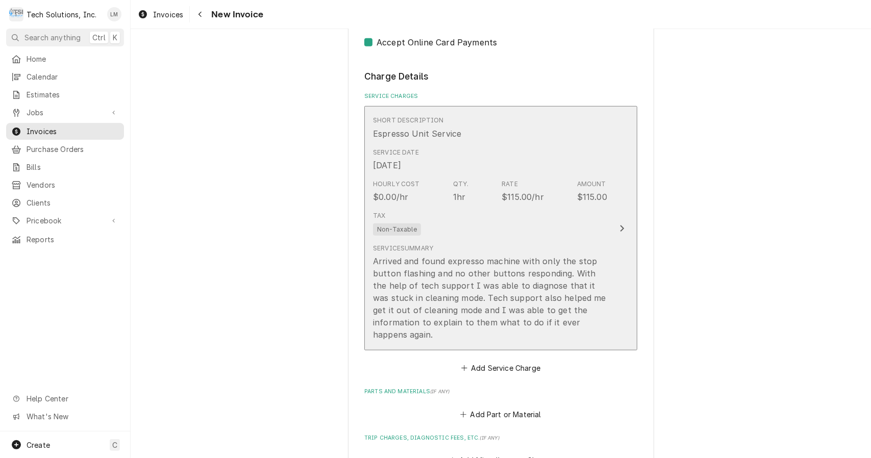
click at [608, 228] on button "Short Description Espresso Unit Service Service Date [DATE] Hourly Cost $0.00/h…" at bounding box center [500, 228] width 273 height 244
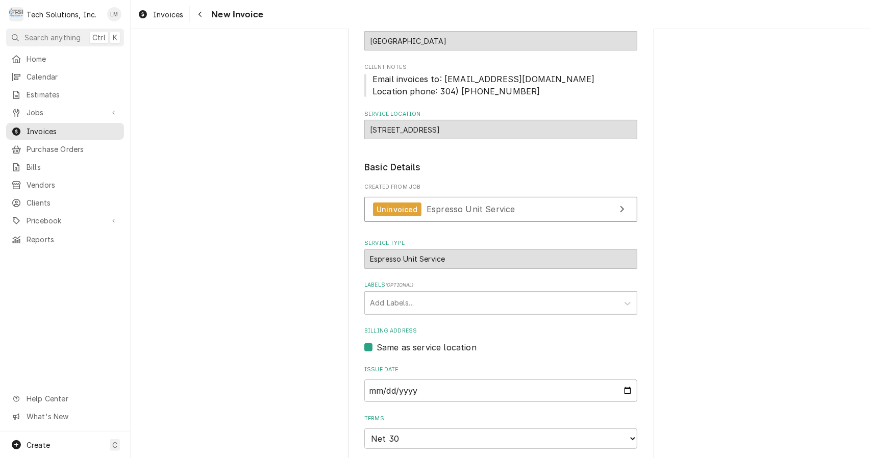
type textarea "x"
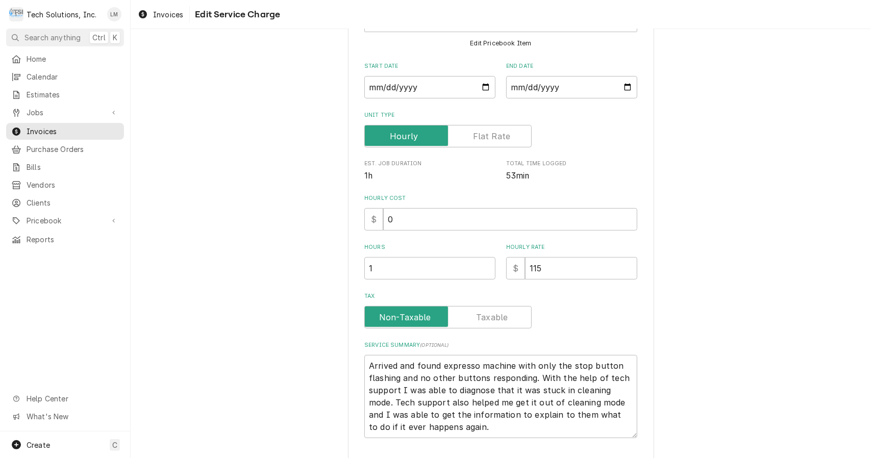
scroll to position [0, 0]
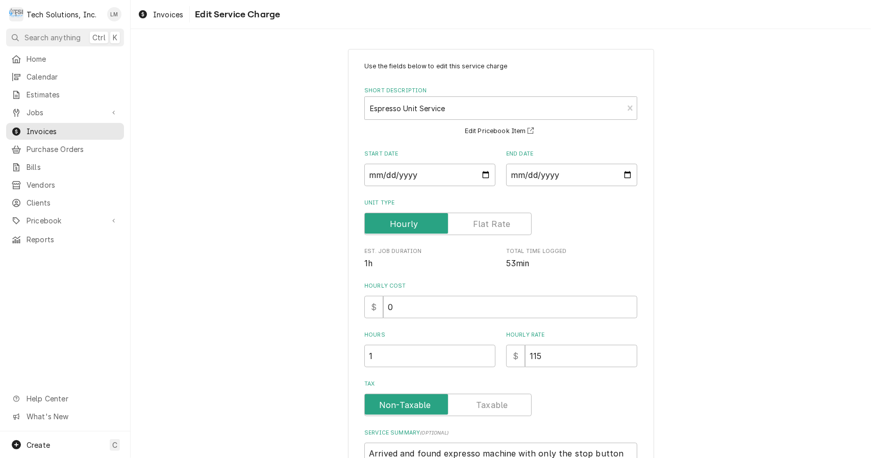
click at [487, 402] on label "Tax" at bounding box center [447, 405] width 167 height 22
click at [487, 402] on input "Tax" at bounding box center [448, 405] width 158 height 22
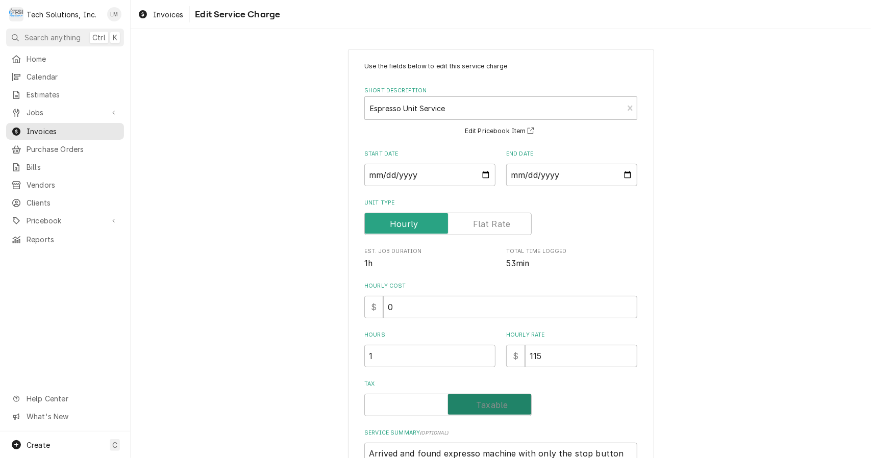
checkbox input "true"
click at [506, 312] on input "0" at bounding box center [510, 307] width 254 height 22
type textarea "x"
type input "1"
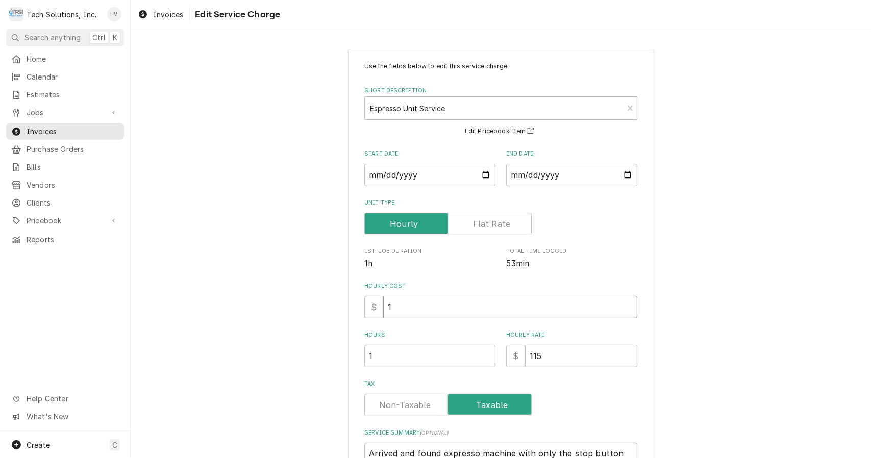
type textarea "x"
type input "11"
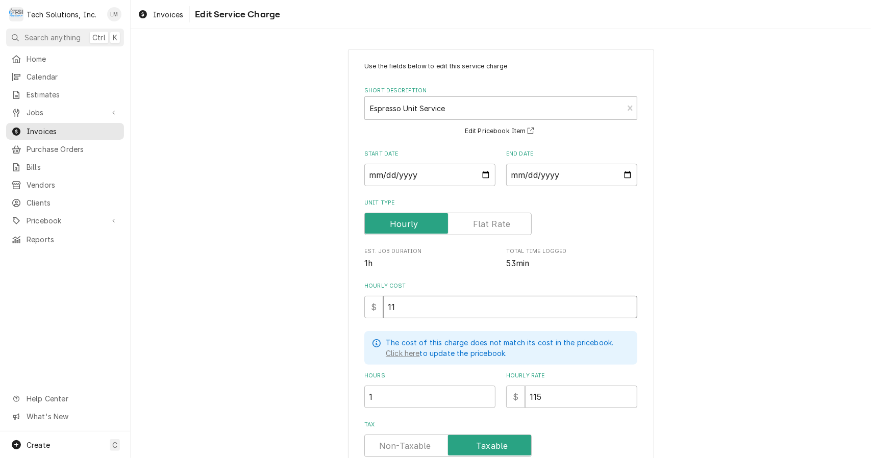
type textarea "x"
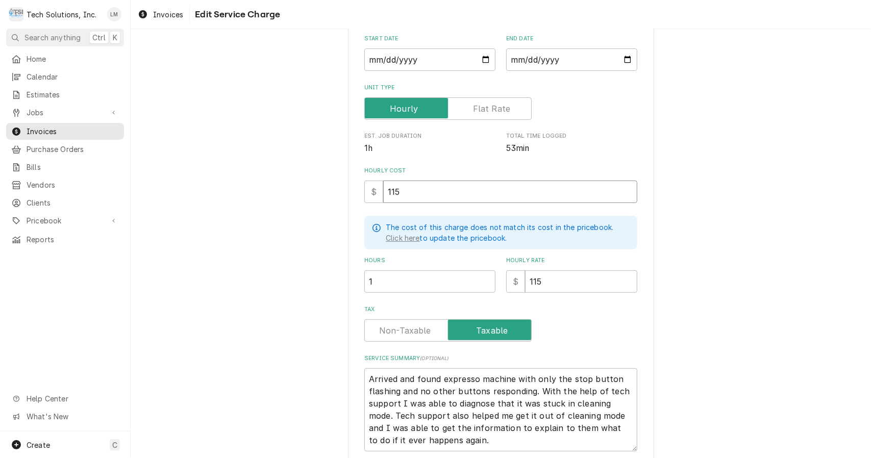
scroll to position [121, 0]
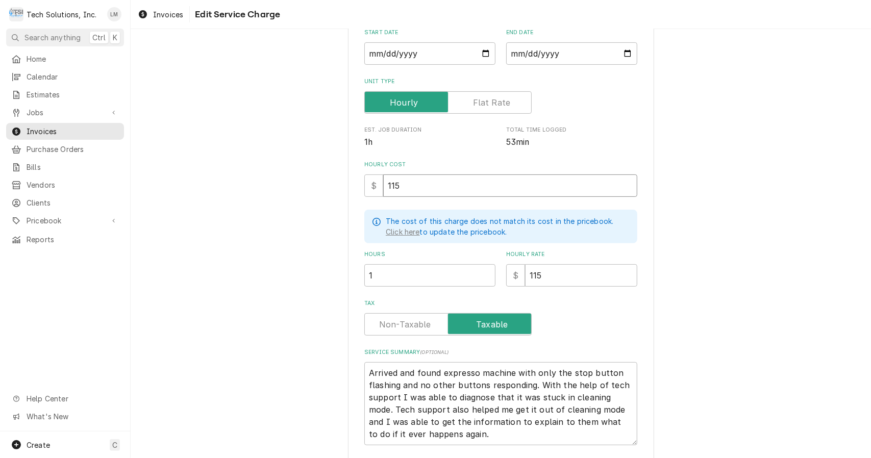
type input "115"
click at [464, 275] on input "1" at bounding box center [429, 275] width 131 height 22
type textarea "x"
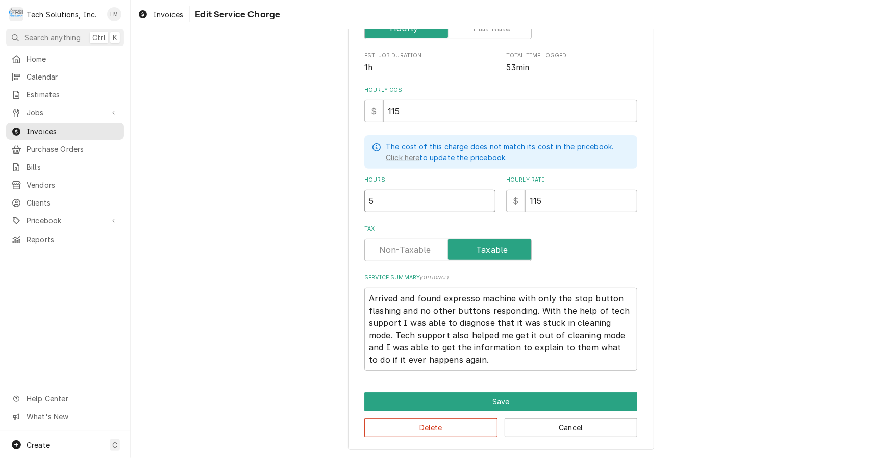
type input "5"
click at [366, 296] on textarea "Arrived and found expresso machine with only the stop button flashing and no ot…" at bounding box center [500, 329] width 273 height 83
type textarea "x"
type textarea "CArrived and found expresso machine with only the stop button flashing and no o…"
type textarea "x"
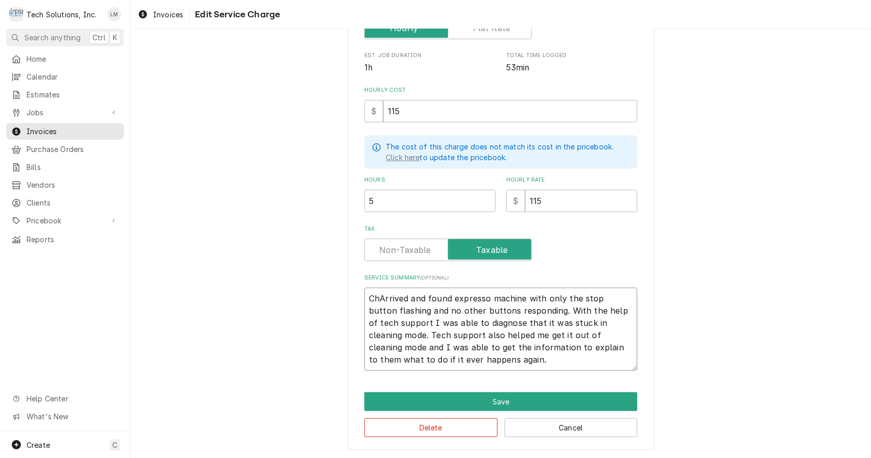
type textarea "CheArrived and found expresso machine with only the stop button flashing and no…"
type textarea "x"
type textarea "ChecArrived and found expresso machine with only the stop button flashing and n…"
type textarea "x"
type textarea "CheckArrived and found expresso machine with only the stop button flashing and …"
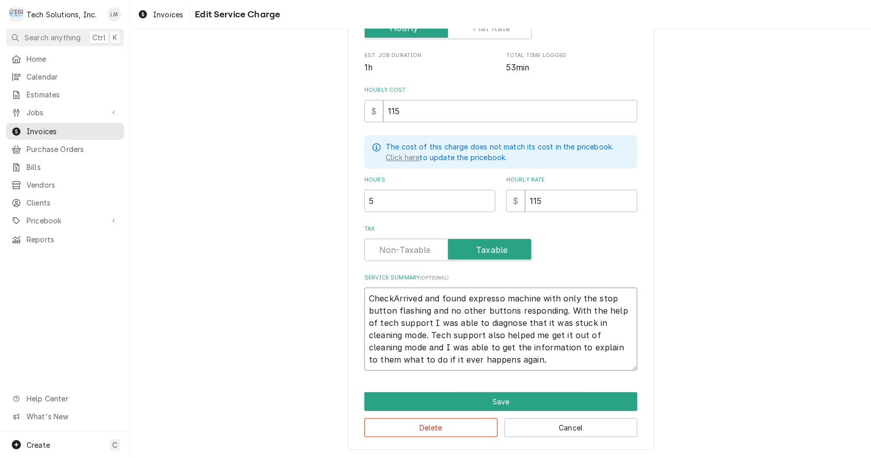
type textarea "x"
type textarea "CheckeArrived and found expresso machine with only the stop button flashing and…"
type textarea "x"
type textarea "CheckedArrived and found expresso machine with only the stop button flashing an…"
type textarea "x"
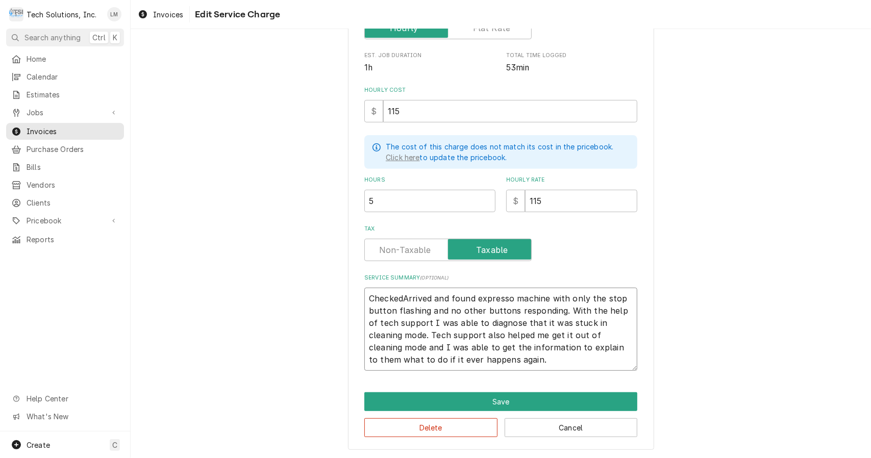
type textarea "Checked Arrived and found expresso machine with only the stop button flashing a…"
type textarea "x"
type textarea "Checked aArrived and found expresso machine with only the stop button flashing …"
type textarea "x"
type textarea "Checked a Arrived and found expresso machine with only the stop button flashing…"
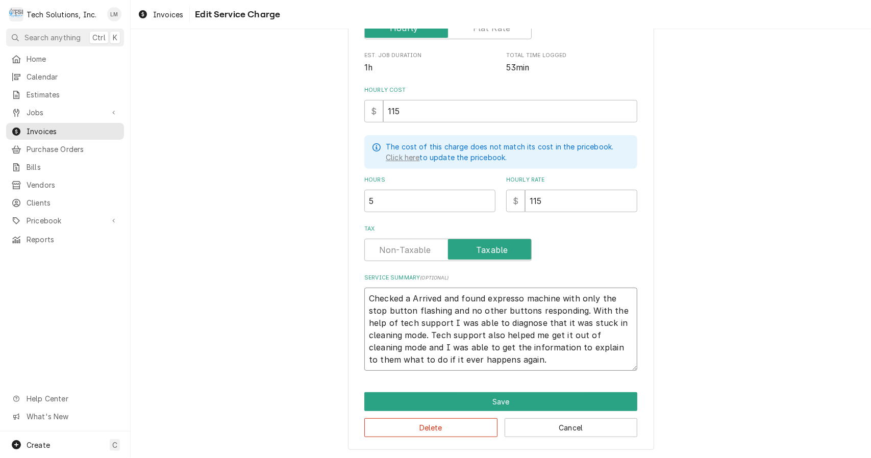
type textarea "x"
type textarea "Checked a SArrived and found expresso machine with only the stop button flashin…"
type textarea "x"
type textarea "Checked a SiArrived and found expresso machine with only the stop button flashi…"
type textarea "x"
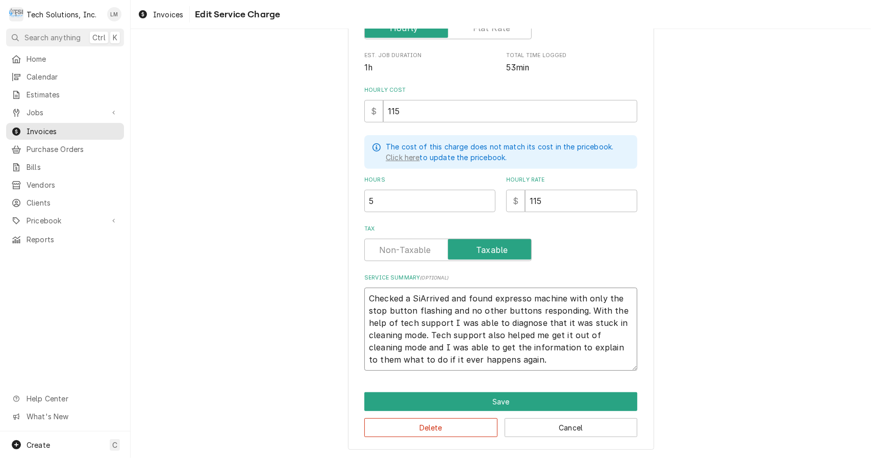
type textarea "Checked a SimArrived and found expresso machine with only the stop button flash…"
type textarea "x"
type textarea "Checked a SimoArrived and found expresso machine with only the stop button flas…"
type textarea "x"
type textarea "Checked a SimonArrived and found expresso machine with only the stop button fla…"
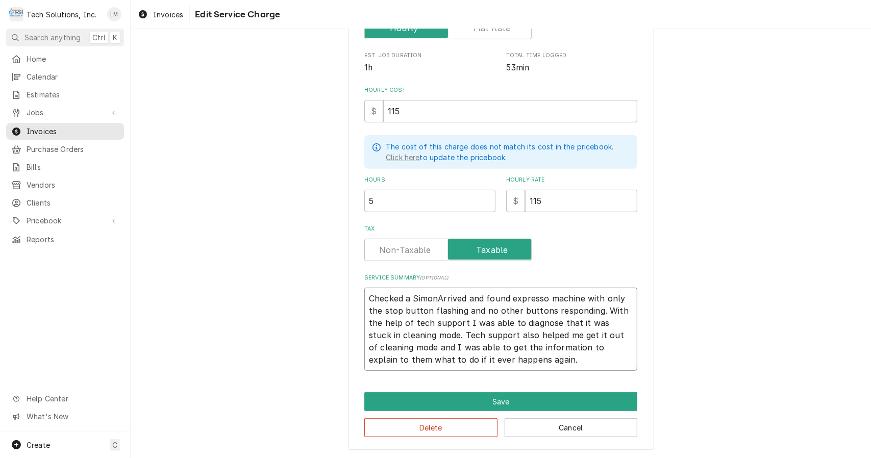
type textarea "x"
type textarea "Checked a SimoneArrived and found expresso machine with only the stop button fl…"
type textarea "x"
type textarea "Checked a SimonelArrived and found expresso machine with only the stop button f…"
type textarea "x"
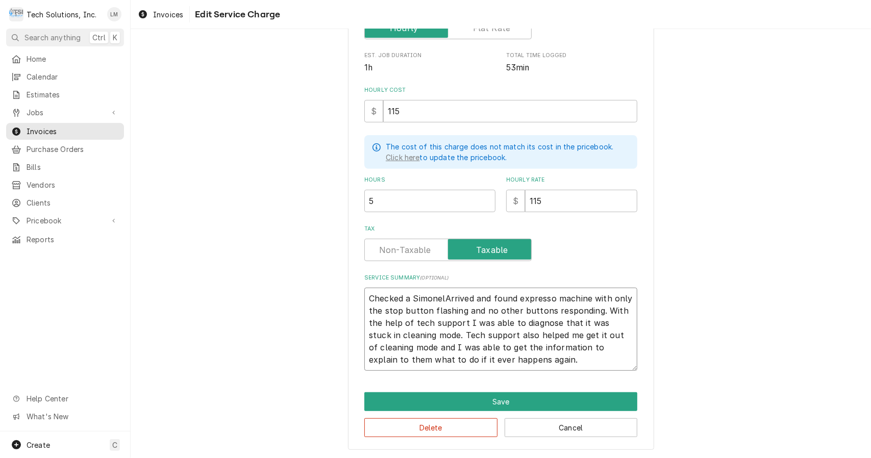
type textarea "Checked a SimonellArrived and found expresso machine with only the stop button …"
type textarea "x"
type textarea "Checked a SimonelliArrived and found expresso machine with only the stop button…"
type textarea "x"
type textarea "Checked a Simonelli Arrived and found expresso machine with only the stop butto…"
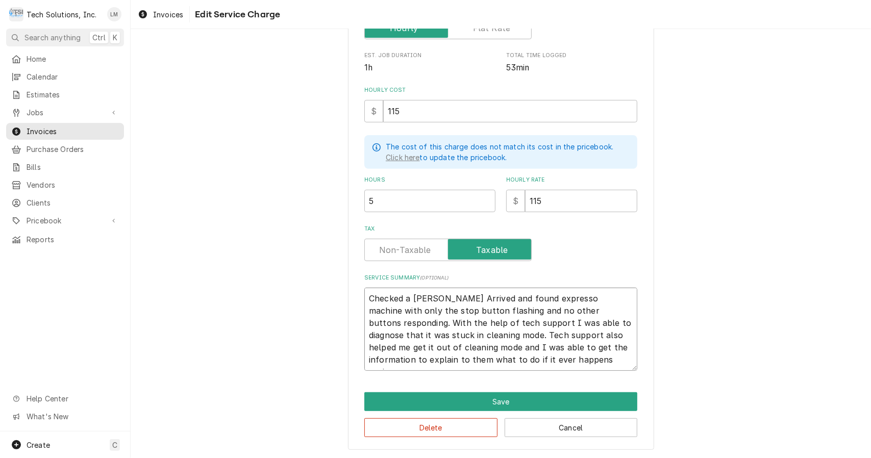
type textarea "x"
type textarea "Checked a Simonelli eArrived and found expresso machine with only the stop butt…"
type textarea "x"
type textarea "Checked a Simonelli esArrived and found expresso machine with only the stop but…"
type textarea "x"
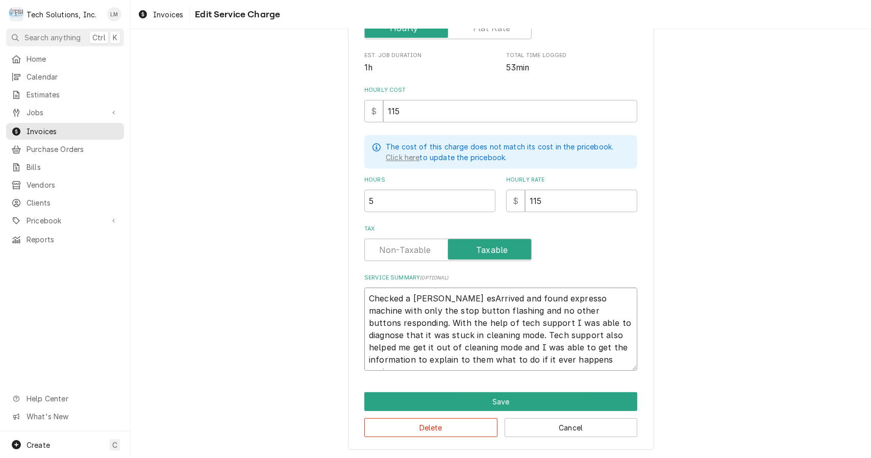
type textarea "Checked a Simonelli espArrived and found expresso machine with only the stop bu…"
type textarea "x"
type textarea "Checked a Simonelli esprArrived and found expresso machine with only the stop b…"
type textarea "x"
type textarea "Checked a Simonelli espreArrived and found expresso machine with only the stop …"
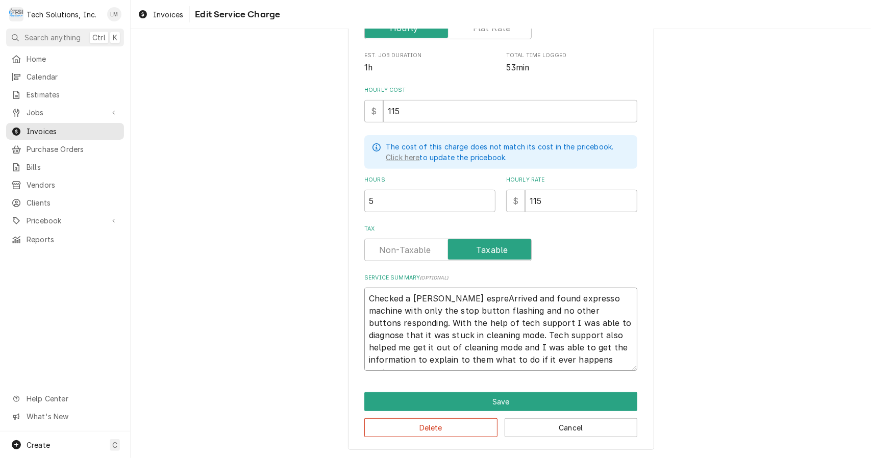
type textarea "x"
type textarea "Checked a Simonelli espresArrived and found expresso machine with only the stop…"
type textarea "x"
type textarea "Checked a Simonelli espressArrived and found expresso machine with only the sto…"
type textarea "x"
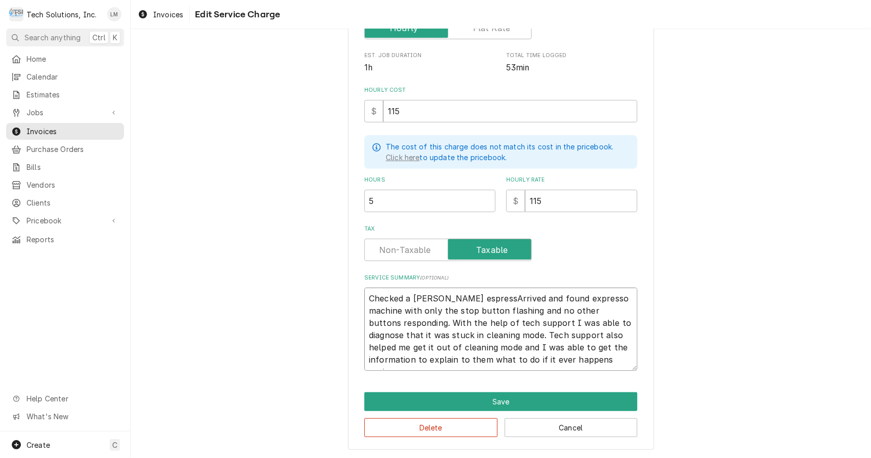
type textarea "Checked a Simonelli espressoArrived and found expresso machine with only the st…"
type textarea "x"
type textarea "Checked a Simonelli espresso Arrived and found expresso machine with only the s…"
type textarea "x"
type textarea "Checked a Simonelli espresso uArrived and found expresso machine with only the …"
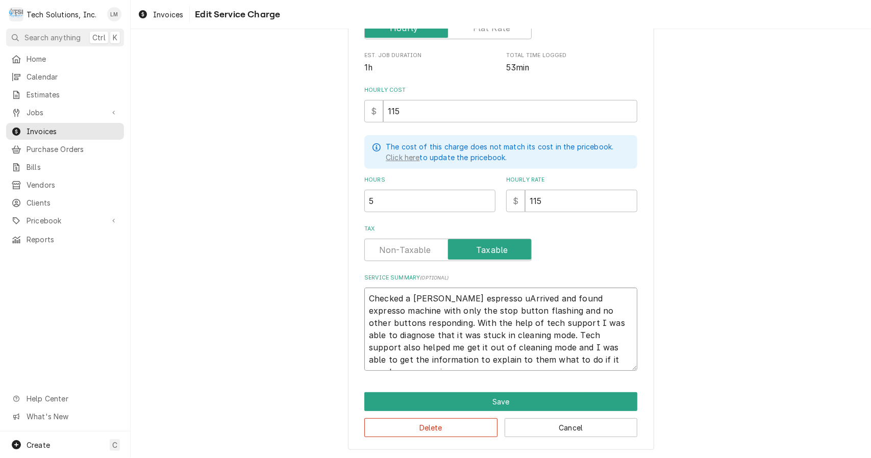
type textarea "x"
type textarea "Checked a Simonelli espresso unArrived and found expresso machine with only the…"
type textarea "x"
type textarea "Checked a Simonelli espresso uniArrived and found expresso machine with only th…"
type textarea "x"
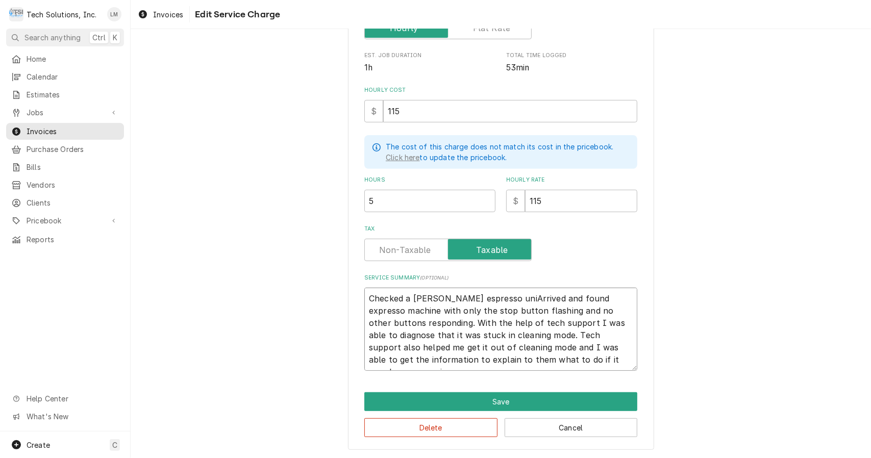
type textarea "Checked a Simonelli espresso unitArrived and found expresso machine with only t…"
type textarea "x"
type textarea "Checked a Simonelli espresso unit Arrived and found expresso machine with only …"
type textarea "x"
type textarea "Checked a Simonelli espresso unit rrived and found expresso machine with only t…"
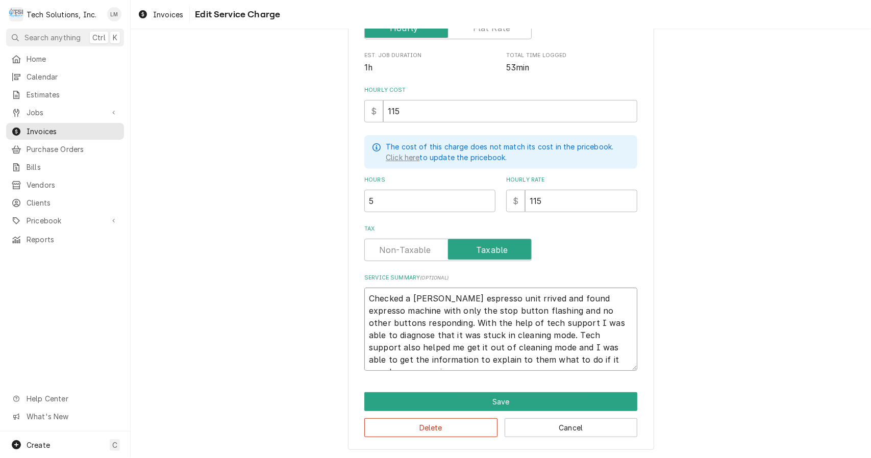
type textarea "x"
type textarea "Checked a Simonelli espresso unit rived and found expresso machine with only th…"
type textarea "x"
type textarea "Checked a Simonelli espresso unit ived and found expresso machine with only the…"
type textarea "x"
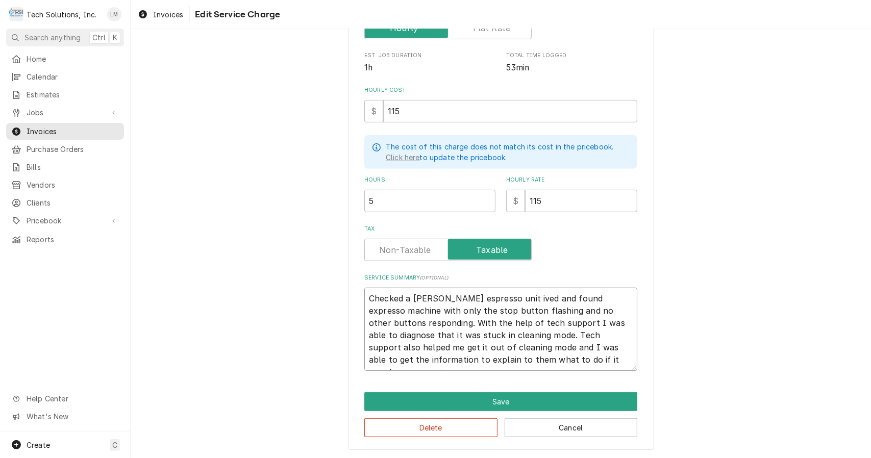
type textarea "Checked a Simonelli espresso unit ved and found expresso machine with only the …"
type textarea "x"
type textarea "Checked a Simonelli espresso unit ed and found expresso machine with only the s…"
type textarea "x"
type textarea "Checked a Simonelli espresso unit d and found expresso machine with only the st…"
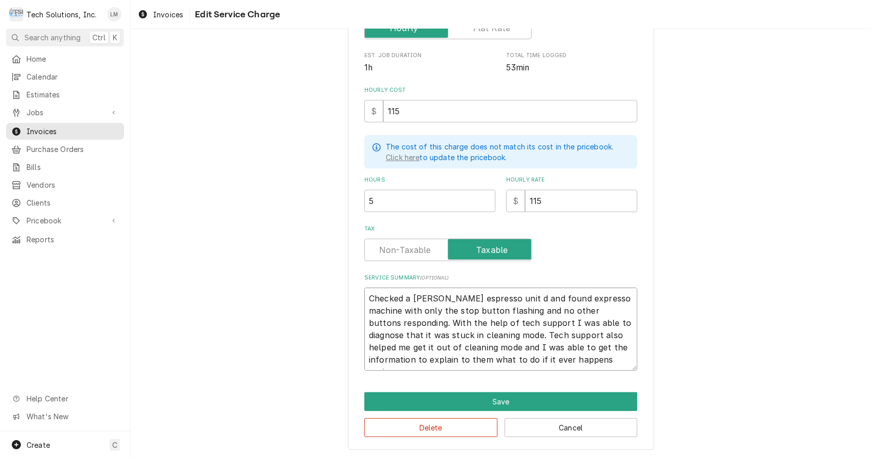
type textarea "x"
type textarea "Checked a Simonelli espresso unit and found expresso machine with only the stop…"
type textarea "x"
type textarea "Checked a Simonelli espresso unit and found expresso machine with only the stop…"
type textarea "x"
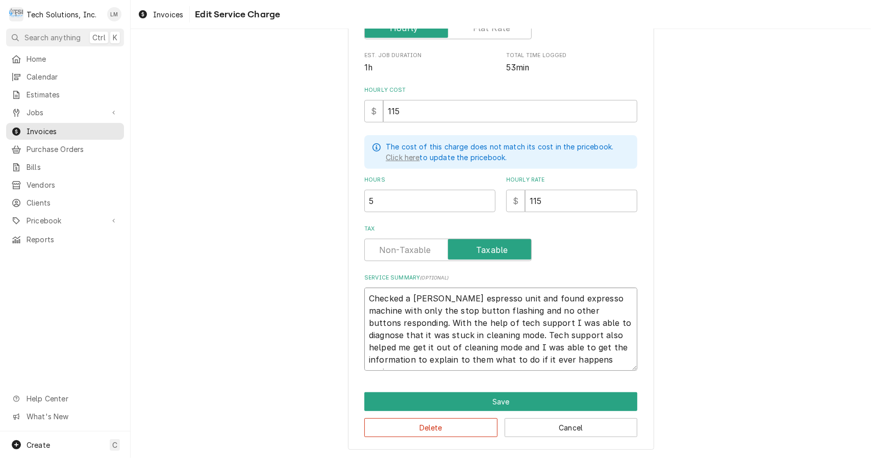
type textarea "Checked a Simonelli espresso unit nd found expresso machine with only the stop …"
type textarea "x"
type textarea "Checked a Simonelli espresso unit and found expresso machine with only the stop…"
type textarea "x"
type textarea "Checked a Simonelli espresso unit and found xpresso machine with only the stop …"
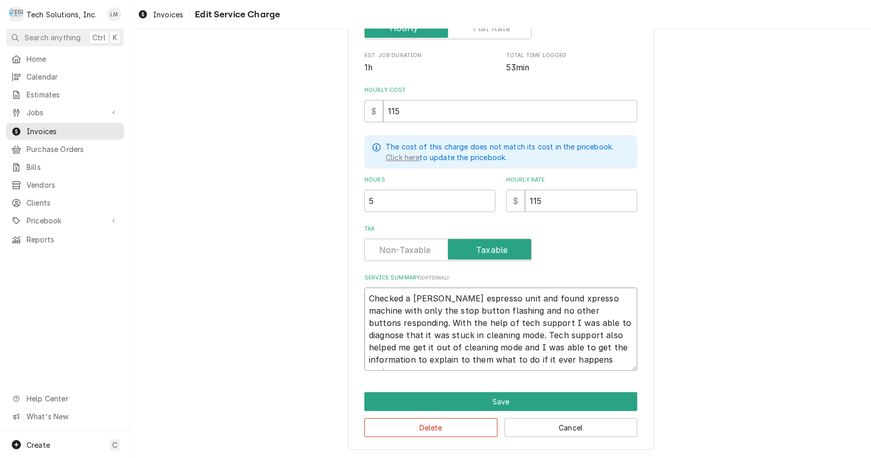
type textarea "x"
type textarea "Checked a Simonelli espresso unit and found presso machine with only the stop b…"
type textarea "x"
type textarea "Checked a Simonelli espresso unit and found resso machine with only the stop bu…"
type textarea "x"
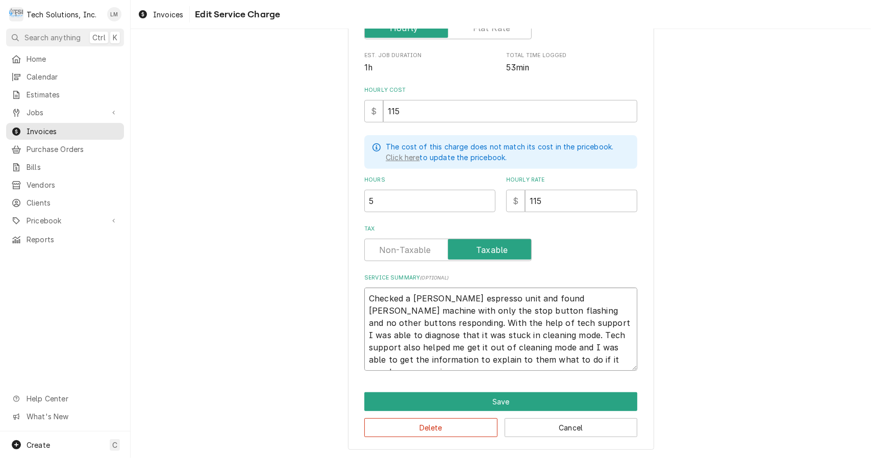
type textarea "Checked a Simonelli espresso unit and found esso machine with only the stop but…"
type textarea "x"
type textarea "Checked a Simonelli espresso unit and found sso machine with only the stop butt…"
type textarea "x"
type textarea "Checked a Simonelli espresso unit and found so machine with only the stop butto…"
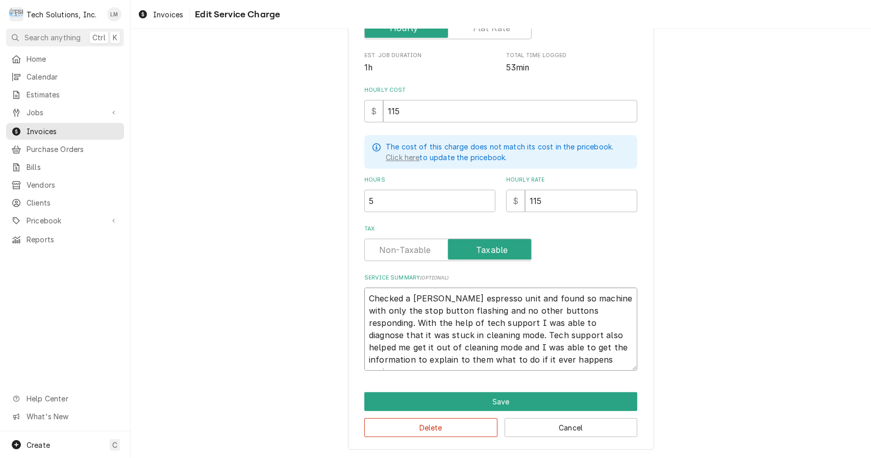
type textarea "x"
type textarea "Checked a Simonelli espresso unit and found o machine with only the stop button…"
type textarea "x"
type textarea "Checked a Simonelli espresso unit and found machine with only the stop button f…"
type textarea "x"
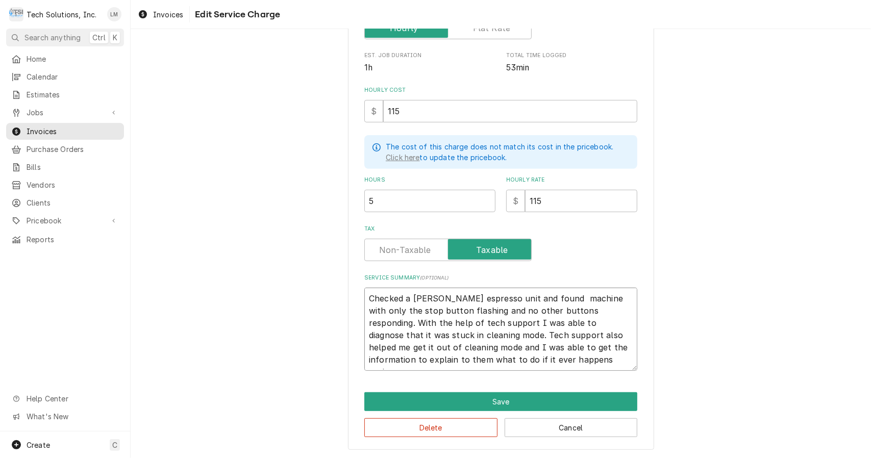
type textarea "Checked a Simonelli espresso unit and found machine with only the stop button f…"
type textarea "x"
type textarea "Checked a Simonelli espresso unit and found achine with only the stop button fl…"
type textarea "x"
type textarea "Checked a Simonelli espresso unit and found chine with only the stop button fla…"
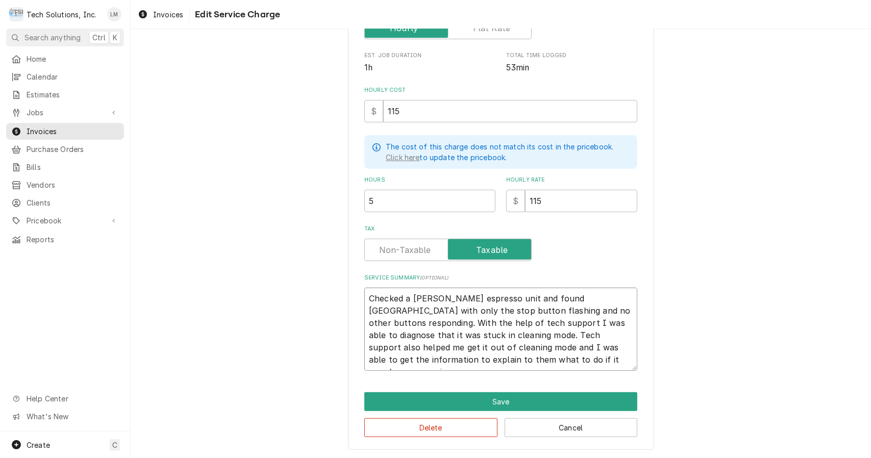
type textarea "x"
type textarea "Checked a Simonelli espresso unit and found hine with only the stop button flas…"
type textarea "x"
type textarea "Checked a Simonelli espresso unit and found ine with only the stop button flash…"
type textarea "x"
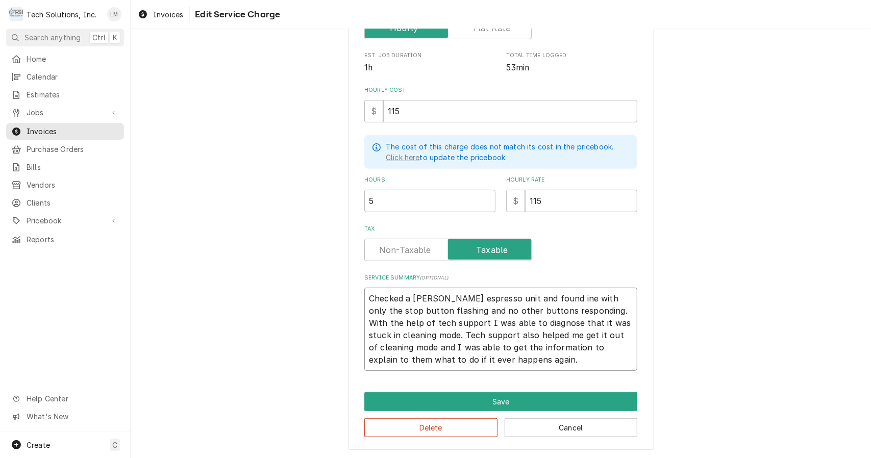
type textarea "Checked a Simonelli espresso unit and found ne with only the stop button flashi…"
type textarea "x"
type textarea "Checked a Simonelli espresso unit and found e with only the stop button flashin…"
type textarea "x"
type textarea "Checked a Simonelli espresso unit and found with only the stop button flashing …"
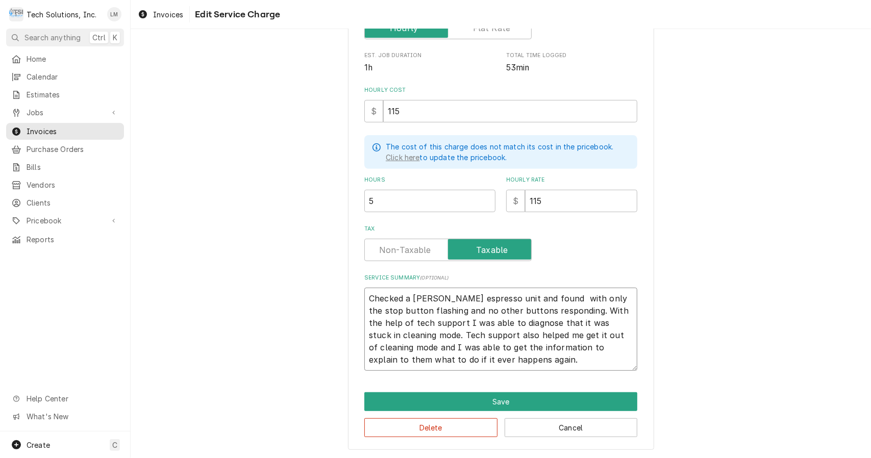
type textarea "x"
type textarea "Checked a Simonelli espresso unit and found with only the stop button flashing …"
type textarea "x"
type textarea "Checked a Simonelli espresso unit and found ith only the stop button flashing a…"
type textarea "x"
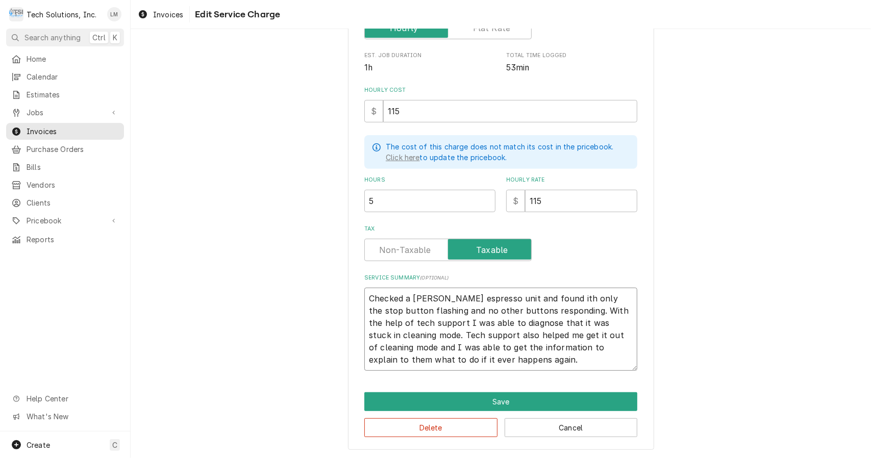
type textarea "Checked a Simonelli espresso unit and found th only the stop button flashing an…"
type textarea "x"
type textarea "Checked a Simonelli espresso unit and found h only the stop button flashing and…"
type textarea "x"
type textarea "Checked a Simonelli espresso unit and found only the stop button flashing and n…"
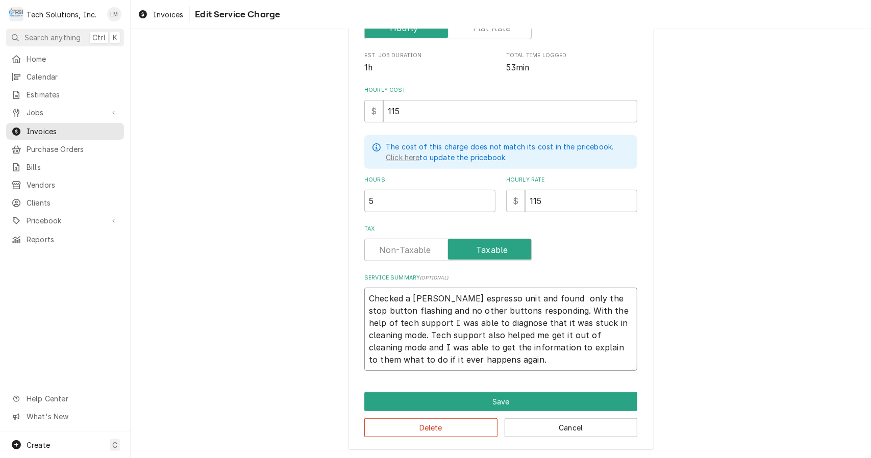
type textarea "x"
type textarea "Checked a Simonelli espresso unit and found only the stop button flashing and n…"
type textarea "x"
type textarea "Checked a Simonelli espresso unit and found nly the stop button flashing and no…"
type textarea "x"
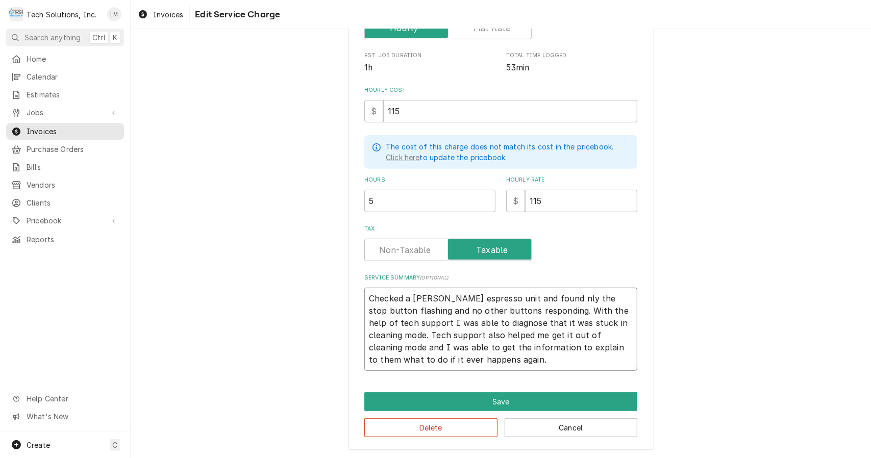
type textarea "Checked a Simonelli espresso unit and found ly the stop button flashing and no …"
type textarea "x"
type textarea "Checked a Simonelli espresso unit and found y the stop button flashing and no o…"
type textarea "x"
type textarea "Checked a Simonelli espresso unit and found the stop button flashing and no oth…"
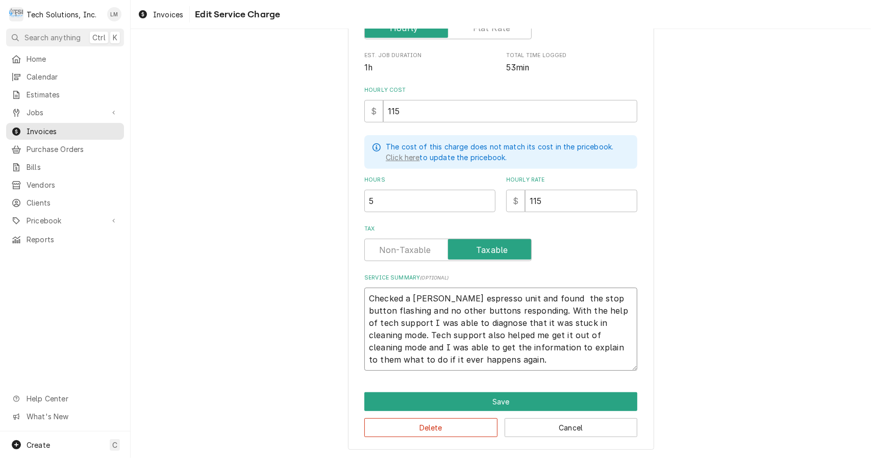
type textarea "x"
type textarea "Checked a Simonelli espresso unit and found the stop button flashing and no oth…"
type textarea "x"
type textarea "Checked a Simonelli espresso unit and found the stop button flashing and no oth…"
type textarea "x"
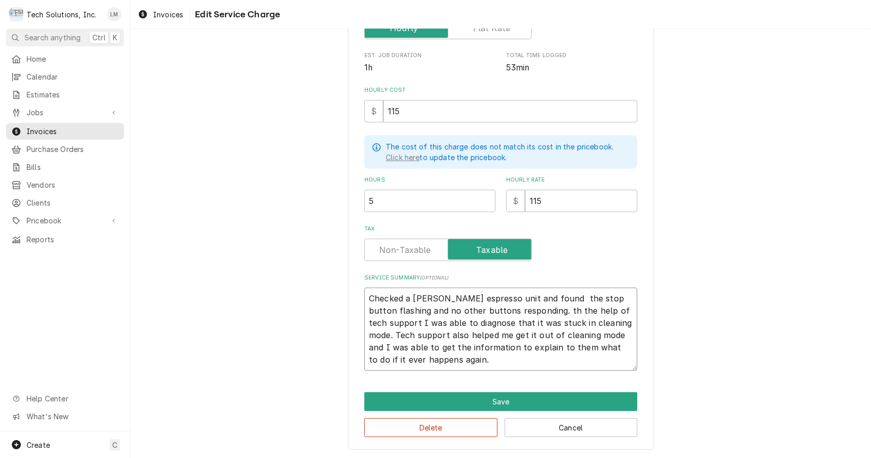
type textarea "Checked a Simonelli espresso unit and found the stop button flashing and no oth…"
type textarea "x"
type textarea "Checked a Simonelli espresso unit and found the stop button flashing and no oth…"
type textarea "x"
type textarea "Checked a Simonelli espresso unit and found the stop button flashing and no oth…"
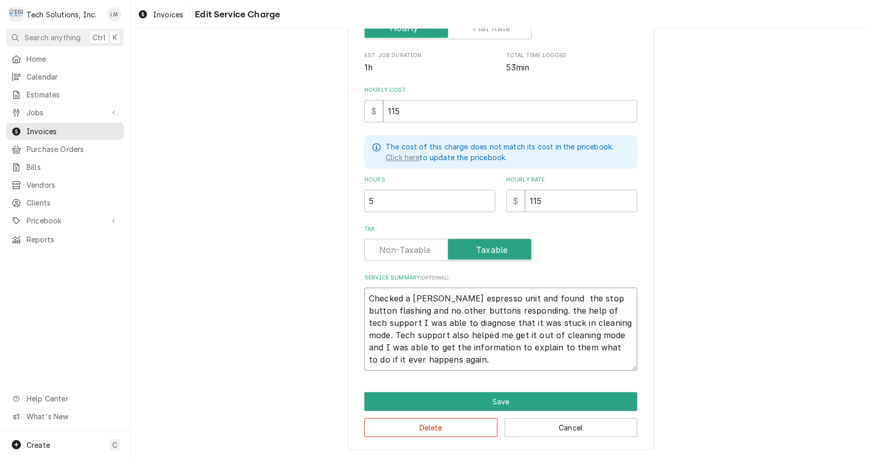
type textarea "x"
type textarea "Checked a Simonelli espresso unit and found the stop button flashing and no oth…"
type textarea "x"
type textarea "Checked a Simonelli espresso unit and found the stop button flashing and no oth…"
type textarea "x"
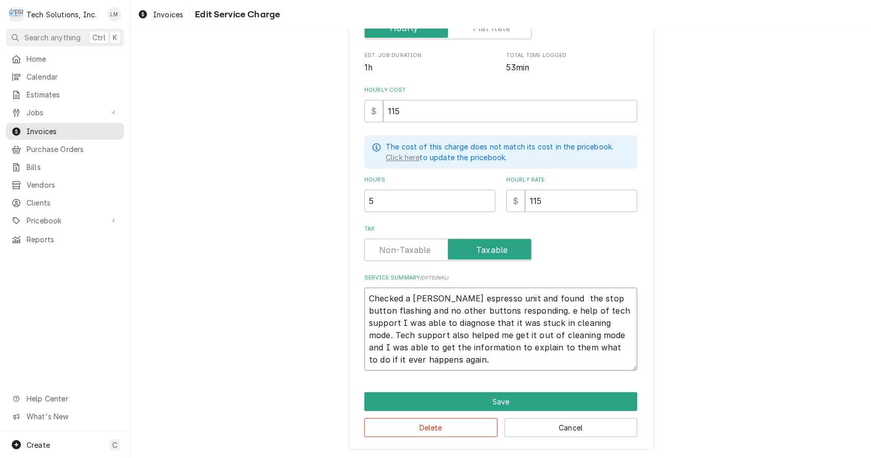
type textarea "Checked a Simonelli espresso unit and found the stop button flashing and no oth…"
type textarea "x"
type textarea "Checked a Simonelli espresso unit and found the stop button flashing and no oth…"
type textarea "x"
type textarea "Checked a Simonelli espresso unit and found the stop button flashing and no oth…"
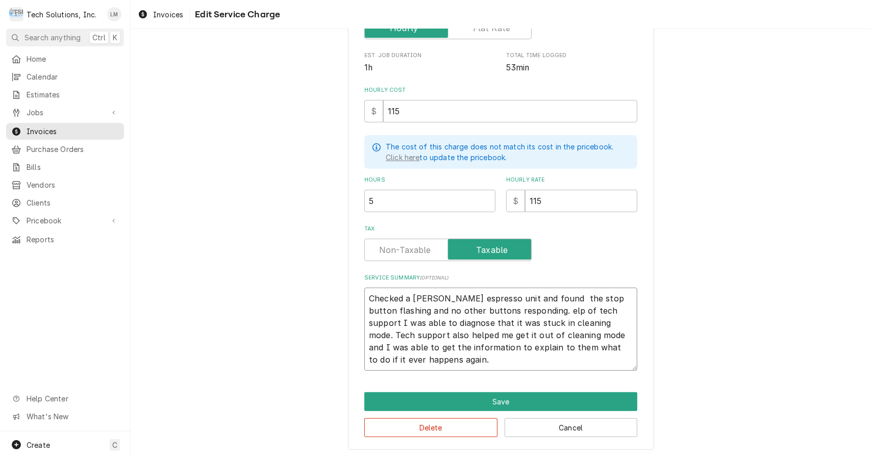
type textarea "x"
type textarea "Checked a Simonelli espresso unit and found the stop button flashing and no oth…"
type textarea "x"
type textarea "Checked a Simonelli espresso unit and found the stop button flashing and no oth…"
type textarea "x"
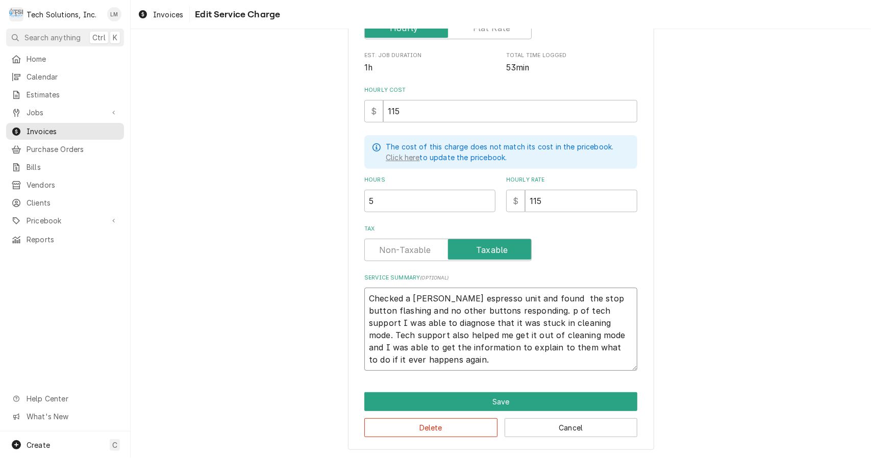
type textarea "Checked a Simonelli espresso unit and found the stop button flashing and no oth…"
type textarea "x"
type textarea "Checked a Simonelli espresso unit and found the stop button flashing and no oth…"
type textarea "x"
type textarea "Checked a Simonelli espresso unit and found the stop button flashing and no oth…"
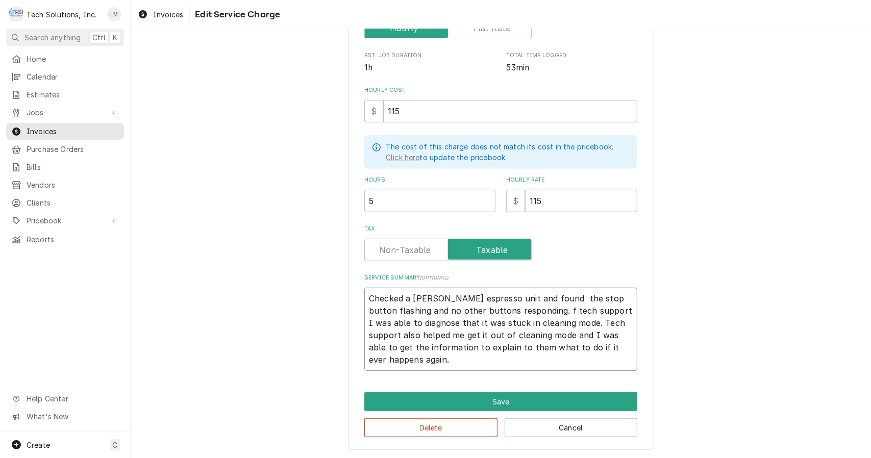
type textarea "x"
type textarea "Checked a Simonelli espresso unit and found the stop button flashing and no oth…"
type textarea "x"
type textarea "Checked a Simonelli espresso unit and found the stop button flashing and no oth…"
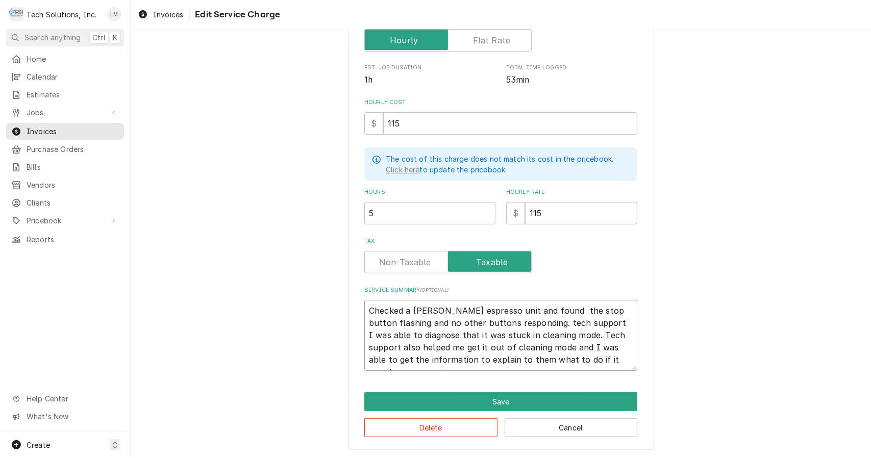
type textarea "x"
type textarea "Checked a Simonelli espresso unit and found the stop button flashing and no oth…"
type textarea "x"
type textarea "Checked a Simonelli espresso unit and found the stop button flashing and no oth…"
type textarea "x"
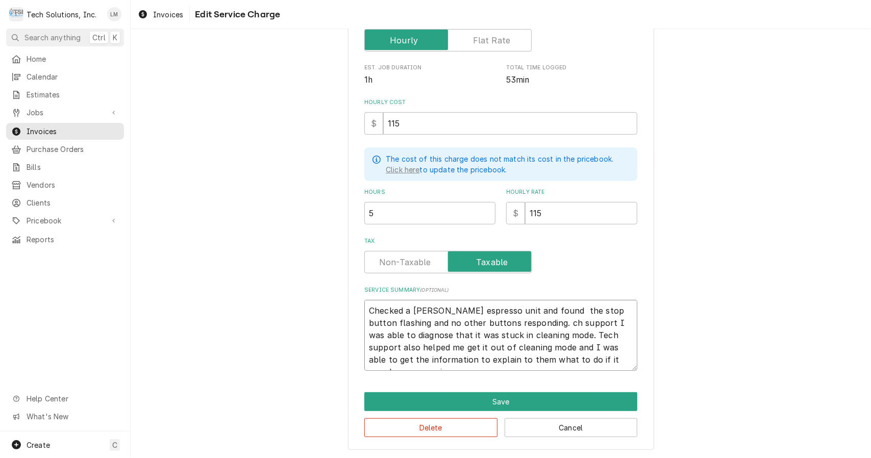
type textarea "Checked a Simonelli espresso unit and found the stop button flashing and no oth…"
type textarea "x"
type textarea "Checked a Simonelli espresso unit and found the stop button flashing and no oth…"
type textarea "x"
type textarea "Checked a Simonelli espresso unit and found the stop button flashing and no oth…"
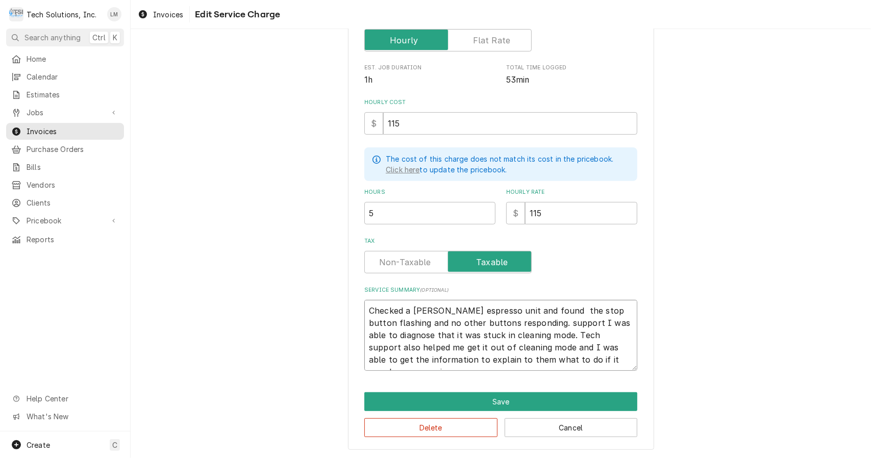
type textarea "x"
type textarea "Checked a Simonelli espresso unit and found the stop button flashing and no oth…"
type textarea "x"
type textarea "Checked a Simonelli espresso unit and found the stop button flashing and no oth…"
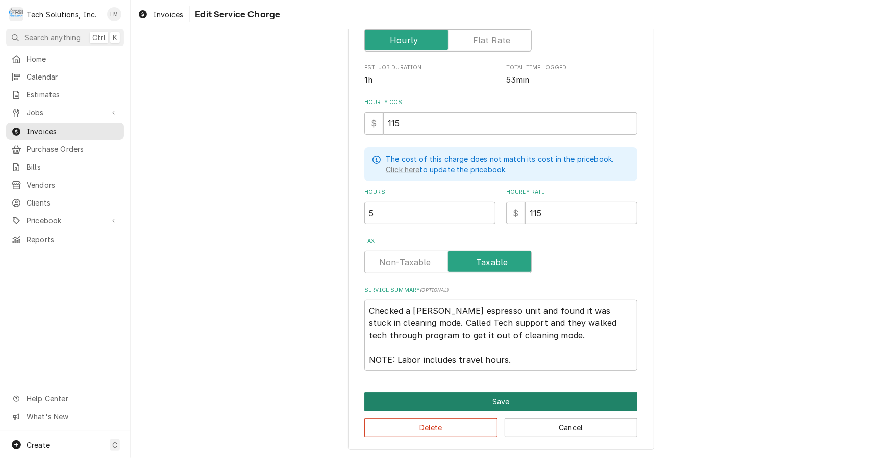
click at [528, 399] on button "Save" at bounding box center [500, 401] width 273 height 19
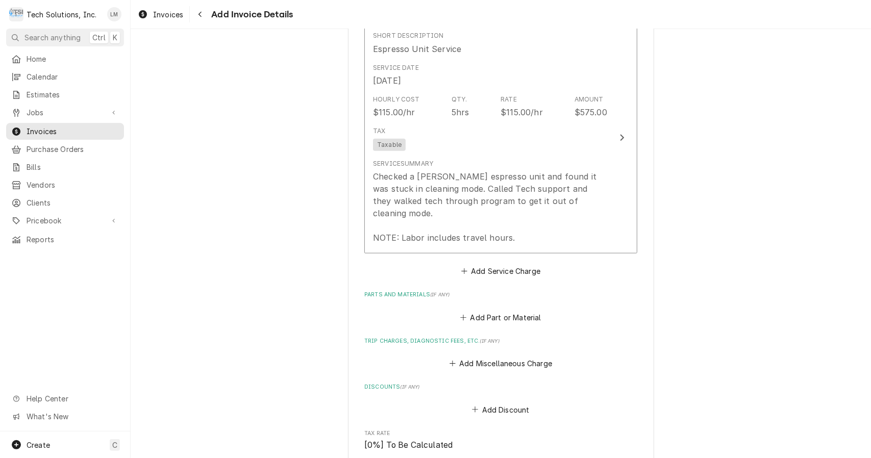
scroll to position [656, 0]
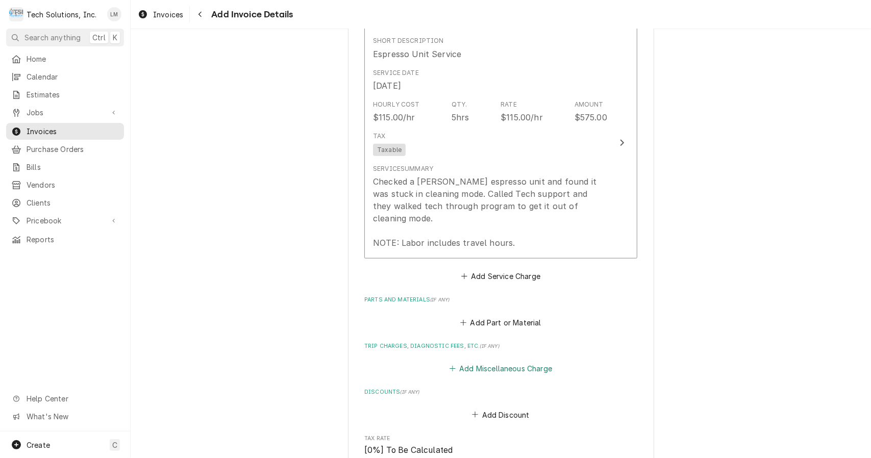
click at [512, 362] on button "Add Miscellaneous Charge" at bounding box center [501, 369] width 106 height 14
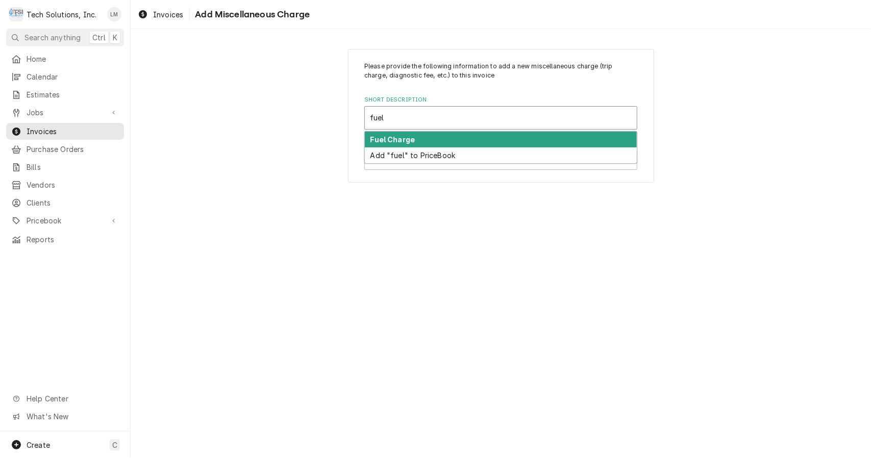
click at [435, 138] on div "Fuel Charge" at bounding box center [501, 140] width 272 height 16
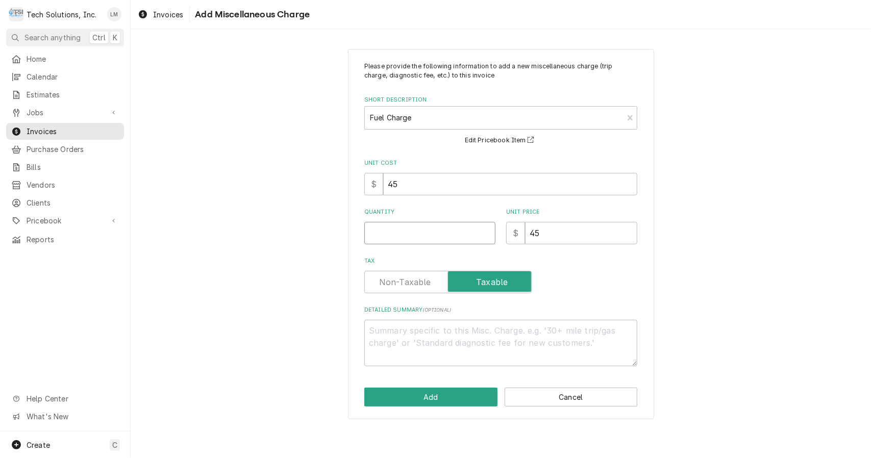
click at [482, 233] on input "Quantity" at bounding box center [429, 233] width 131 height 22
click at [448, 397] on button "Add" at bounding box center [430, 397] width 133 height 19
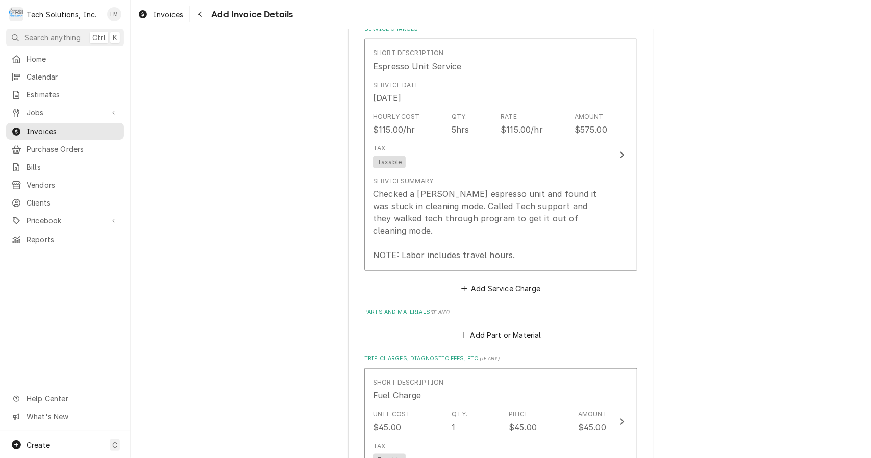
scroll to position [644, 0]
click at [788, 404] on div "Please provide the following information to create your invoice: Client Details…" at bounding box center [501, 188] width 741 height 1584
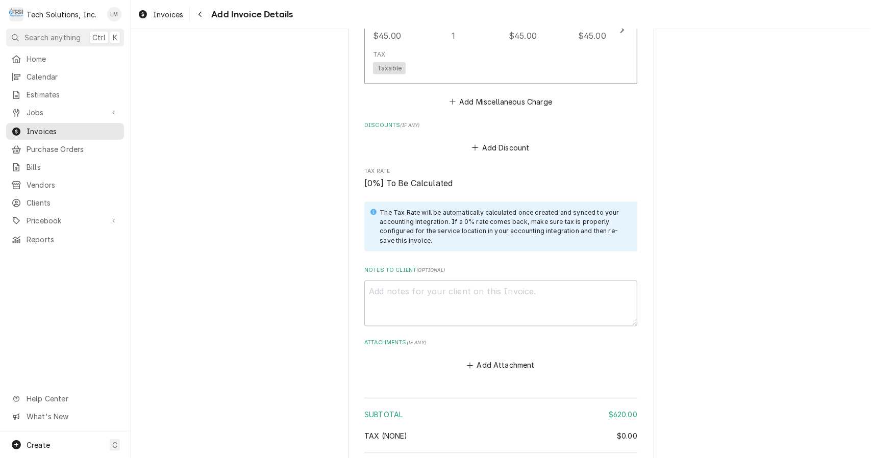
scroll to position [1036, 0]
click at [541, 306] on textarea "Notes to Client ( optional )" at bounding box center [500, 303] width 273 height 46
click at [492, 358] on button "Add Attachment" at bounding box center [500, 365] width 71 height 14
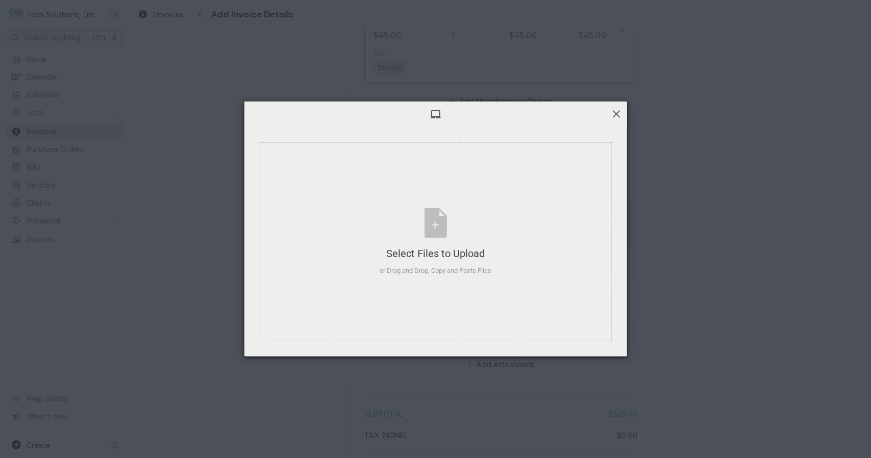
click at [620, 118] on span at bounding box center [616, 113] width 11 height 11
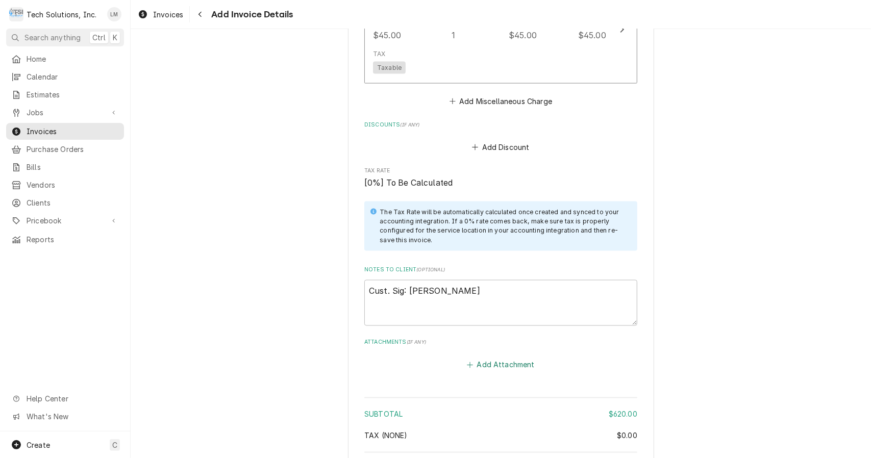
click at [498, 358] on button "Add Attachment" at bounding box center [500, 365] width 71 height 14
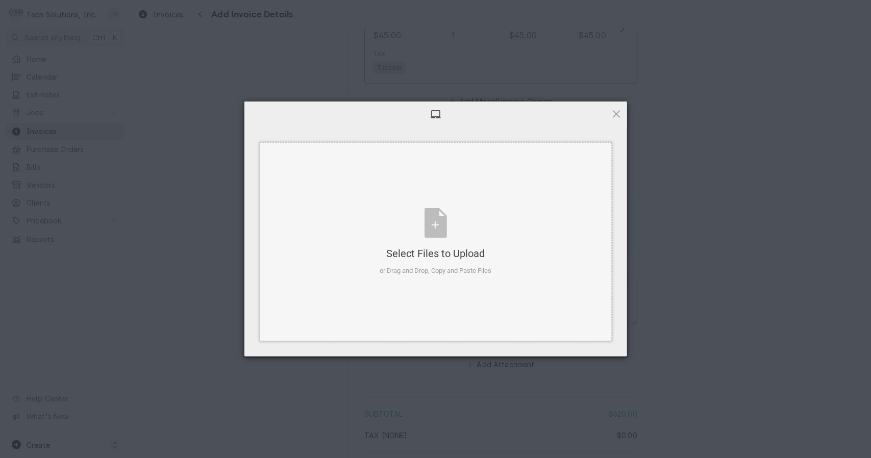
click at [435, 226] on div "Select Files to Upload or Drag and Drop, Copy and Paste Files" at bounding box center [436, 242] width 112 height 68
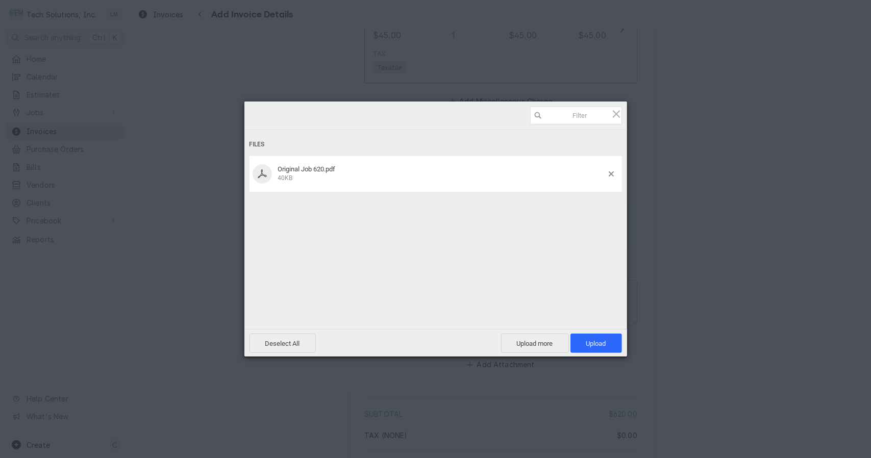
click at [608, 341] on span "Upload 1" at bounding box center [597, 343] width 52 height 19
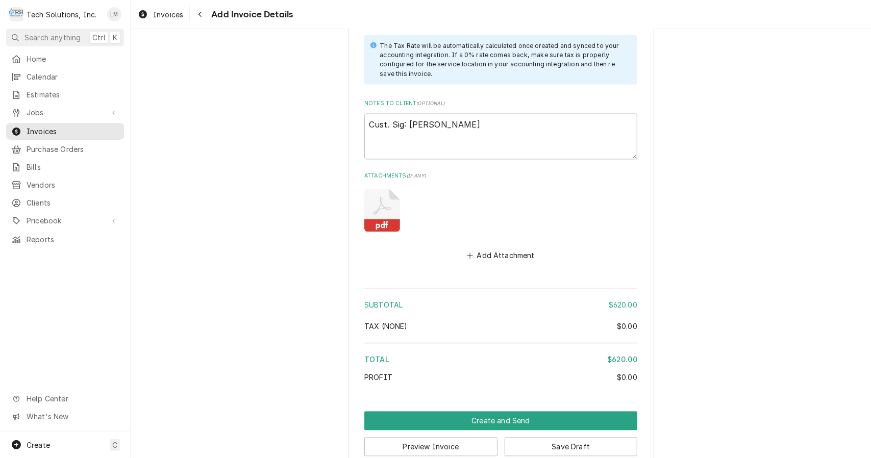
scroll to position [1212, 0]
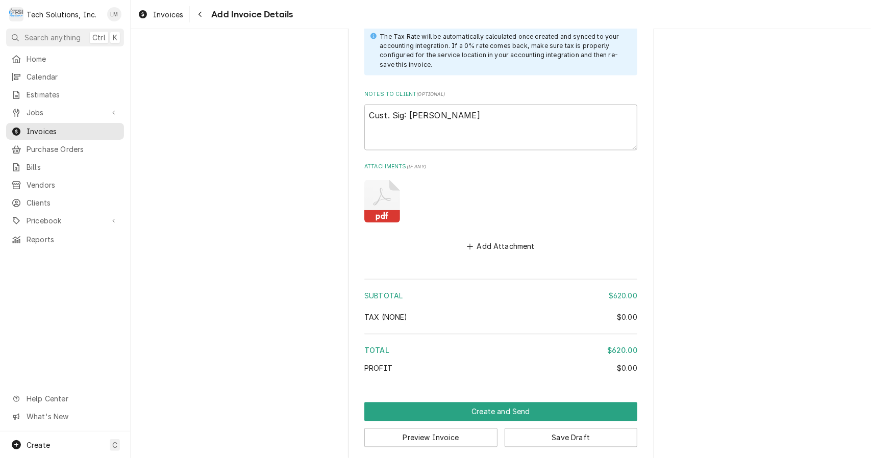
click at [465, 429] on button "Preview Invoice" at bounding box center [430, 438] width 133 height 19
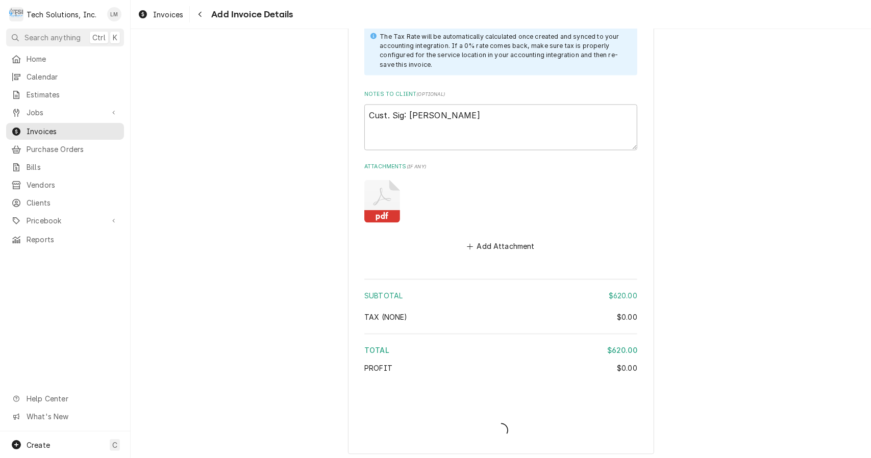
scroll to position [1205, 0]
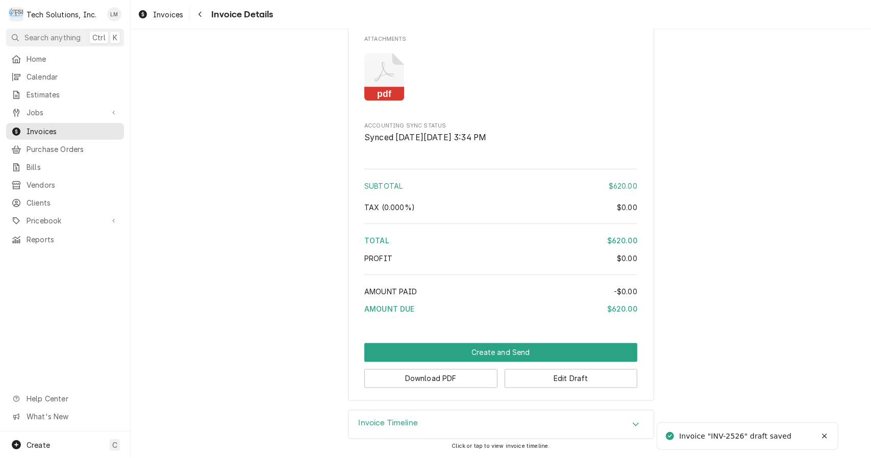
scroll to position [1064, 0]
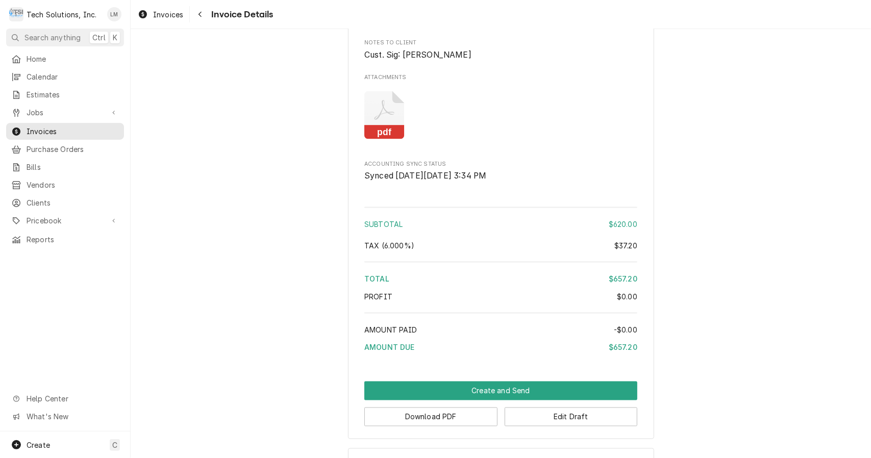
scroll to position [1064, 0]
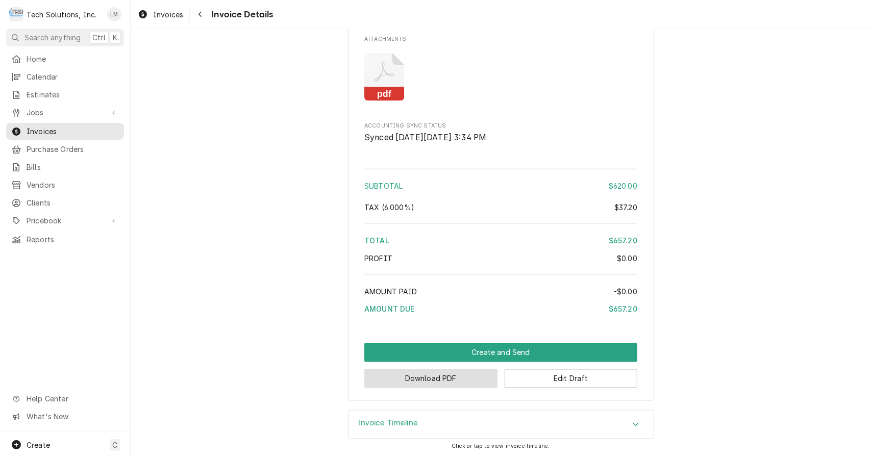
click at [469, 387] on button "Download PDF" at bounding box center [430, 379] width 133 height 19
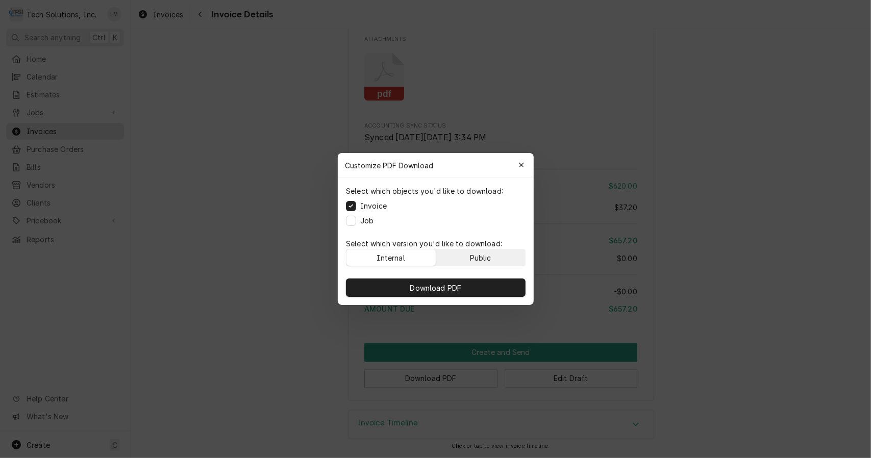
click at [478, 260] on div "Public" at bounding box center [480, 258] width 21 height 11
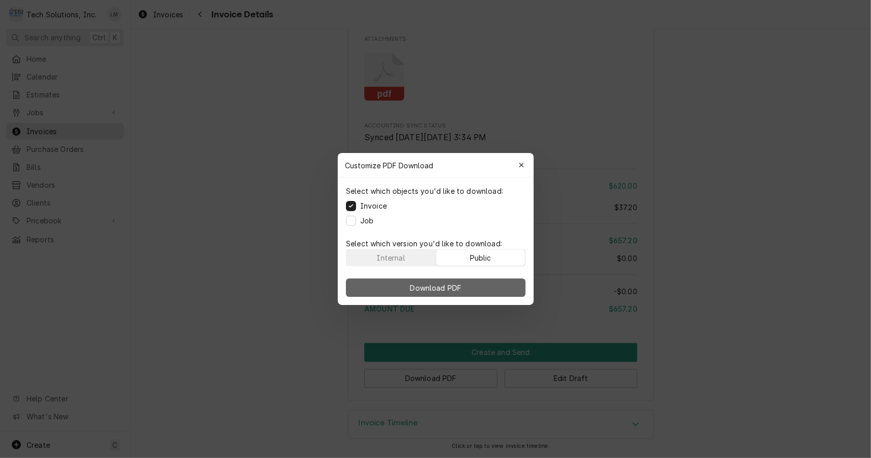
click at [464, 280] on button "Download PDF" at bounding box center [436, 288] width 180 height 18
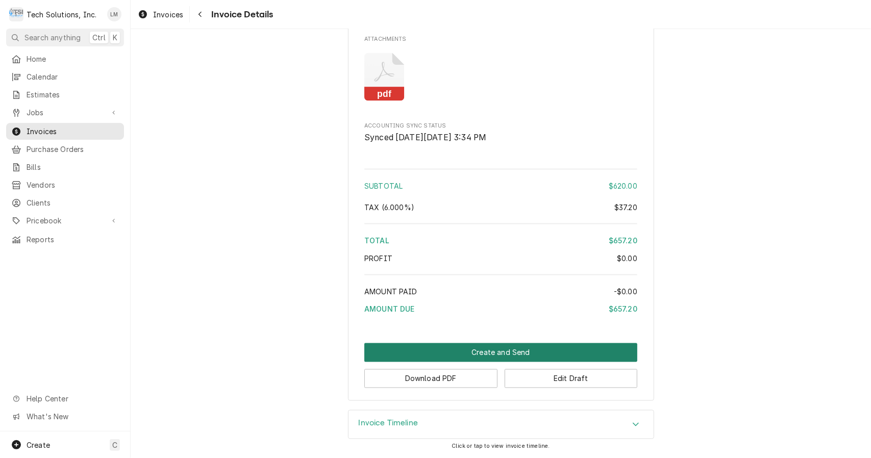
click at [518, 359] on button "Create and Send" at bounding box center [500, 352] width 273 height 19
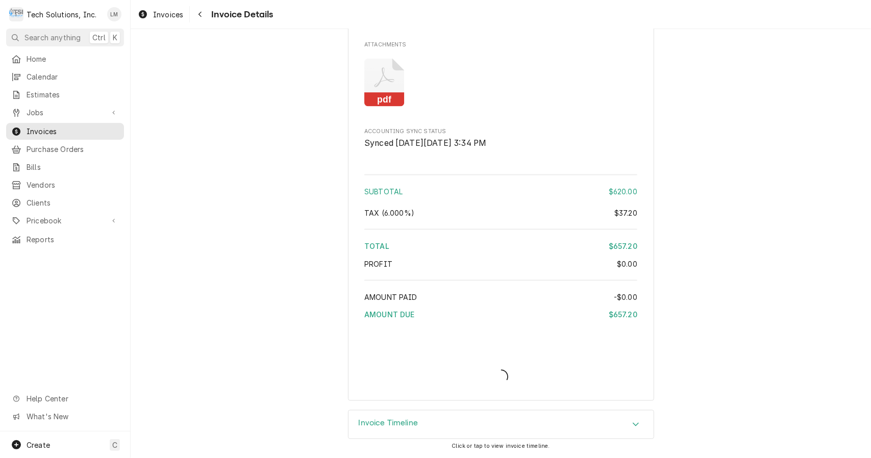
scroll to position [1057, 0]
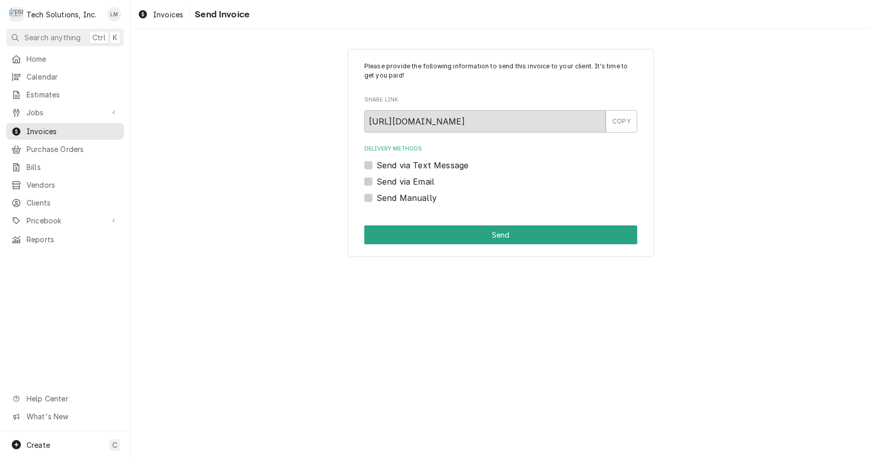
click at [430, 182] on label "Send via Email" at bounding box center [406, 182] width 58 height 12
click at [430, 182] on input "Send via Email" at bounding box center [513, 187] width 273 height 22
checkbox input "true"
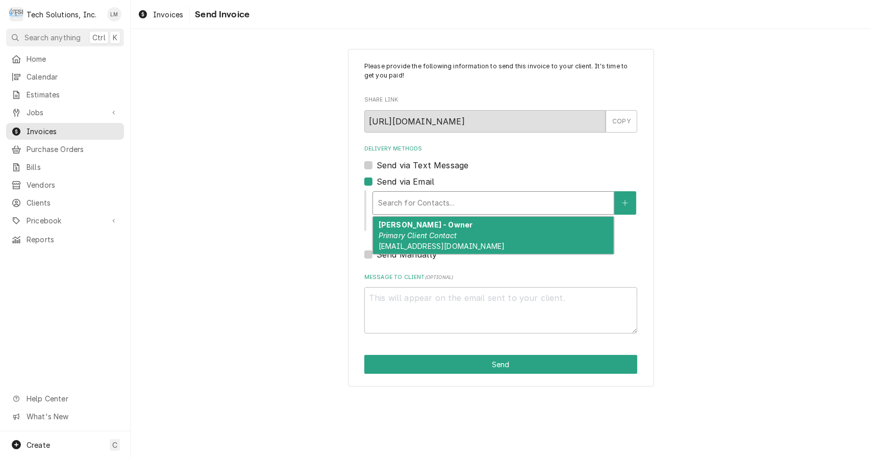
click at [473, 239] on div "[PERSON_NAME] - Owner Primary Client Contact [EMAIL_ADDRESS][DOMAIN_NAME]" at bounding box center [493, 235] width 241 height 37
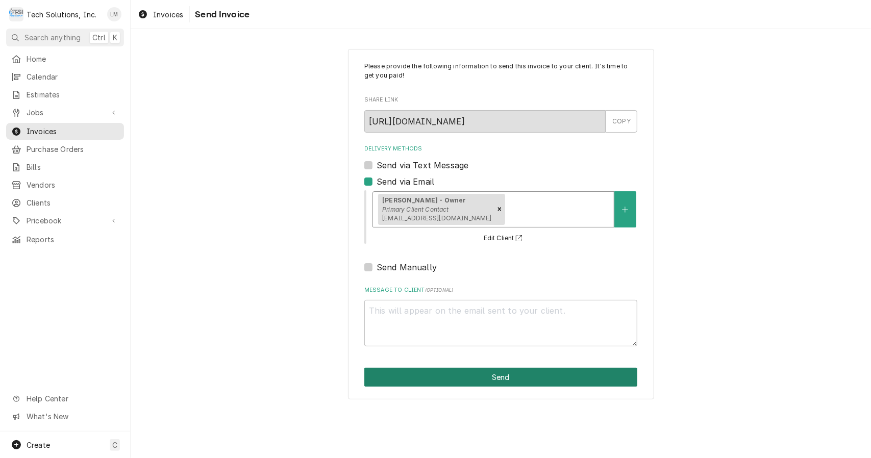
click at [480, 380] on button "Send" at bounding box center [500, 377] width 273 height 19
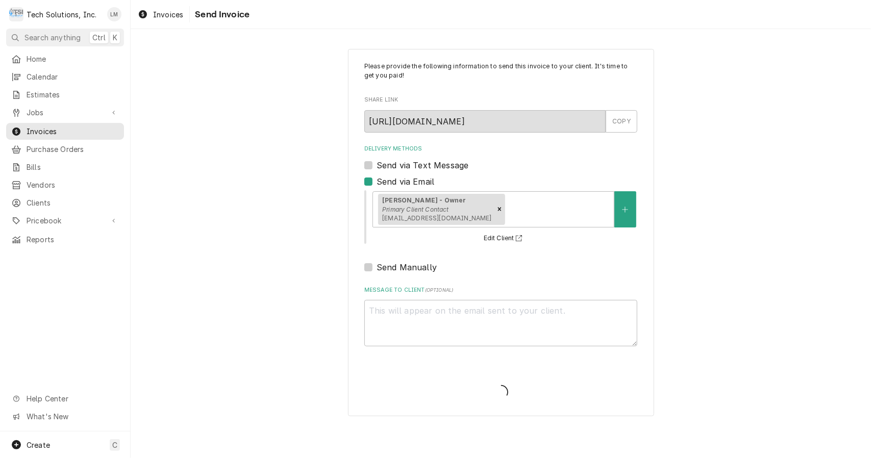
type textarea "x"
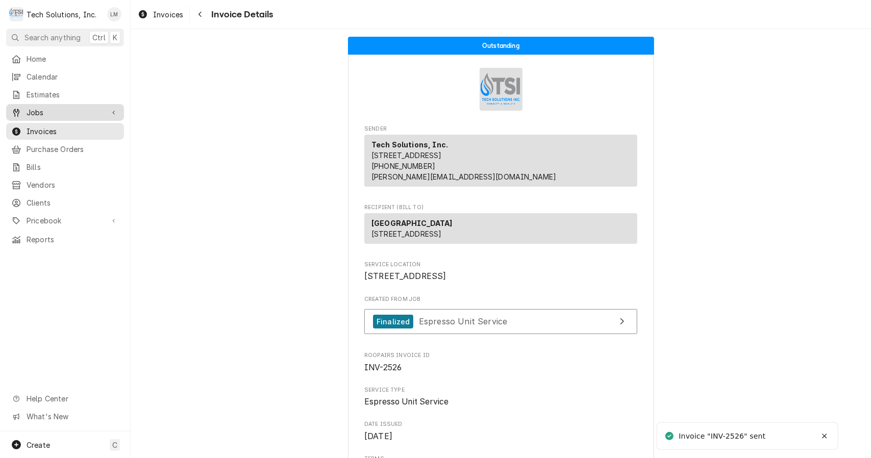
click at [41, 112] on span "Jobs" at bounding box center [65, 112] width 77 height 11
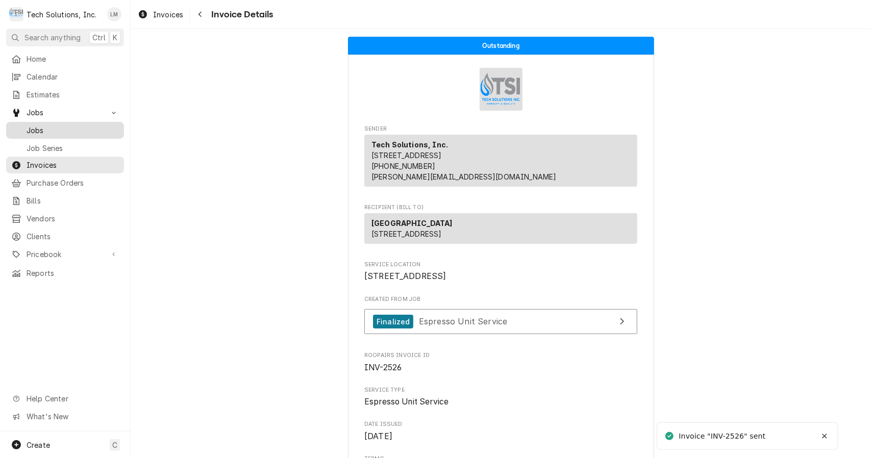
click at [52, 125] on span "Jobs" at bounding box center [73, 130] width 92 height 11
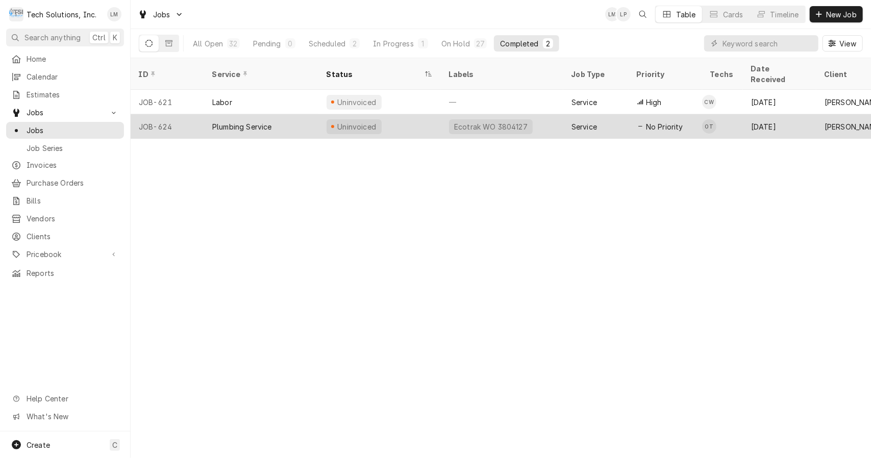
click at [266, 121] on div "Plumbing Service" at bounding box center [242, 126] width 60 height 11
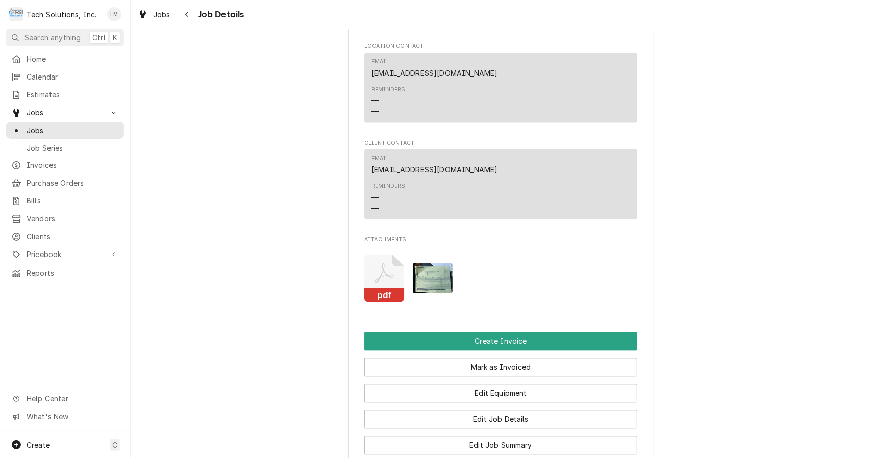
scroll to position [1337, 0]
click at [388, 299] on rect "Attachments" at bounding box center [384, 295] width 40 height 14
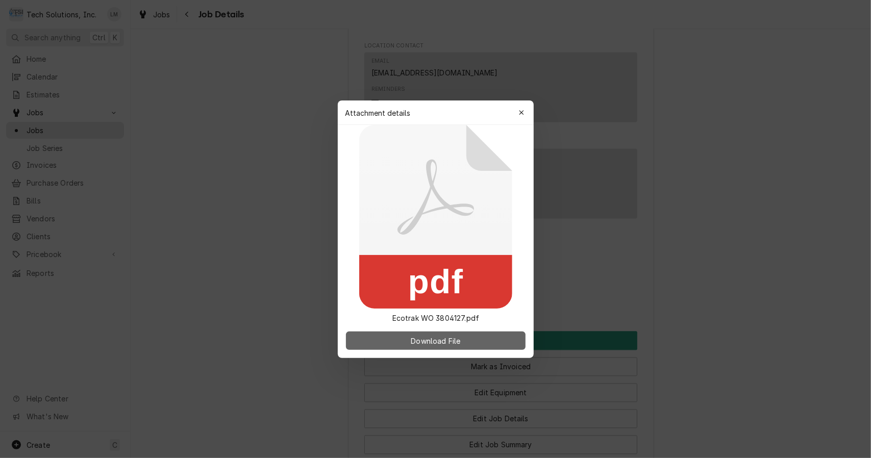
click at [457, 339] on span "Download File" at bounding box center [436, 340] width 54 height 11
click at [516, 115] on div "button" at bounding box center [521, 113] width 10 height 10
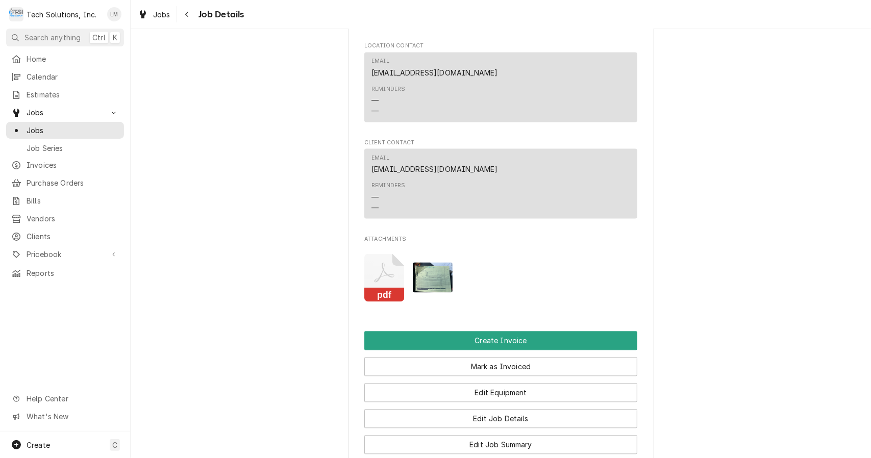
click at [434, 276] on img "Attachments" at bounding box center [433, 277] width 40 height 30
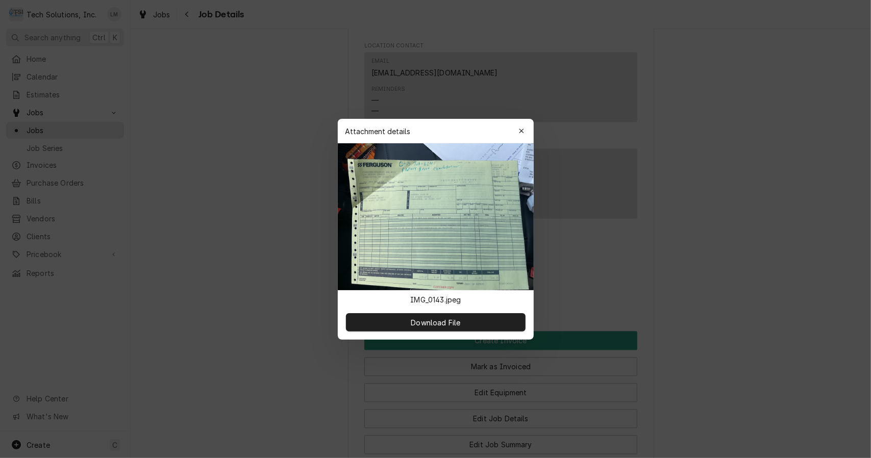
click at [482, 326] on button "Download File" at bounding box center [436, 322] width 180 height 18
click at [515, 130] on button "button" at bounding box center [521, 131] width 16 height 16
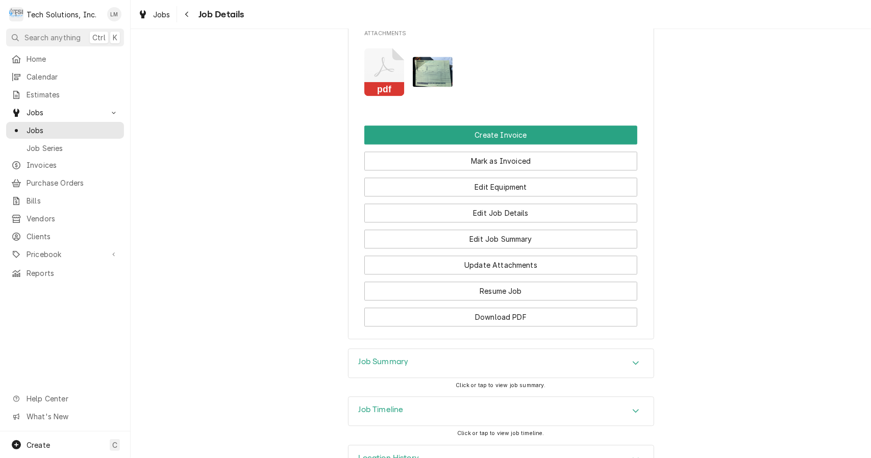
scroll to position [1545, 0]
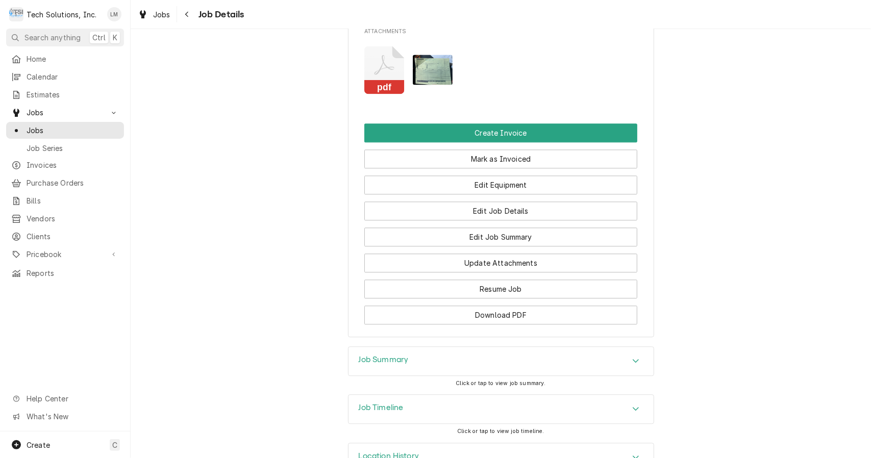
click at [526, 318] on button "Download PDF" at bounding box center [500, 315] width 273 height 19
click at [435, 72] on img "Attachments" at bounding box center [433, 70] width 40 height 30
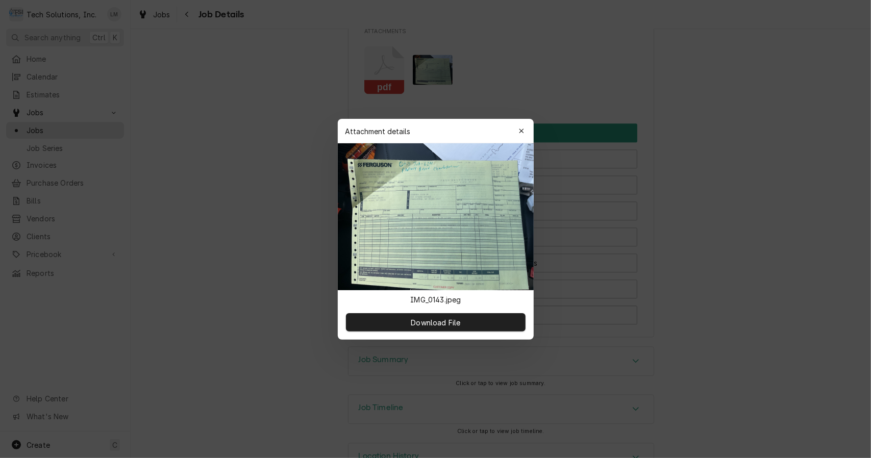
click at [458, 290] on img at bounding box center [436, 216] width 196 height 147
click at [465, 238] on img at bounding box center [436, 216] width 196 height 147
click at [454, 320] on span "Download File" at bounding box center [436, 322] width 54 height 11
click at [476, 259] on img at bounding box center [436, 216] width 196 height 147
click at [523, 131] on icon "button" at bounding box center [522, 131] width 6 height 7
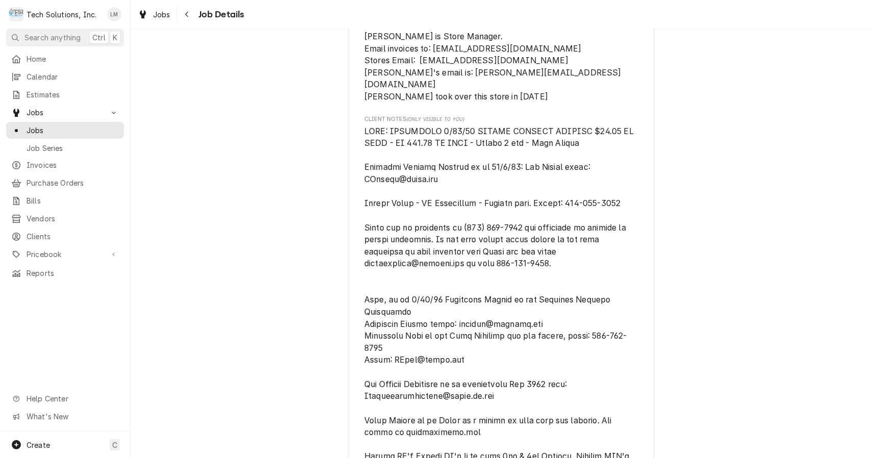
scroll to position [300, 0]
click at [73, 125] on span "Jobs" at bounding box center [73, 130] width 92 height 11
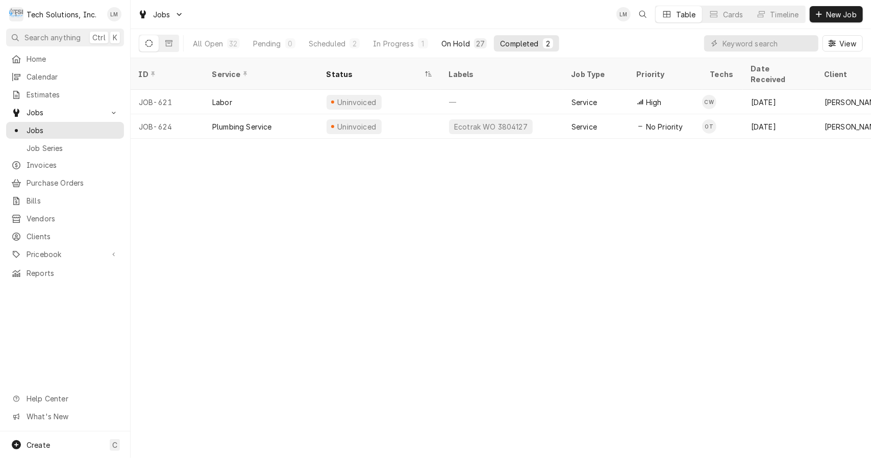
click at [469, 45] on div "On Hold" at bounding box center [455, 43] width 29 height 11
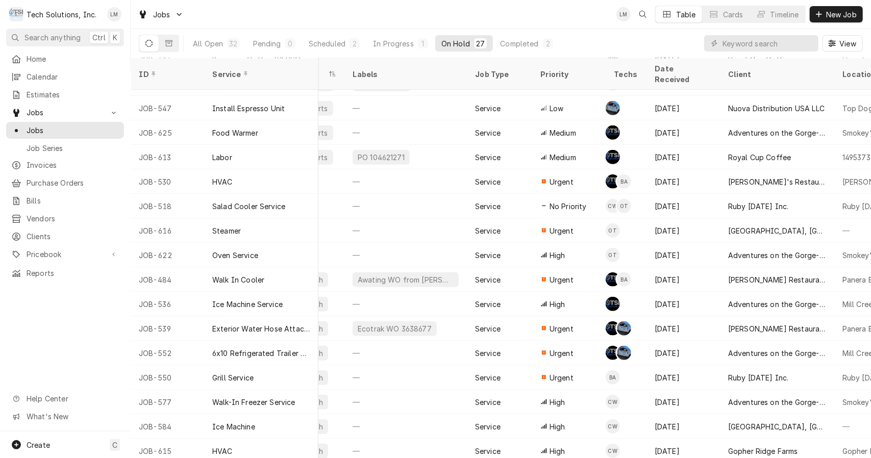
scroll to position [288, 97]
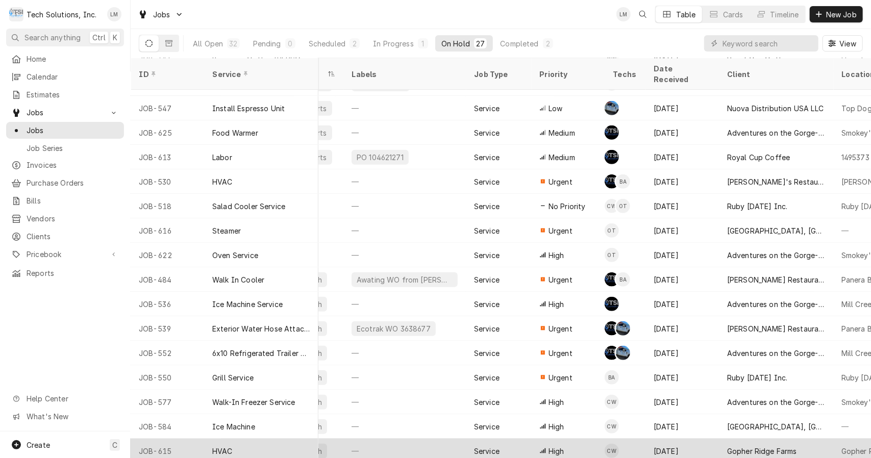
click at [264, 439] on div "HVAC" at bounding box center [261, 451] width 114 height 24
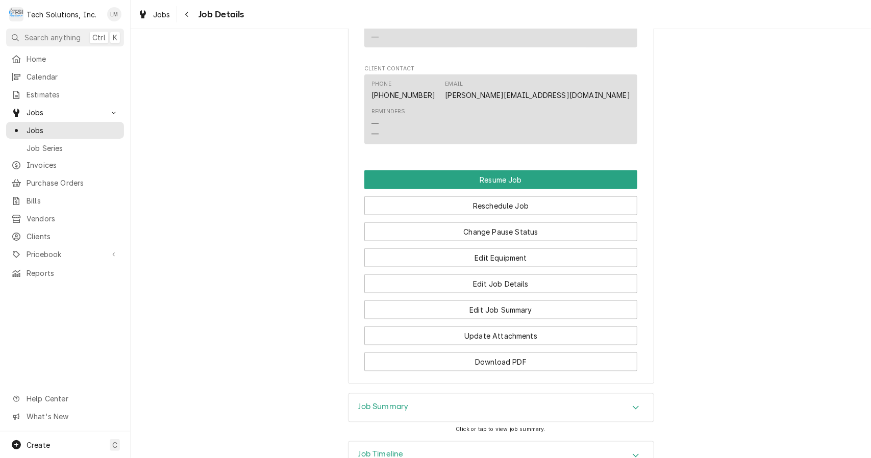
scroll to position [989, 0]
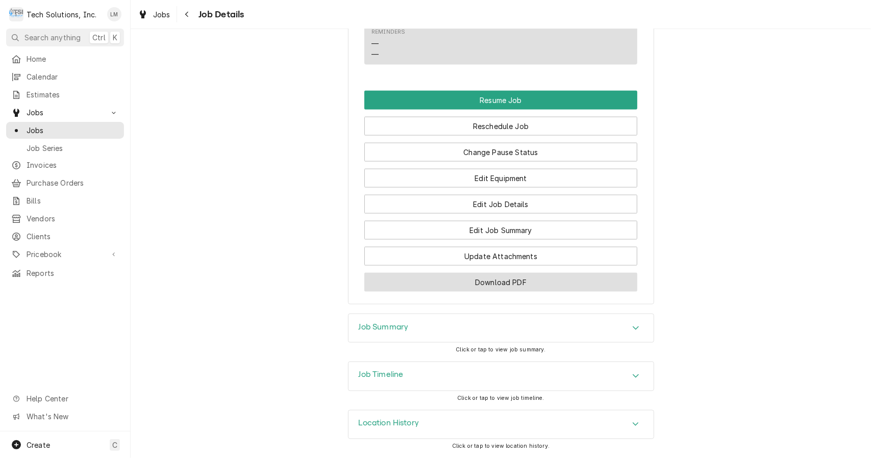
click at [518, 288] on button "Download PDF" at bounding box center [500, 282] width 273 height 19
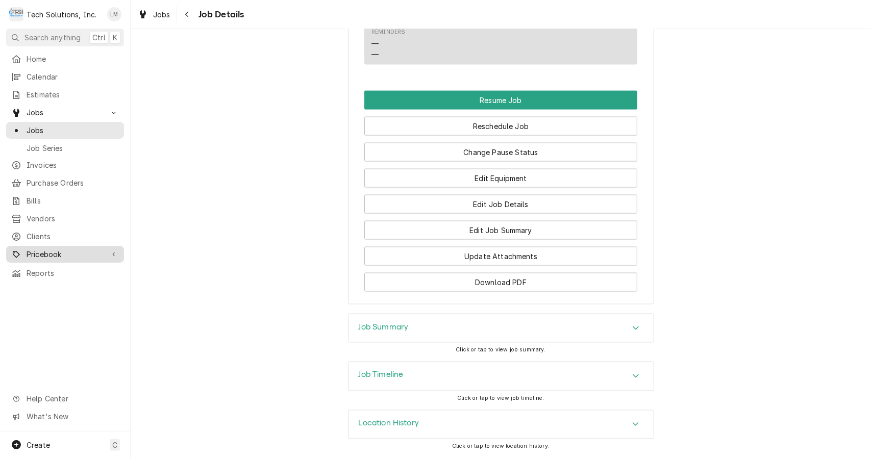
click at [54, 253] on span "Pricebook" at bounding box center [65, 254] width 77 height 11
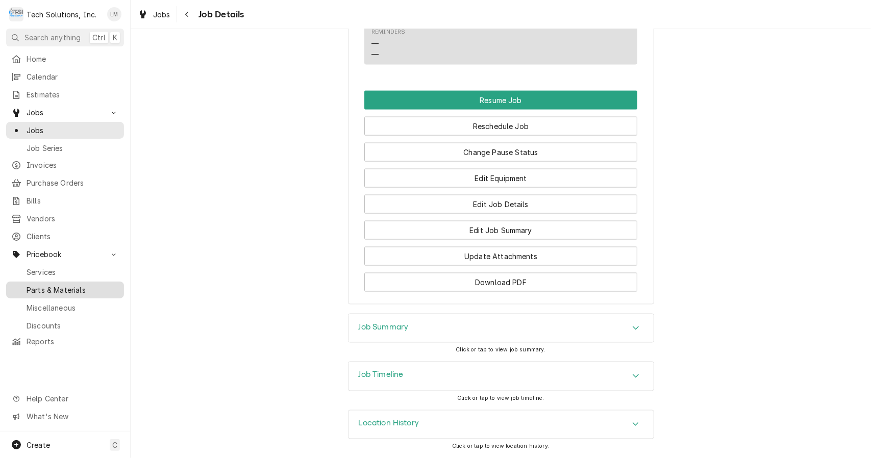
click at [69, 285] on span "Parts & Materials" at bounding box center [73, 290] width 92 height 11
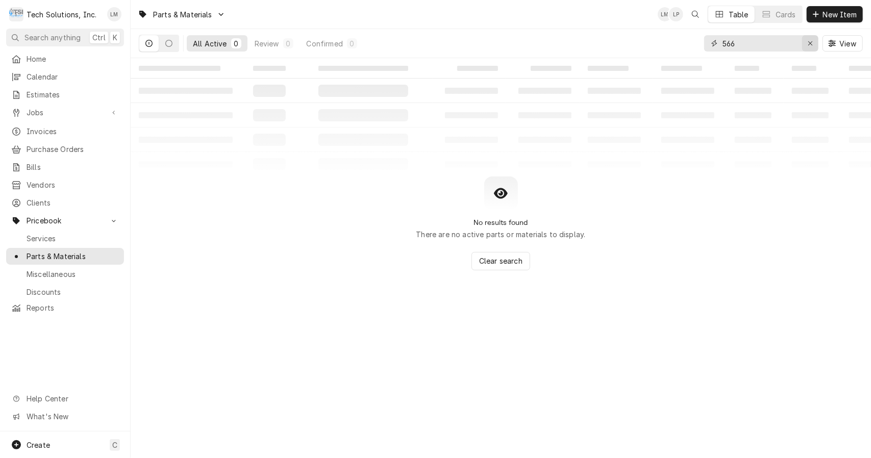
click at [811, 45] on icon "Erase input" at bounding box center [811, 43] width 6 height 7
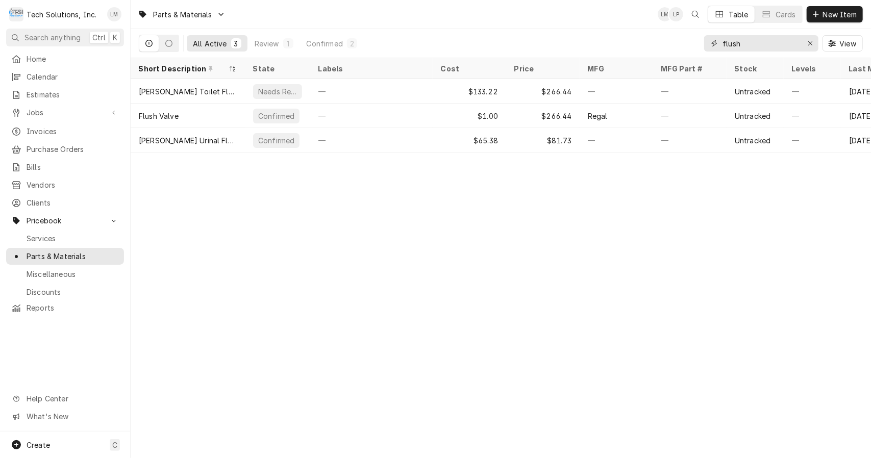
type input "flush"
click at [815, 42] on div "Erase input" at bounding box center [810, 43] width 10 height 10
